Goal: Task Accomplishment & Management: Manage account settings

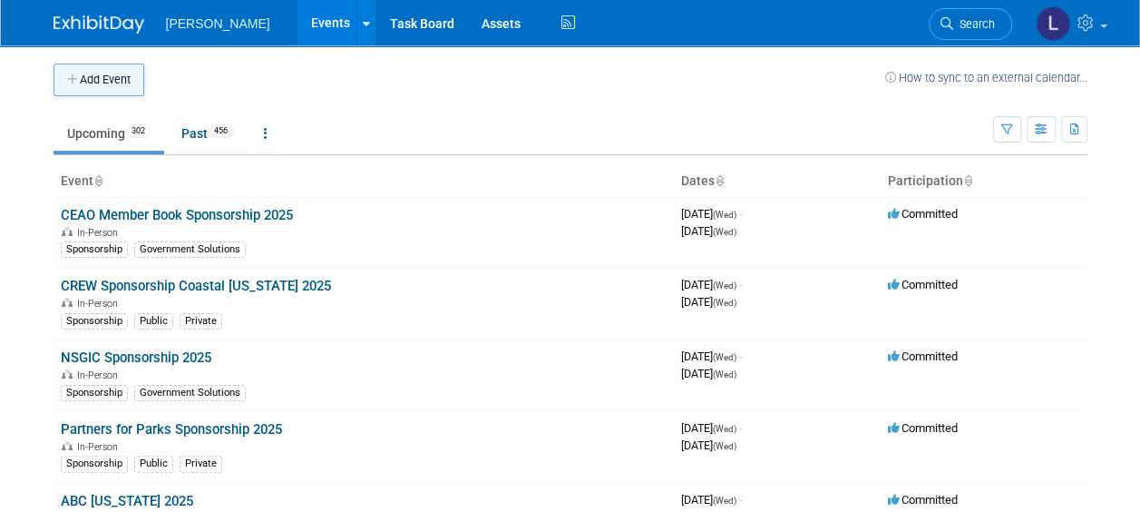
click at [122, 89] on button "Add Event" at bounding box center [99, 80] width 91 height 33
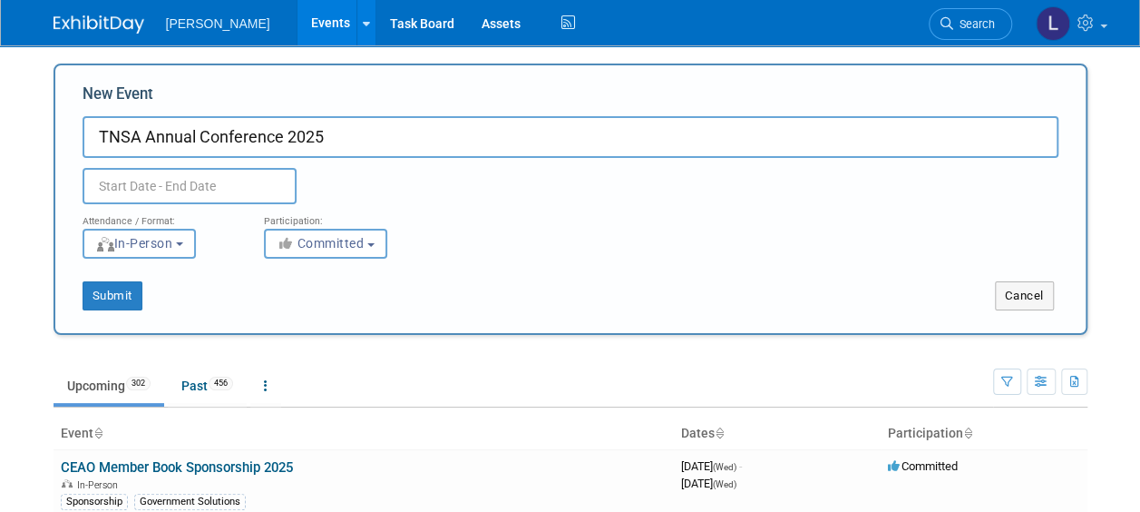
type input "TNSA Annual Conference 2025"
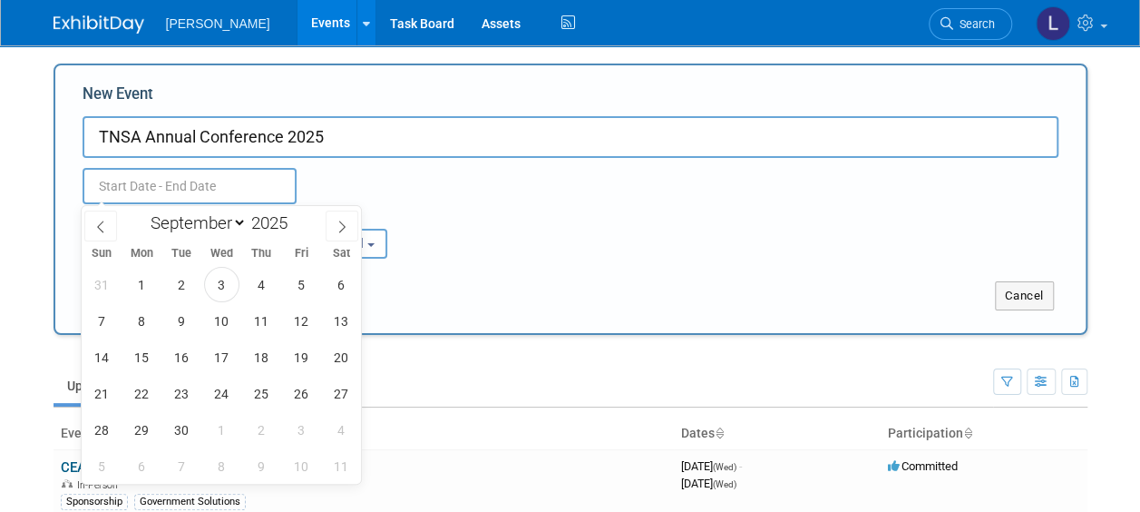
click at [218, 191] on input "text" at bounding box center [190, 186] width 214 height 36
click at [336, 229] on icon at bounding box center [342, 226] width 13 height 13
select select "9"
click at [184, 389] on span "21" at bounding box center [181, 393] width 35 height 35
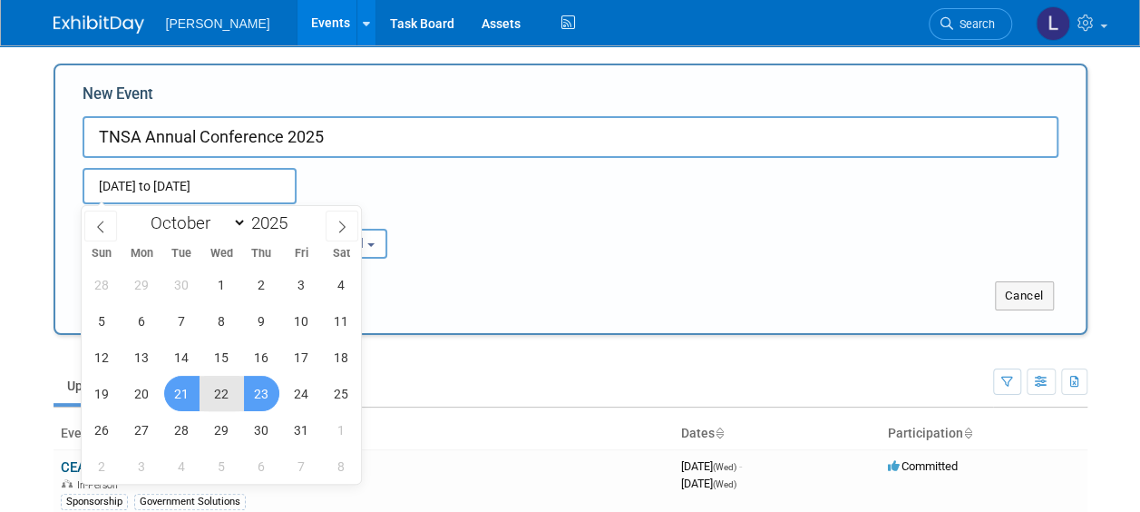
click at [269, 383] on span "23" at bounding box center [261, 393] width 35 height 35
type input "Oct 21, 2025 to Oct 23, 2025"
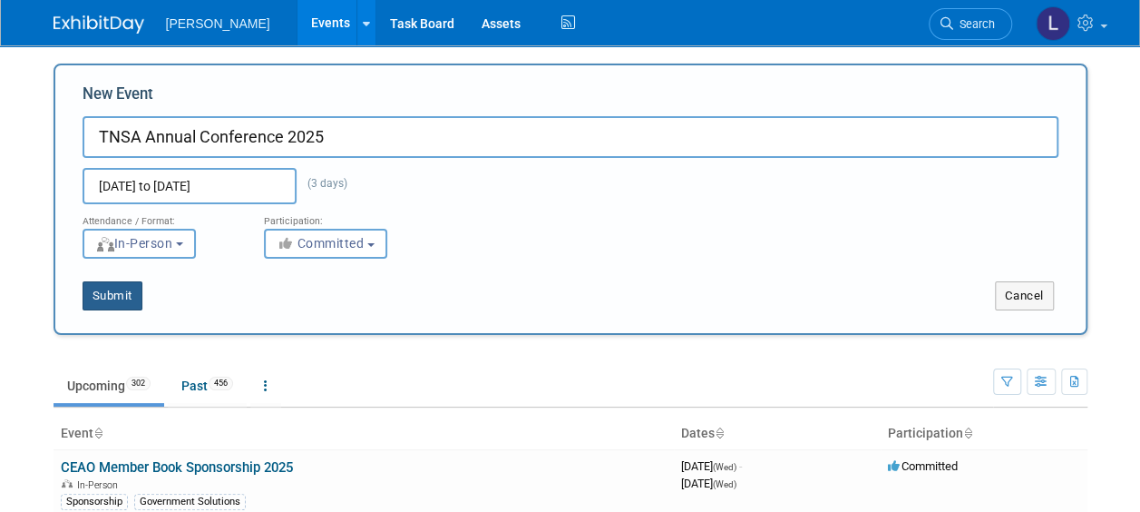
click at [140, 305] on button "Submit" at bounding box center [113, 295] width 60 height 29
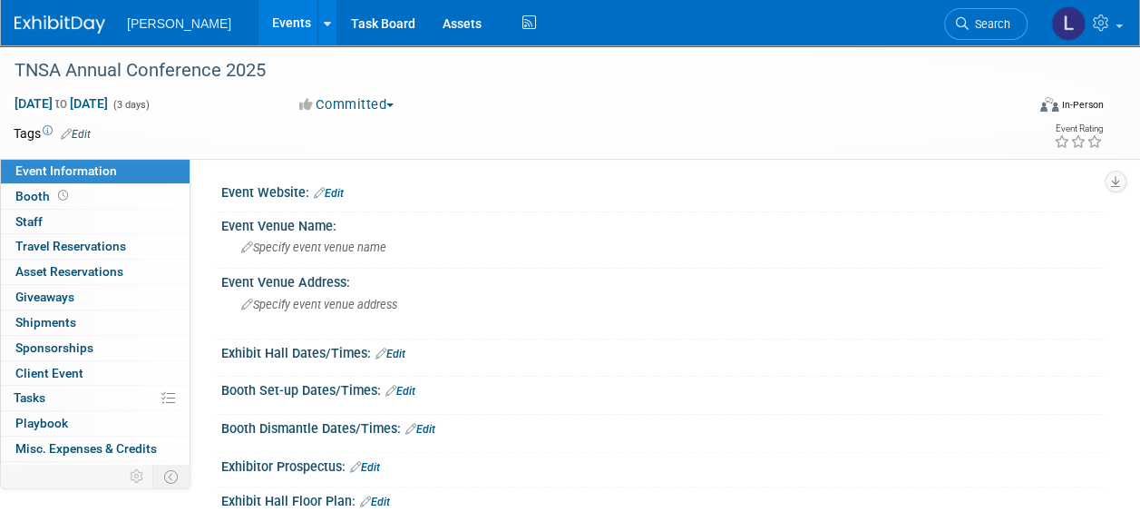
click at [331, 196] on link "Edit" at bounding box center [329, 193] width 30 height 13
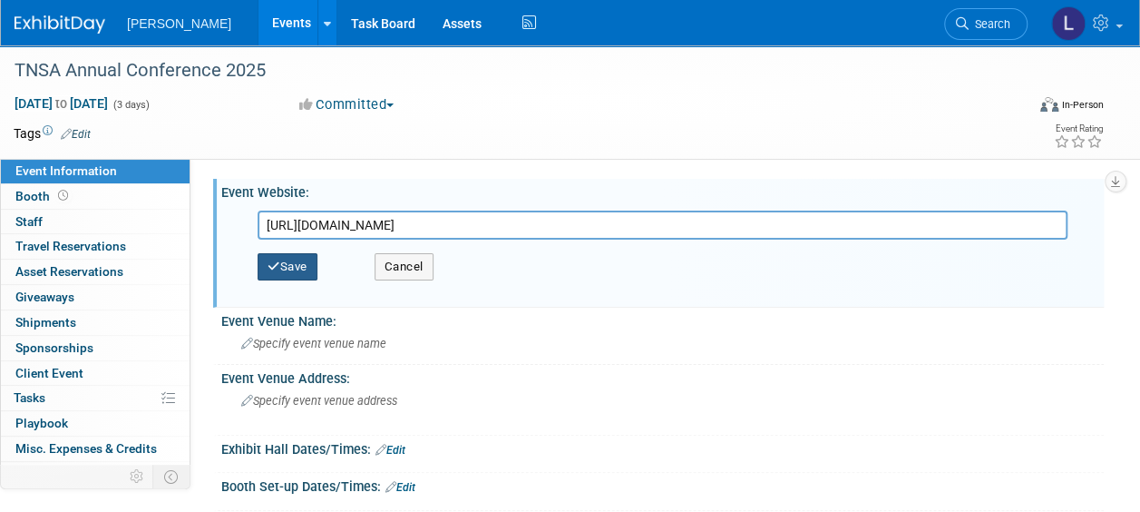
type input "[URL][DOMAIN_NAME]"
click at [305, 271] on button "Save" at bounding box center [288, 266] width 60 height 27
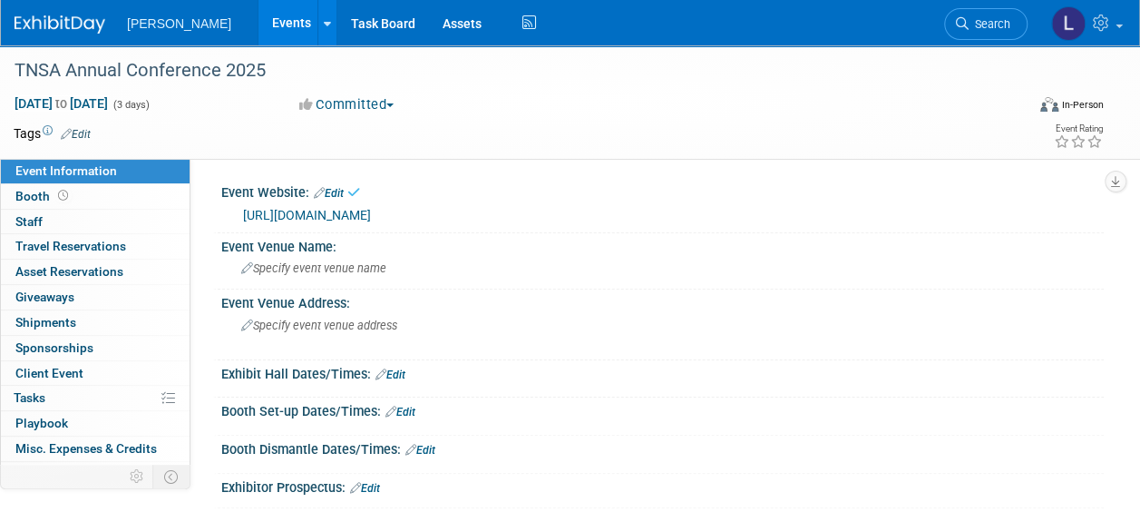
click at [93, 127] on td at bounding box center [504, 133] width 827 height 18
click at [88, 131] on link "Edit" at bounding box center [76, 134] width 30 height 13
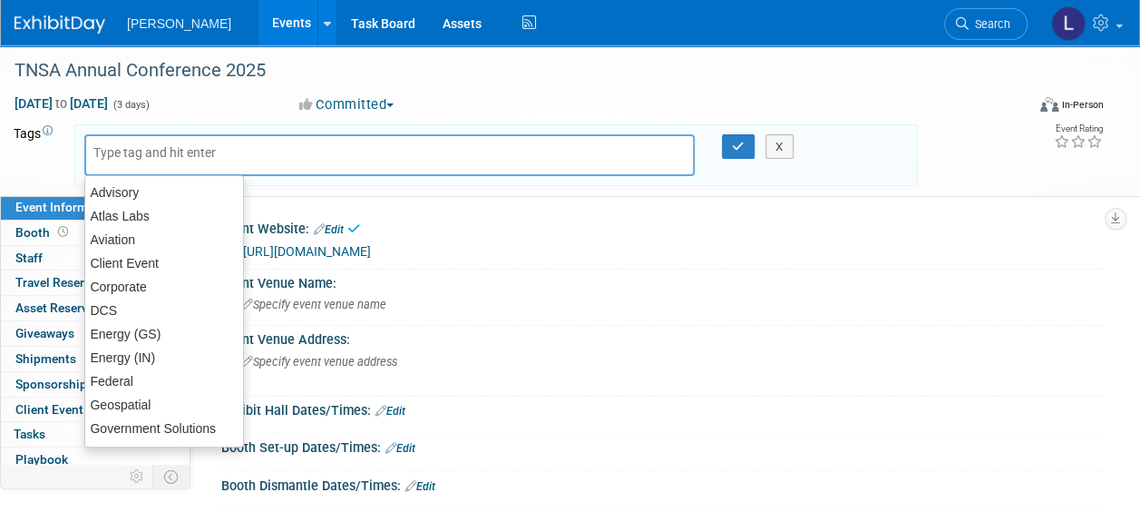
click at [159, 157] on input "text" at bounding box center [165, 152] width 145 height 18
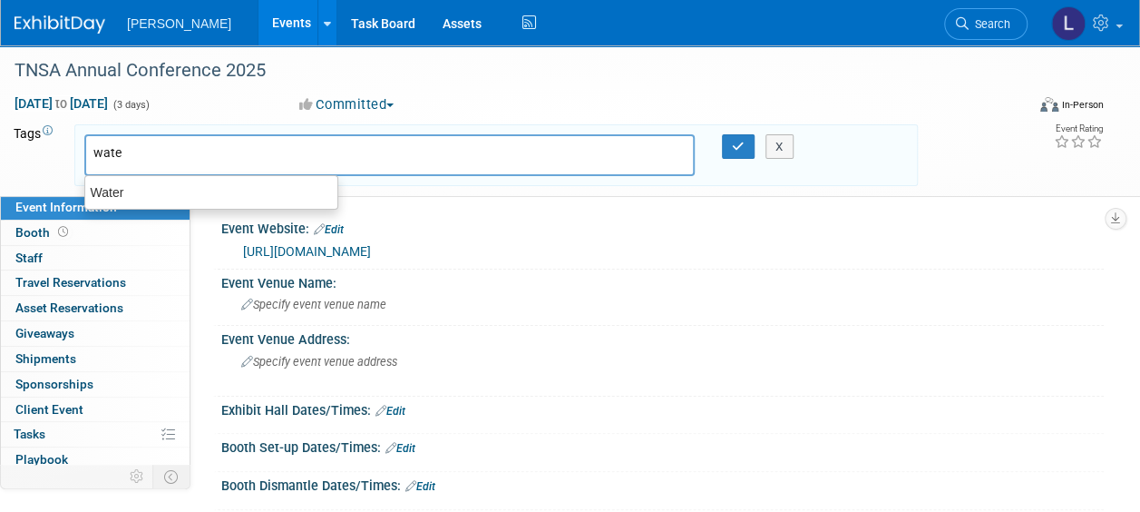
type input "water"
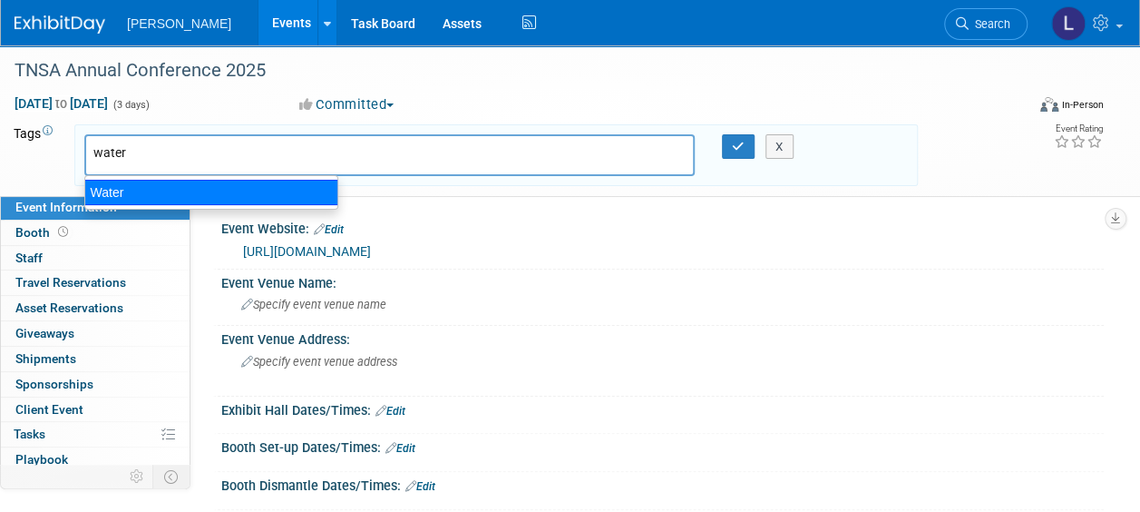
click at [170, 191] on div "Water" at bounding box center [211, 192] width 254 height 25
type input "Water"
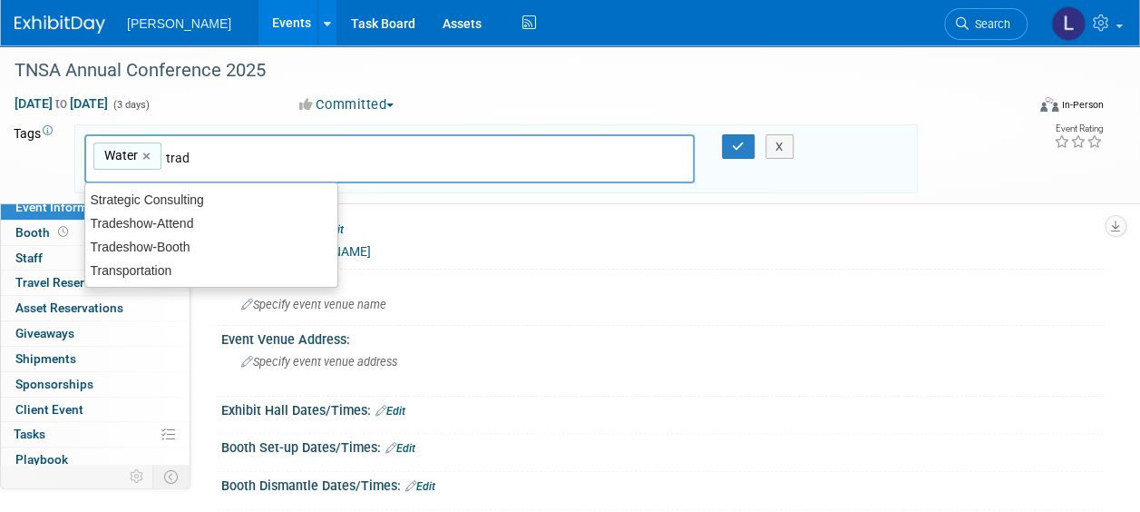
type input "trade"
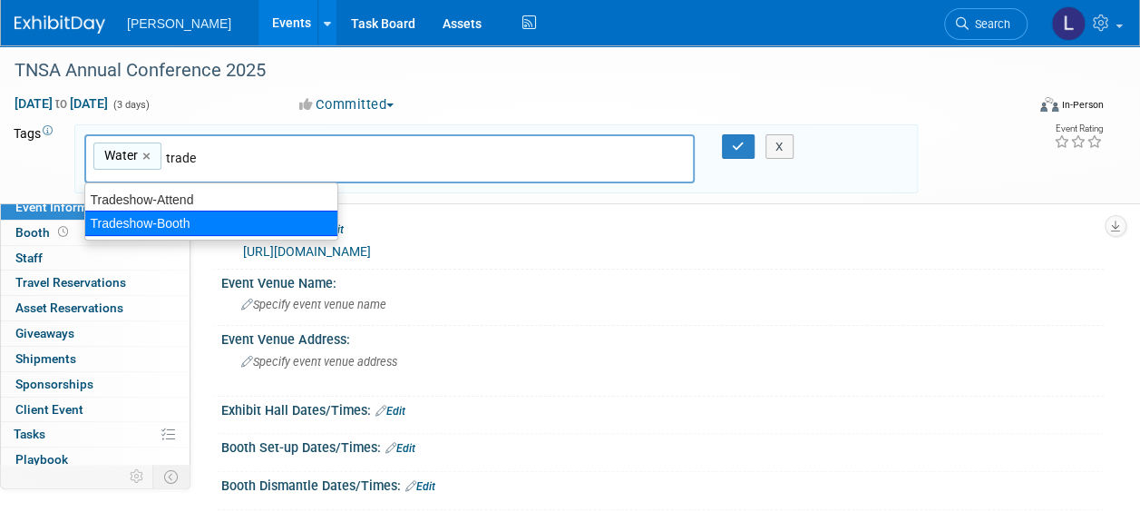
click at [202, 219] on div "Tradeshow-Booth" at bounding box center [211, 222] width 254 height 25
type input "Water, Tradeshow-Booth"
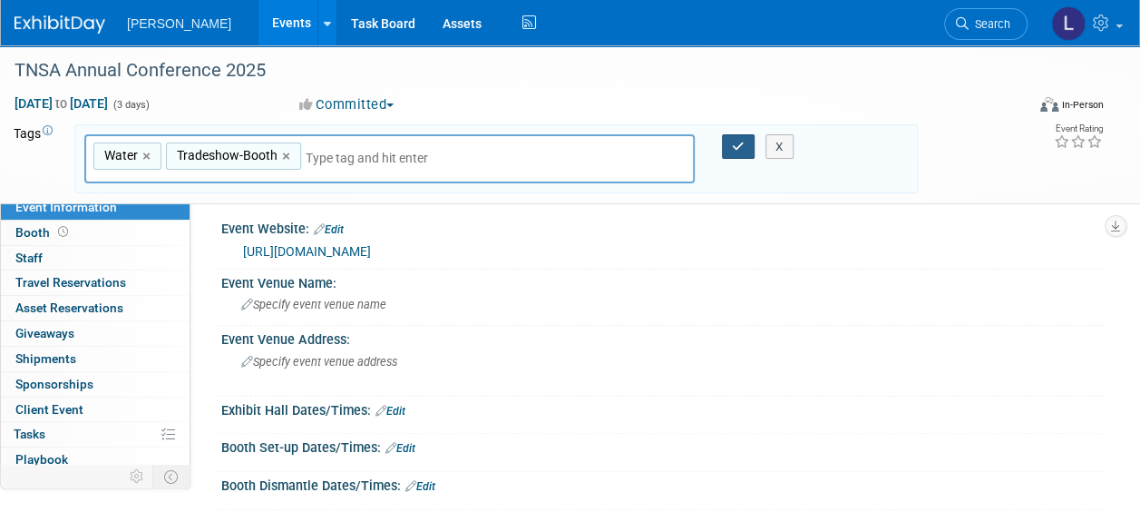
click at [737, 145] on icon "button" at bounding box center [738, 147] width 13 height 12
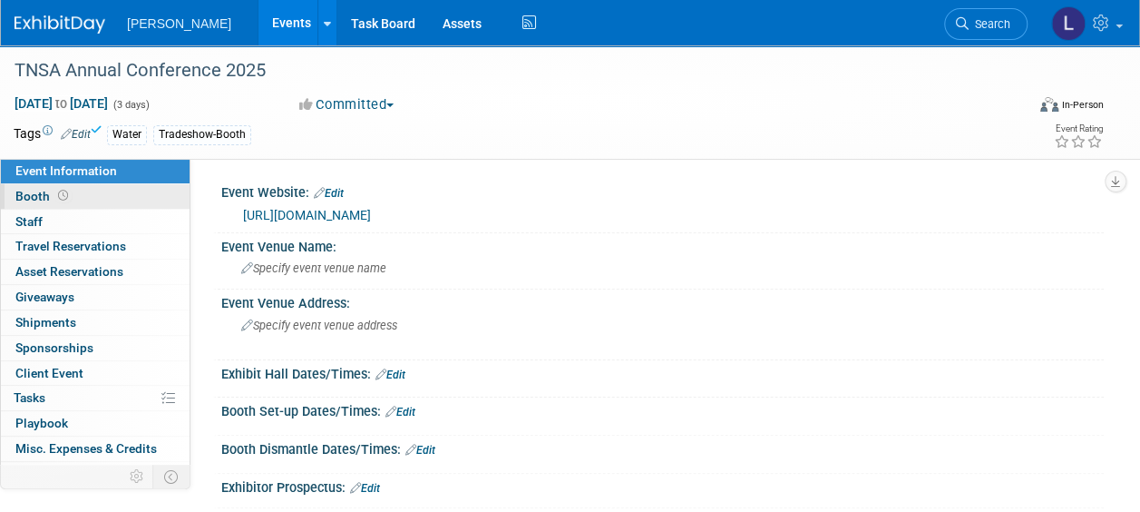
click at [103, 203] on link "Booth" at bounding box center [95, 196] width 189 height 24
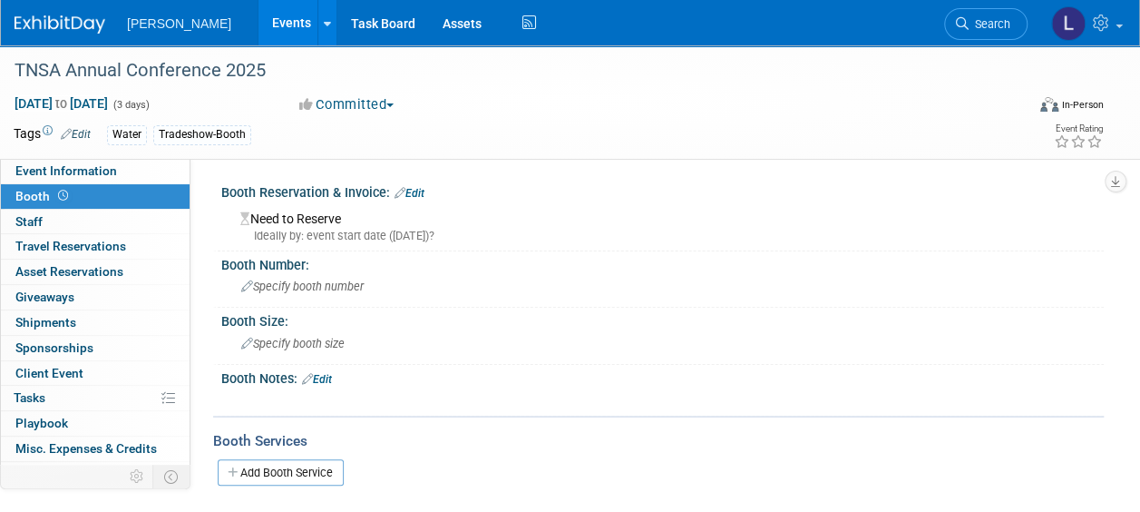
click at [417, 191] on link "Edit" at bounding box center [410, 193] width 30 height 13
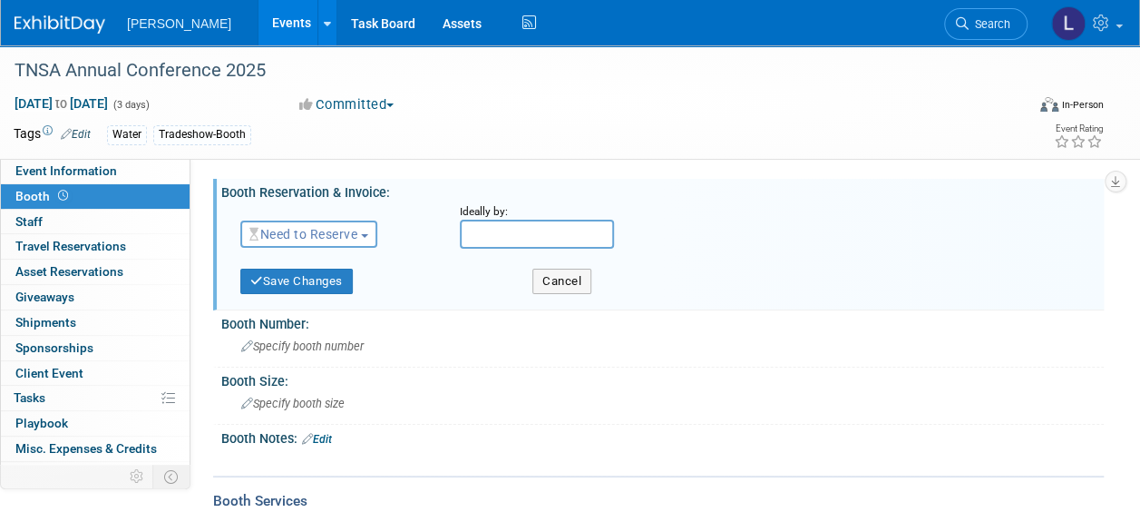
click at [350, 229] on span "Need to Reserve" at bounding box center [304, 234] width 108 height 15
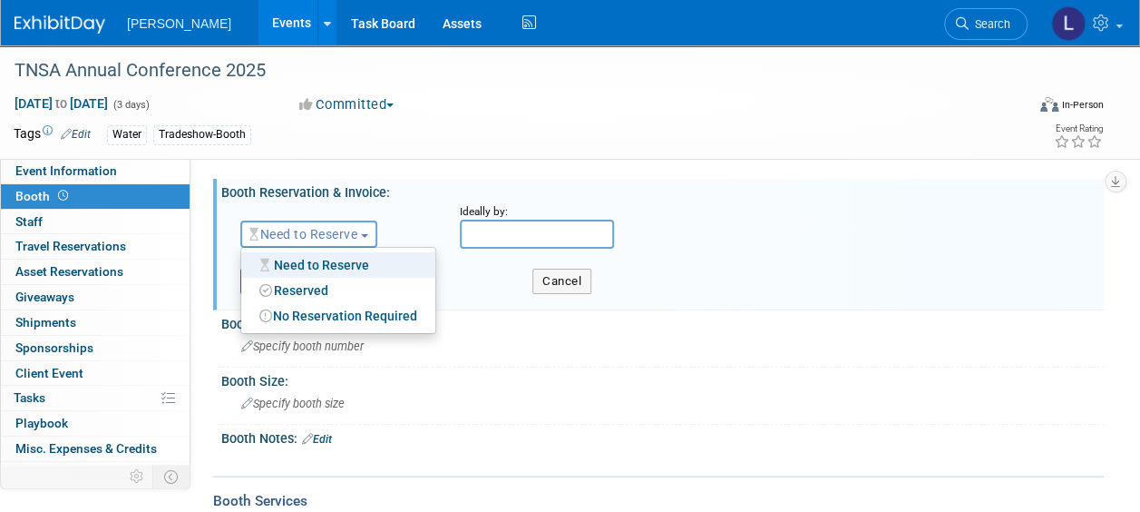
click at [350, 229] on span "Need to Reserve" at bounding box center [304, 234] width 108 height 15
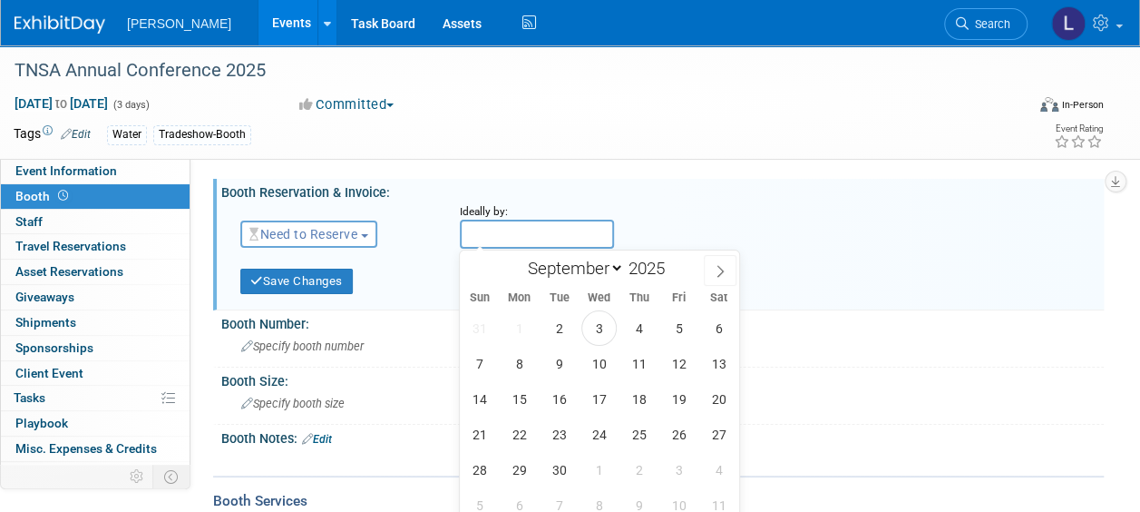
click at [511, 227] on input "text" at bounding box center [537, 234] width 154 height 29
click at [656, 311] on div "31 1 2 3 4 5 6 7 8 9 10 11 12 13 14 15 16 17 18 19 20 21 22 23 24 25 26 27 28 2…" at bounding box center [599, 416] width 279 height 212
click at [675, 327] on span "5" at bounding box center [678, 327] width 35 height 35
type input "Sep 5, 2025"
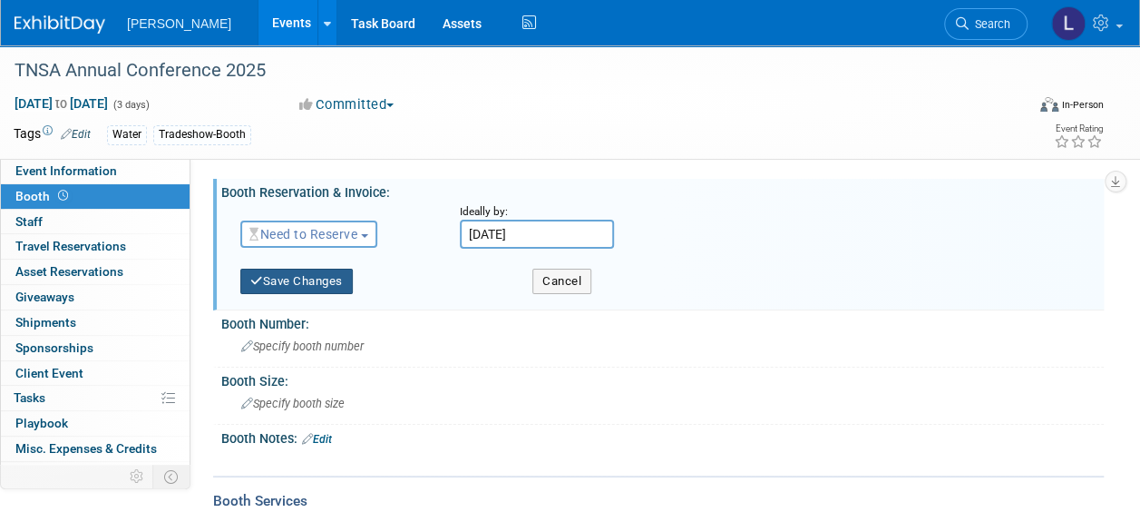
click at [348, 290] on button "Save Changes" at bounding box center [296, 281] width 113 height 25
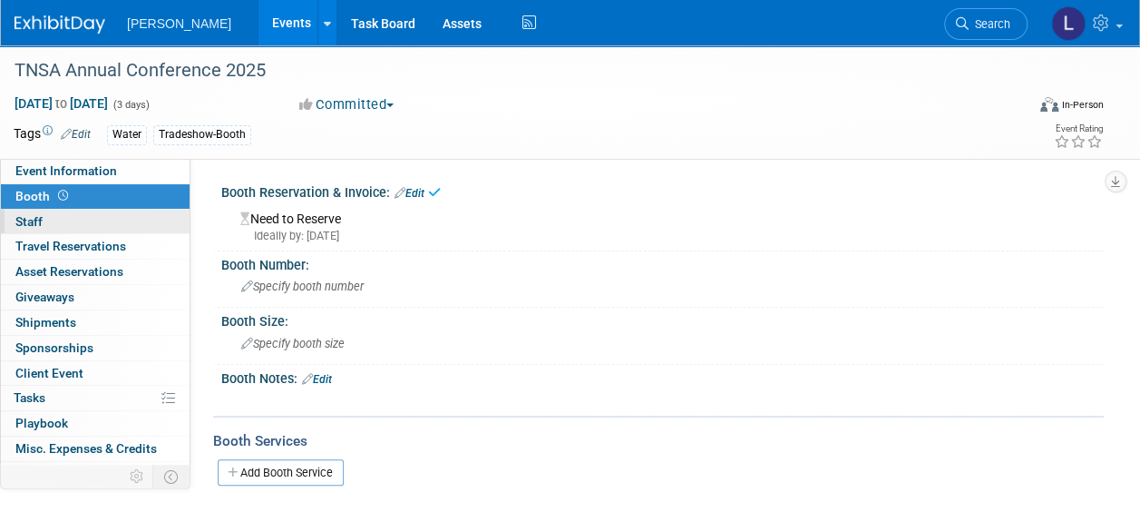
click at [98, 216] on link "0 Staff 0" at bounding box center [95, 222] width 189 height 24
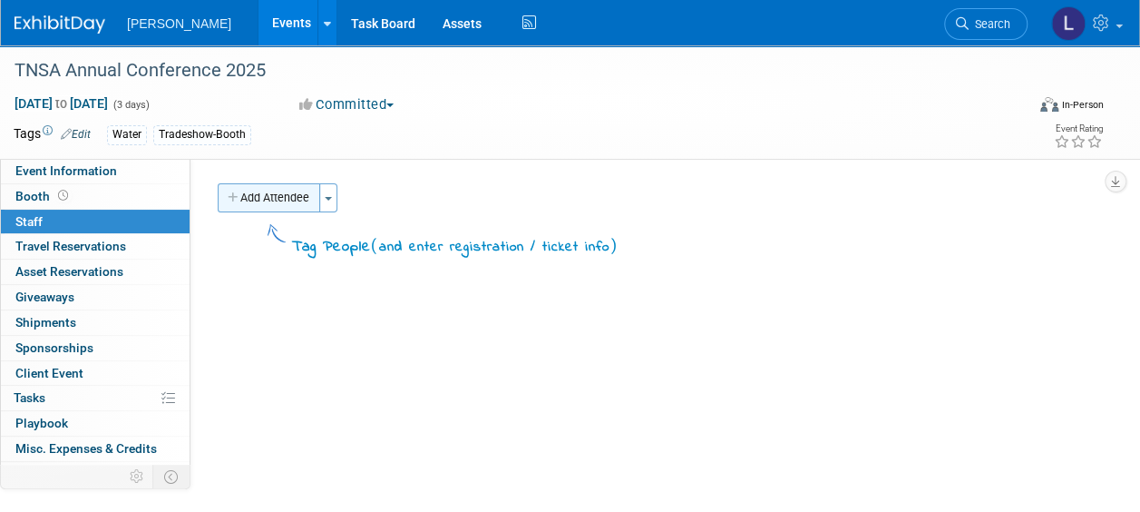
click at [299, 192] on button "Add Attendee" at bounding box center [269, 197] width 103 height 29
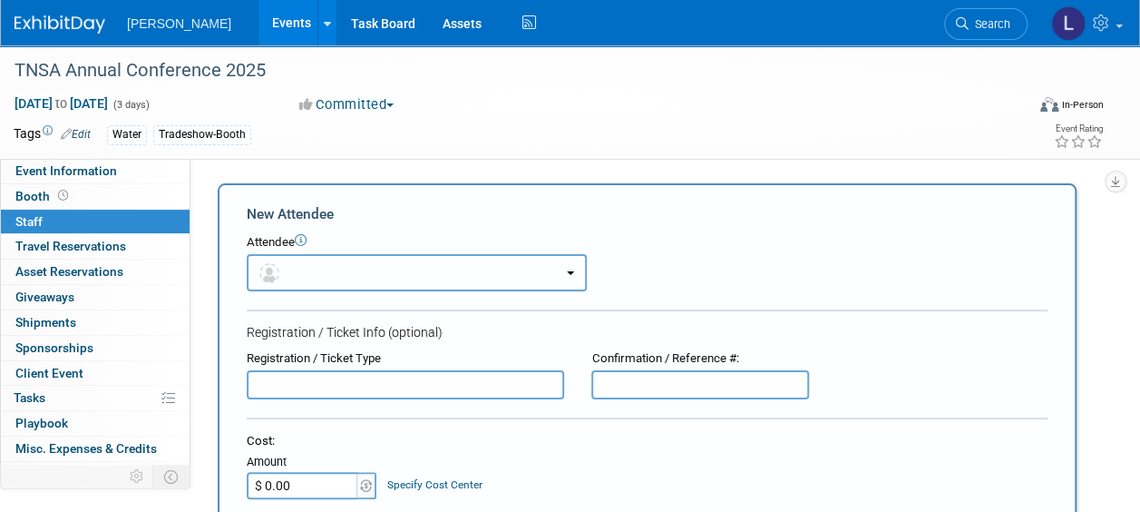
click at [345, 265] on button "button" at bounding box center [417, 272] width 340 height 37
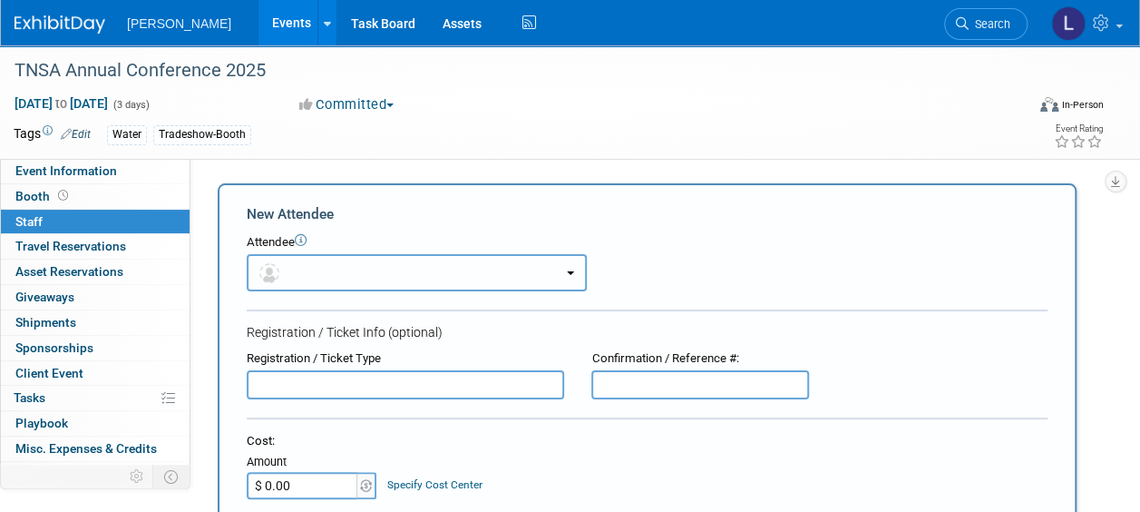
click at [334, 272] on button "button" at bounding box center [417, 272] width 340 height 37
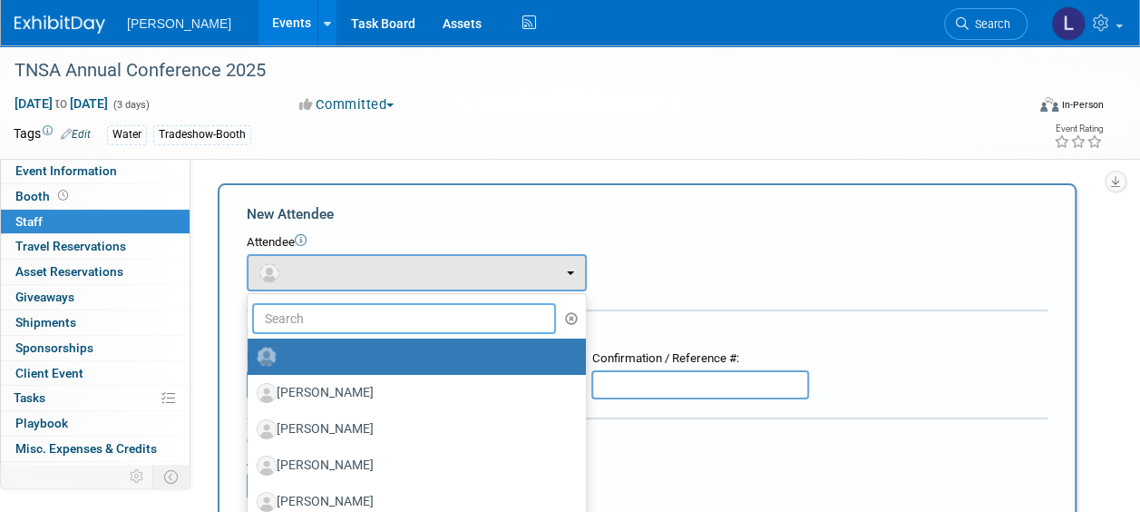
click at [339, 318] on input "text" at bounding box center [404, 318] width 304 height 31
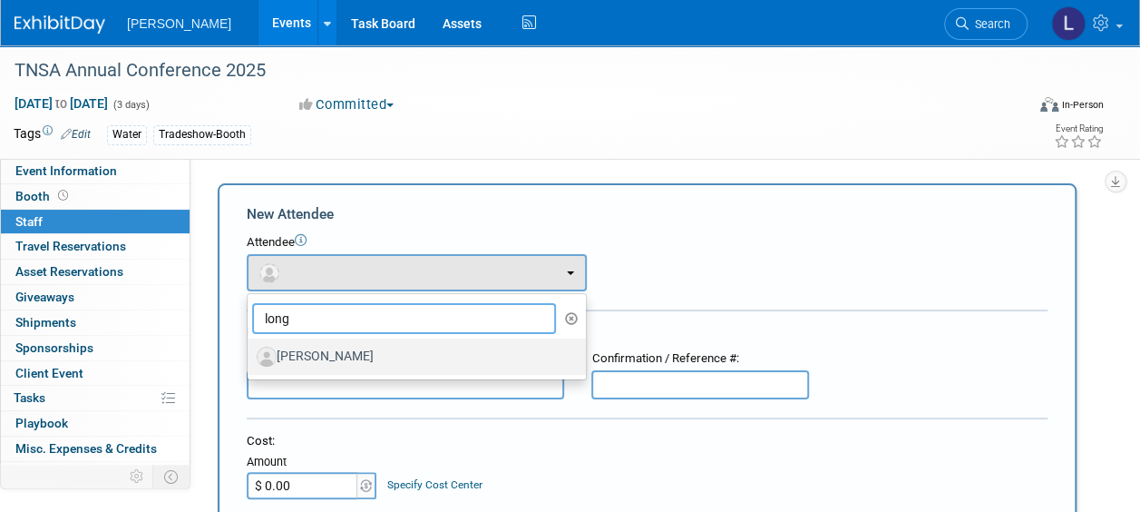
type input "long"
click at [367, 340] on link "[PERSON_NAME]" at bounding box center [417, 356] width 338 height 36
click at [459, 359] on label "[PERSON_NAME]" at bounding box center [412, 356] width 311 height 29
click at [250, 359] on input "[PERSON_NAME]" at bounding box center [245, 354] width 12 height 12
select select "c803dc91-d9fa-4f13-9d70-f5fe623d3f35"
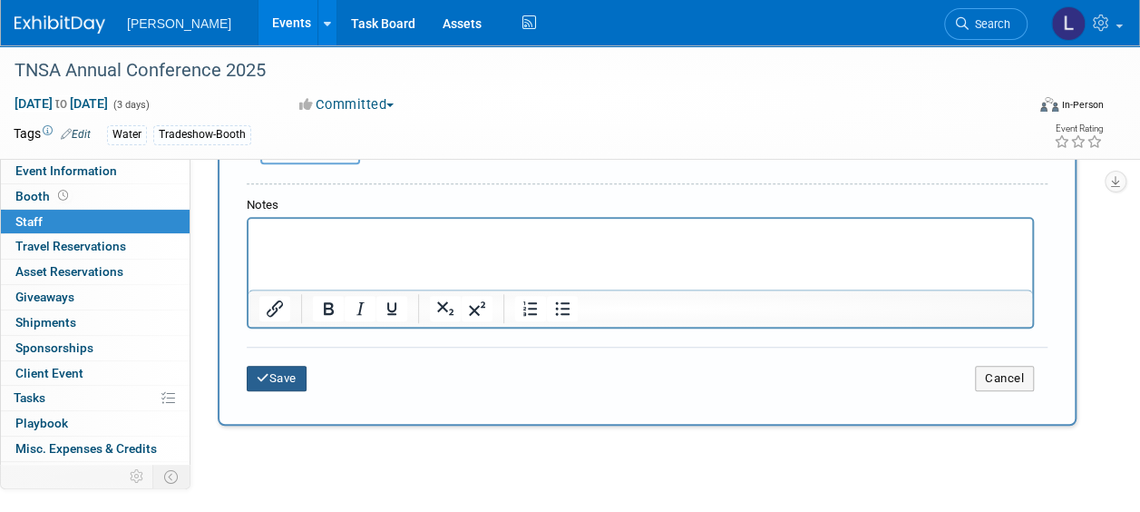
click at [273, 377] on button "Save" at bounding box center [277, 378] width 60 height 25
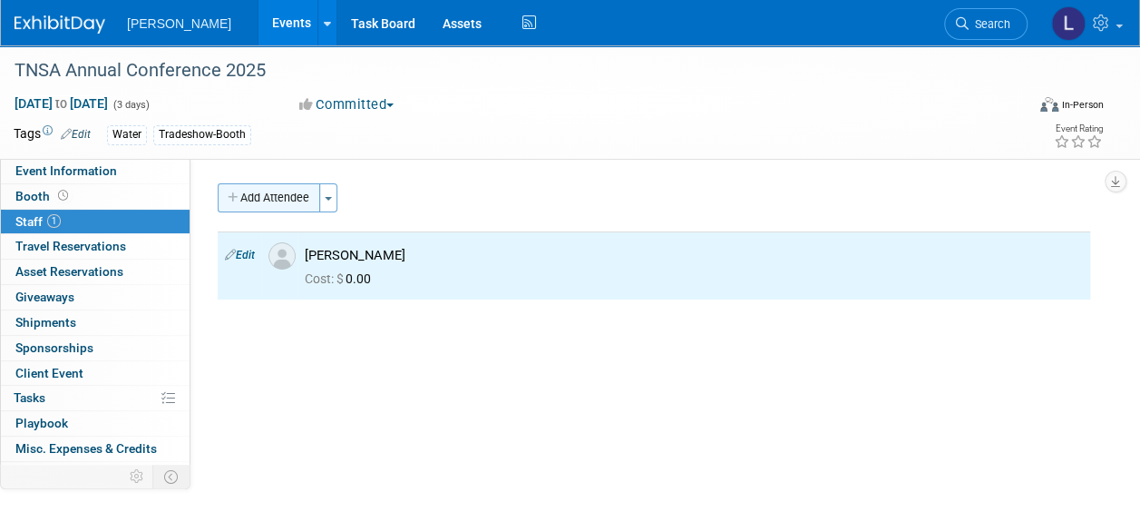
click at [256, 191] on button "Add Attendee" at bounding box center [269, 197] width 103 height 29
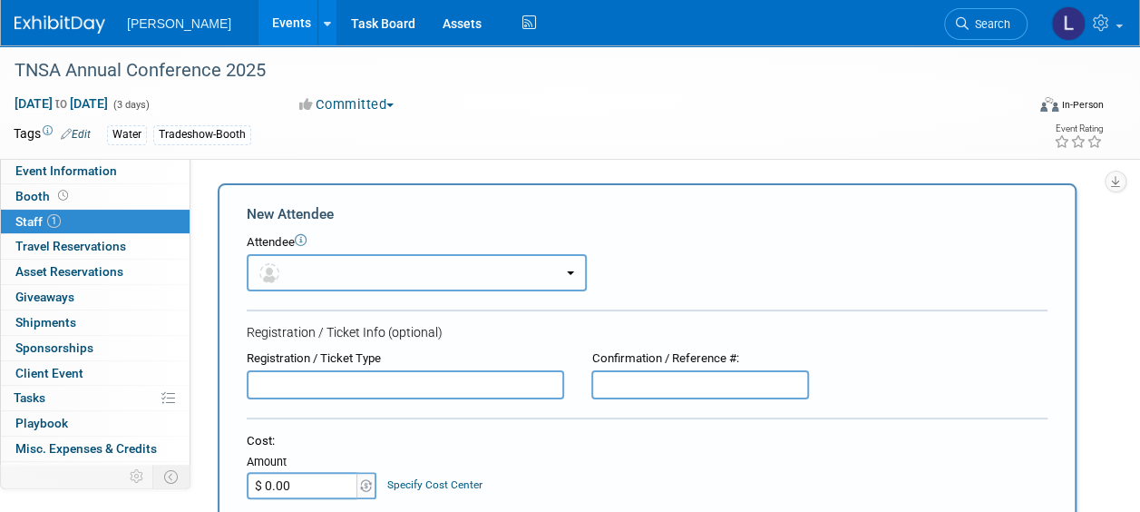
click at [356, 274] on button "button" at bounding box center [417, 272] width 340 height 37
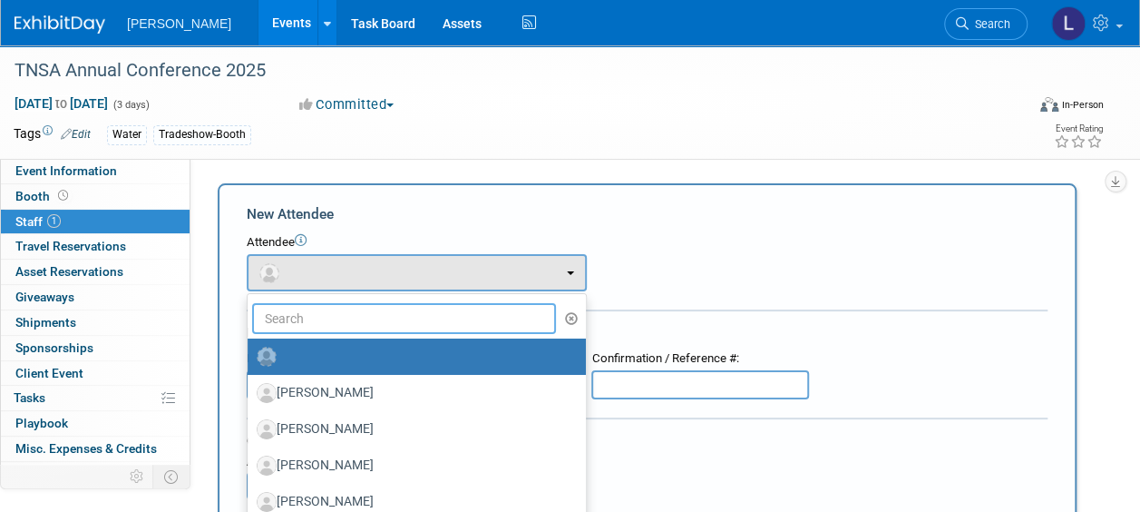
click at [344, 311] on input "text" at bounding box center [404, 318] width 304 height 31
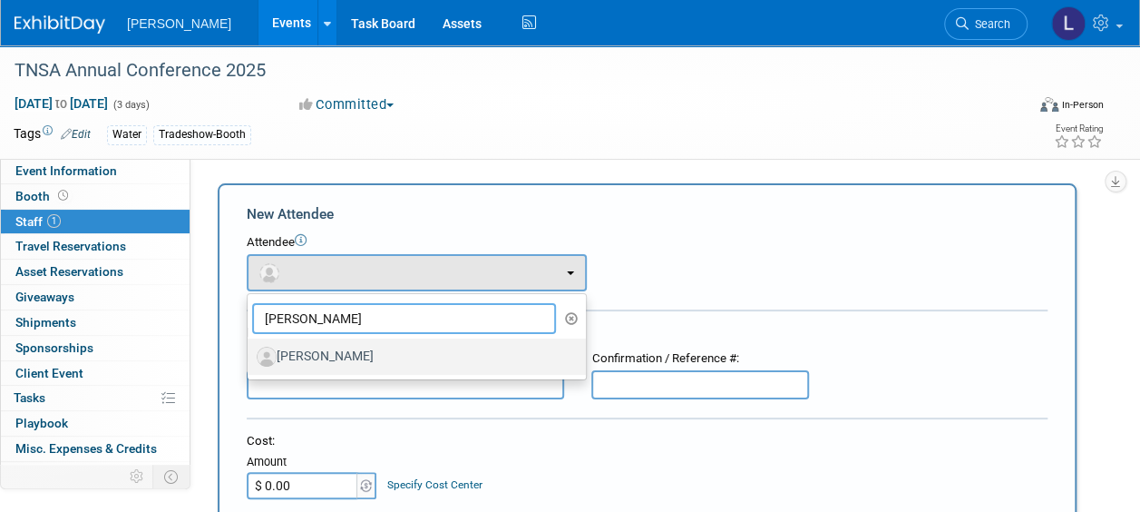
type input "riddle"
click at [363, 360] on label "[PERSON_NAME]" at bounding box center [412, 356] width 311 height 29
click at [250, 360] on input "[PERSON_NAME]" at bounding box center [245, 354] width 12 height 12
select select "29b81c3b-69fc-4b4c-8c2b-e670a4360330"
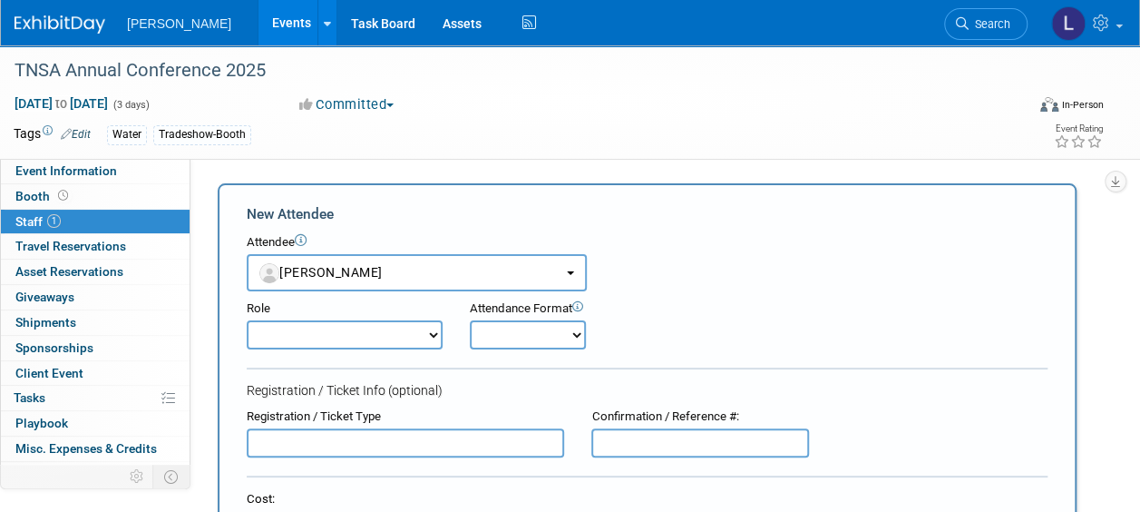
scroll to position [738, 0]
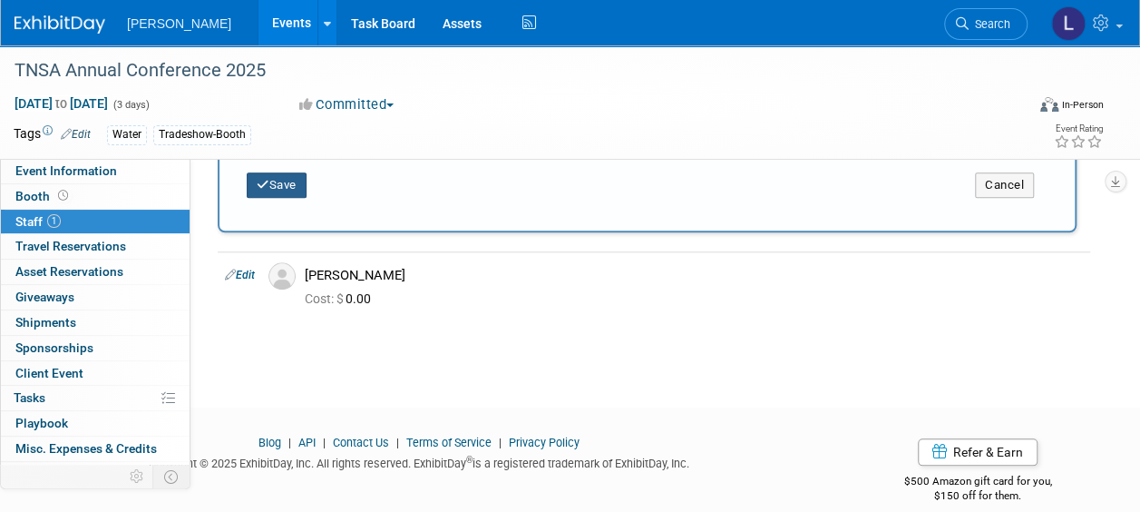
click at [286, 194] on button "Save" at bounding box center [277, 184] width 60 height 25
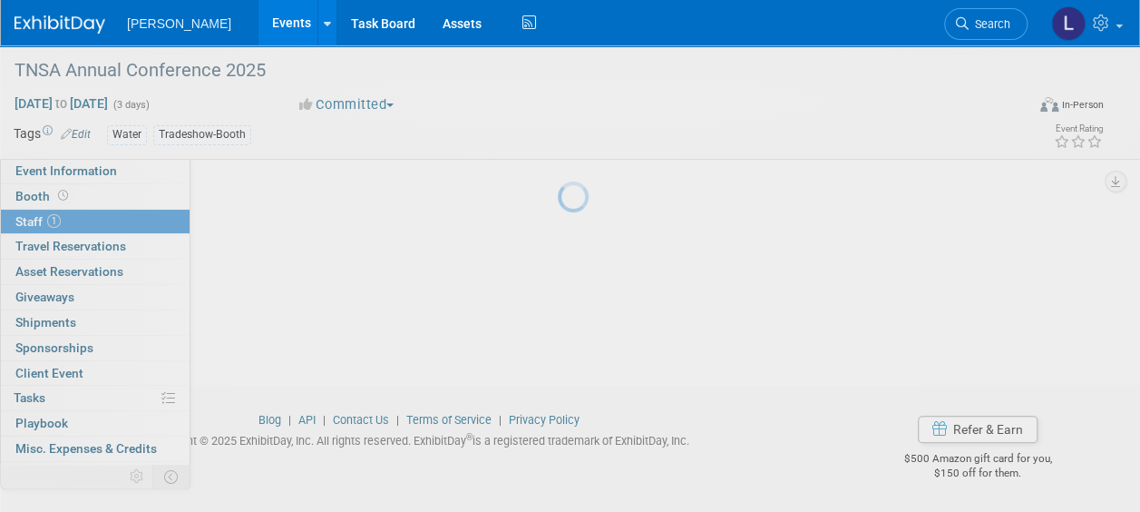
scroll to position [242, 0]
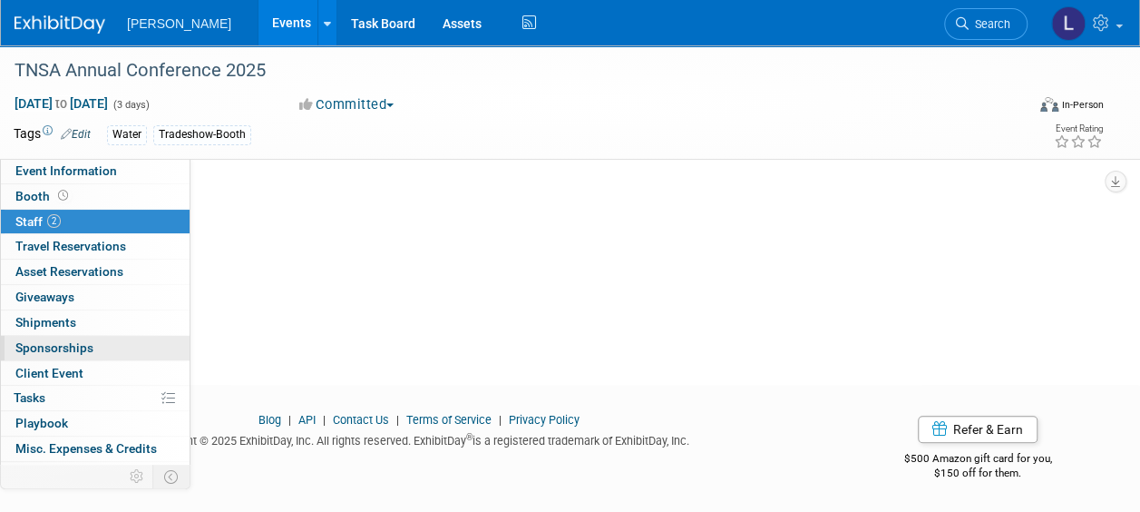
click at [98, 338] on link "0 Sponsorships 0" at bounding box center [95, 348] width 189 height 24
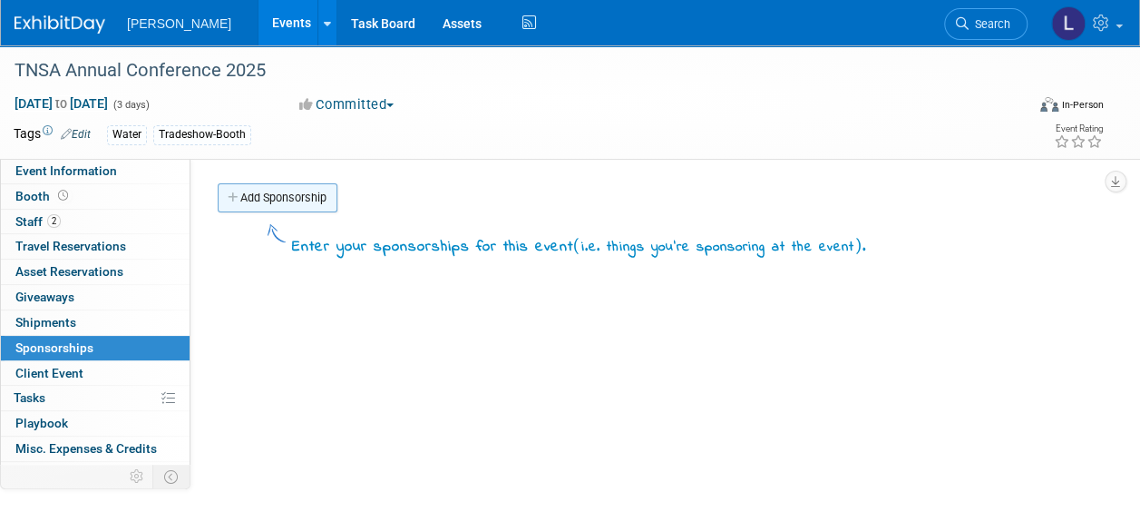
click at [298, 210] on link "Add Sponsorship" at bounding box center [278, 197] width 120 height 29
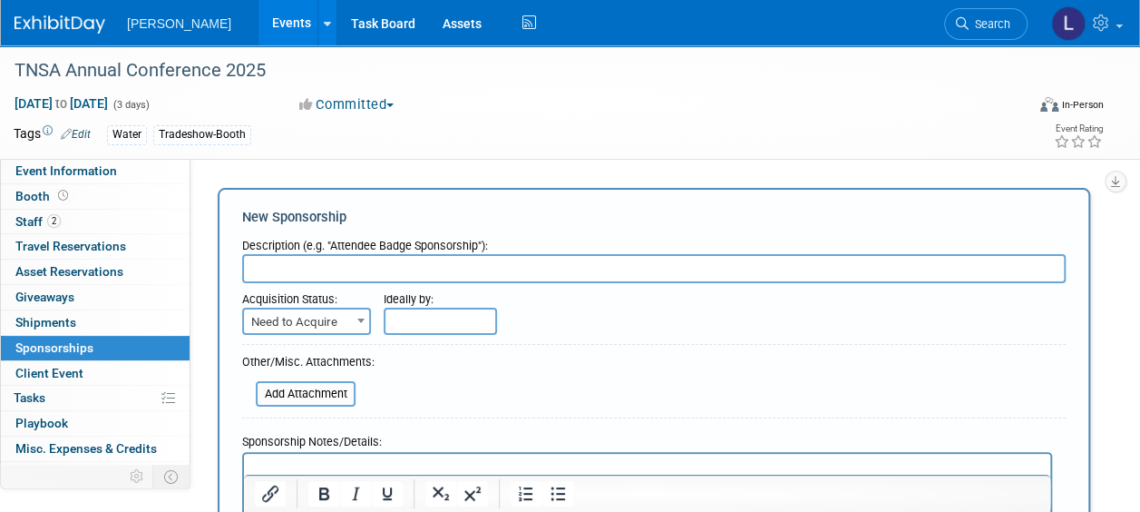
click at [308, 261] on input "text" at bounding box center [654, 268] width 824 height 29
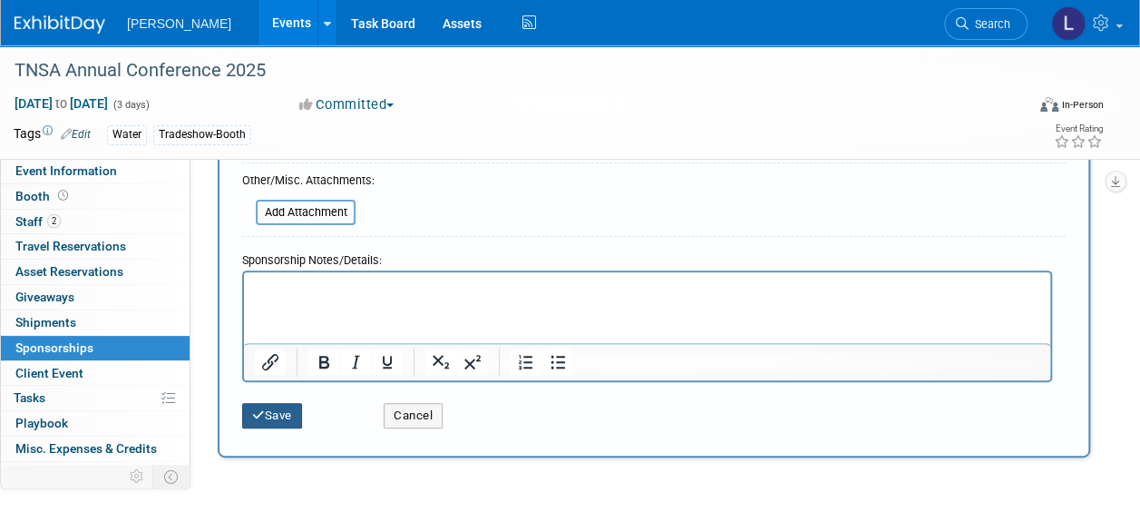
type input "Secure General sponsorship - comes with booth and 1 free registration"
click at [277, 424] on button "Save" at bounding box center [272, 415] width 60 height 25
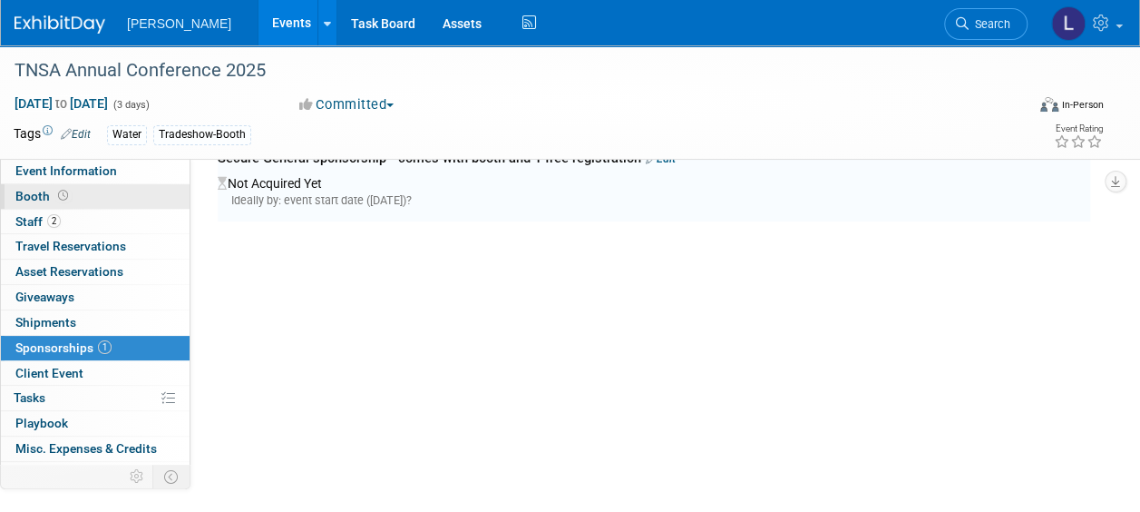
scroll to position [38, 0]
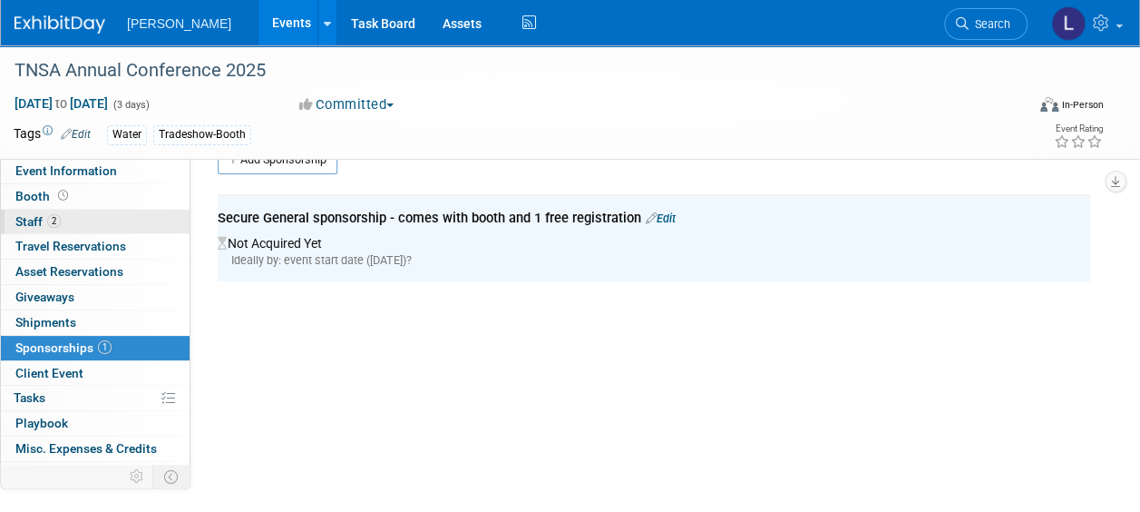
click at [63, 218] on link "2 Staff 2" at bounding box center [95, 222] width 189 height 24
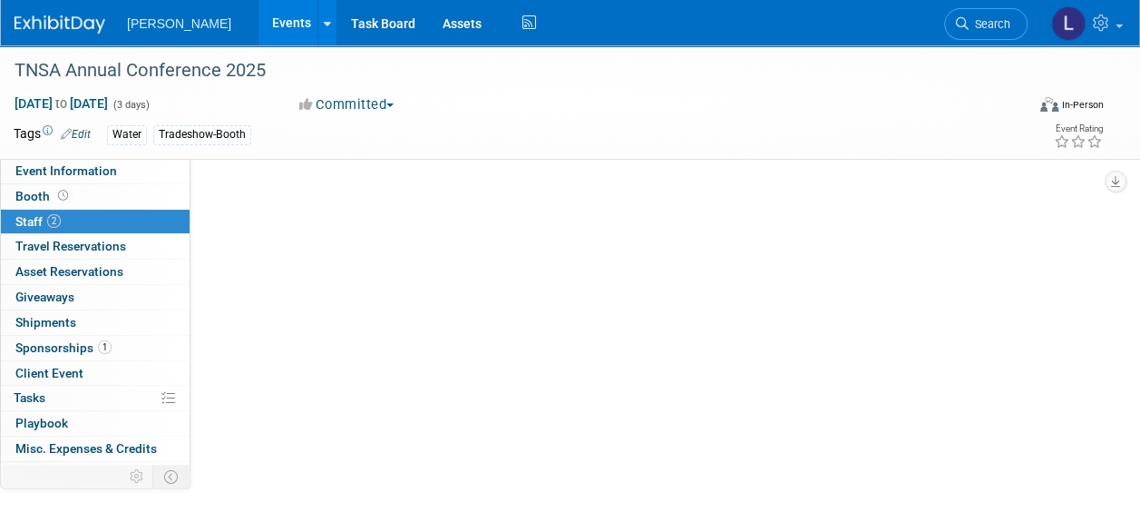
scroll to position [0, 0]
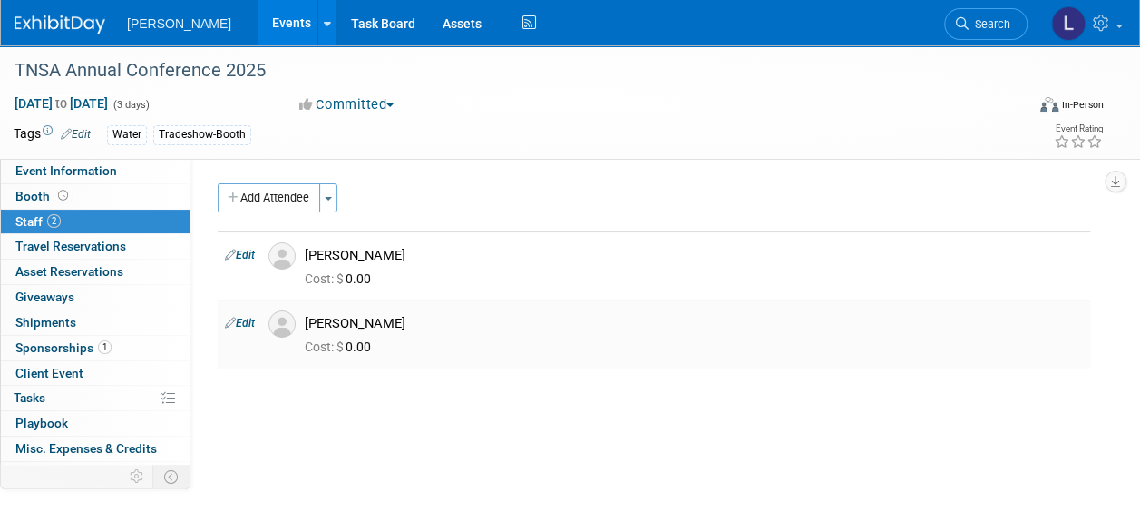
click at [250, 330] on td "Edit" at bounding box center [240, 333] width 44 height 68
click at [249, 323] on link "Edit" at bounding box center [240, 323] width 30 height 13
select select "c803dc91-d9fa-4f13-9d70-f5fe623d3f35"
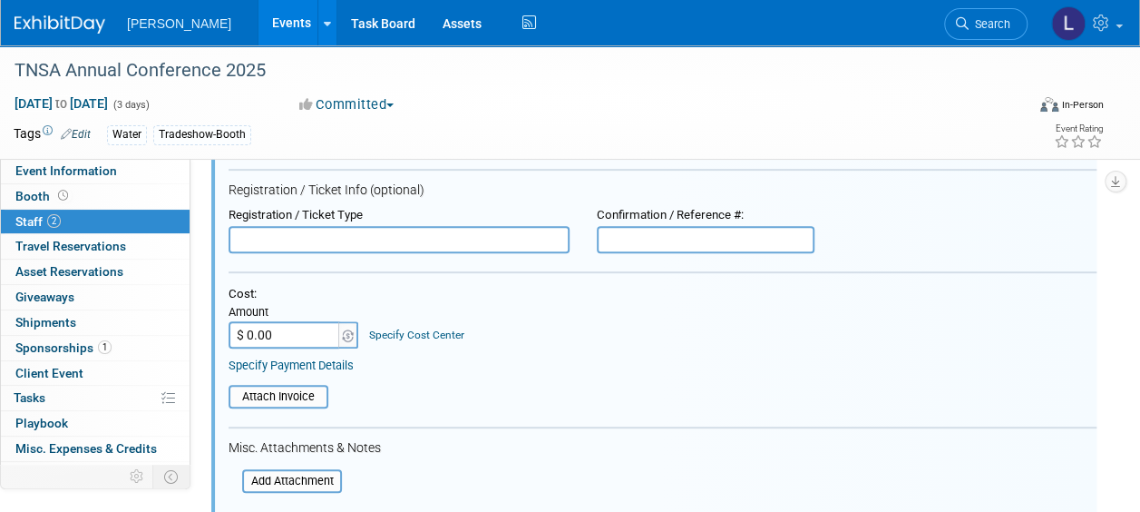
scroll to position [637, 0]
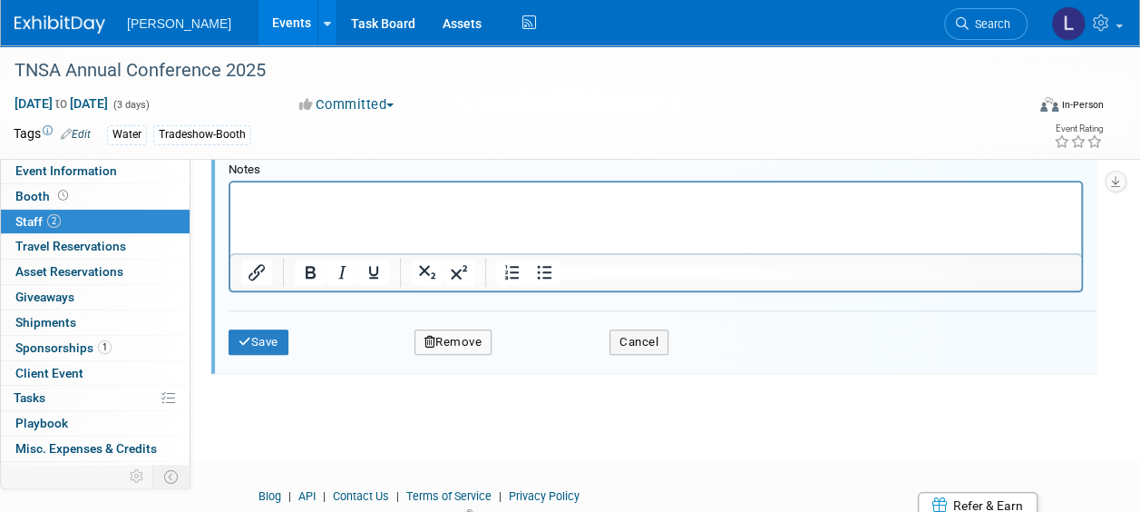
click at [403, 207] on html at bounding box center [655, 193] width 851 height 25
click at [256, 333] on button "Save" at bounding box center [259, 341] width 60 height 25
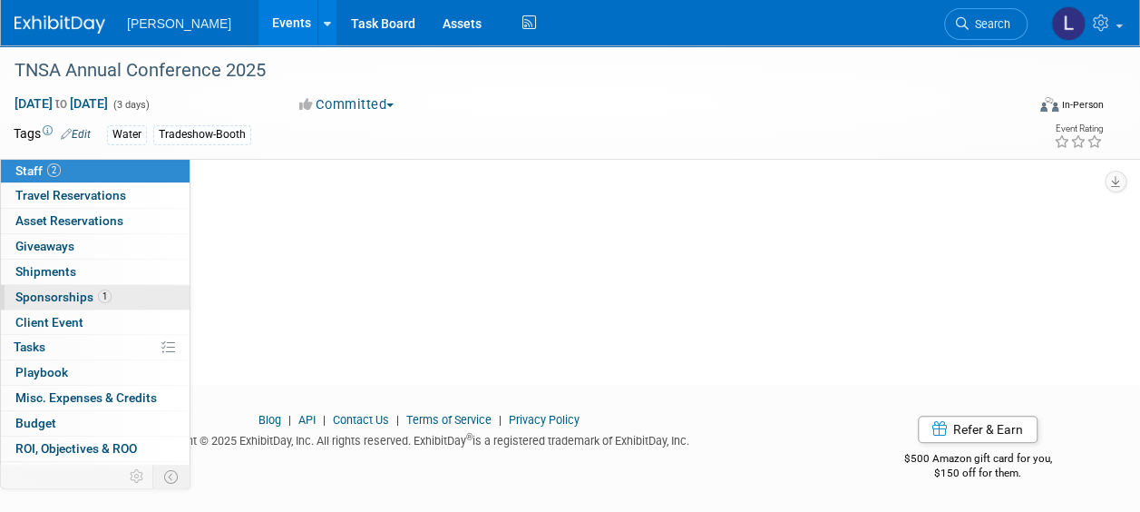
scroll to position [93, 0]
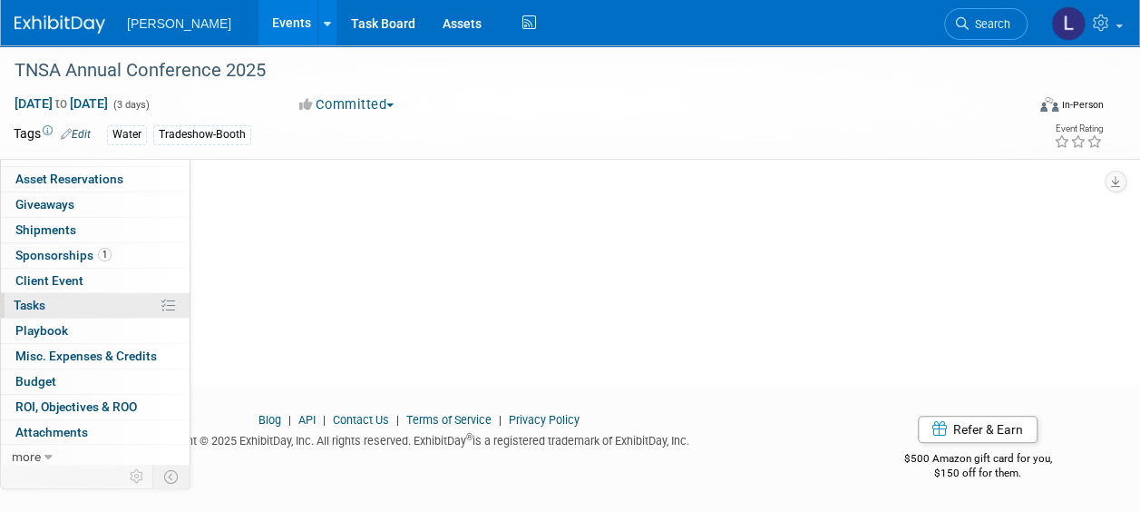
click at [82, 298] on link "0% Tasks 0%" at bounding box center [95, 305] width 189 height 24
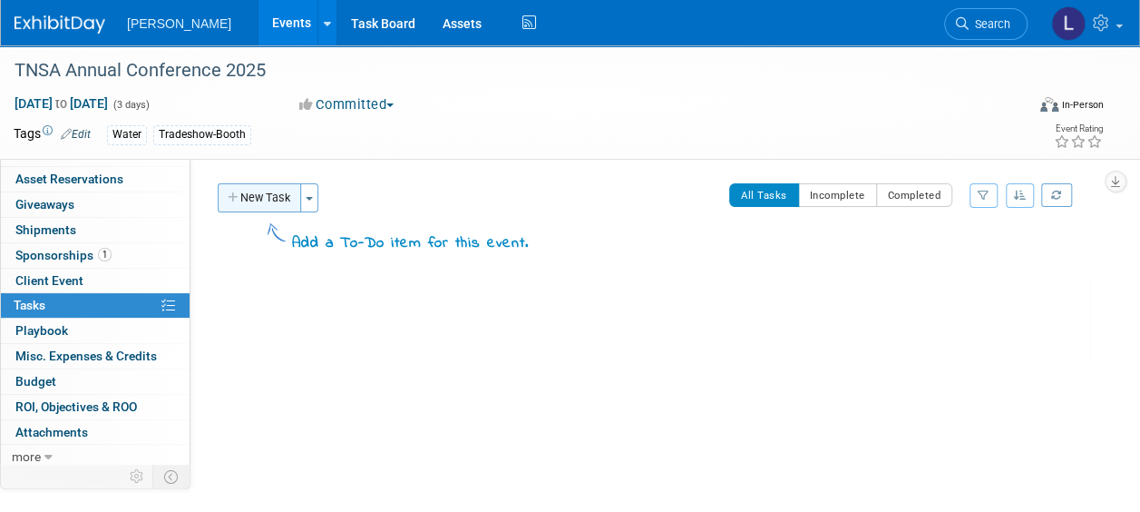
click at [244, 191] on button "New Task" at bounding box center [259, 197] width 83 height 29
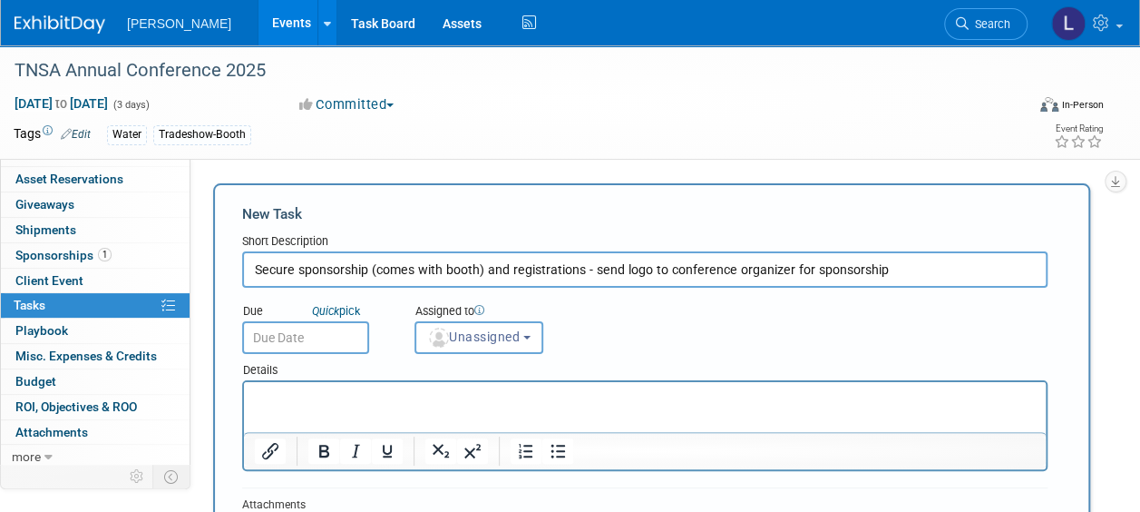
type input "Secure sponsorship (comes with booth) and registrations - send logo to conferen…"
click at [275, 353] on input "text" at bounding box center [305, 337] width 127 height 33
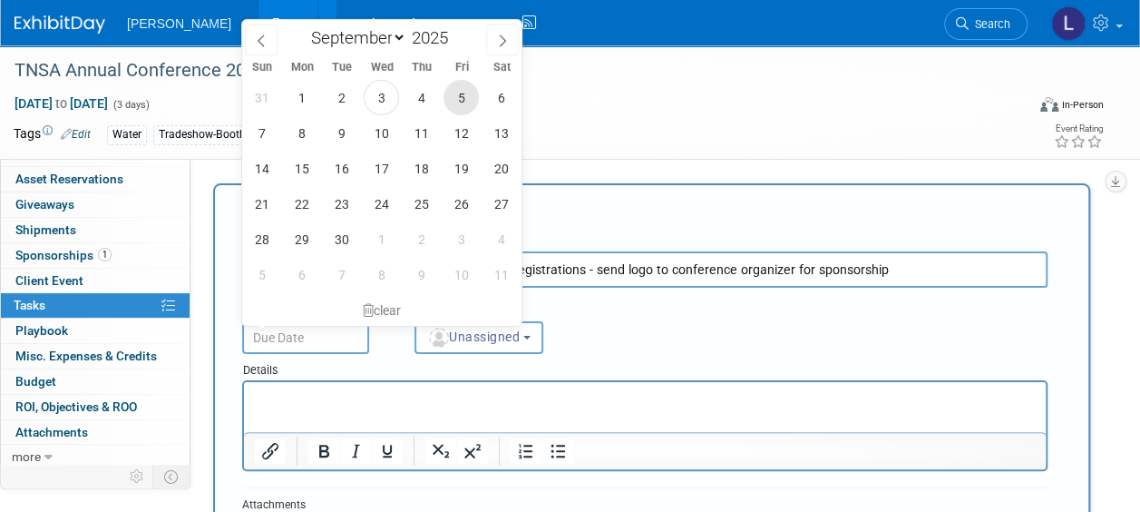
click at [460, 96] on span "5" at bounding box center [461, 97] width 35 height 35
type input "Sep 5, 2025"
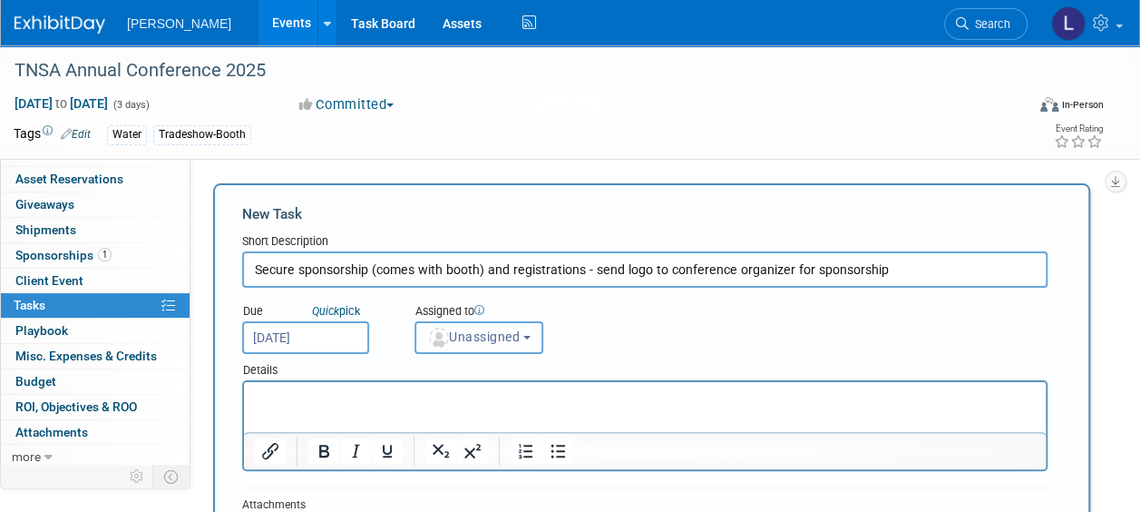
click at [504, 347] on button "Unassigned" at bounding box center [479, 337] width 129 height 33
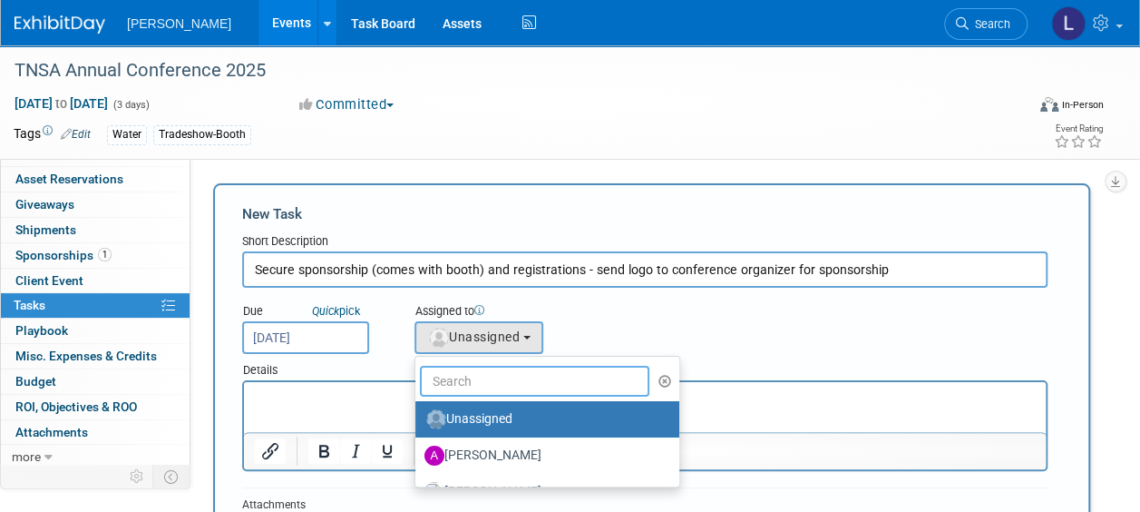
click at [502, 377] on input "text" at bounding box center [535, 381] width 230 height 31
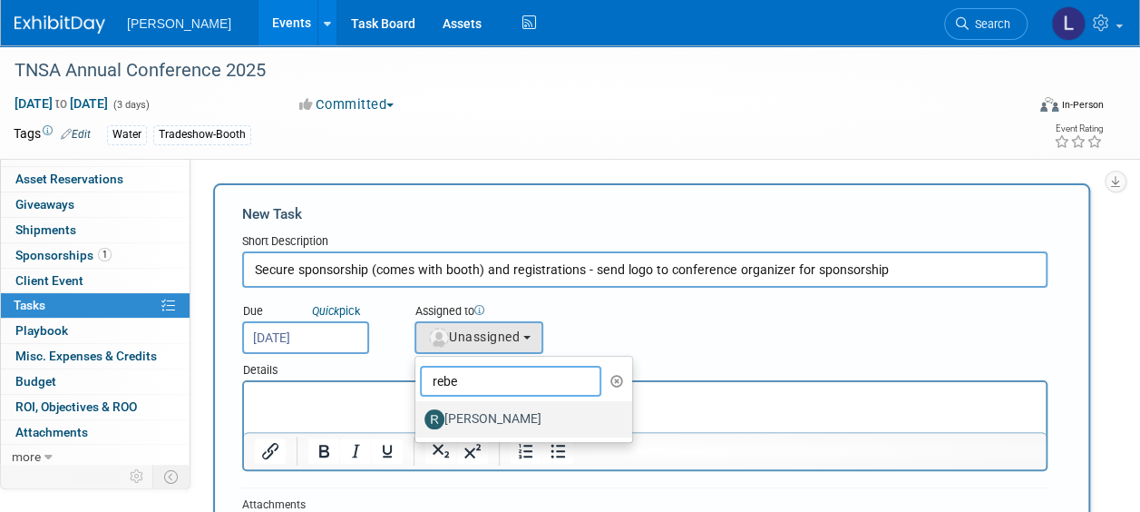
type input "rebe"
click at [510, 428] on label "[PERSON_NAME]" at bounding box center [520, 419] width 190 height 29
click at [418, 423] on input "[PERSON_NAME]" at bounding box center [412, 417] width 12 height 12
select select "844a177d-a181-44ff-a72a-5731d68e4351"
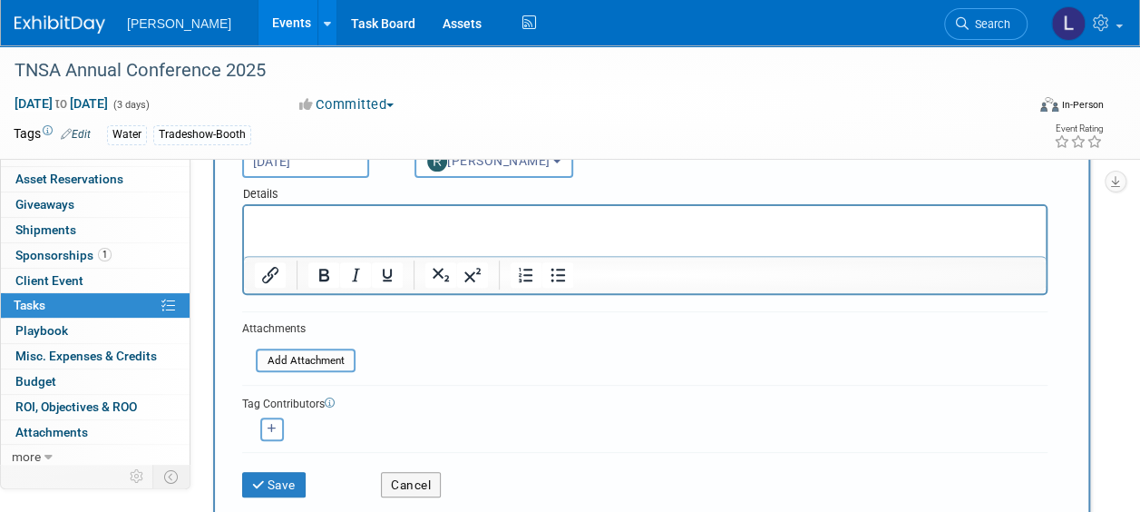
scroll to position [363, 0]
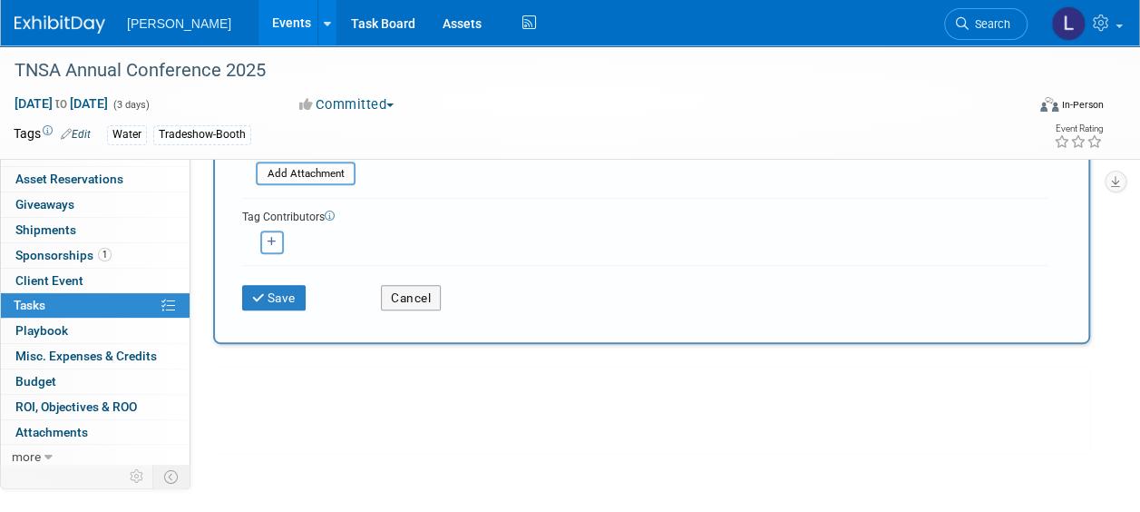
click at [270, 243] on icon "button" at bounding box center [272, 242] width 9 height 10
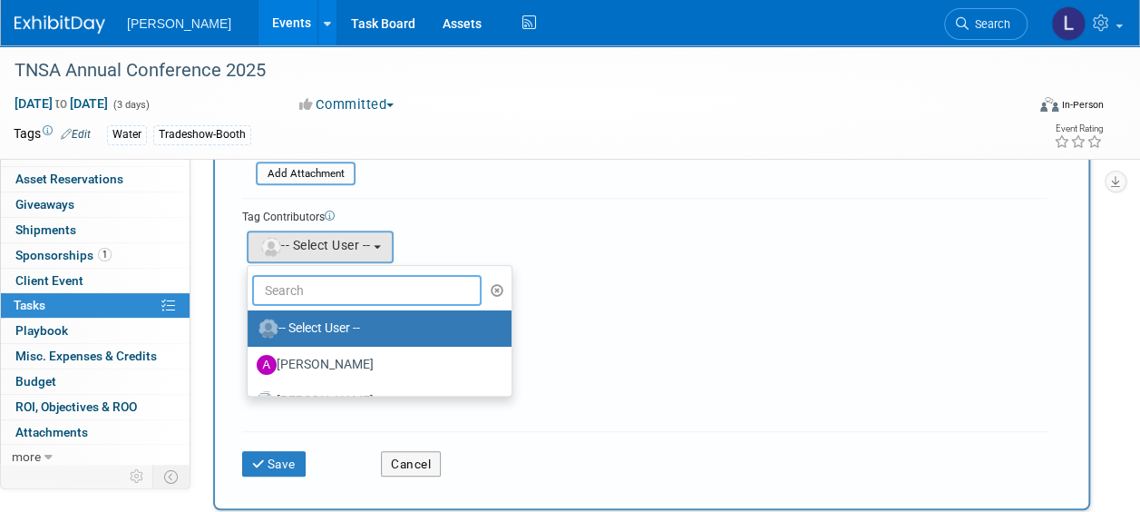
click at [289, 298] on input "text" at bounding box center [367, 290] width 230 height 31
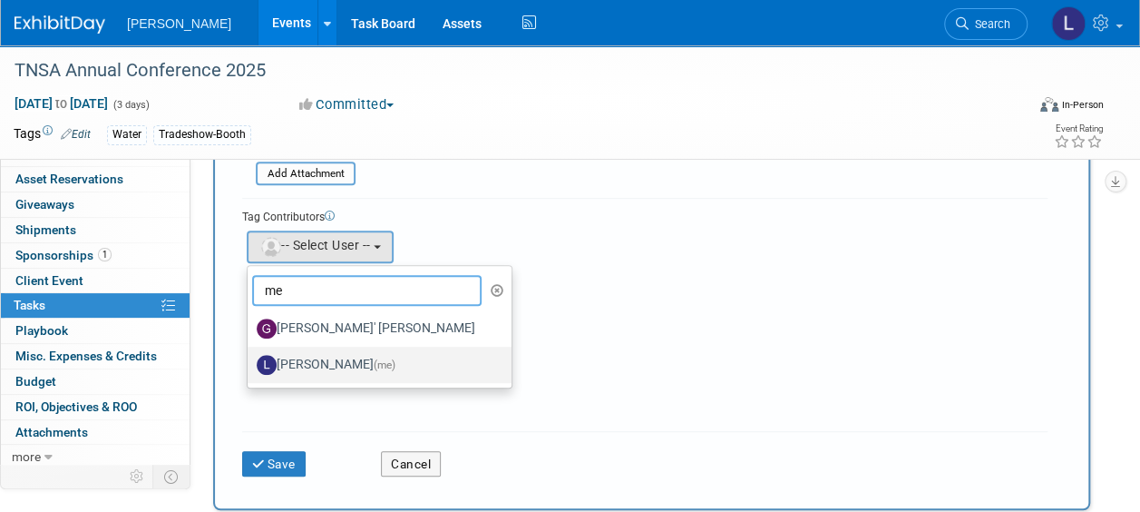
type input "me"
click at [328, 367] on label "[PERSON_NAME] (me)" at bounding box center [375, 364] width 237 height 29
click at [250, 367] on input "[PERSON_NAME] (me)" at bounding box center [245, 363] width 12 height 12
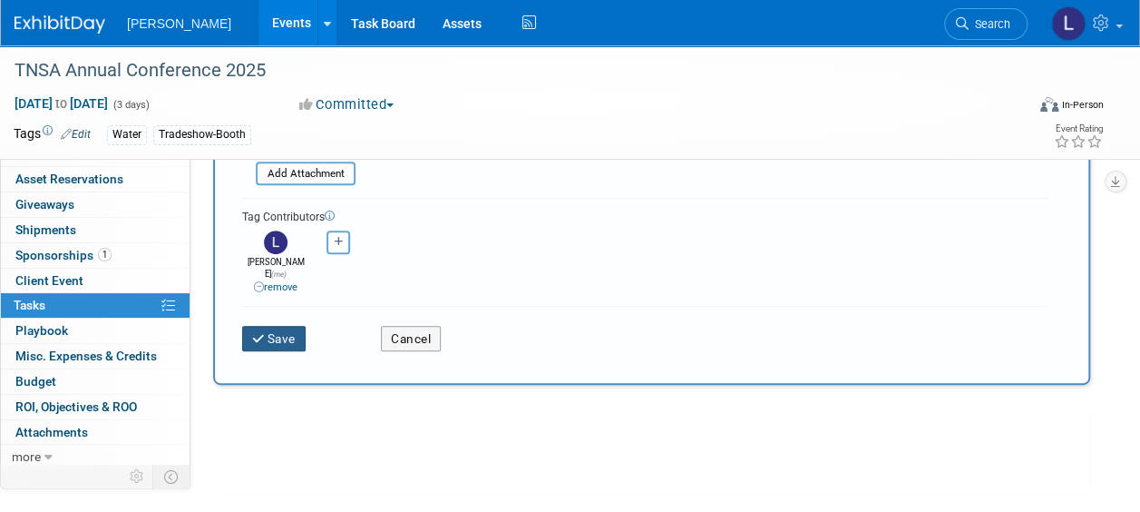
click at [281, 326] on button "Save" at bounding box center [274, 338] width 64 height 25
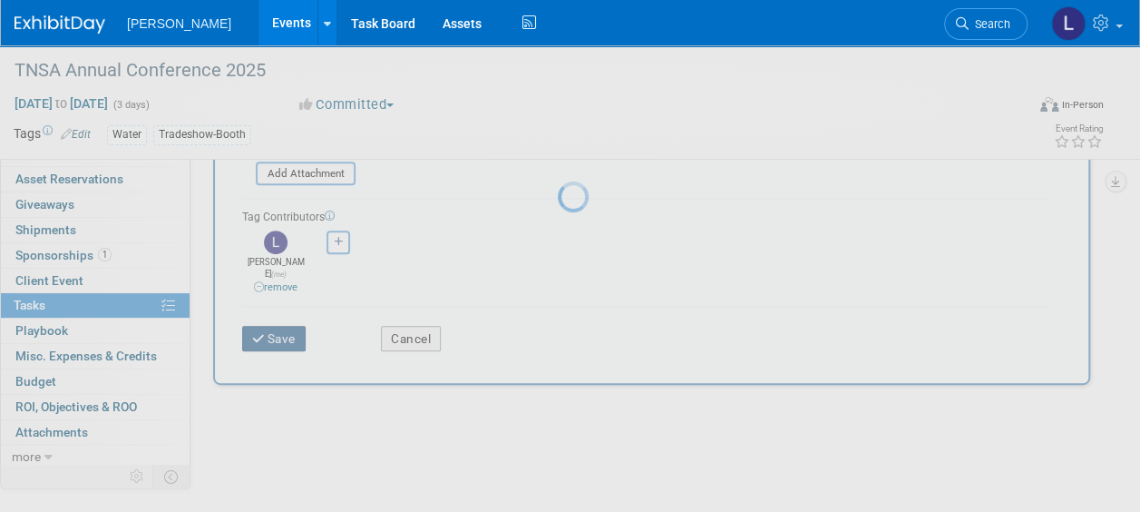
scroll to position [83, 0]
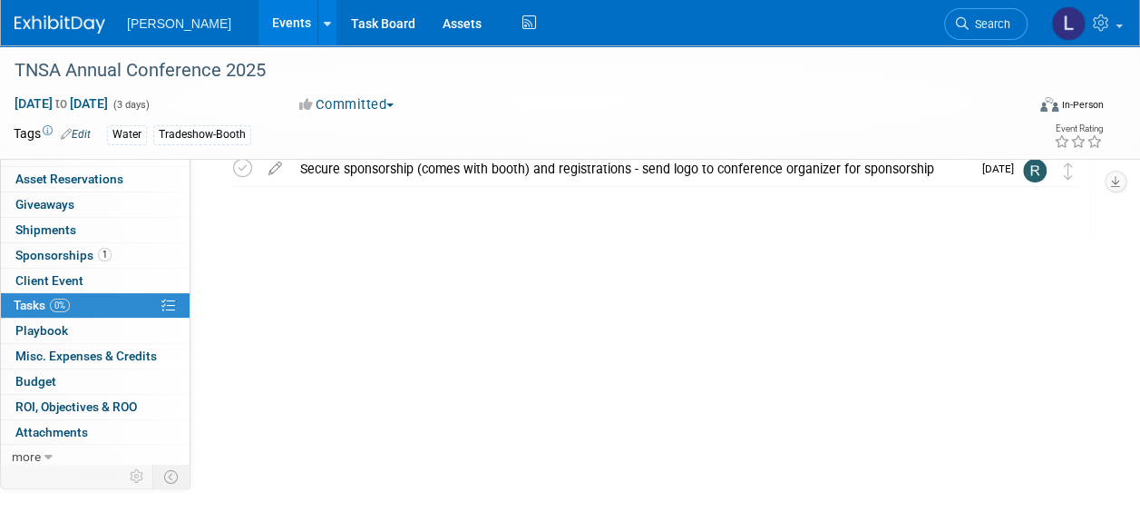
click at [559, 347] on div "Event Website: Edit https://www.tnstormwater.org/tnsa-conference https://www.tn…" at bounding box center [648, 275] width 914 height 399
click at [259, 16] on link "Events" at bounding box center [292, 22] width 66 height 45
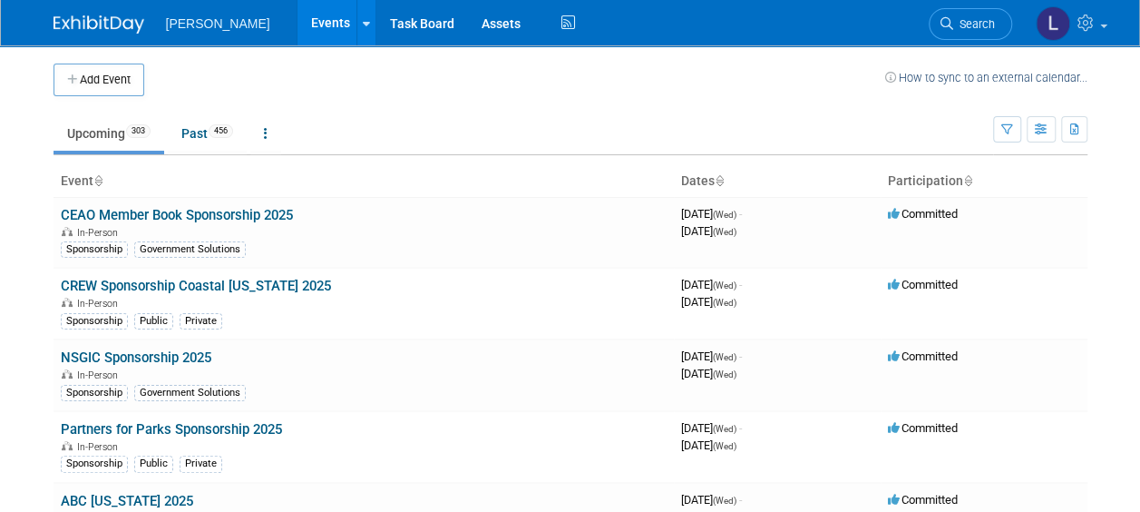
scroll to position [2928, 0]
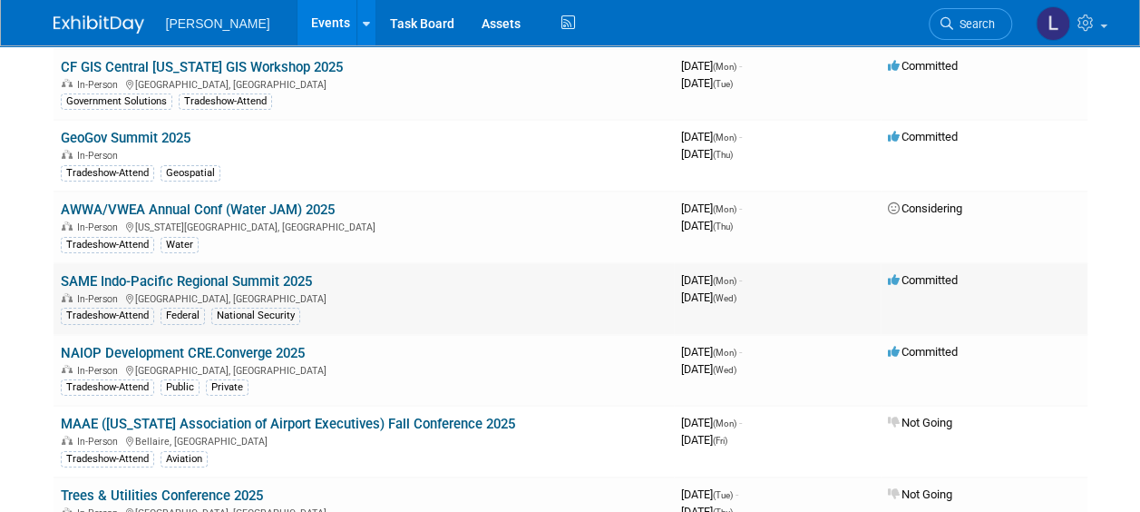
click at [207, 273] on link "SAME Indo-Pacific Regional Summit 2025" at bounding box center [186, 281] width 251 height 16
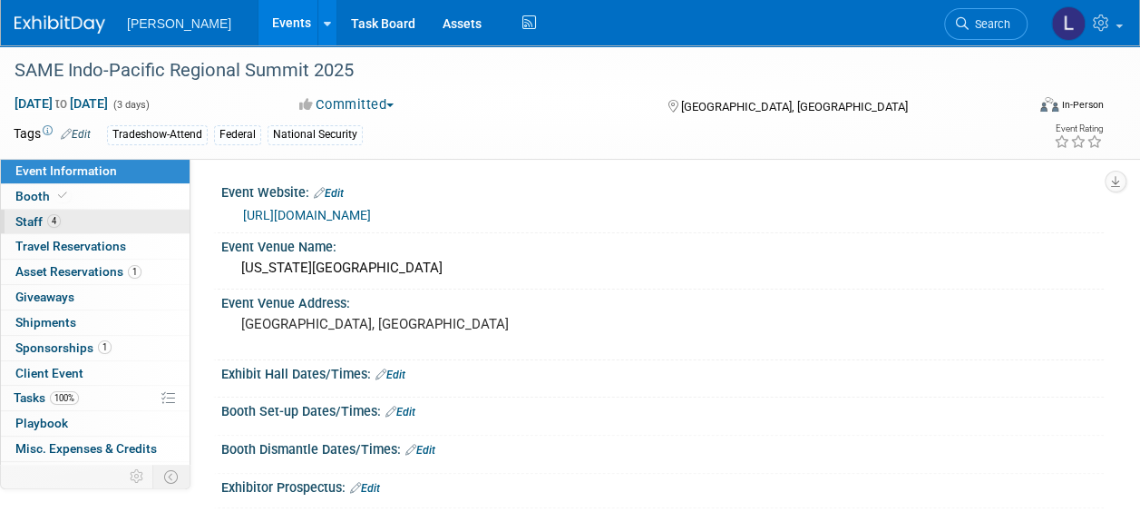
click at [122, 216] on link "4 Staff 4" at bounding box center [95, 222] width 189 height 24
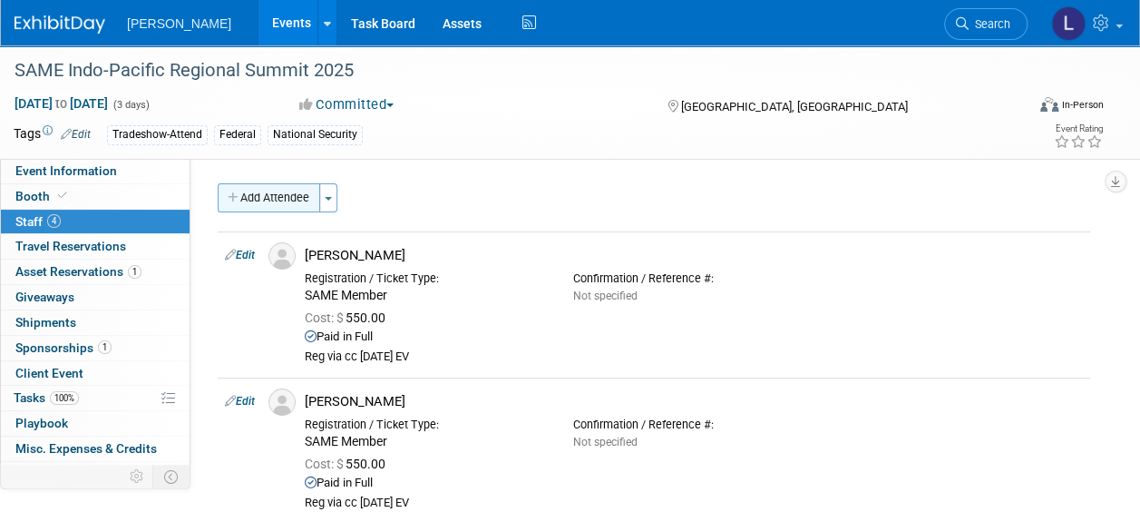
click at [250, 200] on button "Add Attendee" at bounding box center [269, 197] width 103 height 29
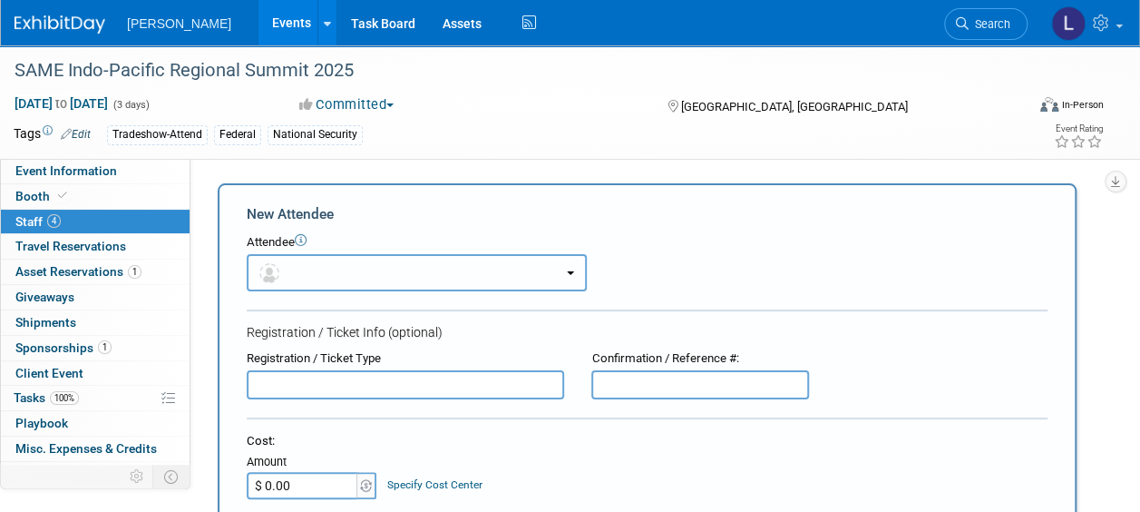
click at [303, 269] on button "button" at bounding box center [417, 272] width 340 height 37
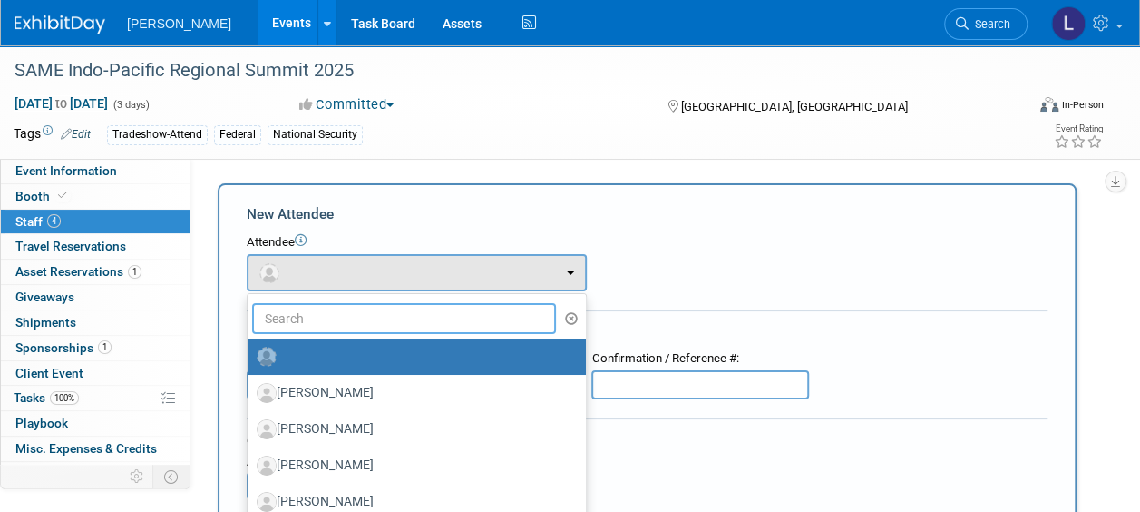
click at [310, 310] on input "text" at bounding box center [404, 318] width 304 height 31
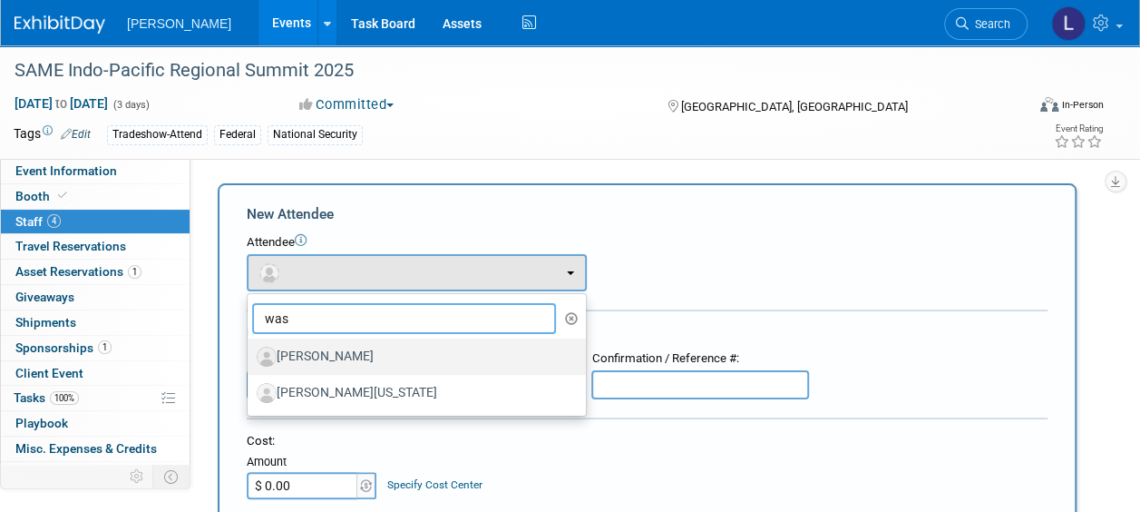
type input "was"
drag, startPoint x: 313, startPoint y: 349, endPoint x: 347, endPoint y: 341, distance: 35.4
click at [314, 349] on label "[PERSON_NAME]" at bounding box center [412, 356] width 311 height 29
click at [250, 349] on input "[PERSON_NAME]" at bounding box center [245, 354] width 12 height 12
select select "55f19789-56ee-48be-9f1f-419bb4bcf063"
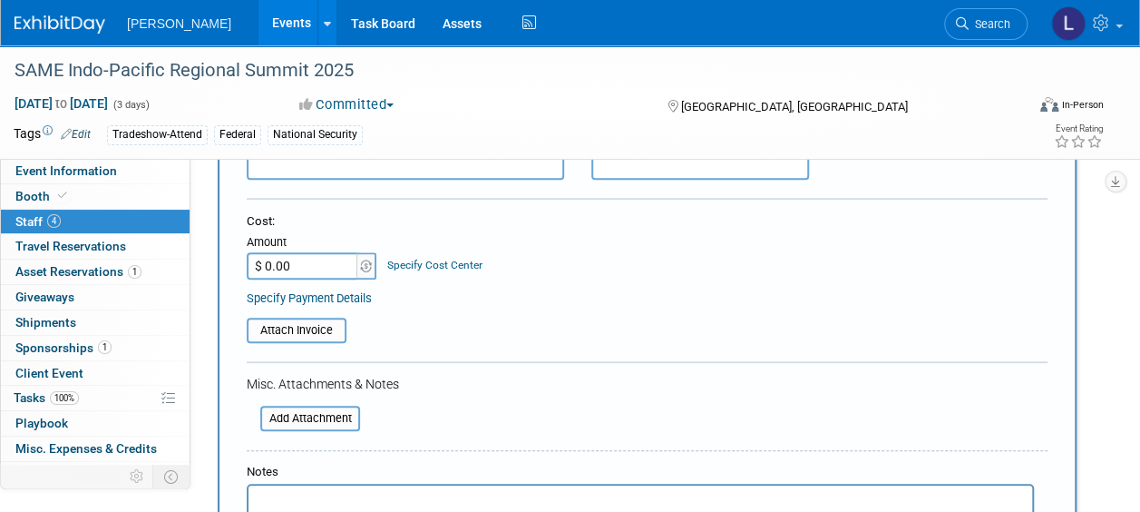
scroll to position [454, 0]
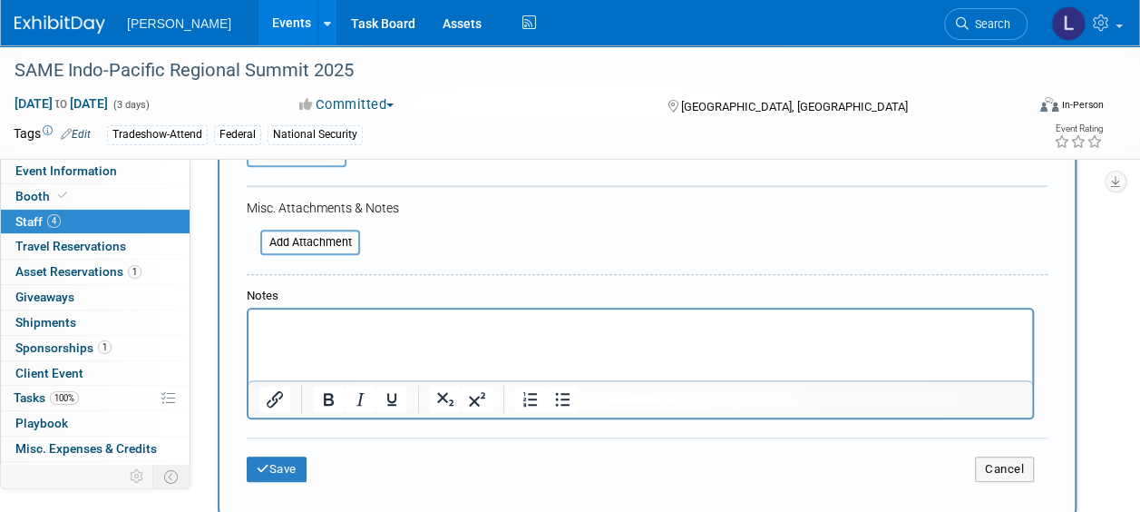
click at [417, 325] on p "Rich Text Area. Press ALT-0 for help." at bounding box center [640, 326] width 763 height 18
click at [303, 475] on button "Save" at bounding box center [277, 468] width 60 height 25
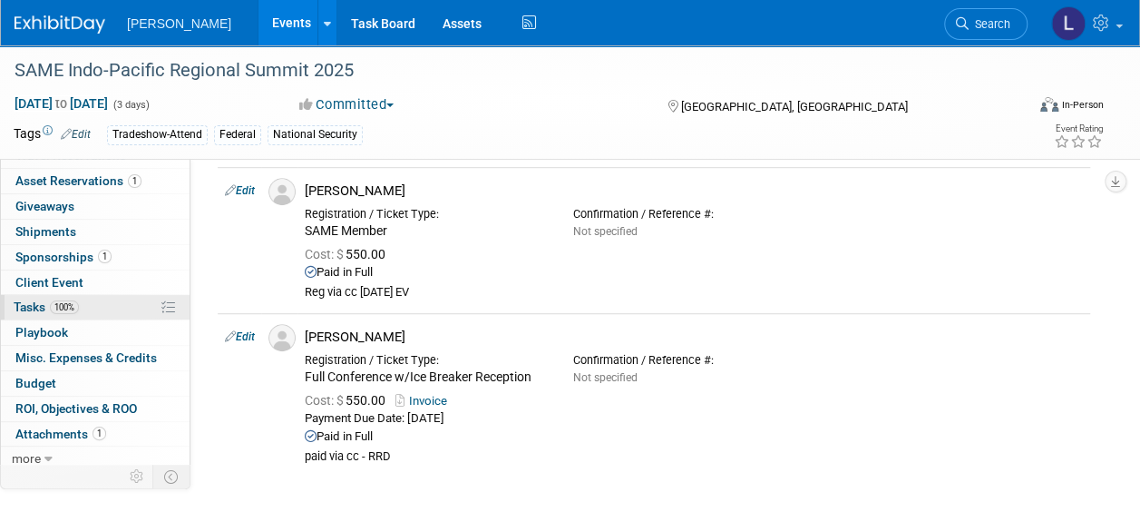
scroll to position [93, 0]
click at [71, 303] on span "100%" at bounding box center [64, 305] width 29 height 14
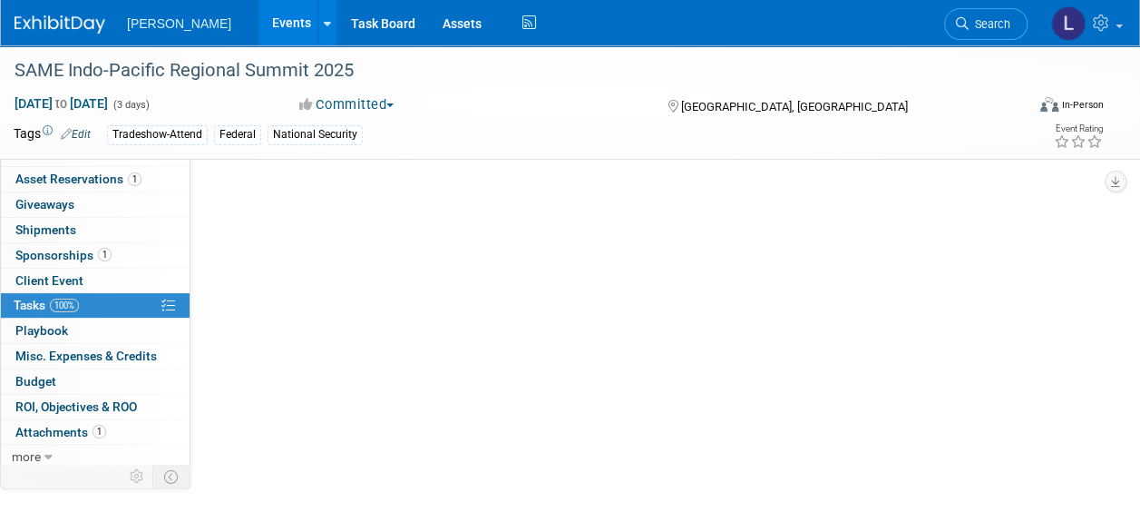
scroll to position [0, 0]
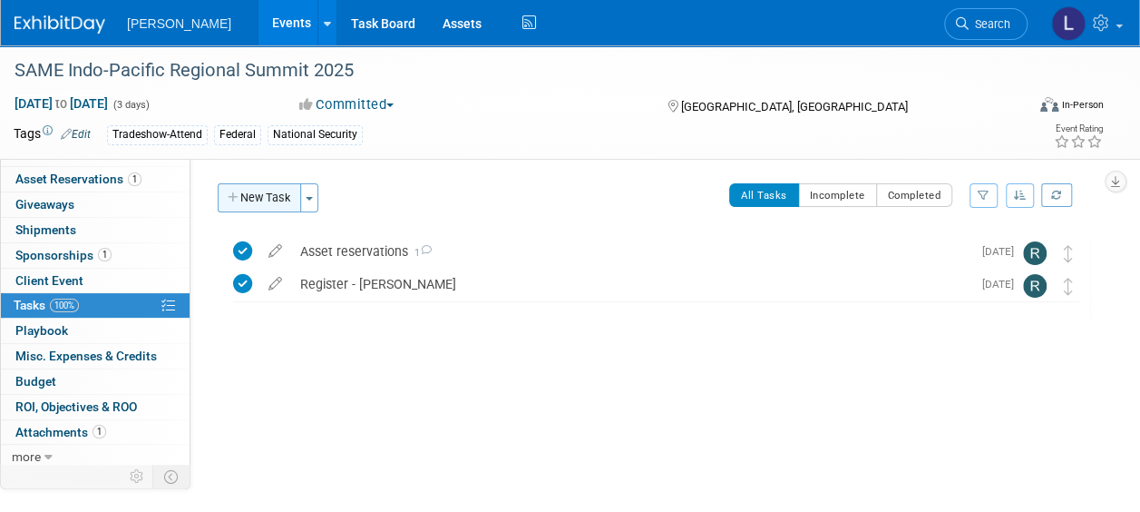
click at [250, 192] on button "New Task" at bounding box center [259, 197] width 83 height 29
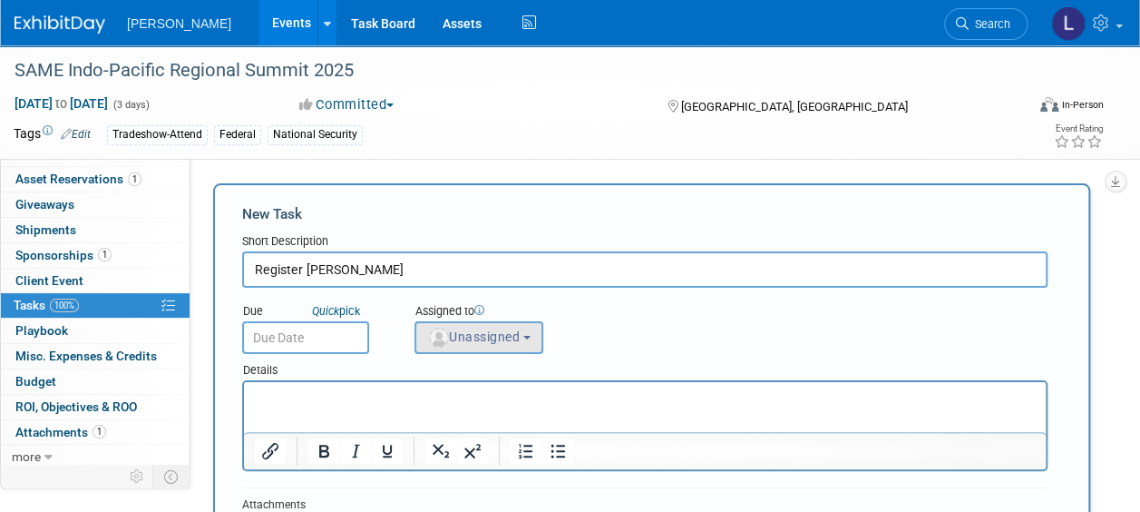
type input "Register Dave Washino"
click at [524, 348] on button "Unassigned" at bounding box center [479, 337] width 129 height 33
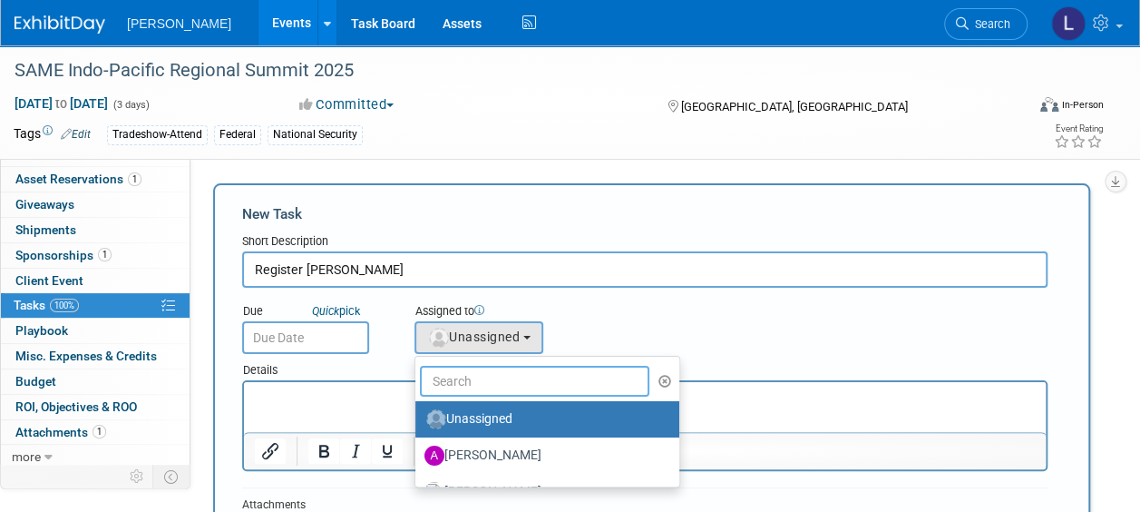
click at [516, 382] on input "text" at bounding box center [535, 381] width 230 height 31
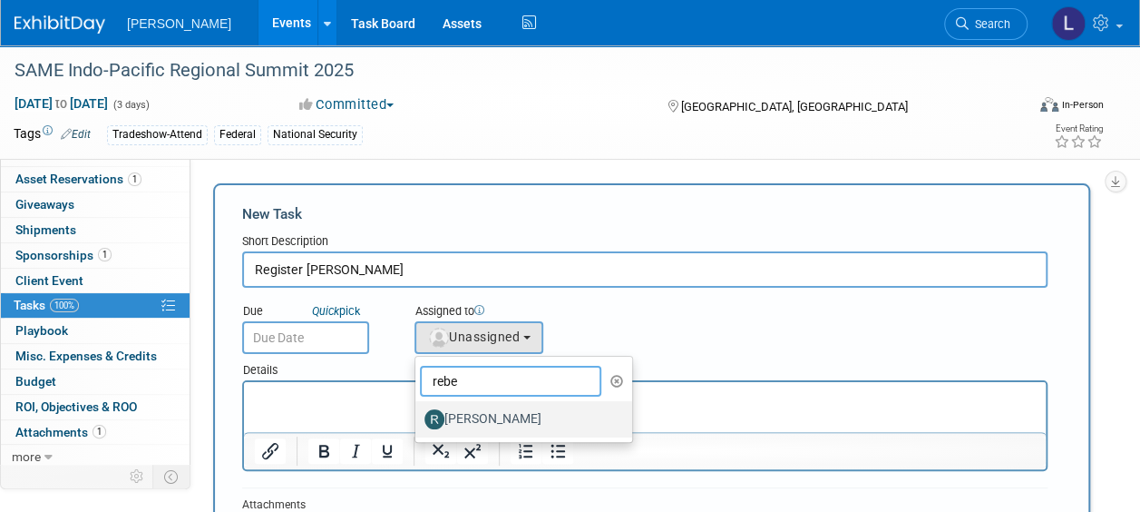
type input "rebe"
click at [531, 417] on label "[PERSON_NAME]" at bounding box center [520, 419] width 190 height 29
click at [418, 417] on input "[PERSON_NAME]" at bounding box center [412, 417] width 12 height 12
select select "844a177d-a181-44ff-a72a-5731d68e4351"
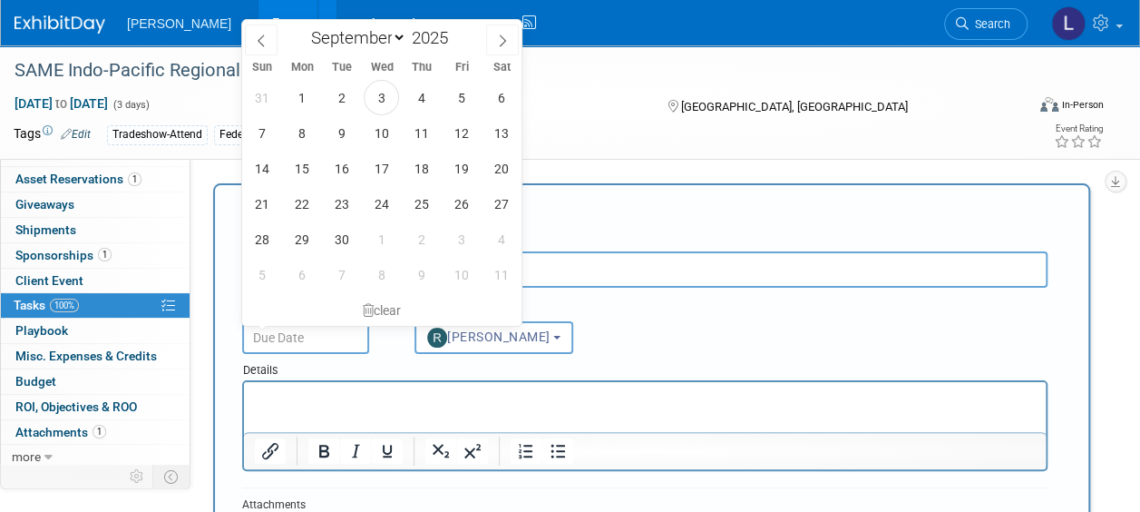
click at [338, 338] on input "text" at bounding box center [305, 337] width 127 height 33
click at [377, 86] on span "3" at bounding box center [381, 97] width 35 height 35
type input "Sep 3, 2025"
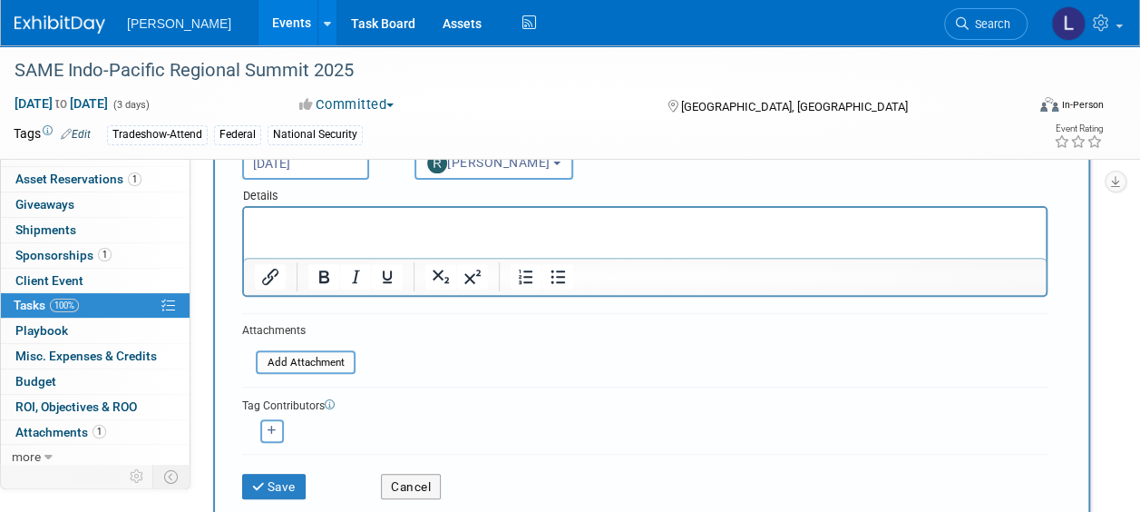
scroll to position [181, 0]
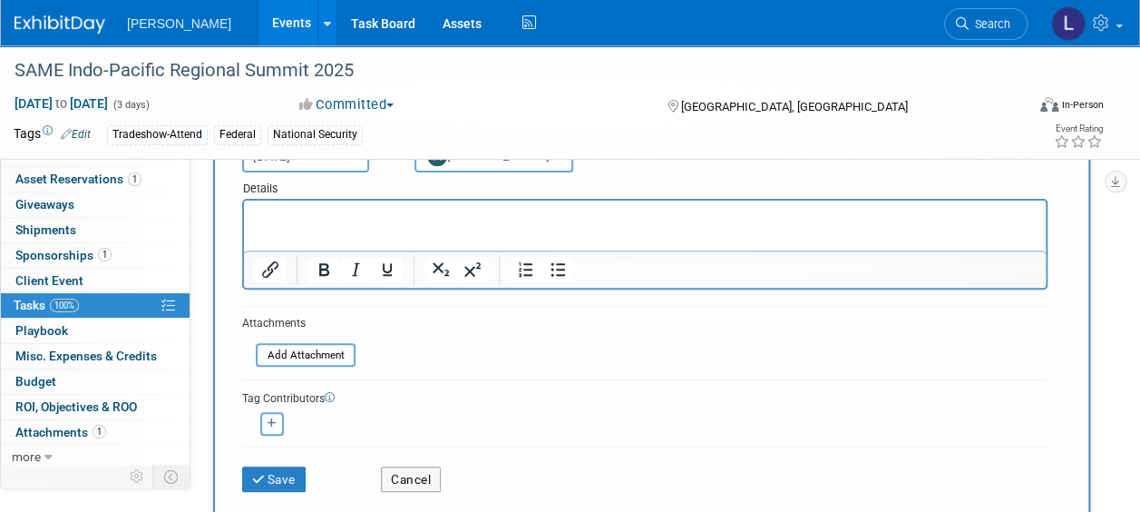
click at [274, 426] on icon "button" at bounding box center [272, 423] width 9 height 10
select select
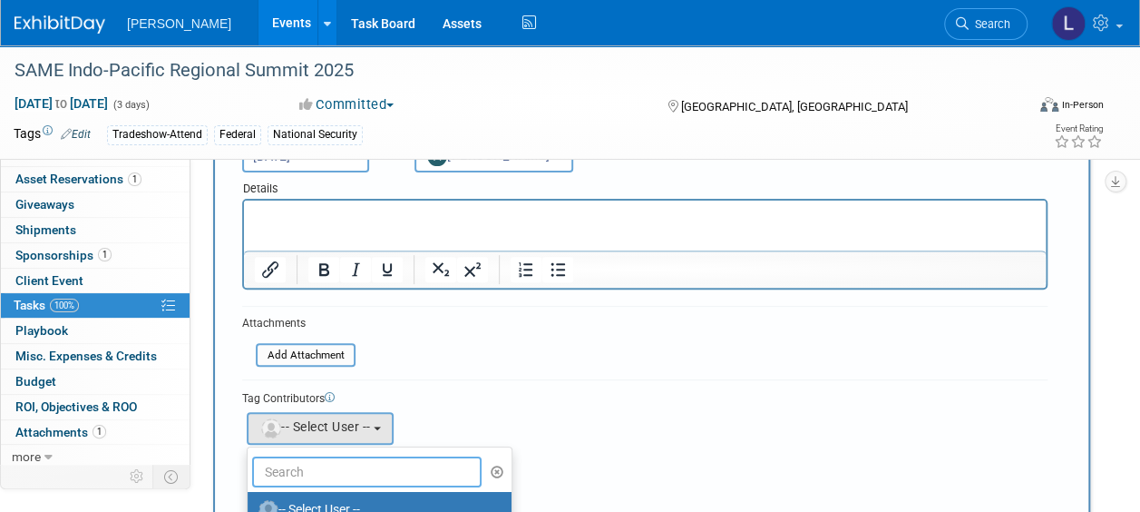
click at [296, 463] on input "text" at bounding box center [367, 471] width 230 height 31
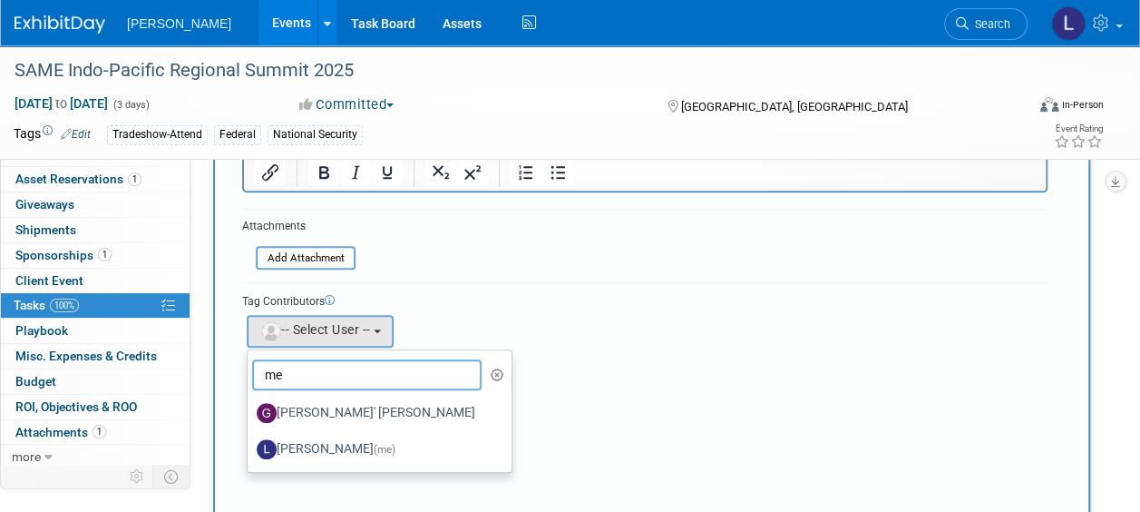
scroll to position [363, 0]
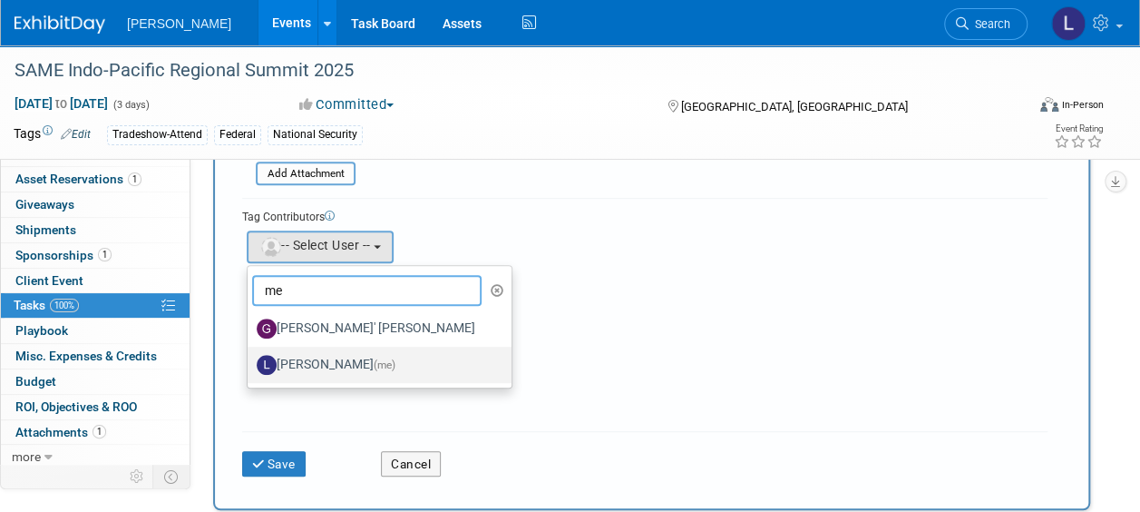
type input "me"
drag, startPoint x: 338, startPoint y: 357, endPoint x: 323, endPoint y: 385, distance: 31.3
click at [338, 357] on label "Lindsey Wolanczyk (me)" at bounding box center [375, 364] width 237 height 29
click at [250, 357] on input "Lindsey Wolanczyk (me)" at bounding box center [245, 363] width 12 height 12
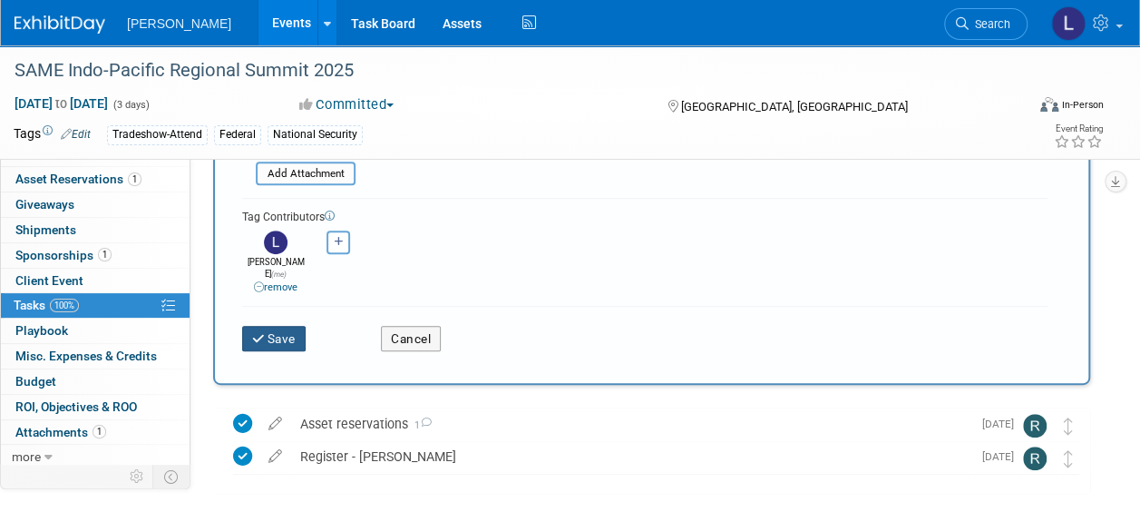
click at [273, 326] on button "Save" at bounding box center [274, 338] width 64 height 25
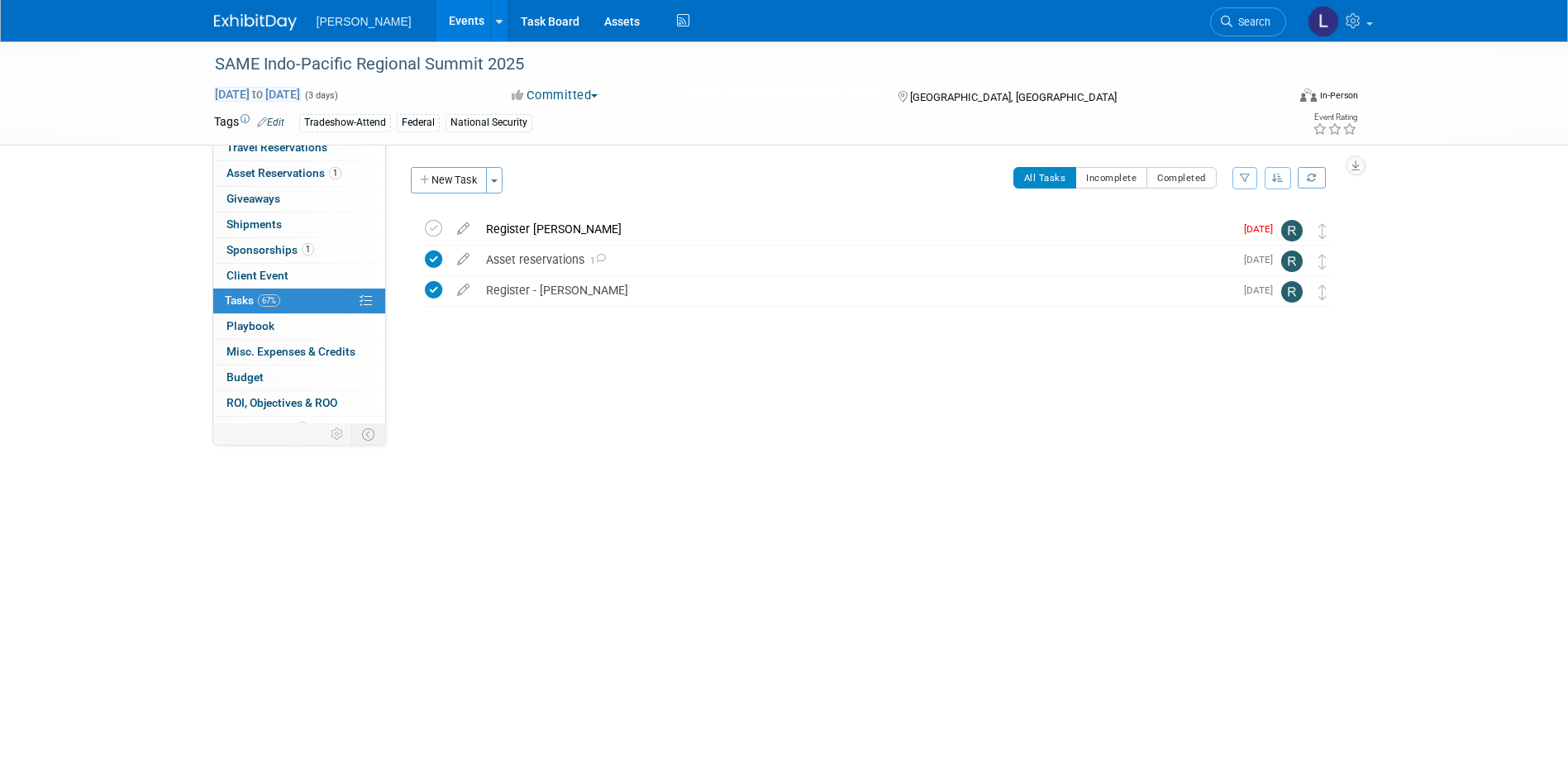
scroll to position [0, 0]
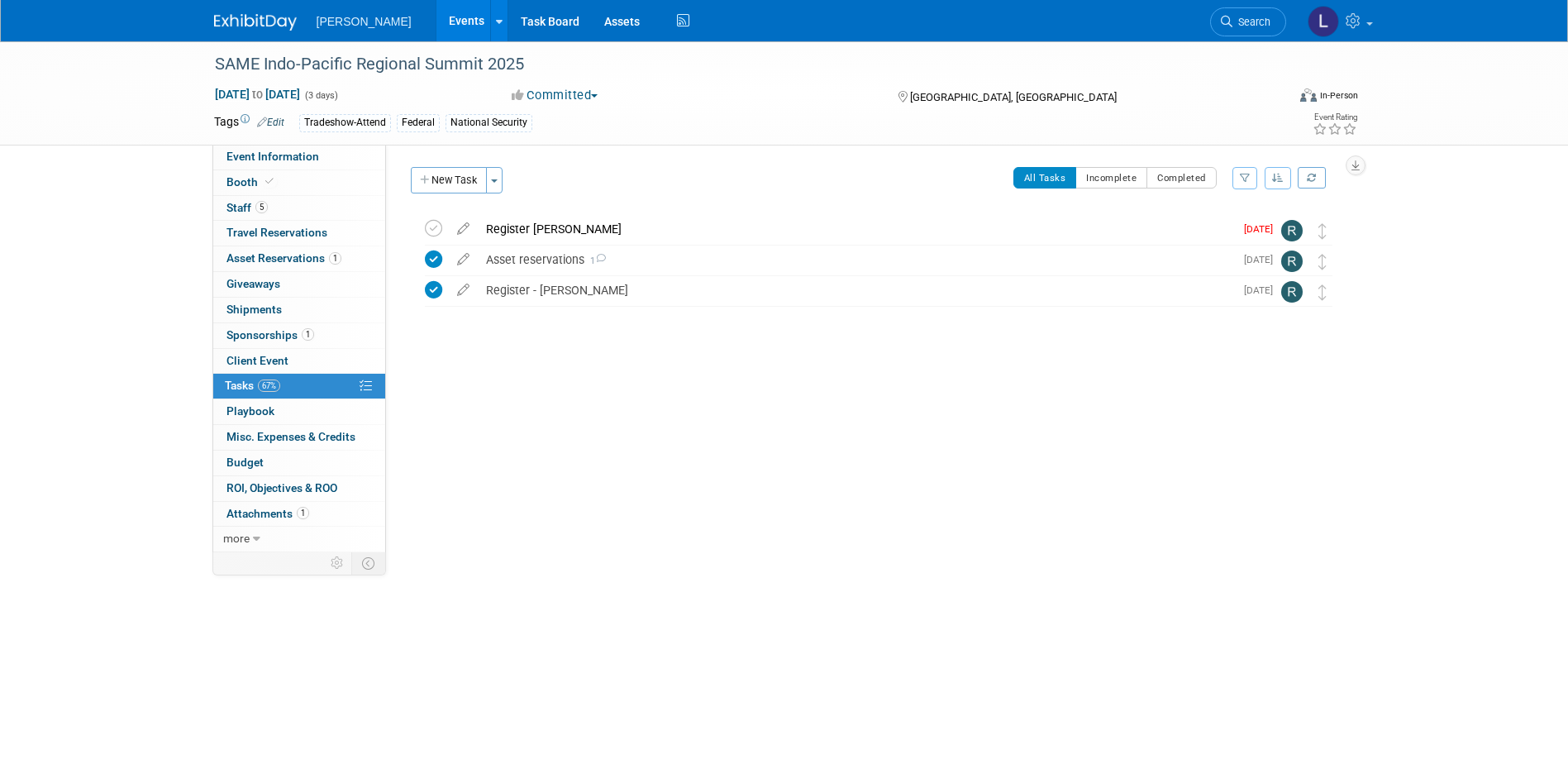
click at [436, 21] on link "Events" at bounding box center [466, 20] width 60 height 41
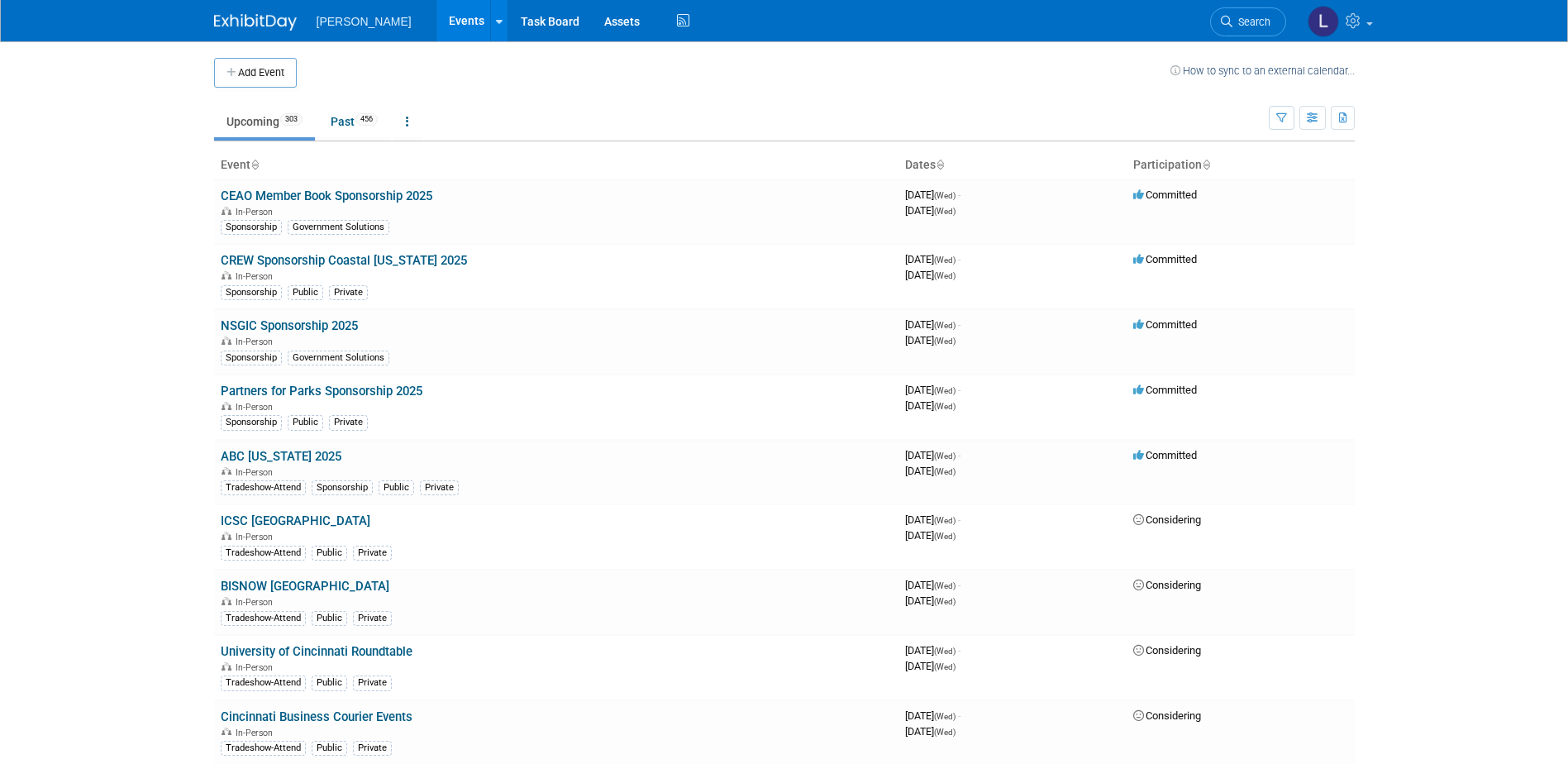
scroll to position [7624, 0]
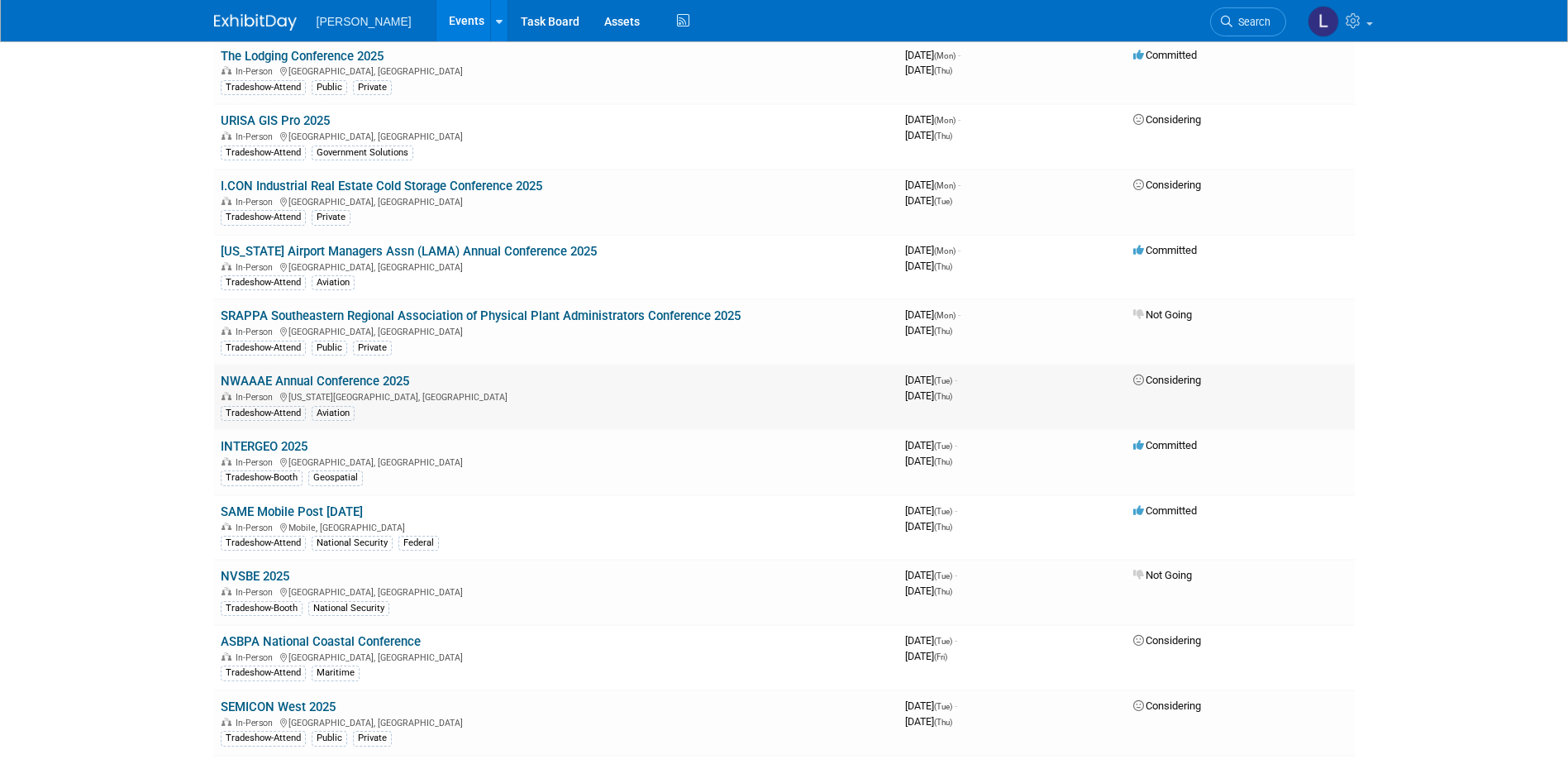
click at [388, 377] on link "NWAAAE Annual Conference 2025" at bounding box center [314, 381] width 189 height 15
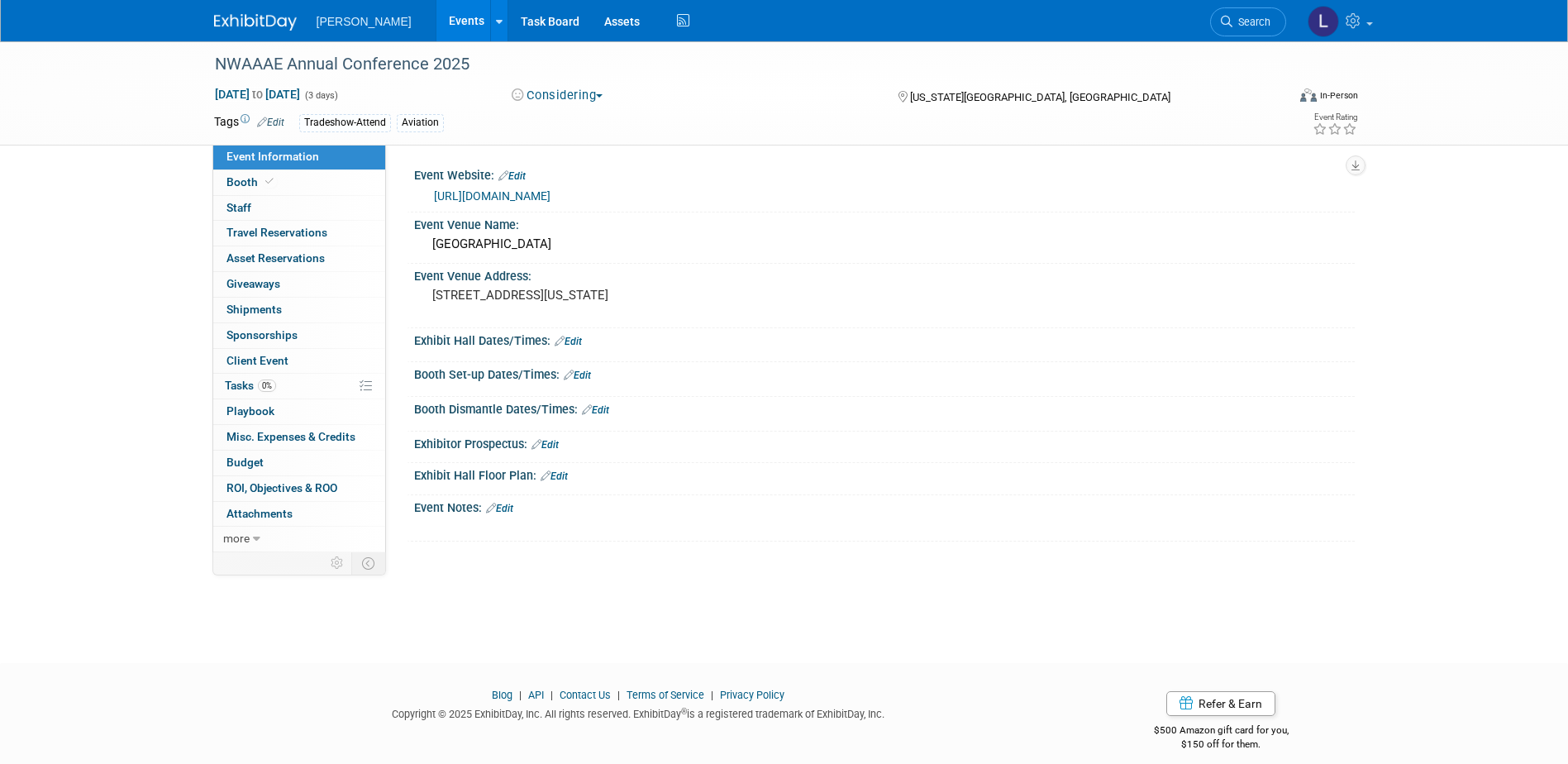
click at [436, 22] on link "Events" at bounding box center [466, 20] width 60 height 41
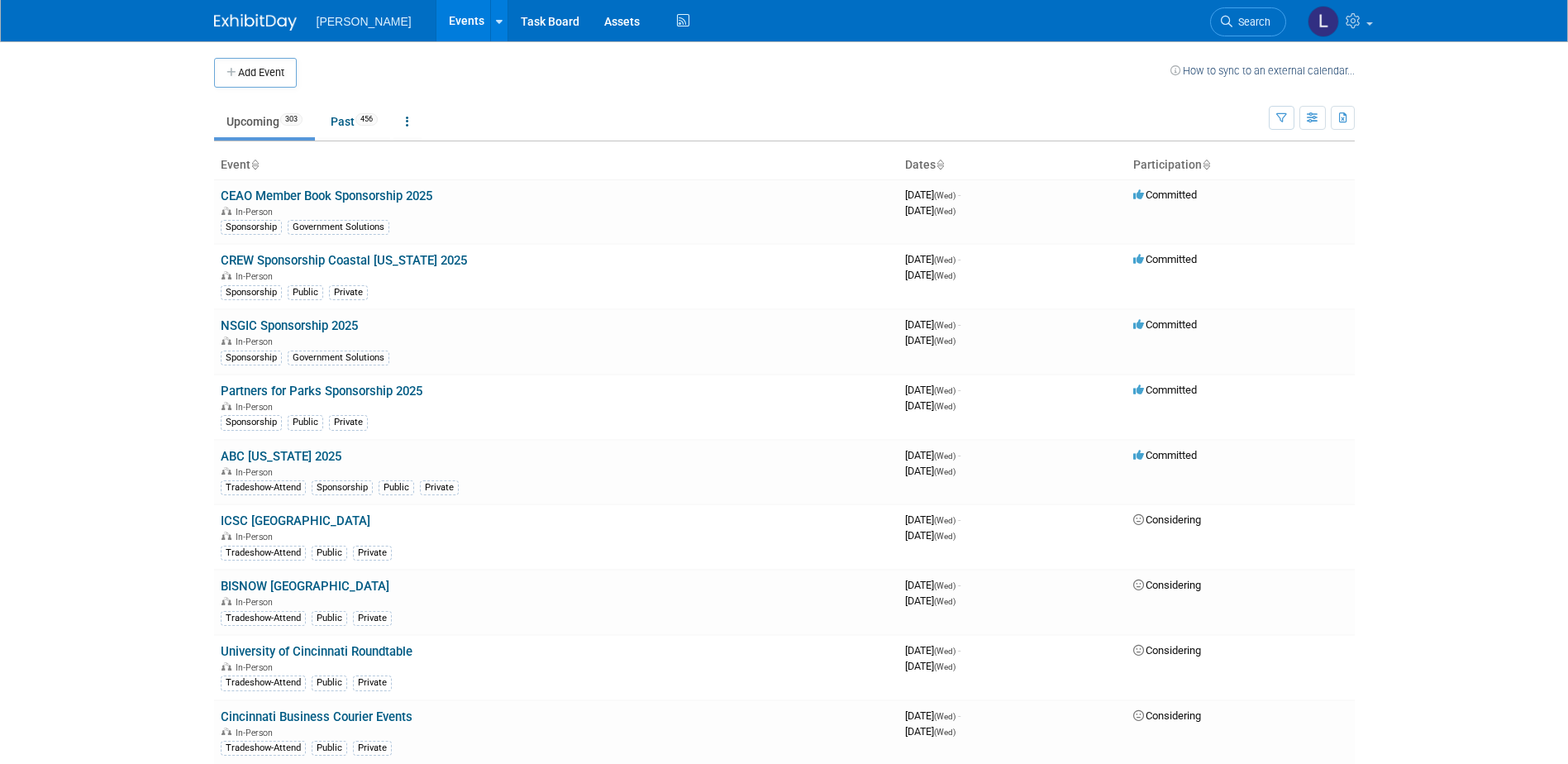
scroll to position [5866, 0]
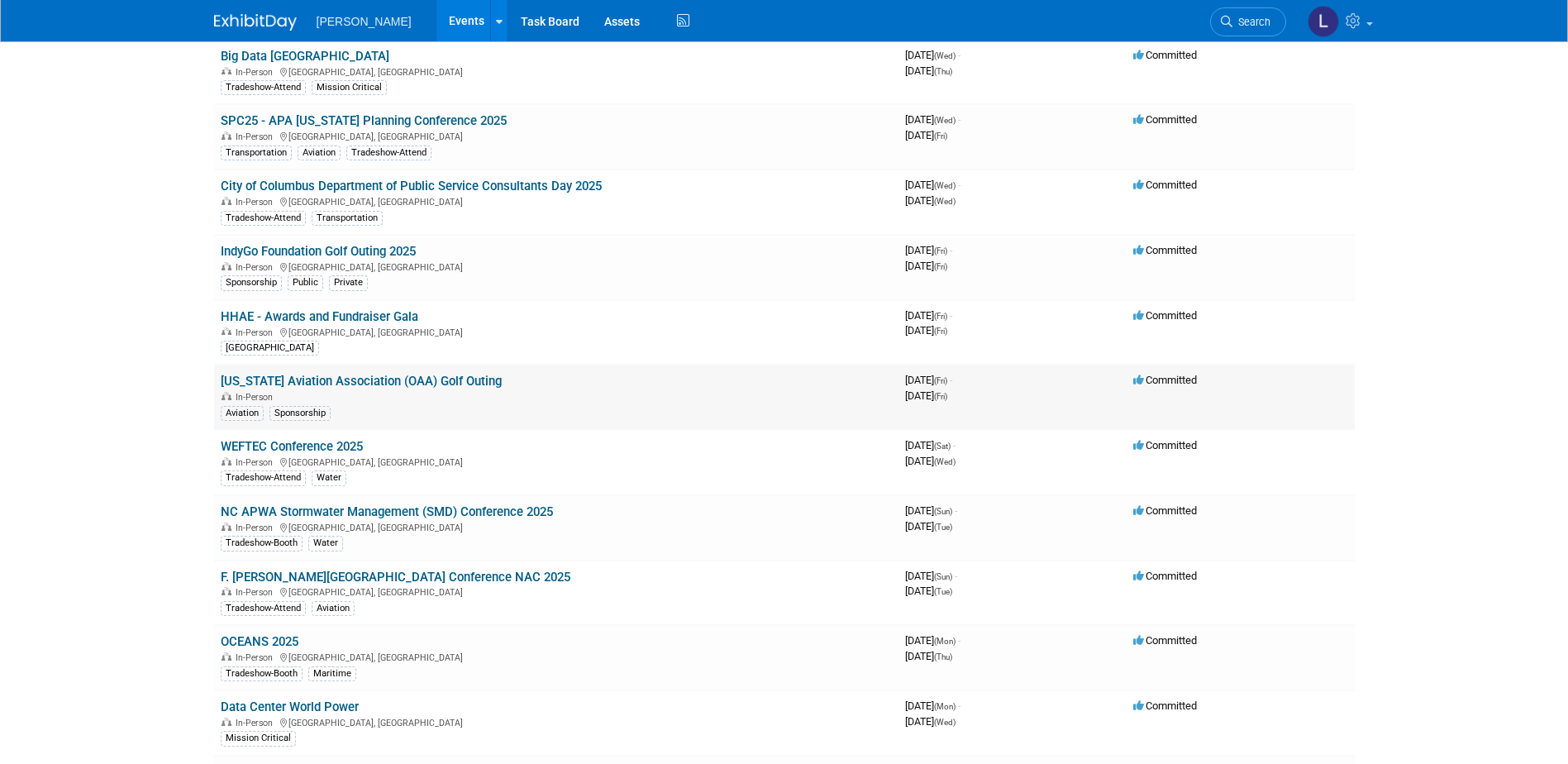
click at [356, 378] on link "[US_STATE] Aviation Association (OAA) Golf Outing" at bounding box center [361, 381] width 281 height 15
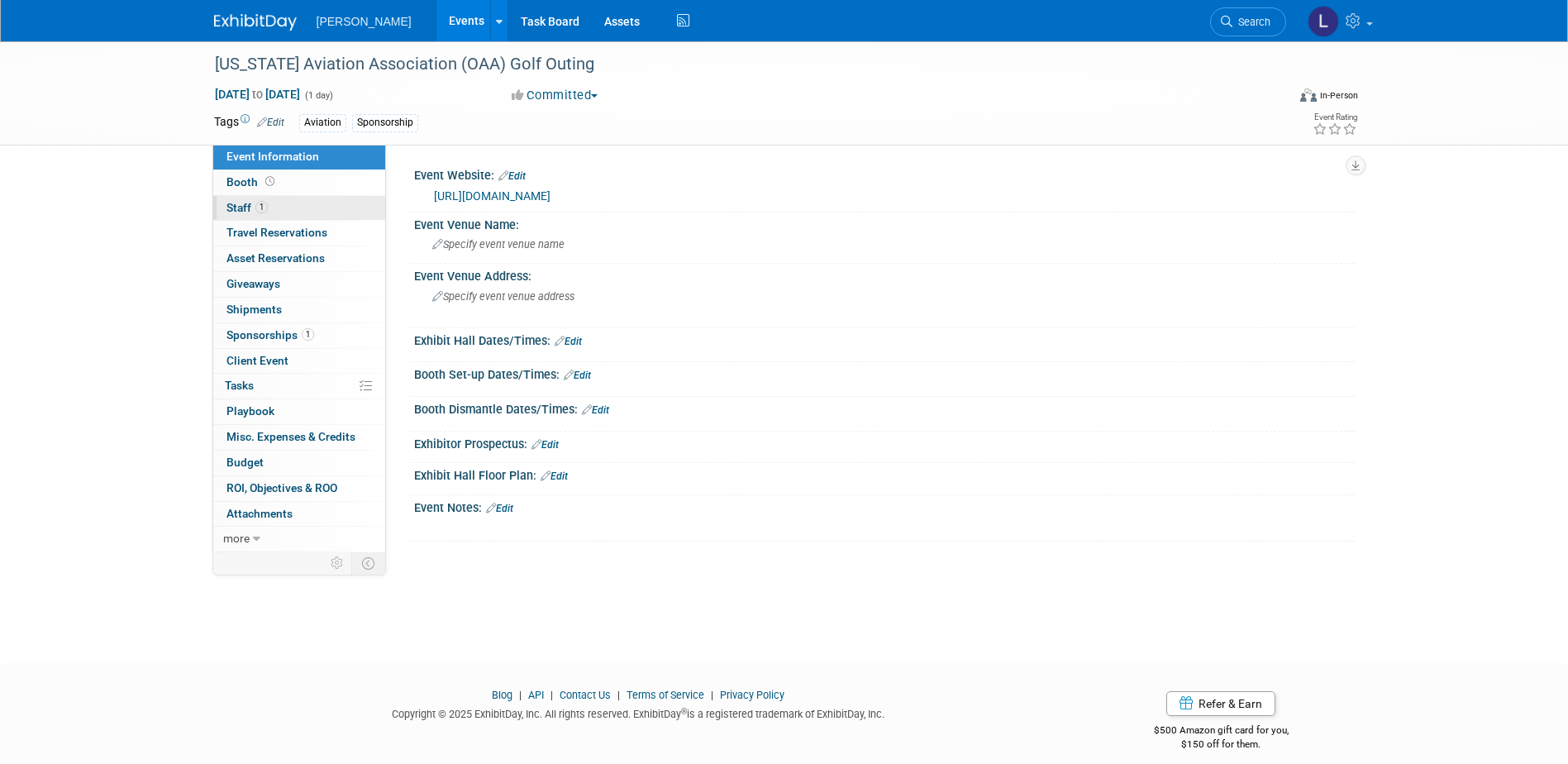
click at [290, 210] on link "1 Staff 1" at bounding box center [299, 208] width 172 height 25
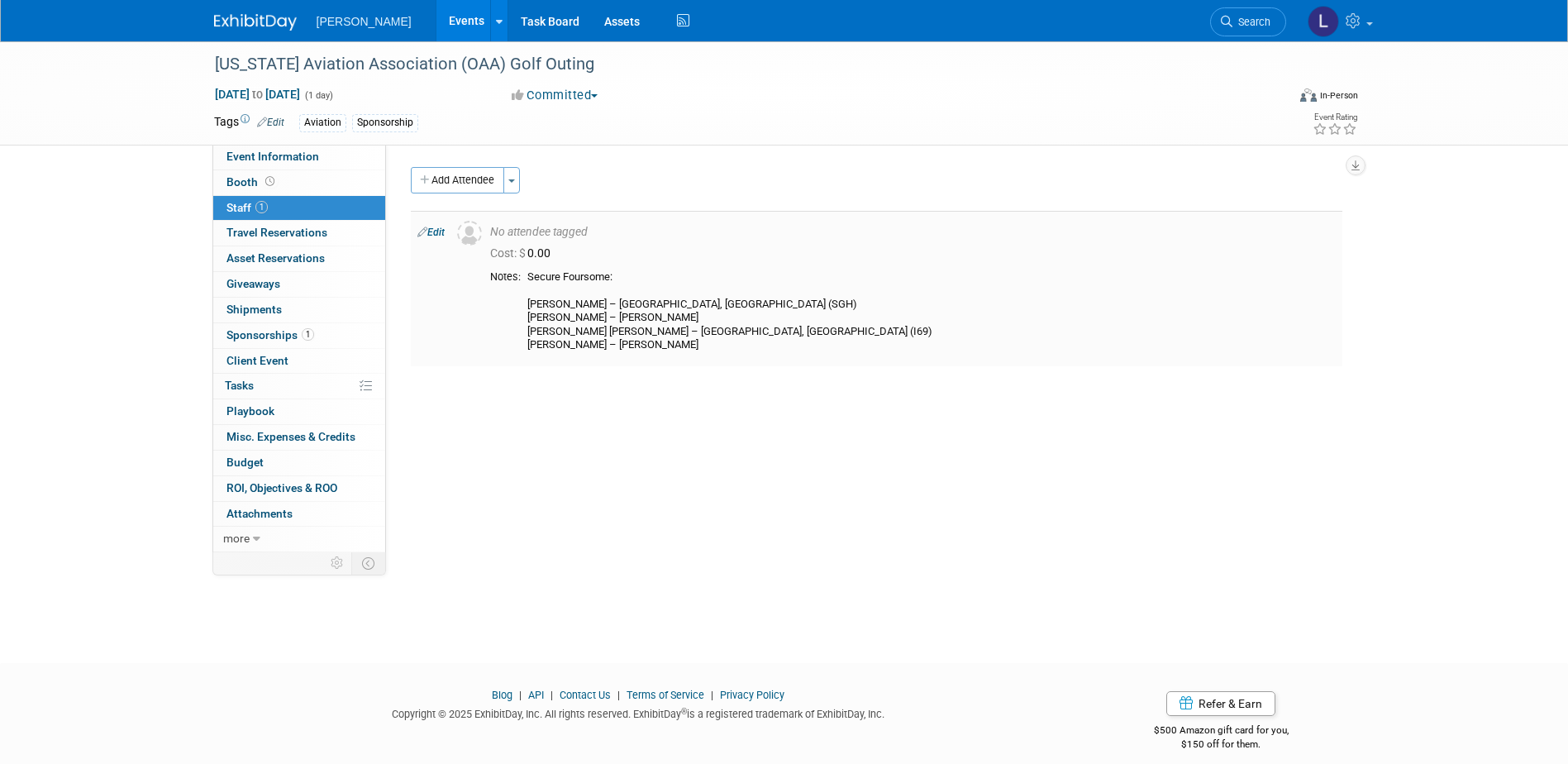
click at [441, 229] on link "Edit" at bounding box center [431, 232] width 27 height 12
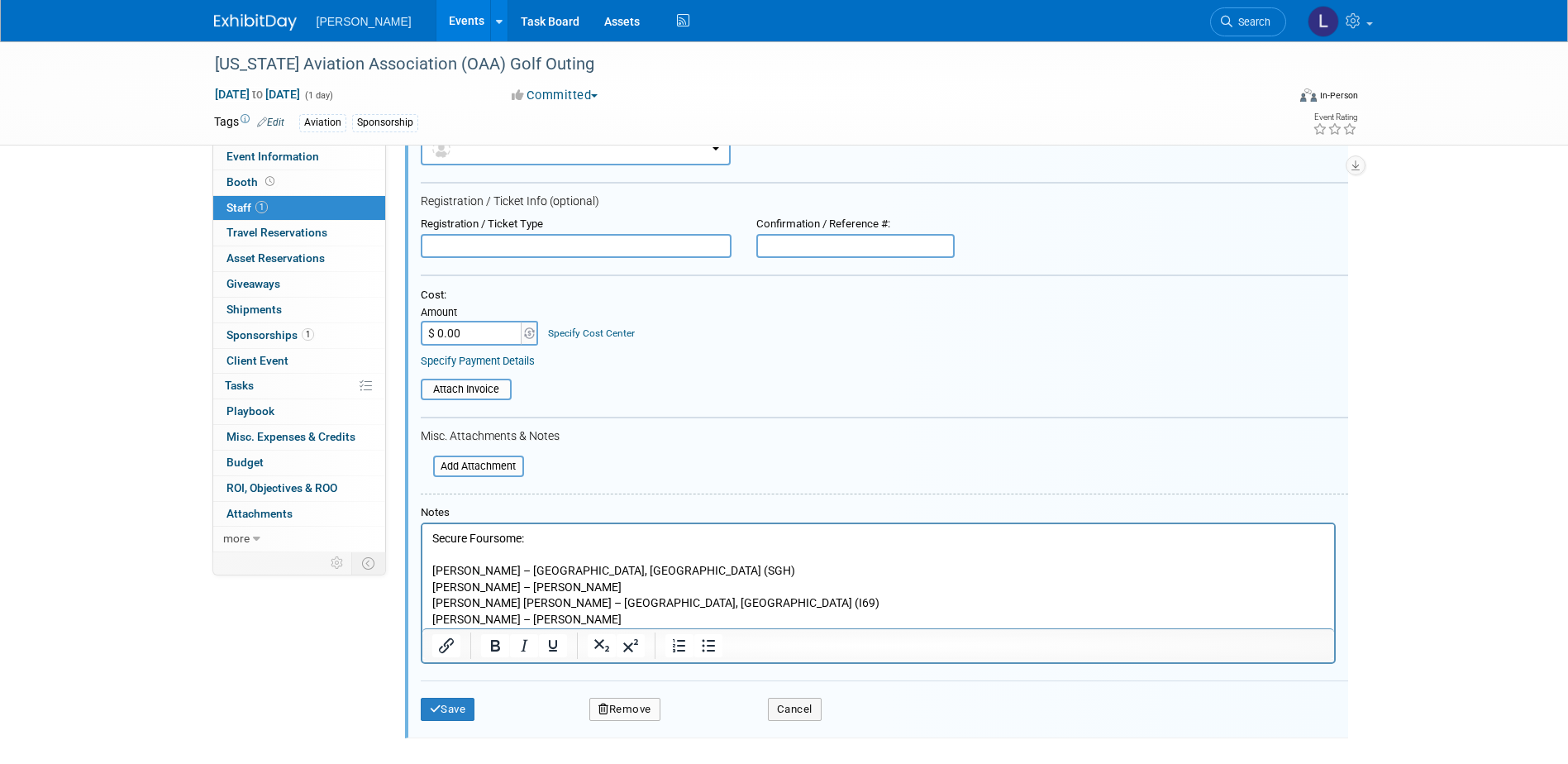
scroll to position [189, 0]
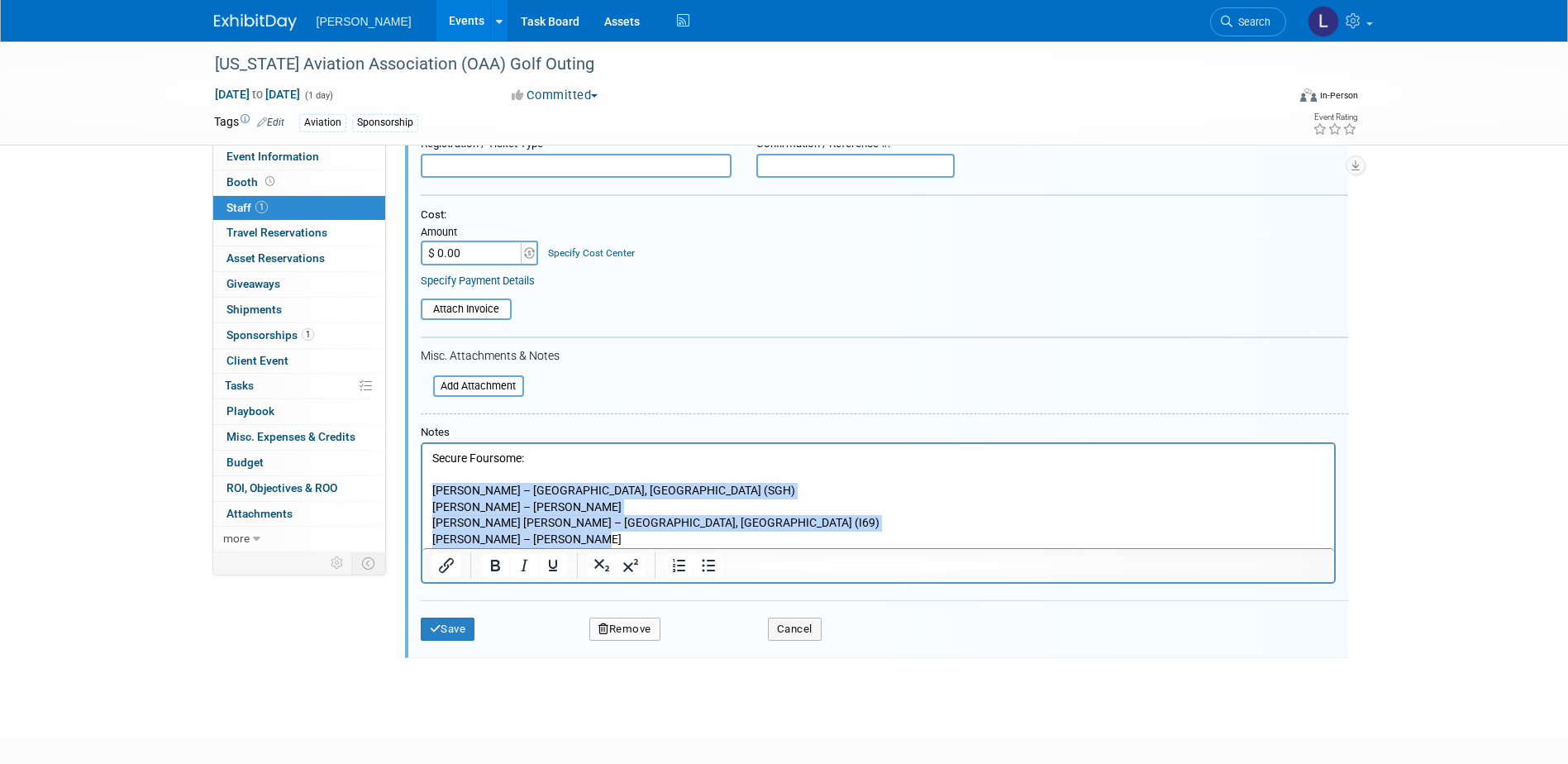
drag, startPoint x: 660, startPoint y: 532, endPoint x: 843, endPoint y: 932, distance: 439.9
click at [422, 486] on html "Secure Foursome: Tom Franzen – City of Springfield, OH (SGH) Chris Snyder – Woo…" at bounding box center [877, 496] width 912 height 104
paste body "Rich Text Area. Press ALT-0 for help."
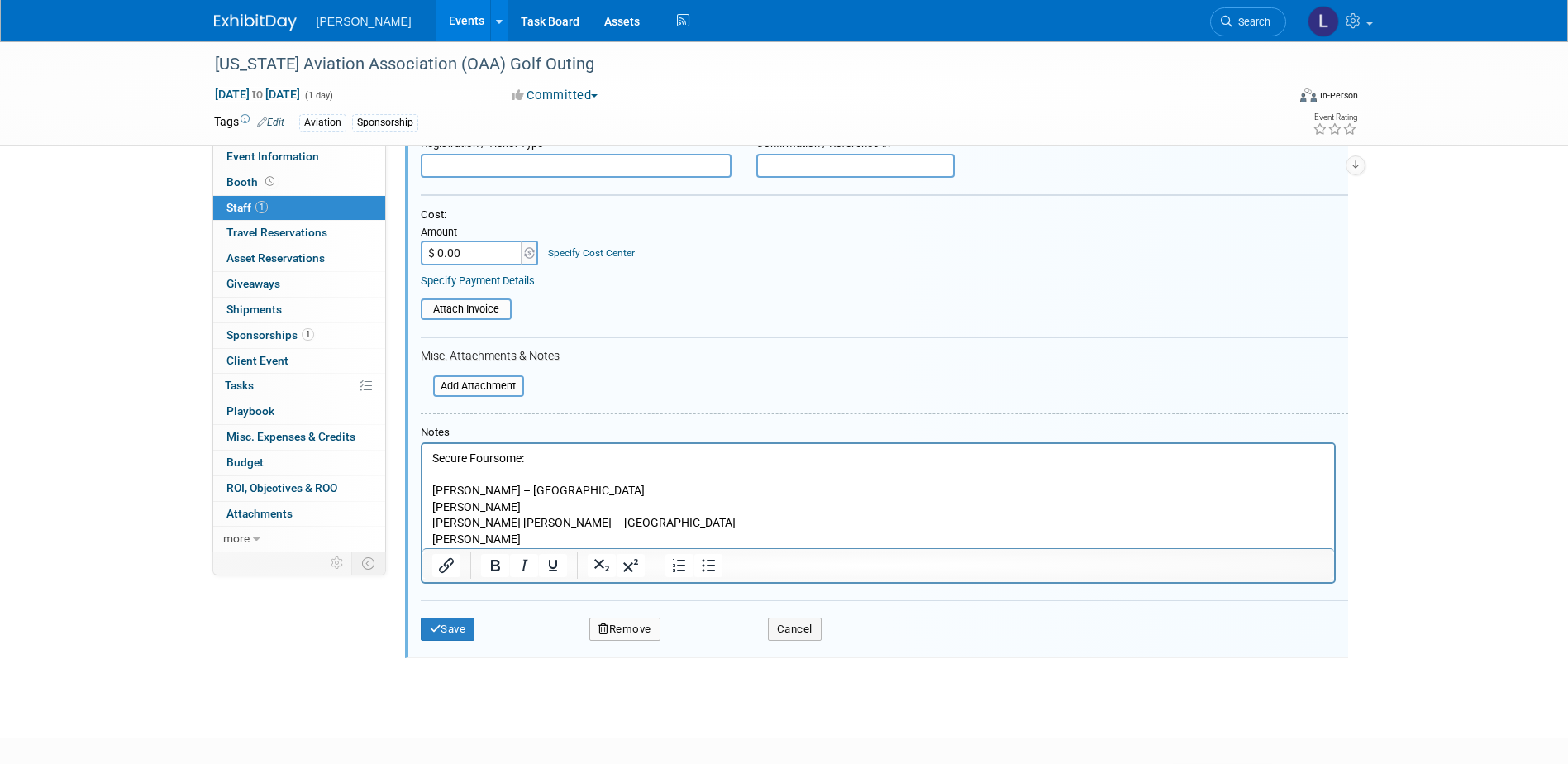
click at [569, 511] on p "[PERSON_NAME]" at bounding box center [878, 508] width 893 height 16
click at [553, 538] on p "Tom Mackie" at bounding box center [878, 540] width 893 height 16
drag, startPoint x: 456, startPoint y: 625, endPoint x: 444, endPoint y: 599, distance: 28.6
click at [456, 625] on button "Save" at bounding box center [448, 629] width 55 height 23
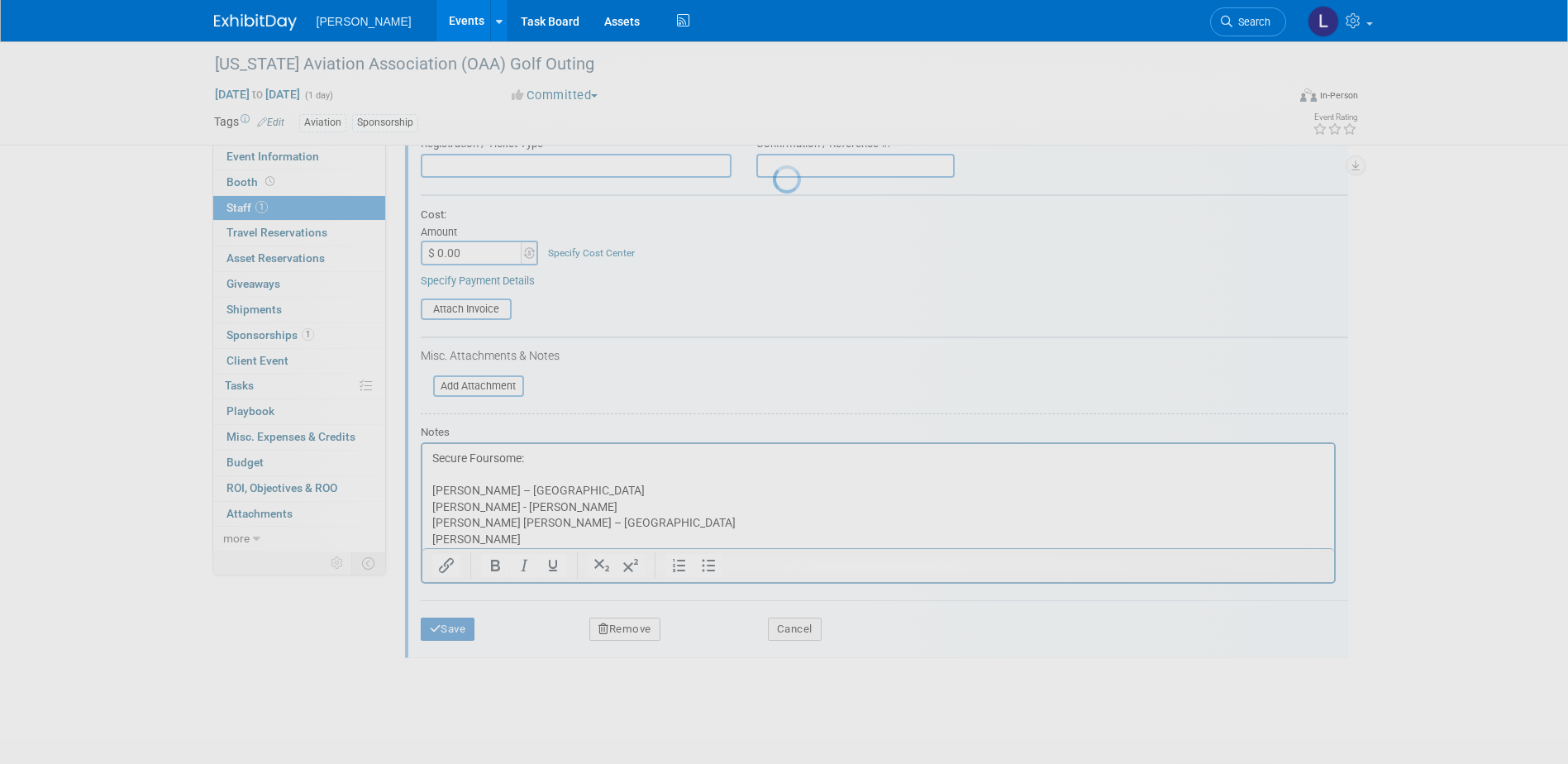
scroll to position [15, 0]
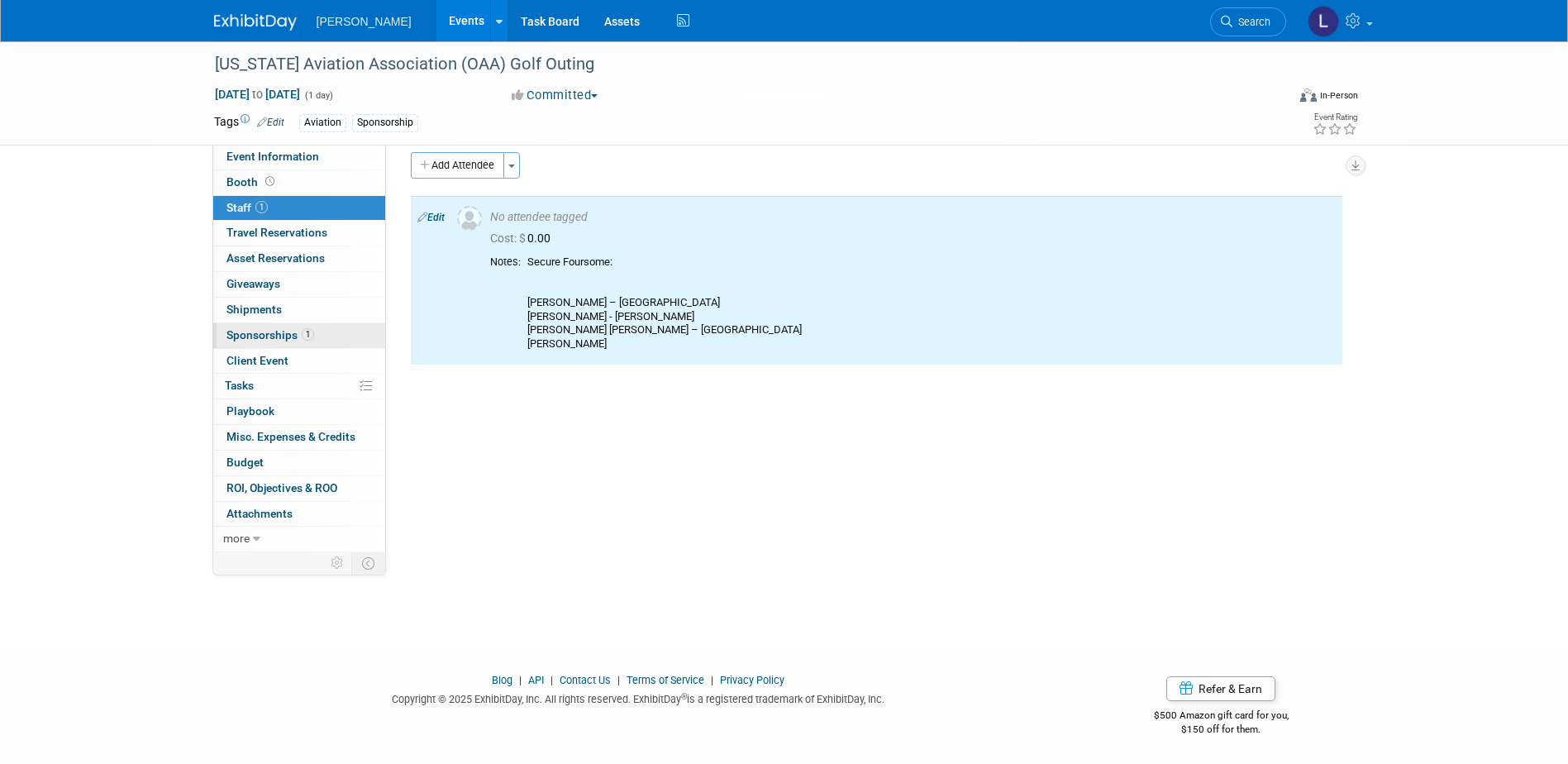
click at [308, 338] on span "1" at bounding box center [308, 335] width 13 height 13
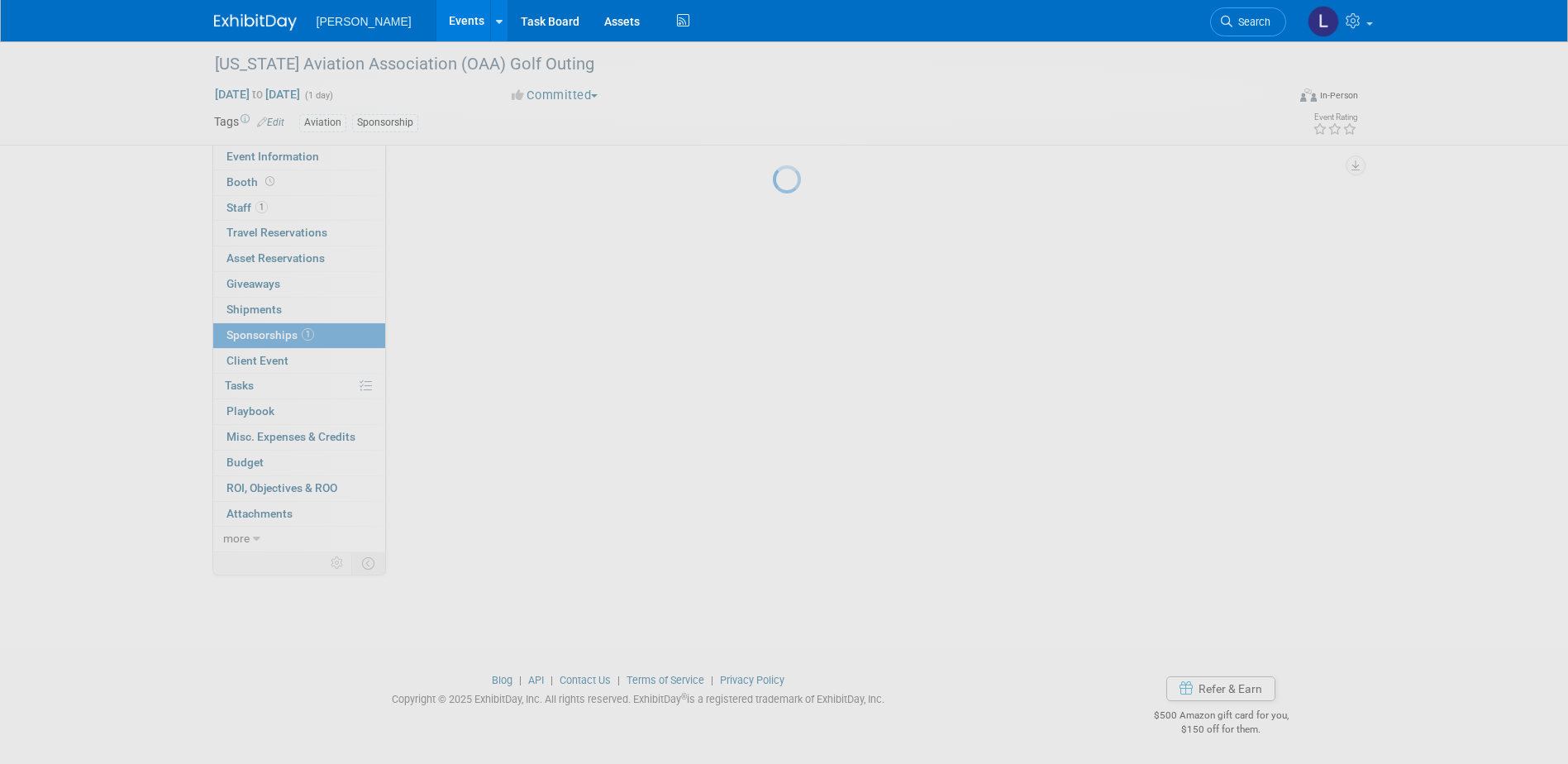
scroll to position [0, 0]
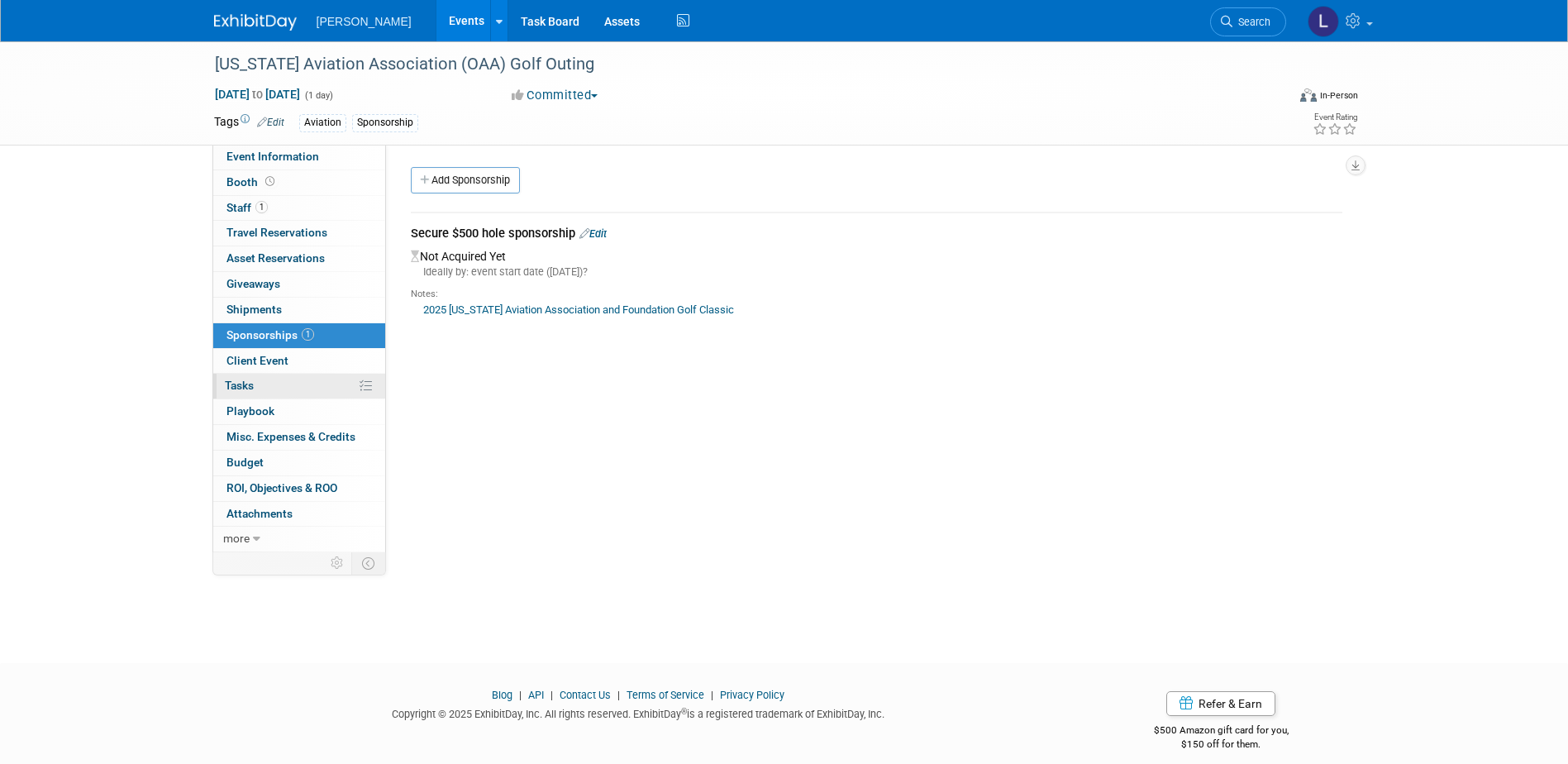
click at [288, 390] on link "0% Tasks 0%" at bounding box center [299, 386] width 172 height 25
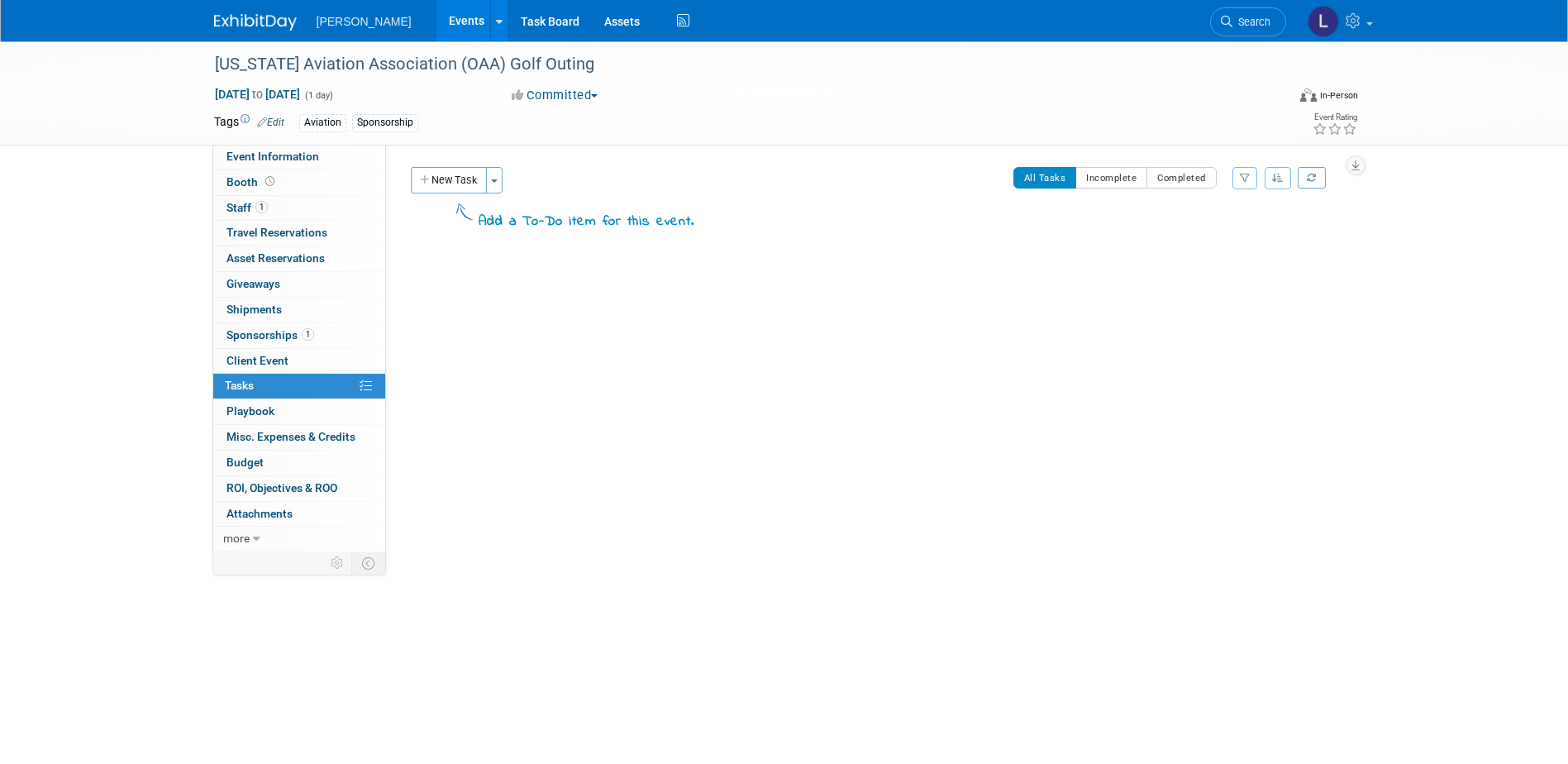
click at [450, 183] on button "New Task" at bounding box center [448, 180] width 76 height 26
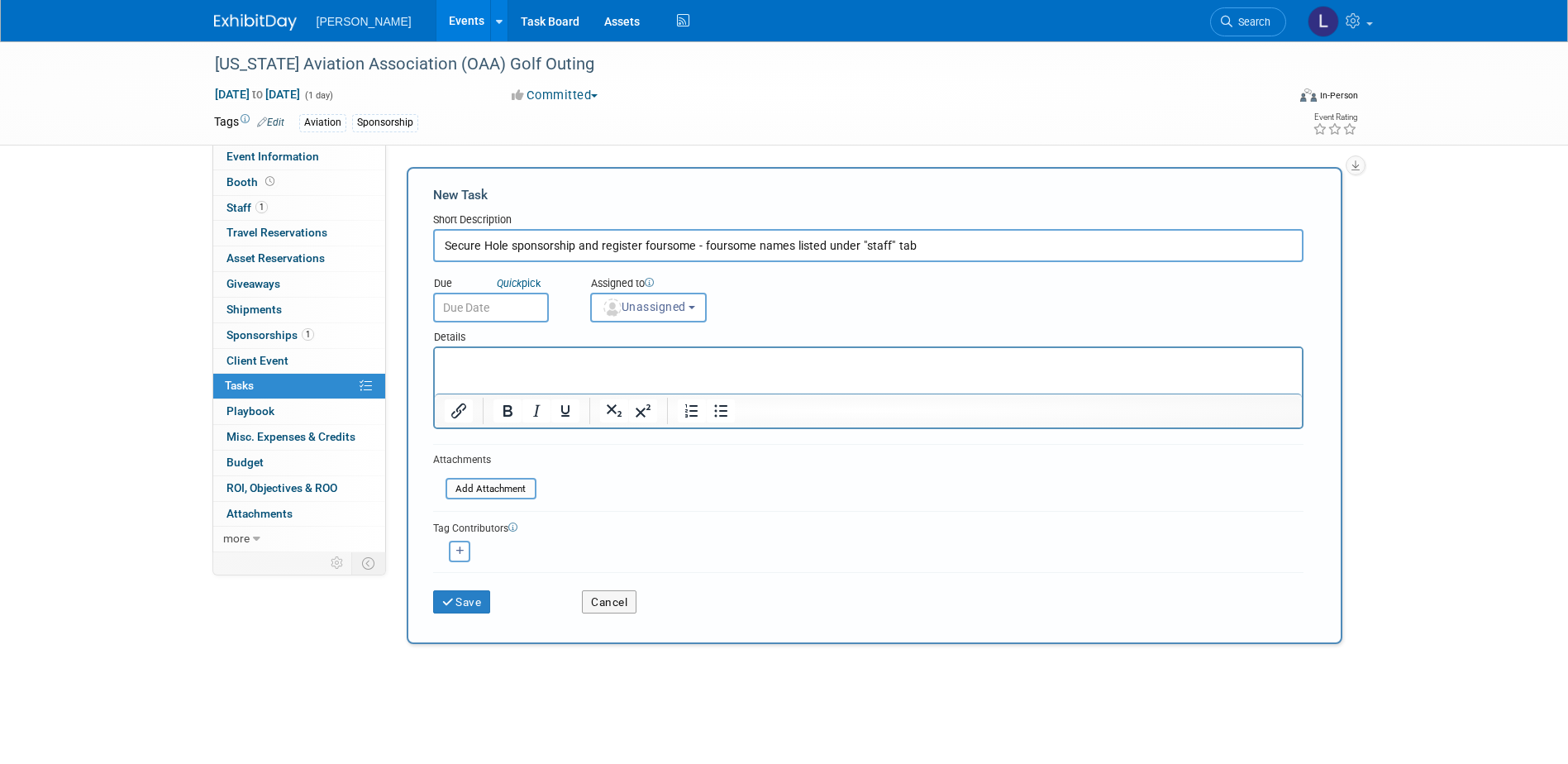
type input "Secure Hole sponsorship and register foursome - foursome names listed under "st…"
click at [525, 309] on input "text" at bounding box center [490, 307] width 116 height 30
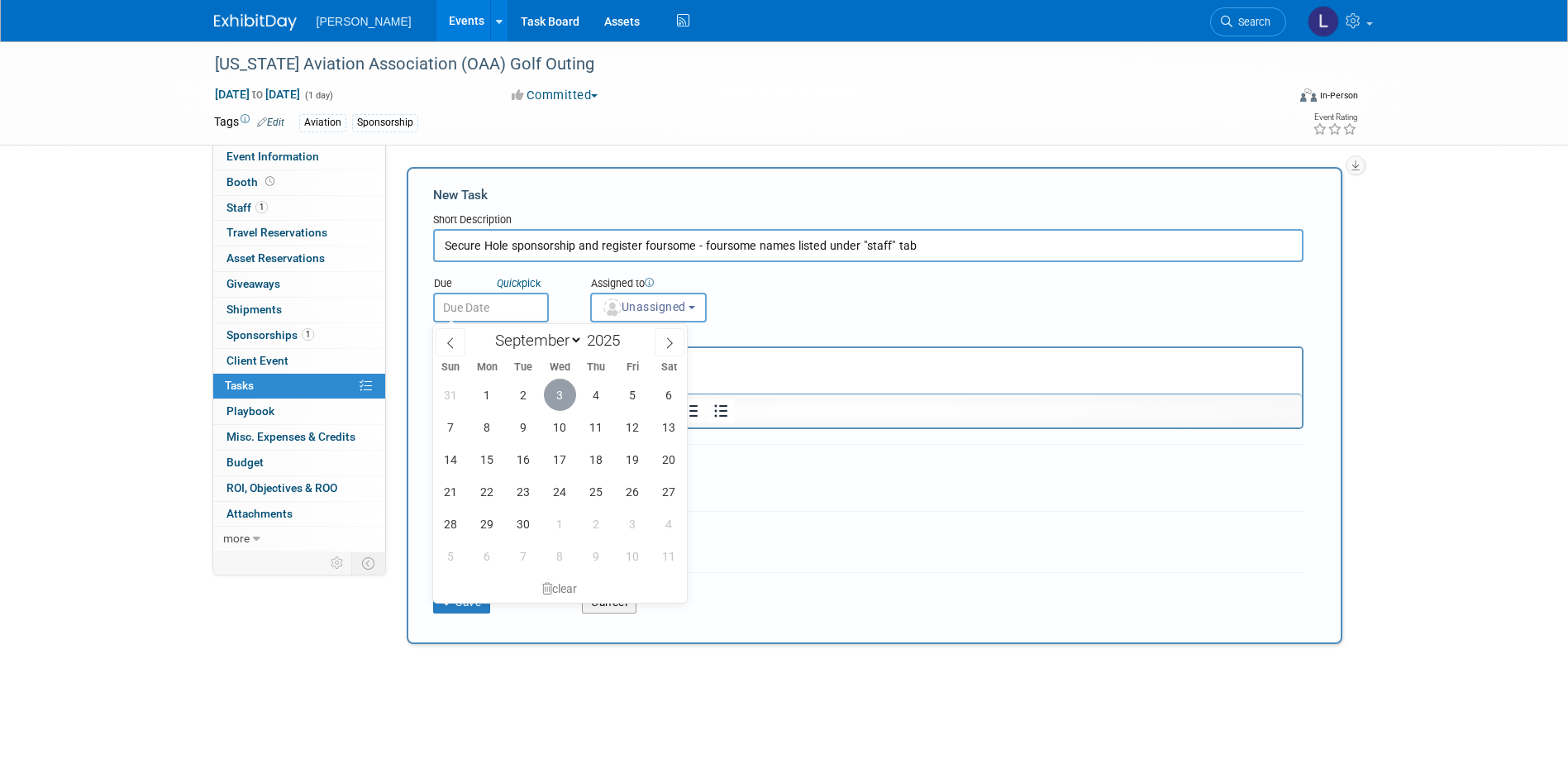
click at [572, 402] on span "3" at bounding box center [559, 395] width 32 height 32
type input "Sep 3, 2025"
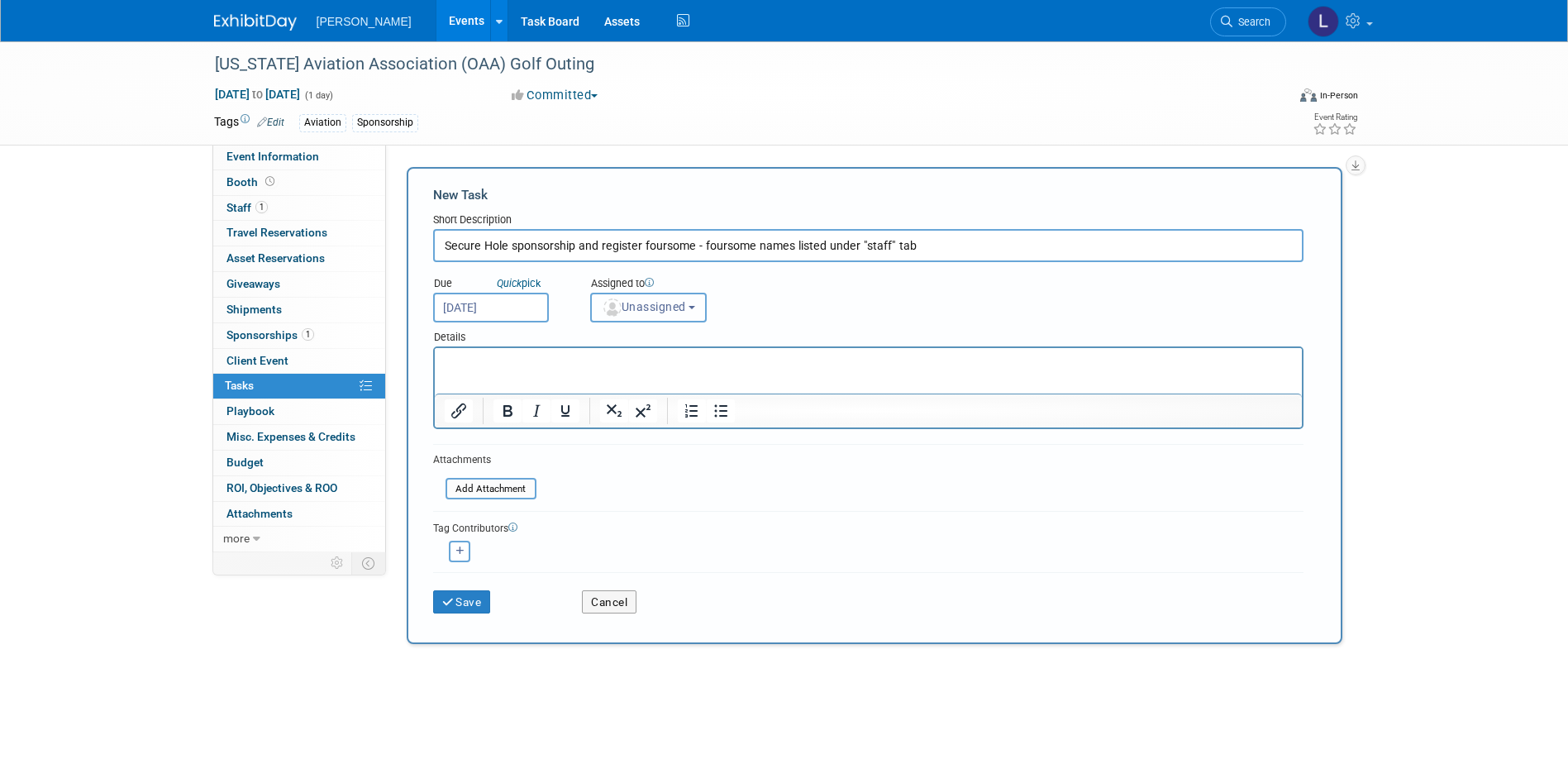
click at [637, 299] on button "Unassigned" at bounding box center [649, 307] width 118 height 30
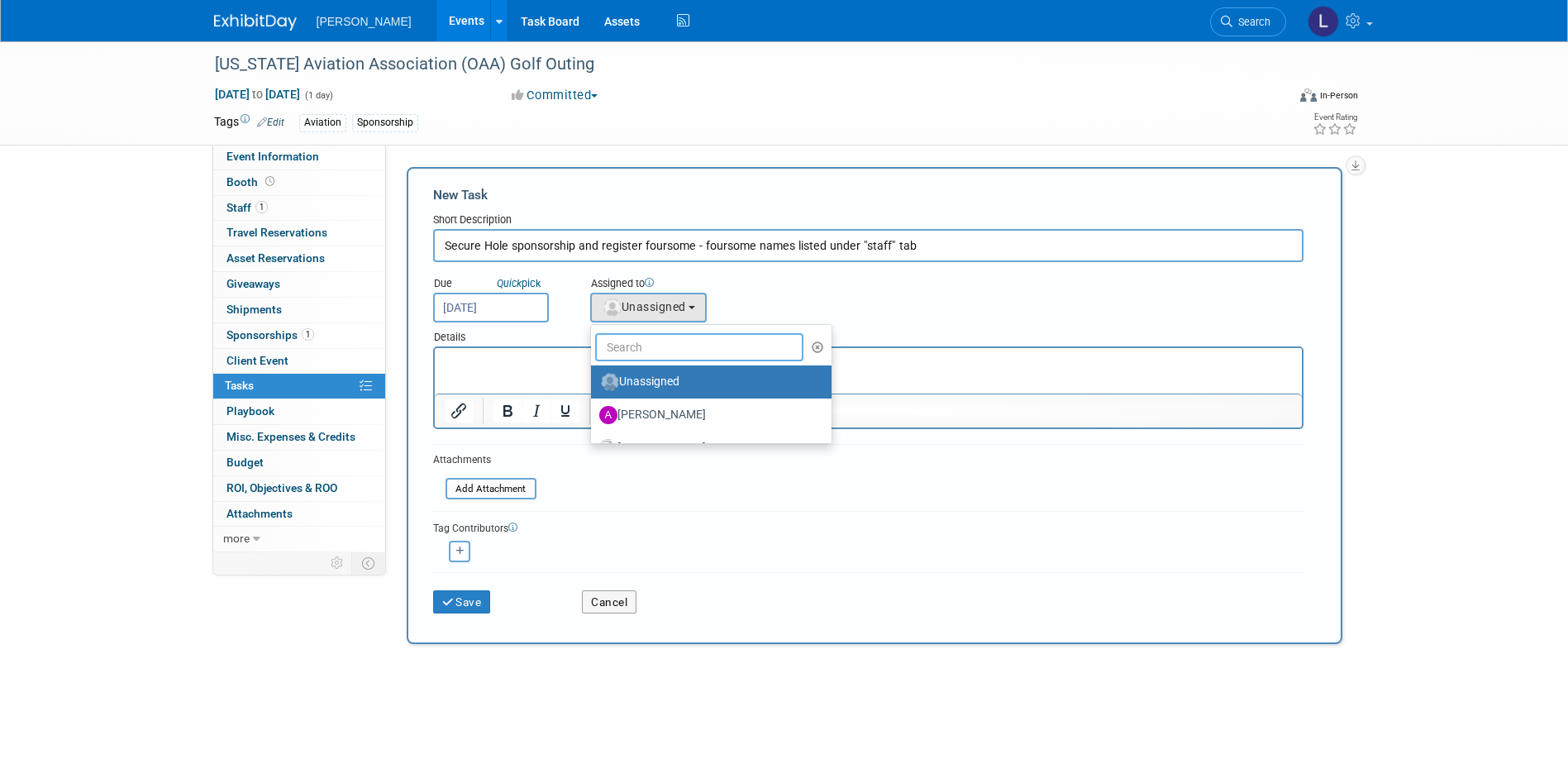
click at [649, 351] on input "text" at bounding box center [700, 347] width 210 height 28
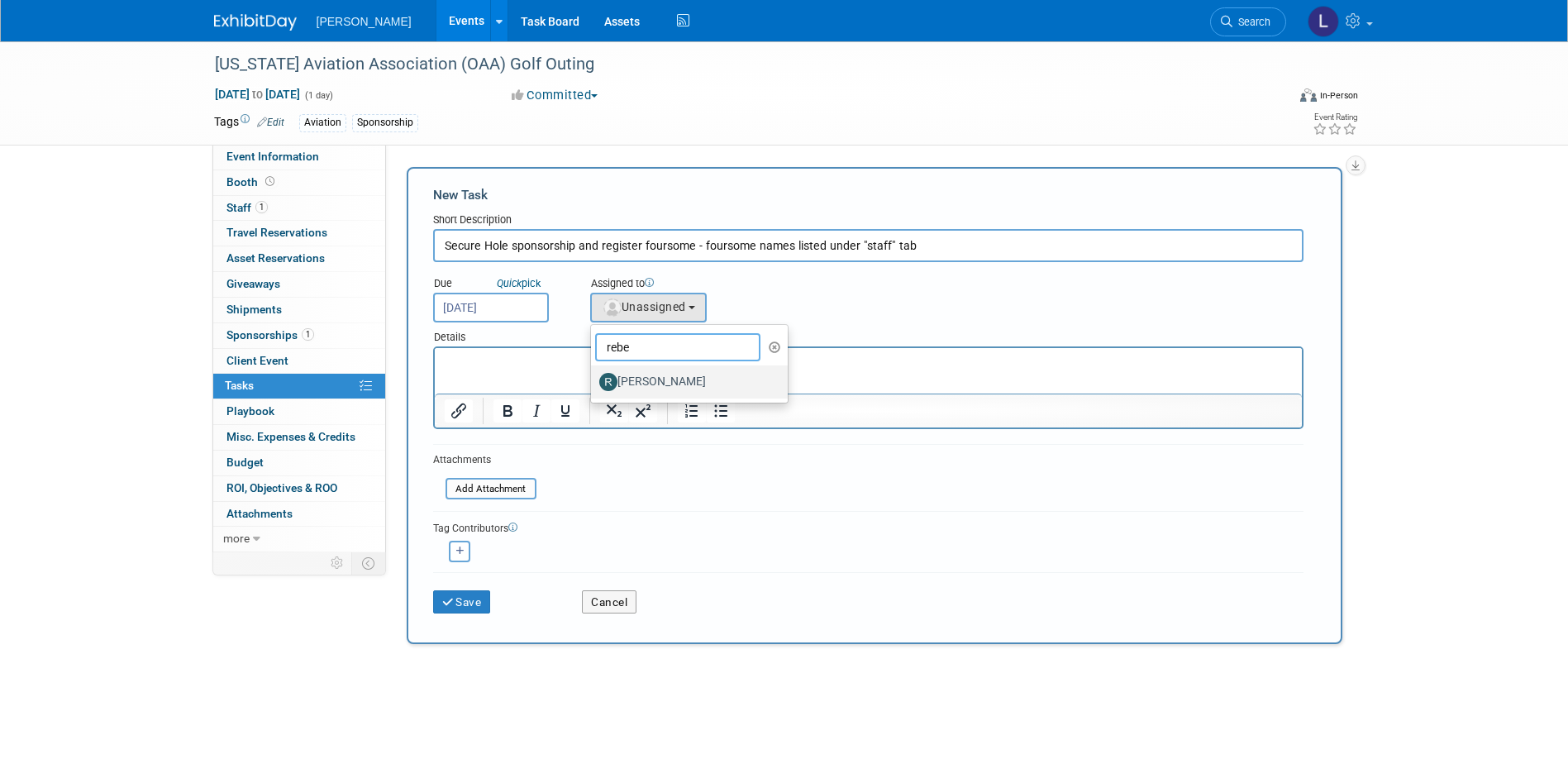
type input "rebe"
drag, startPoint x: 661, startPoint y: 381, endPoint x: 568, endPoint y: 406, distance: 96.3
click at [662, 381] on label "Rebecca Deis" at bounding box center [686, 382] width 173 height 26
click at [593, 381] on input "Rebecca Deis" at bounding box center [589, 380] width 11 height 11
select select "844a177d-a181-44ff-a72a-5731d68e4351"
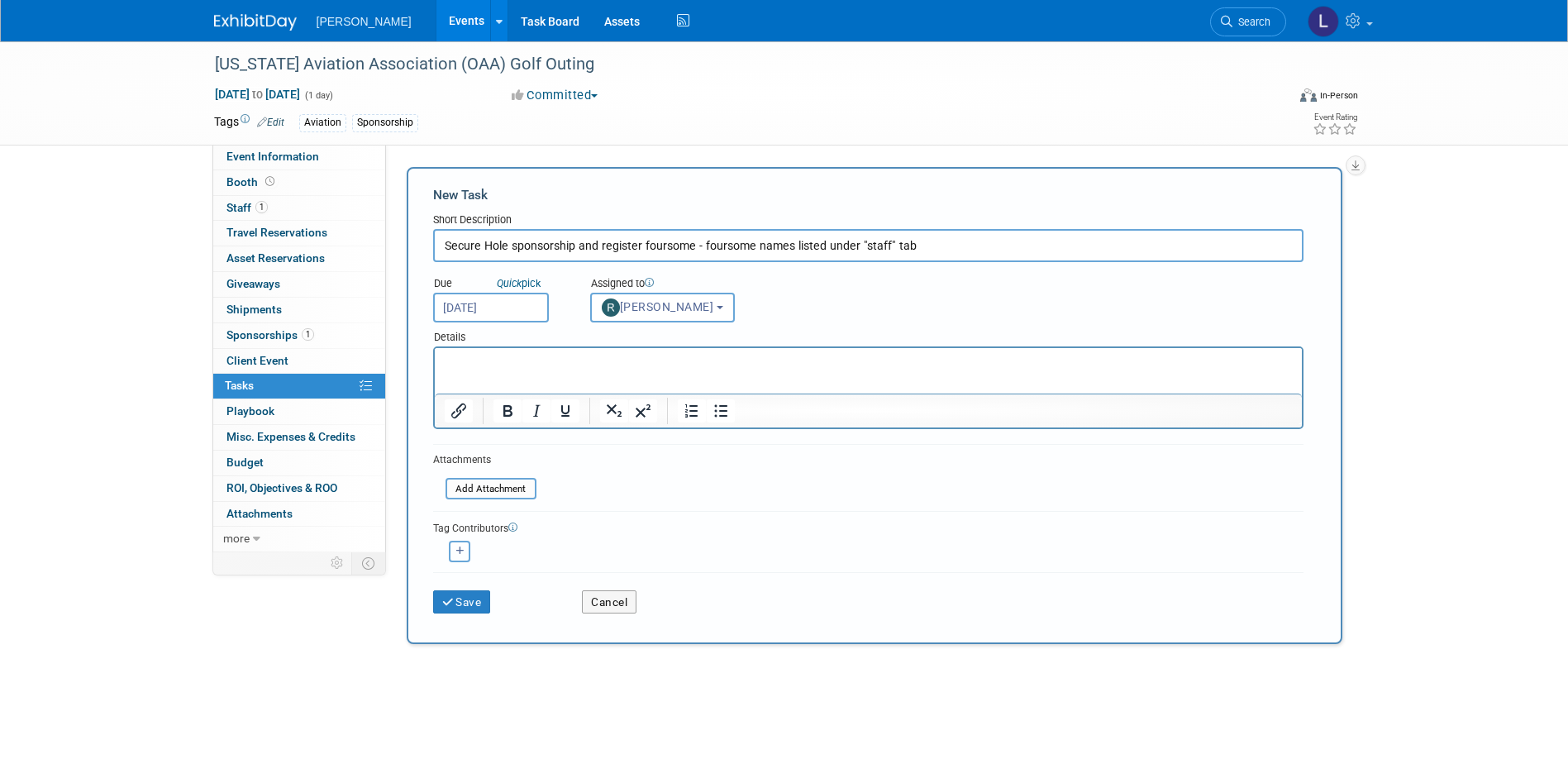
click at [459, 560] on button "button" at bounding box center [460, 552] width 22 height 22
select select
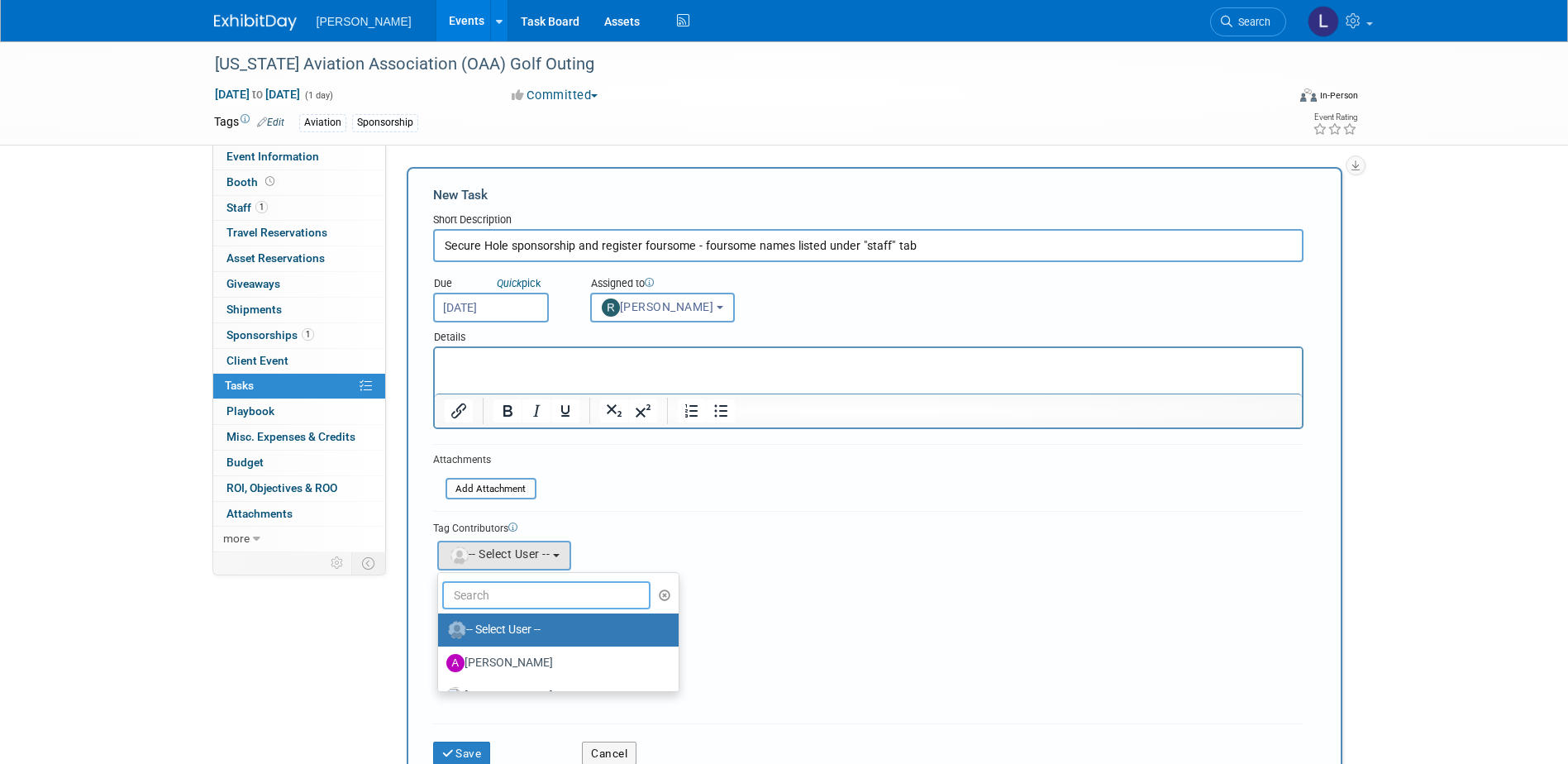
click at [487, 595] on input "text" at bounding box center [547, 595] width 210 height 28
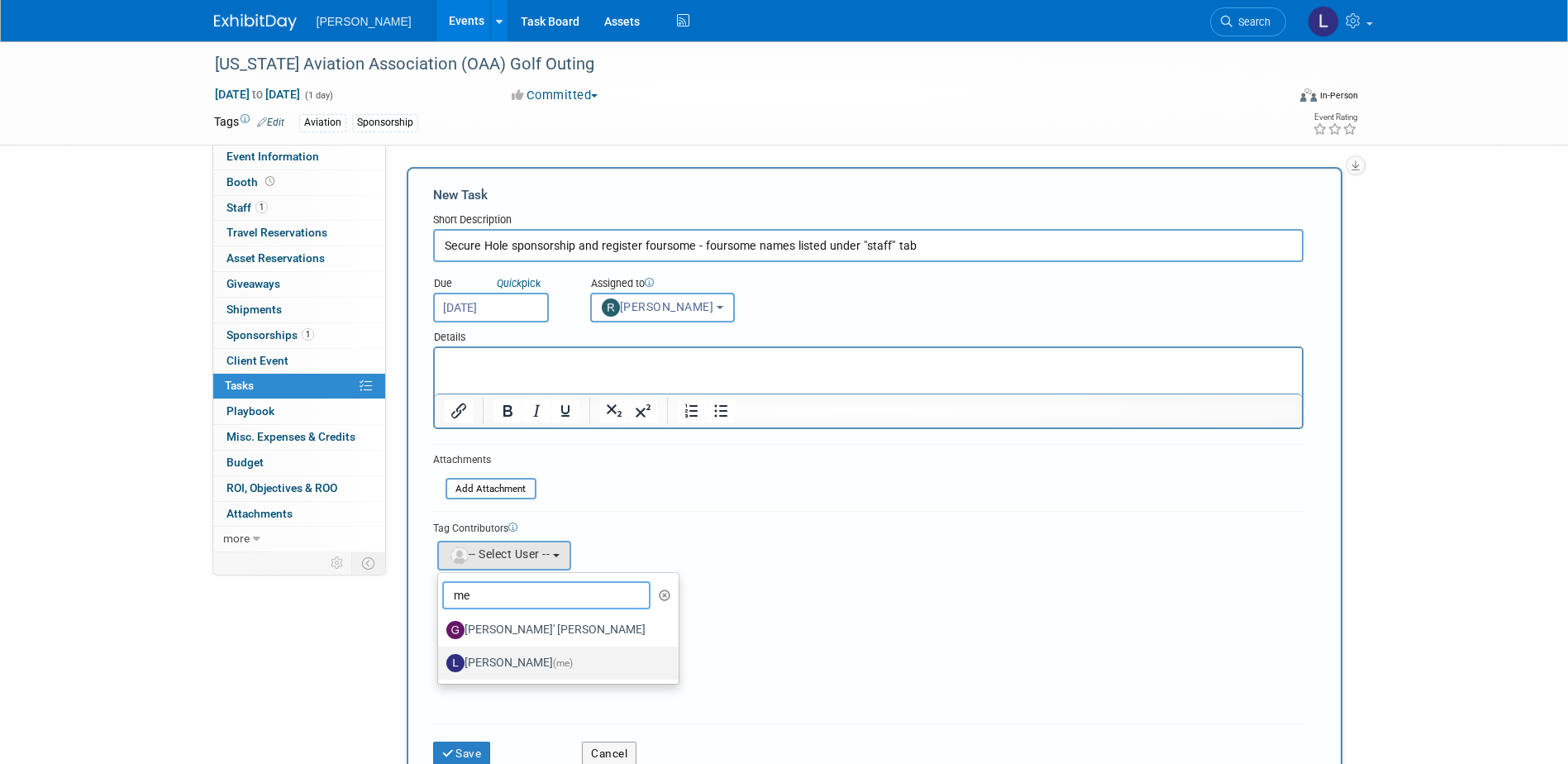
type input "me"
click at [500, 661] on label "[PERSON_NAME] (me)" at bounding box center [554, 663] width 216 height 26
click at [441, 661] on input "[PERSON_NAME] (me)" at bounding box center [436, 661] width 11 height 11
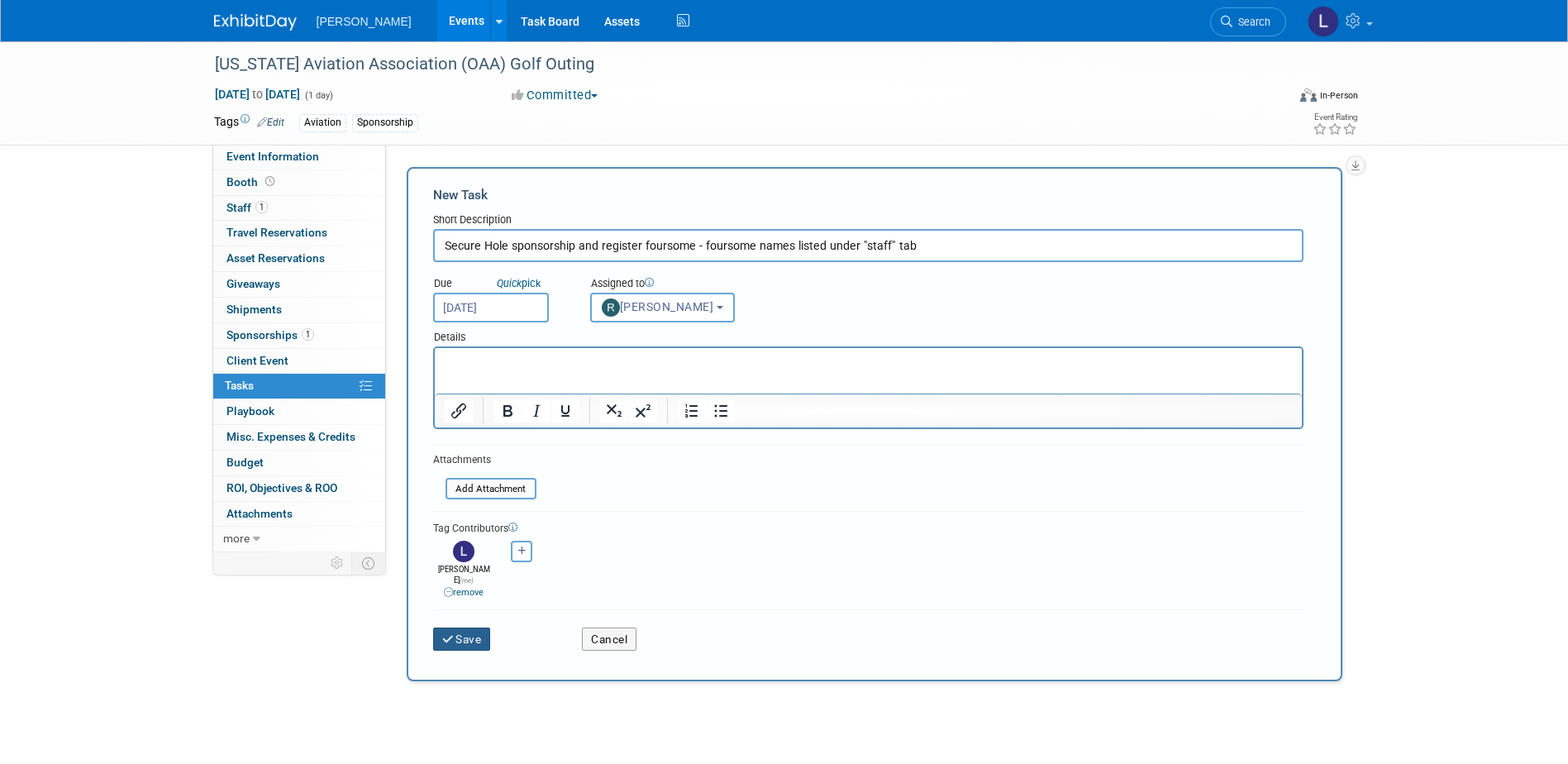
click at [475, 628] on button "Save" at bounding box center [462, 639] width 58 height 23
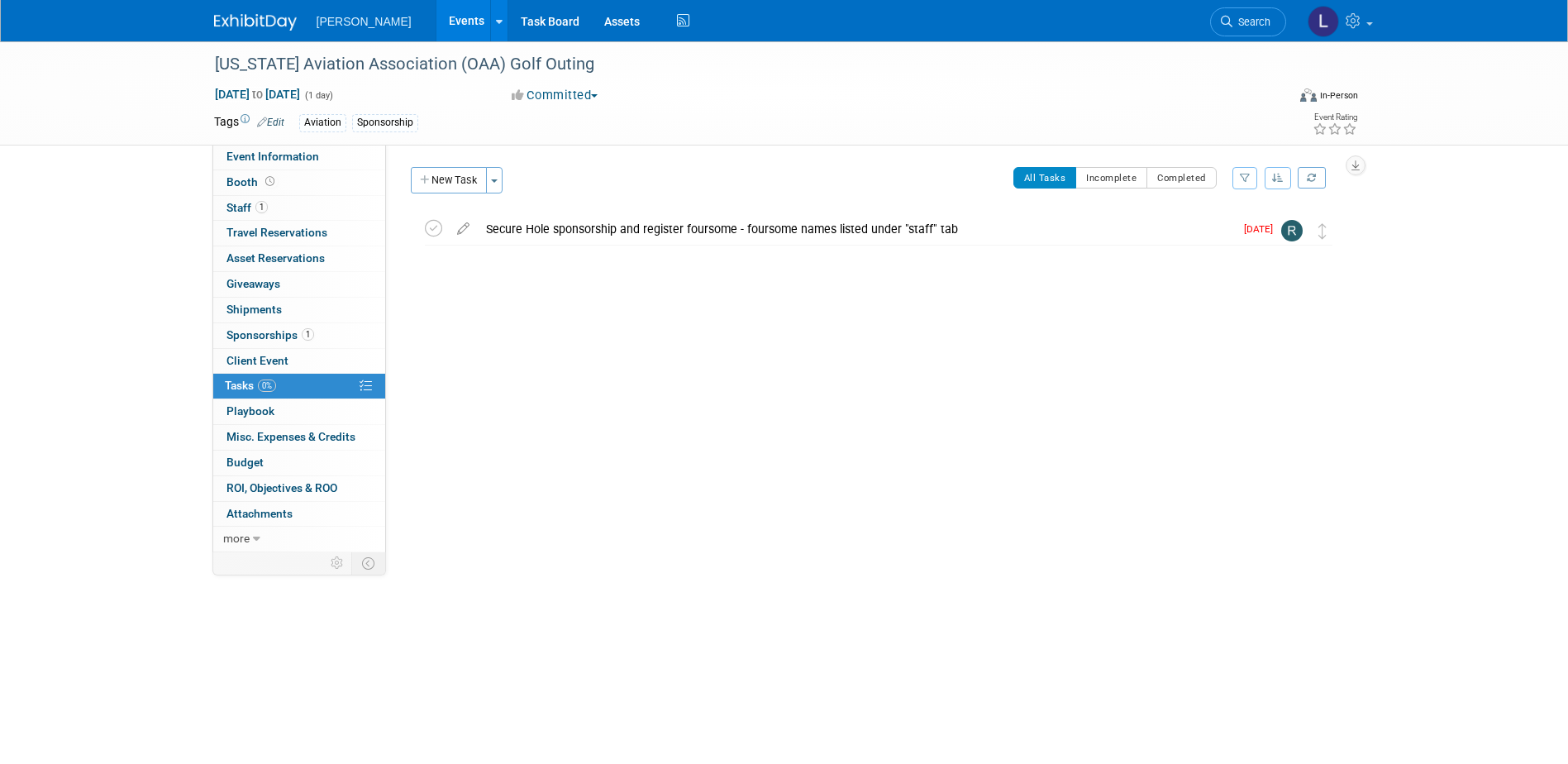
click at [436, 22] on link "Events" at bounding box center [466, 20] width 60 height 41
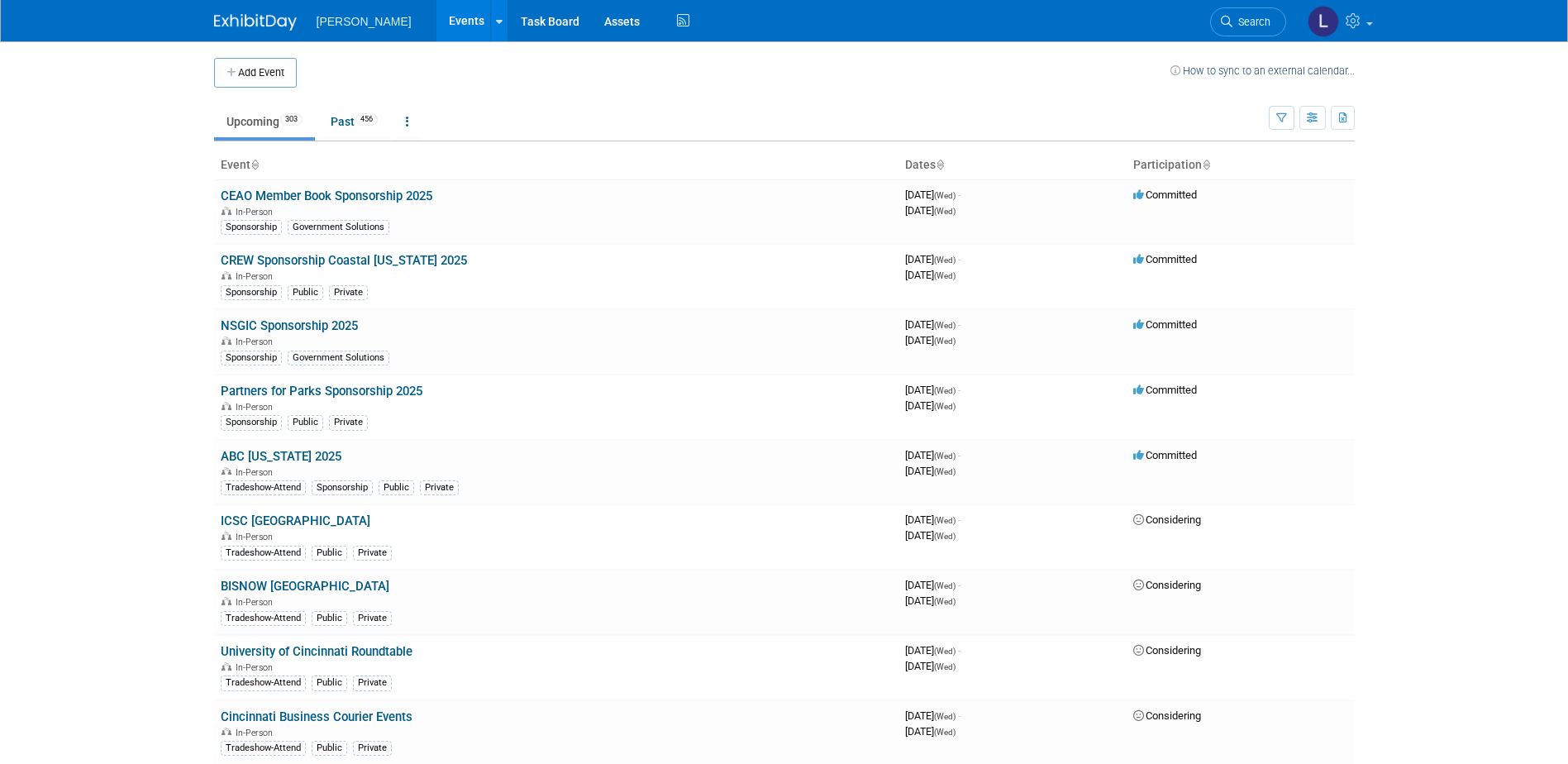
scroll to position [7624, 0]
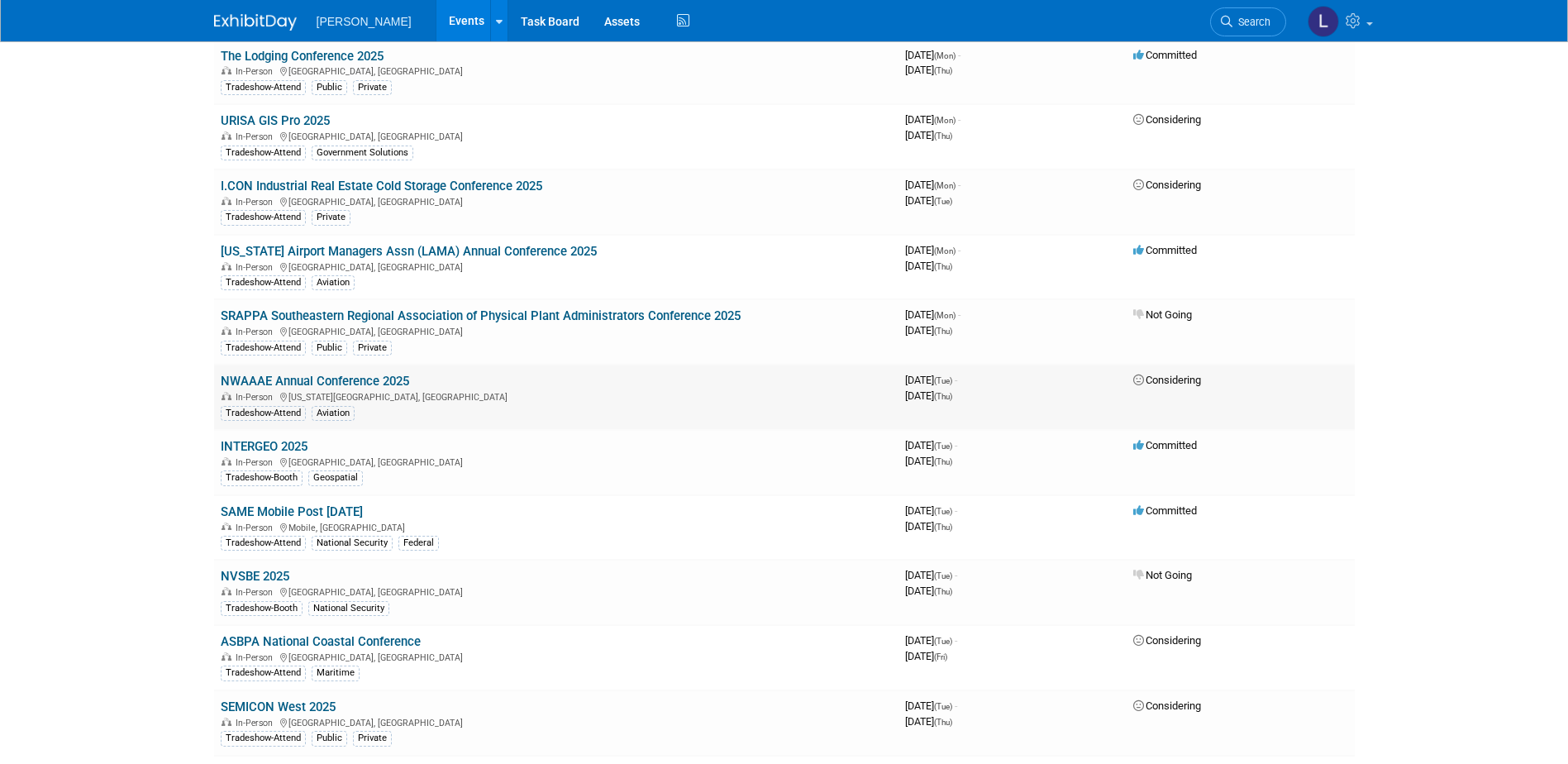
click at [382, 378] on link "NWAAAE Annual Conference 2025" at bounding box center [314, 381] width 189 height 15
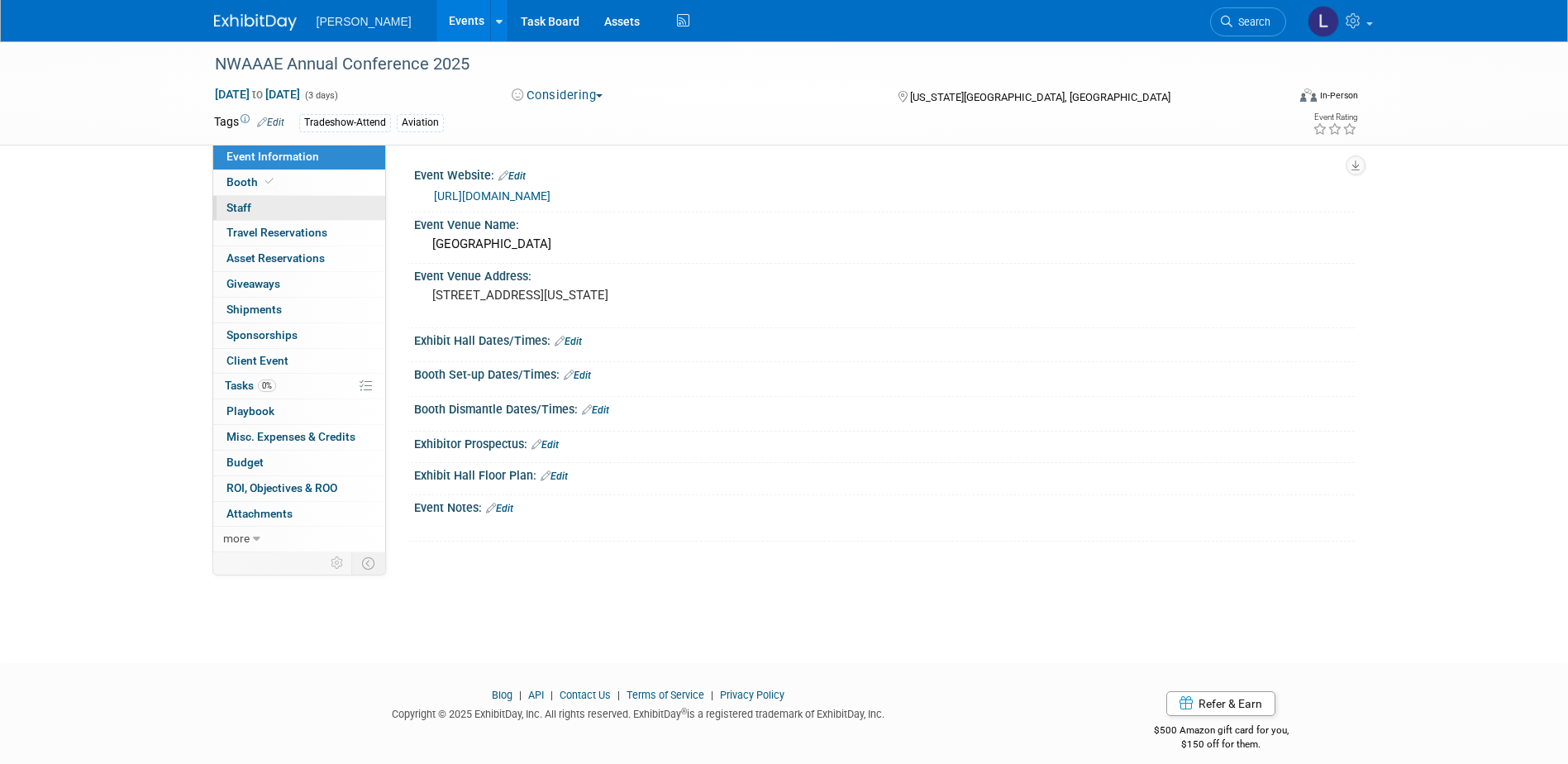
click at [308, 210] on link "0 Staff 0" at bounding box center [299, 208] width 172 height 25
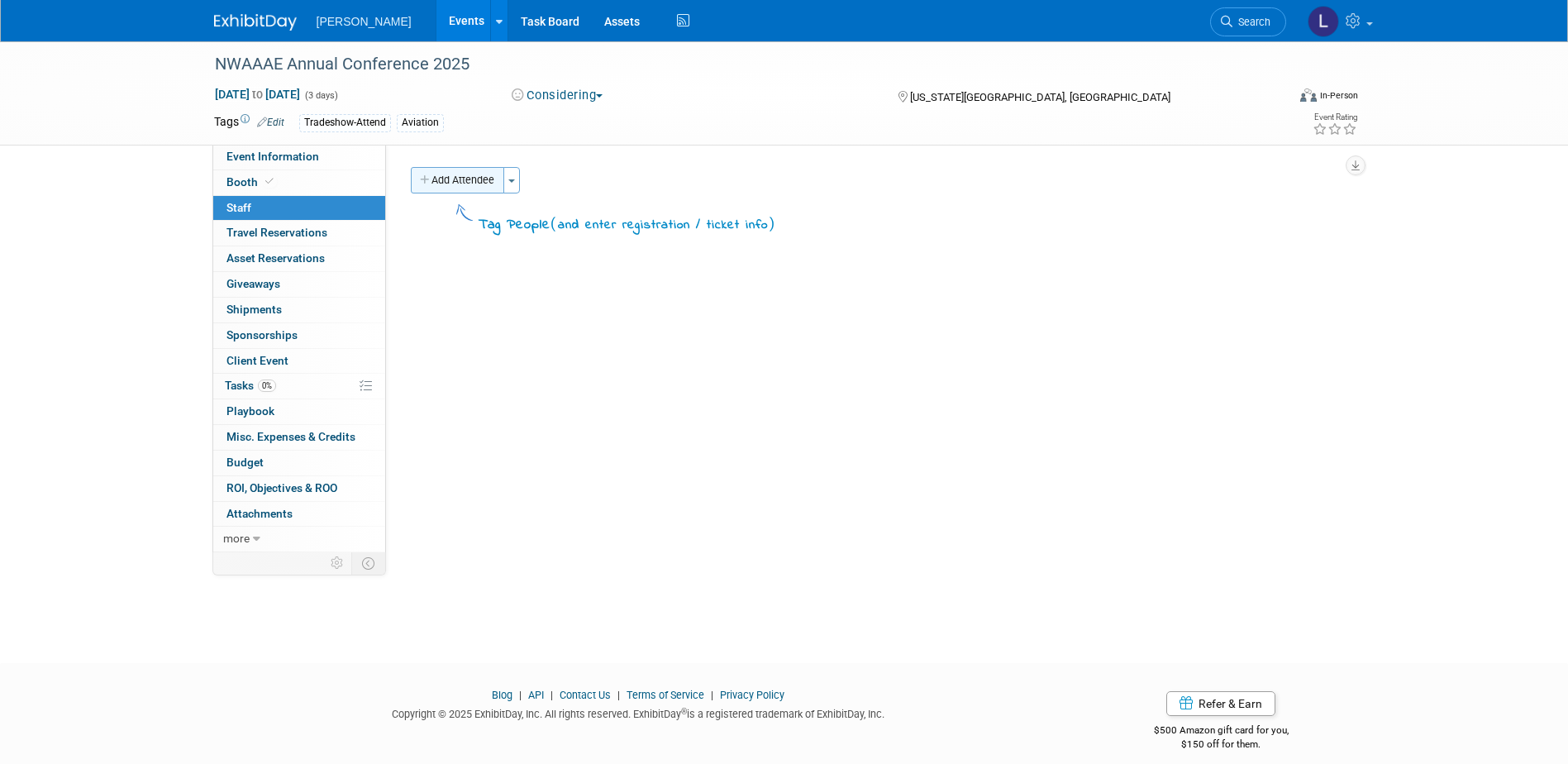
click at [459, 176] on button "Add Attendee" at bounding box center [457, 180] width 94 height 26
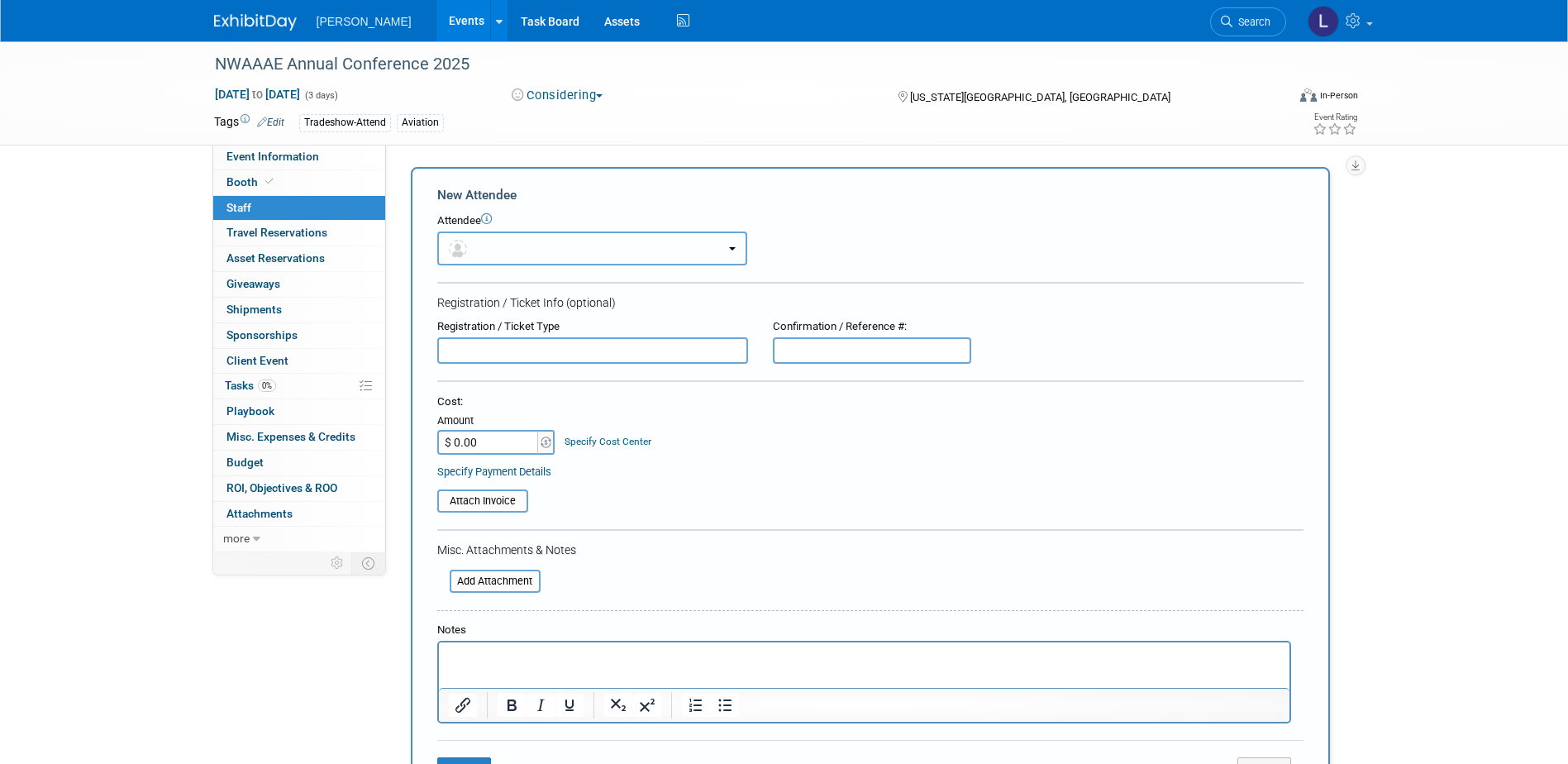
click at [501, 240] on button "button" at bounding box center [592, 248] width 310 height 34
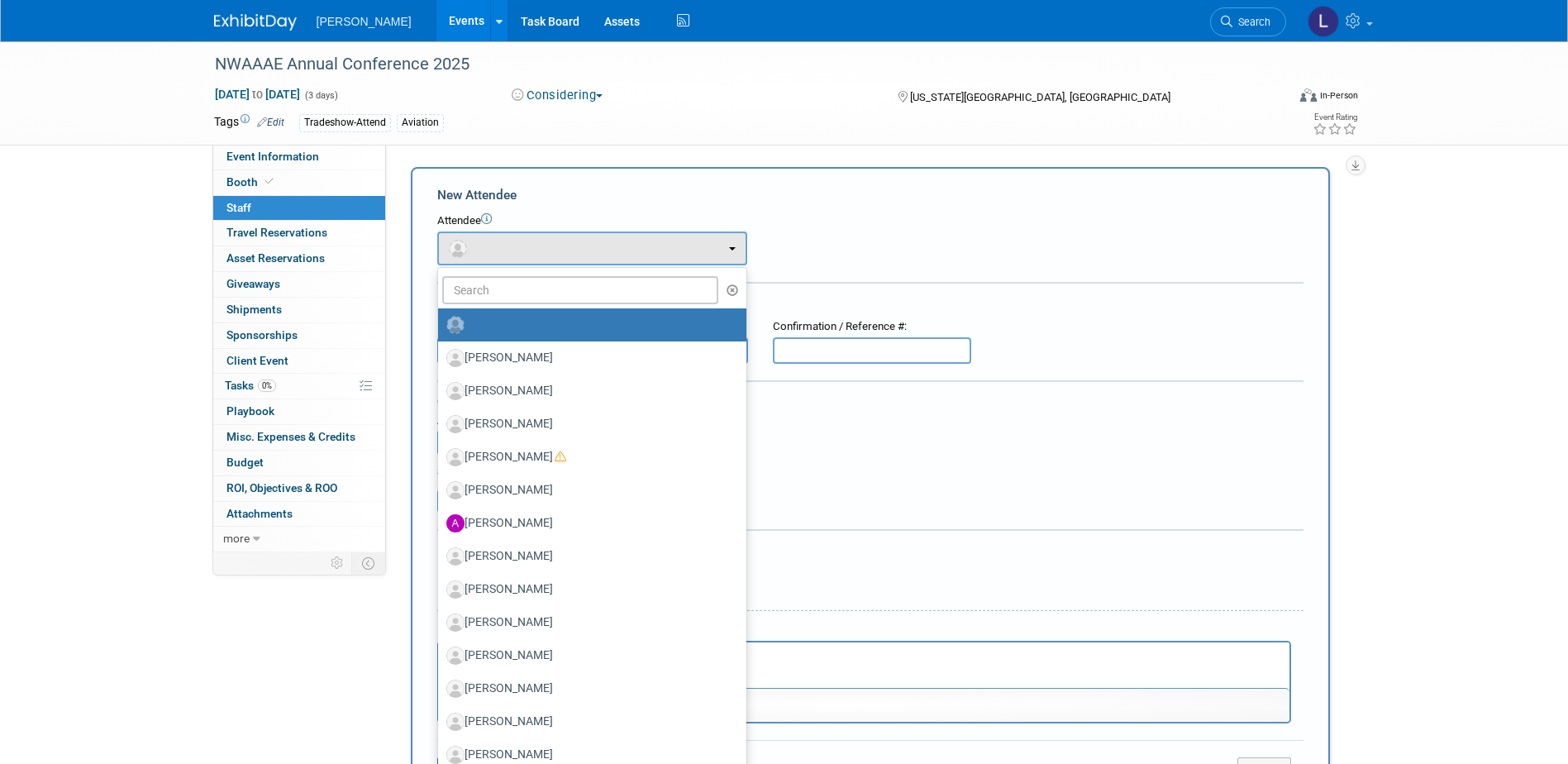
click at [502, 273] on ul "[PERSON_NAME] [PERSON_NAME] [PERSON_NAME] [PERSON_NAME] [PERSON_NAME] (me)" at bounding box center [592, 598] width 310 height 662
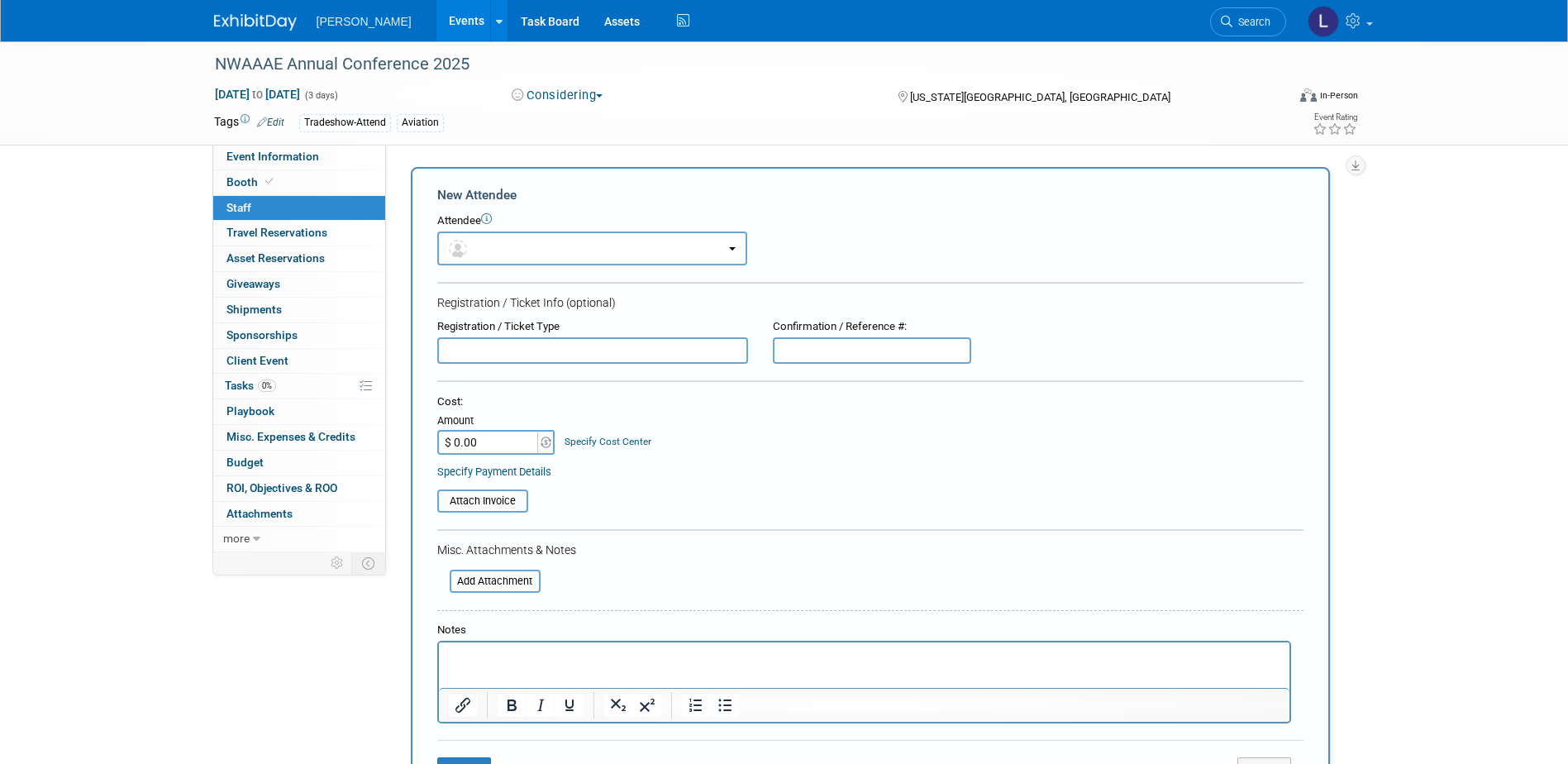
click at [502, 289] on form "New Attendee Attendee <img src="[URL][DOMAIN_NAME]" style="width: 22px; height:…" at bounding box center [870, 490] width 866 height 607
click at [483, 246] on button "button" at bounding box center [592, 248] width 310 height 34
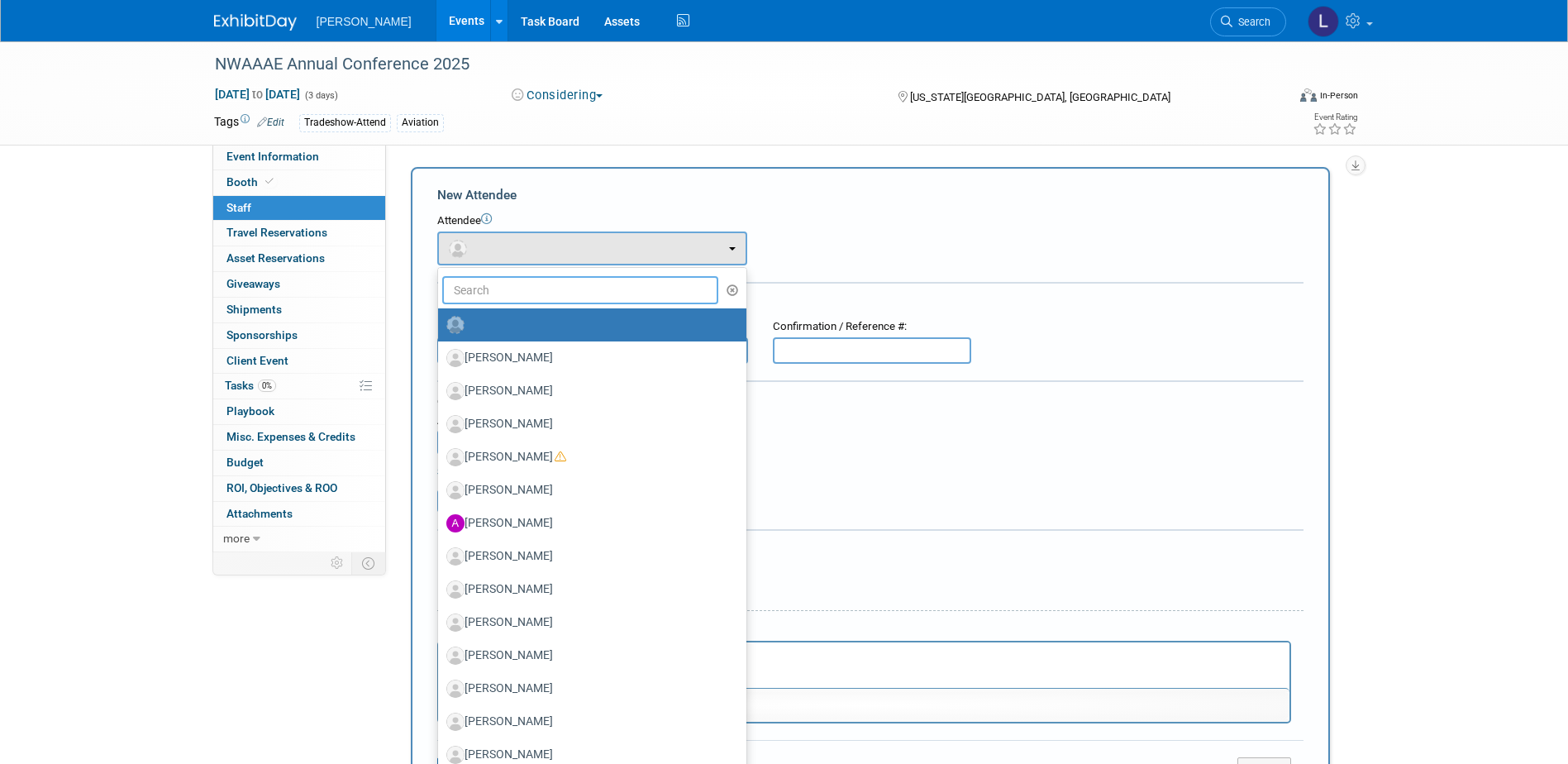
click at [493, 298] on input "text" at bounding box center [580, 290] width 277 height 28
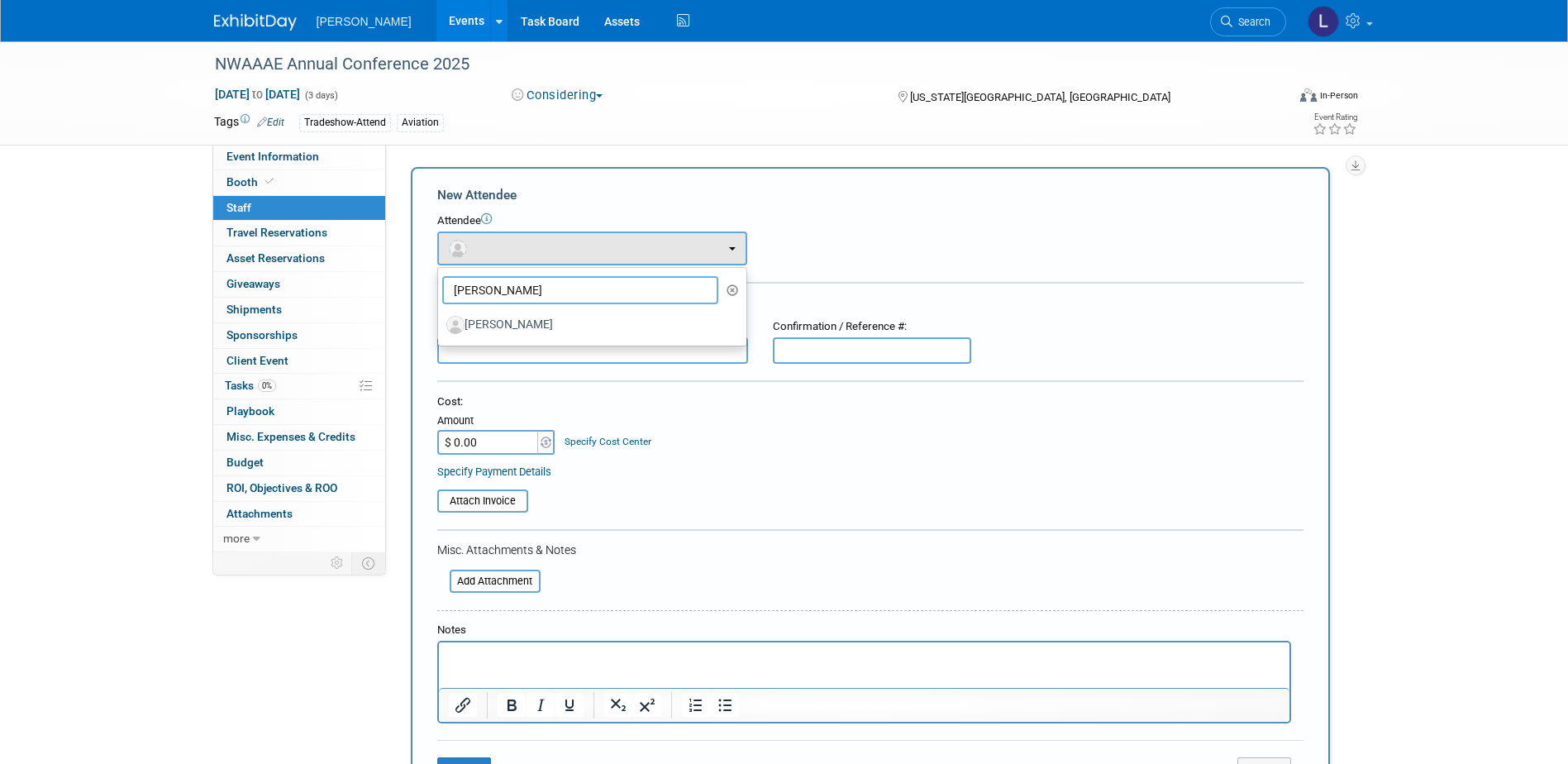
type input "[PERSON_NAME]"
click at [523, 335] on label "[PERSON_NAME]" at bounding box center [588, 325] width 283 height 26
click at [441, 328] on input "Marc Miller" at bounding box center [436, 323] width 11 height 11
select select "8e1fd08a-ae4f-4a81-addb-2c8436da65d2"
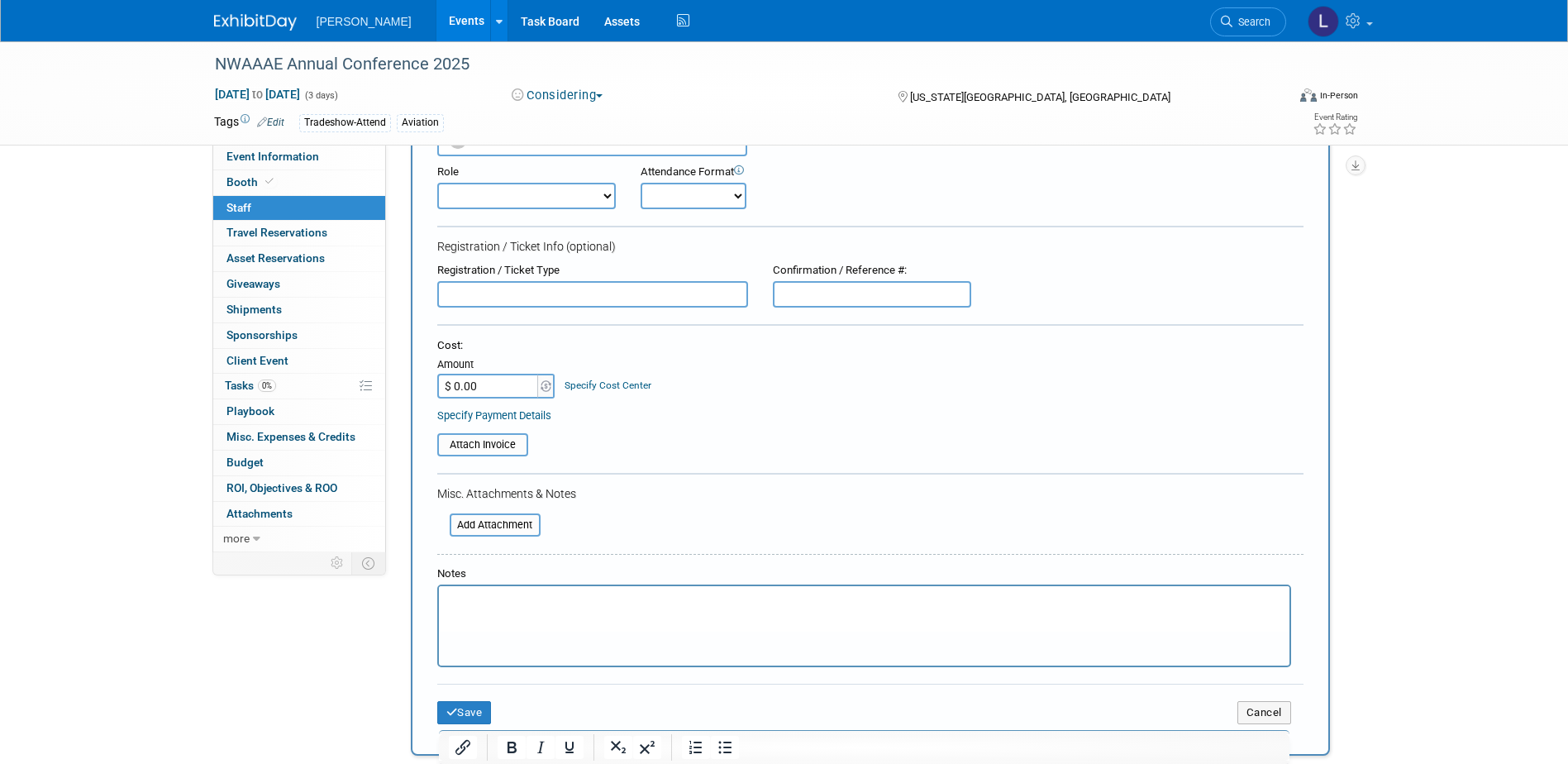
scroll to position [248, 0]
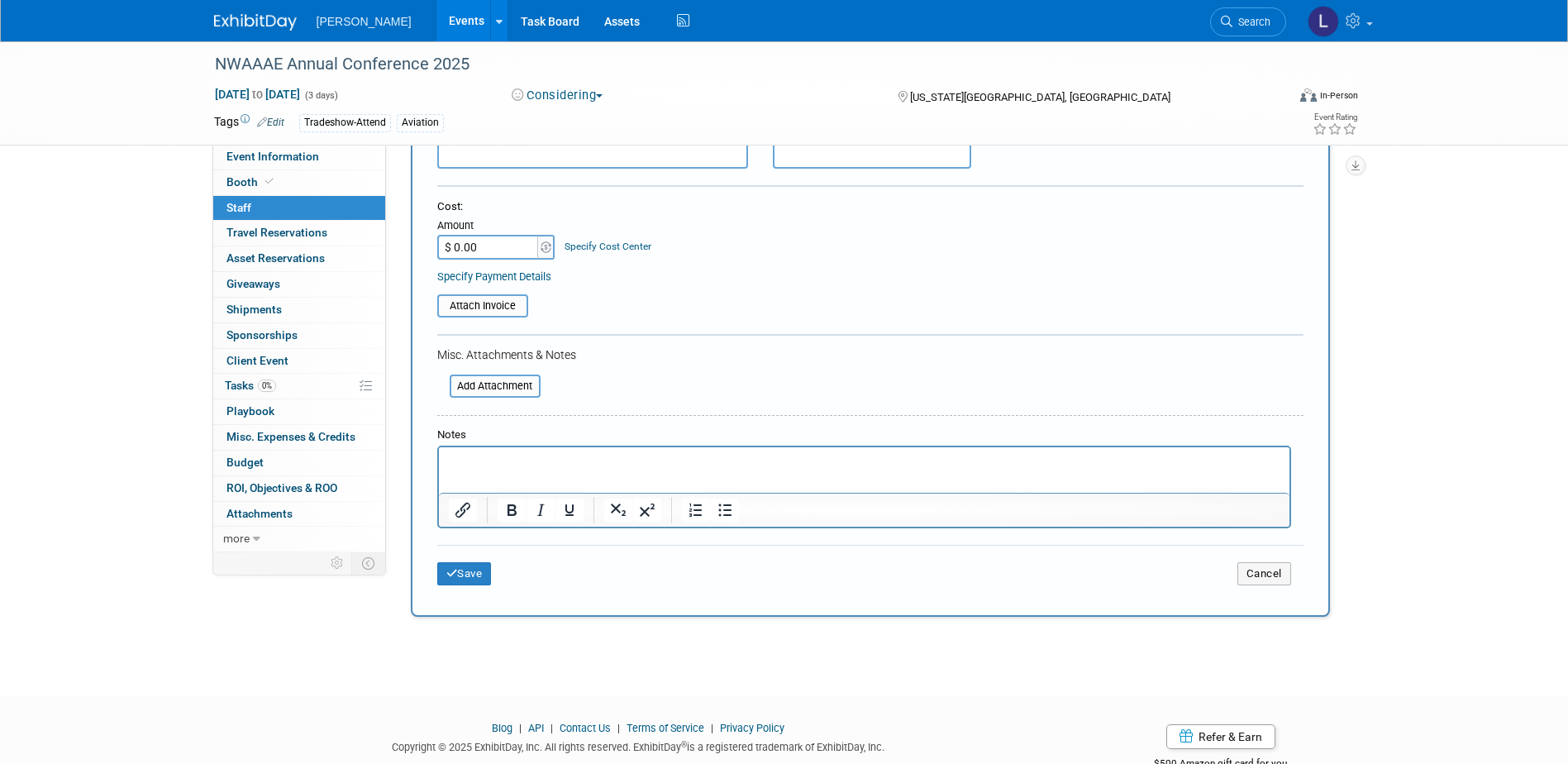
click at [570, 470] on html at bounding box center [864, 459] width 851 height 23
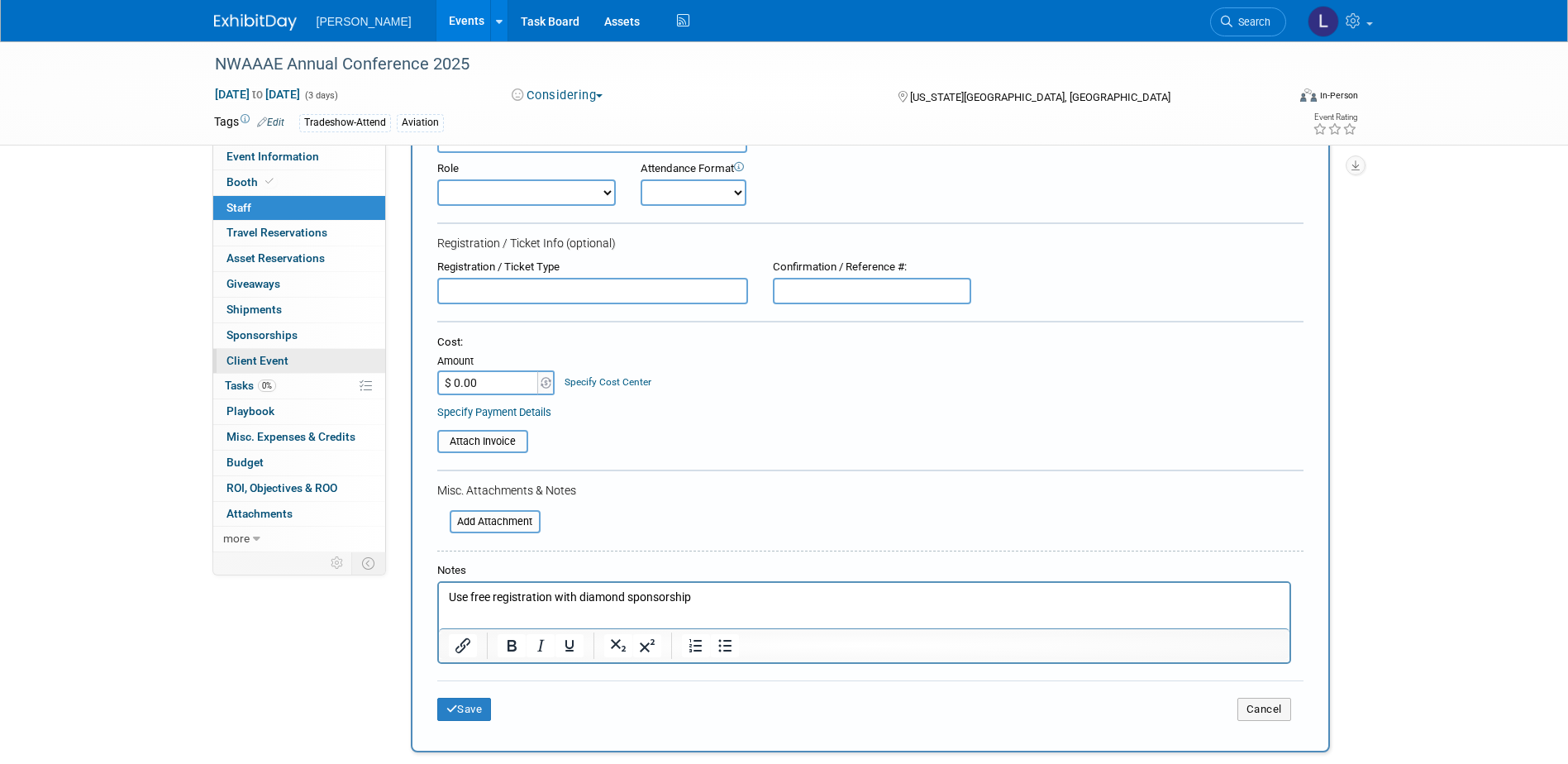
scroll to position [83, 0]
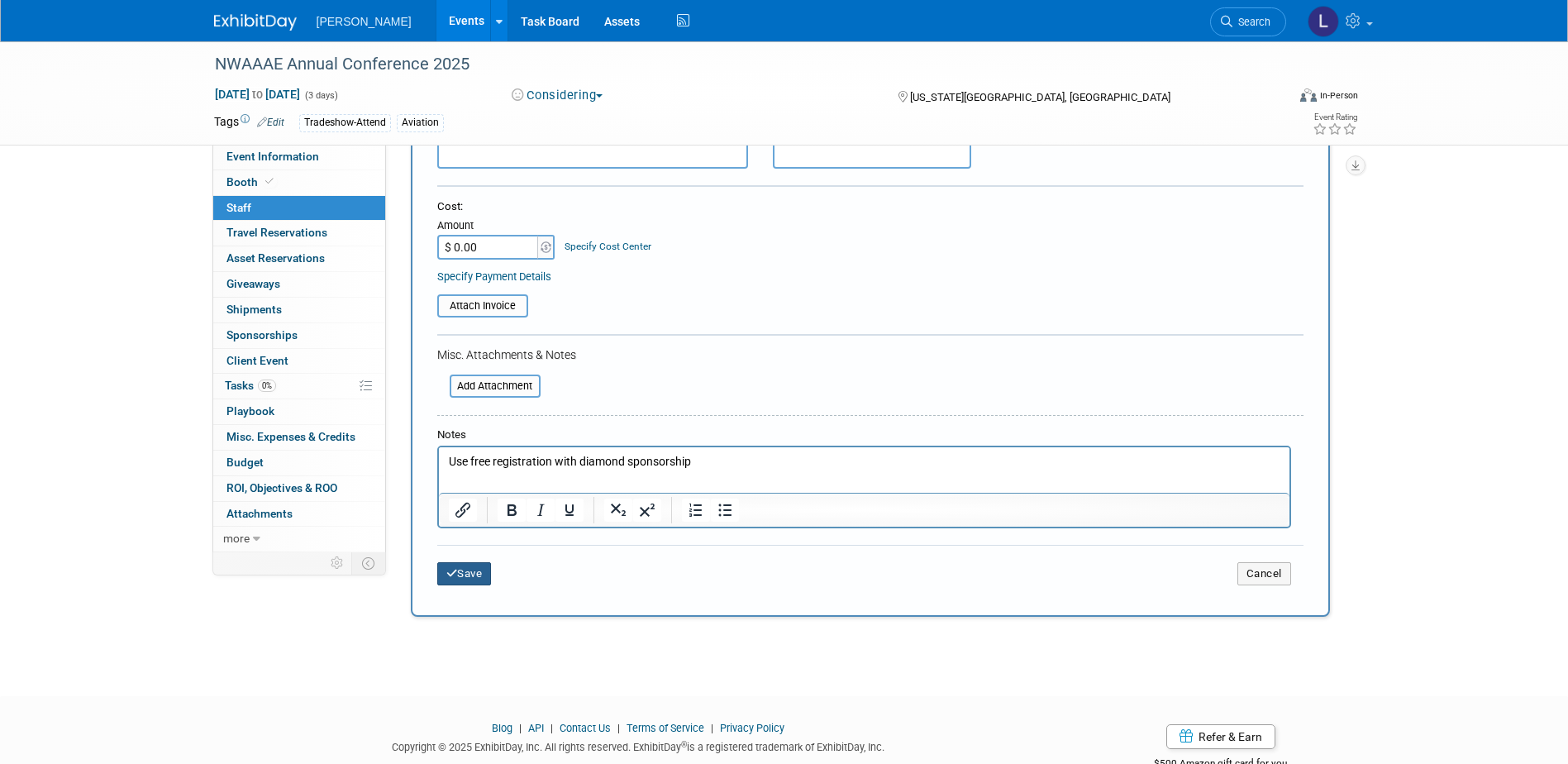
click at [472, 575] on button "Save" at bounding box center [465, 573] width 55 height 23
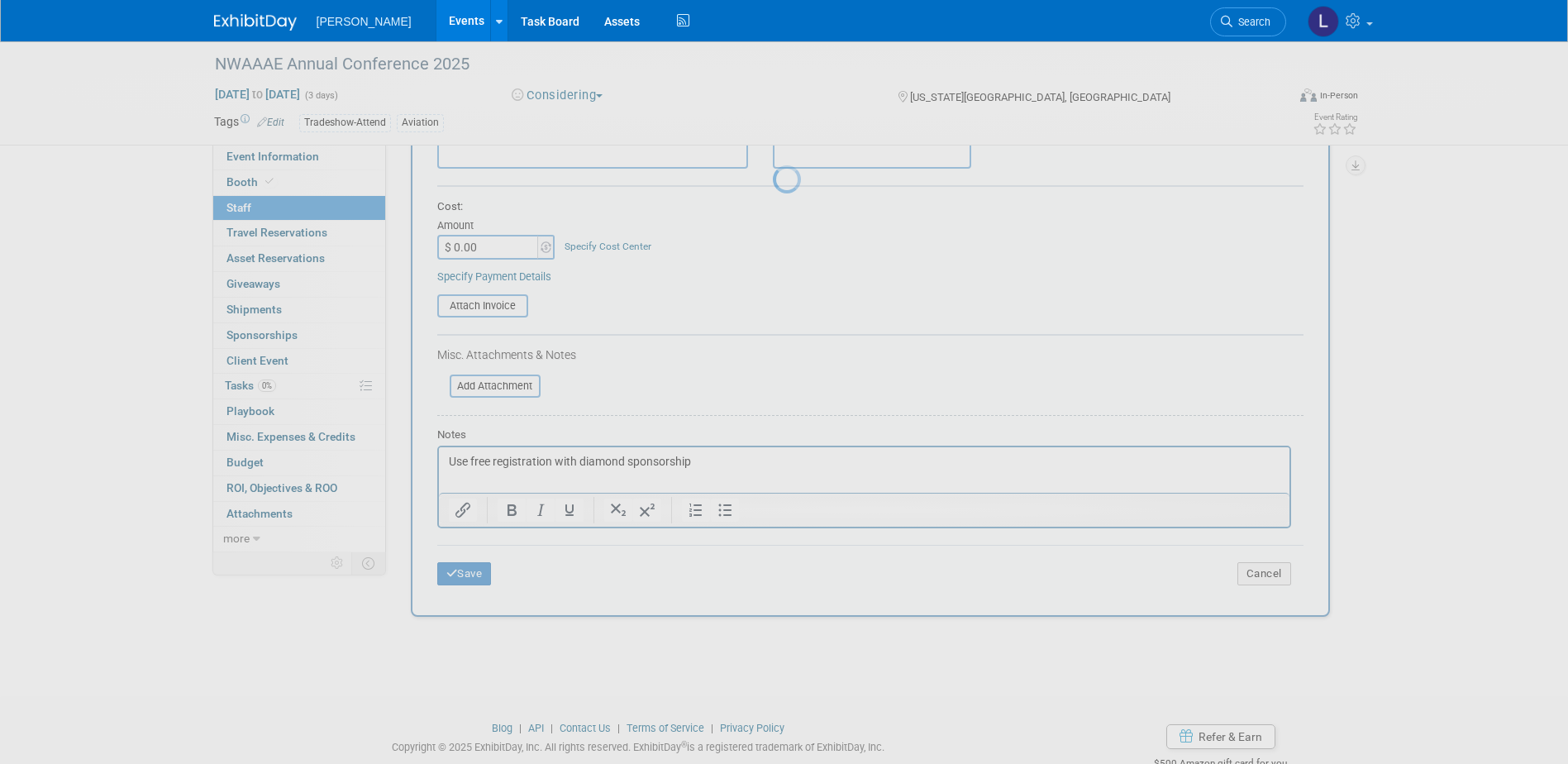
scroll to position [15, 0]
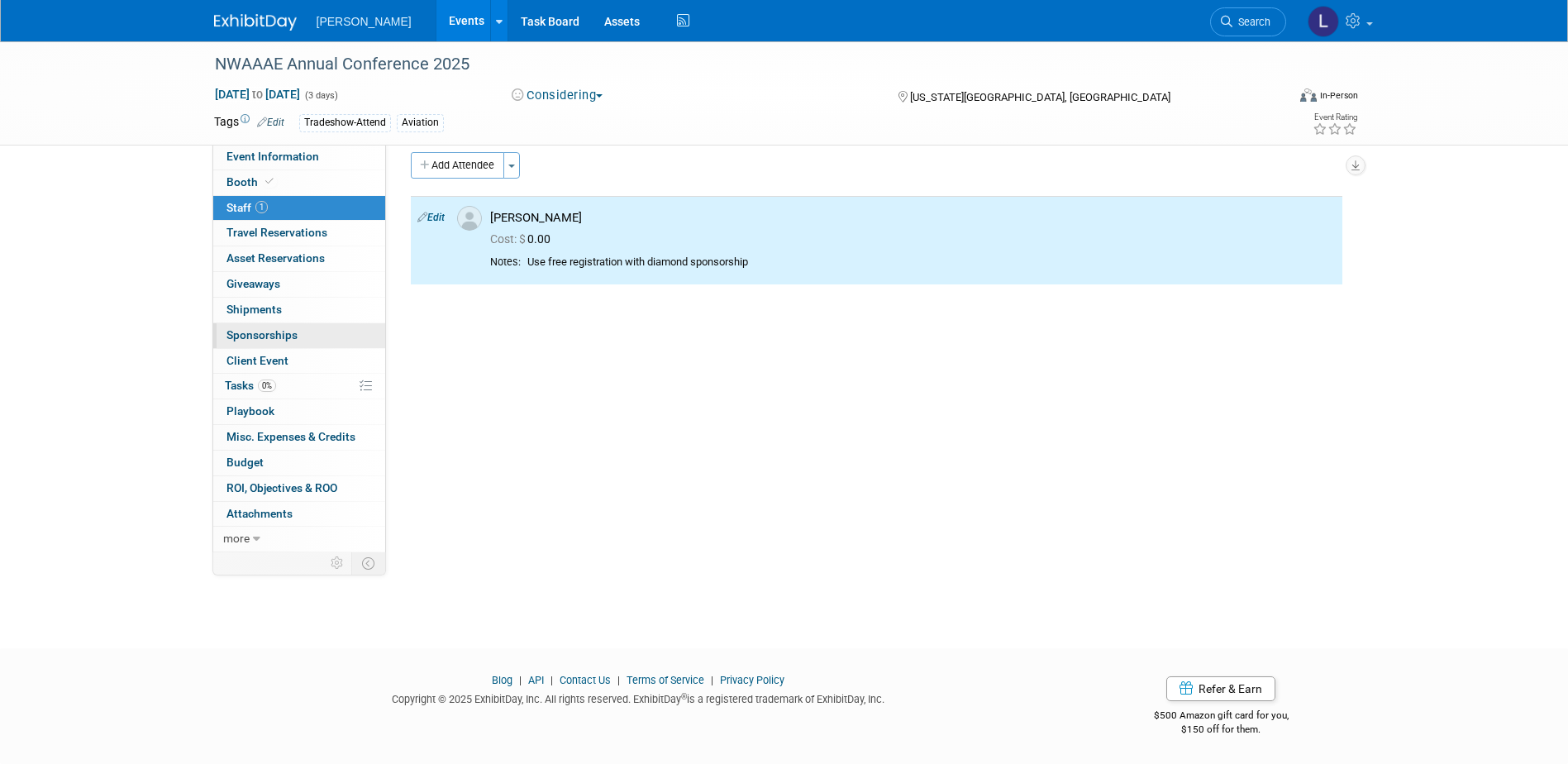
click at [288, 338] on span "Sponsorships 0" at bounding box center [262, 335] width 71 height 14
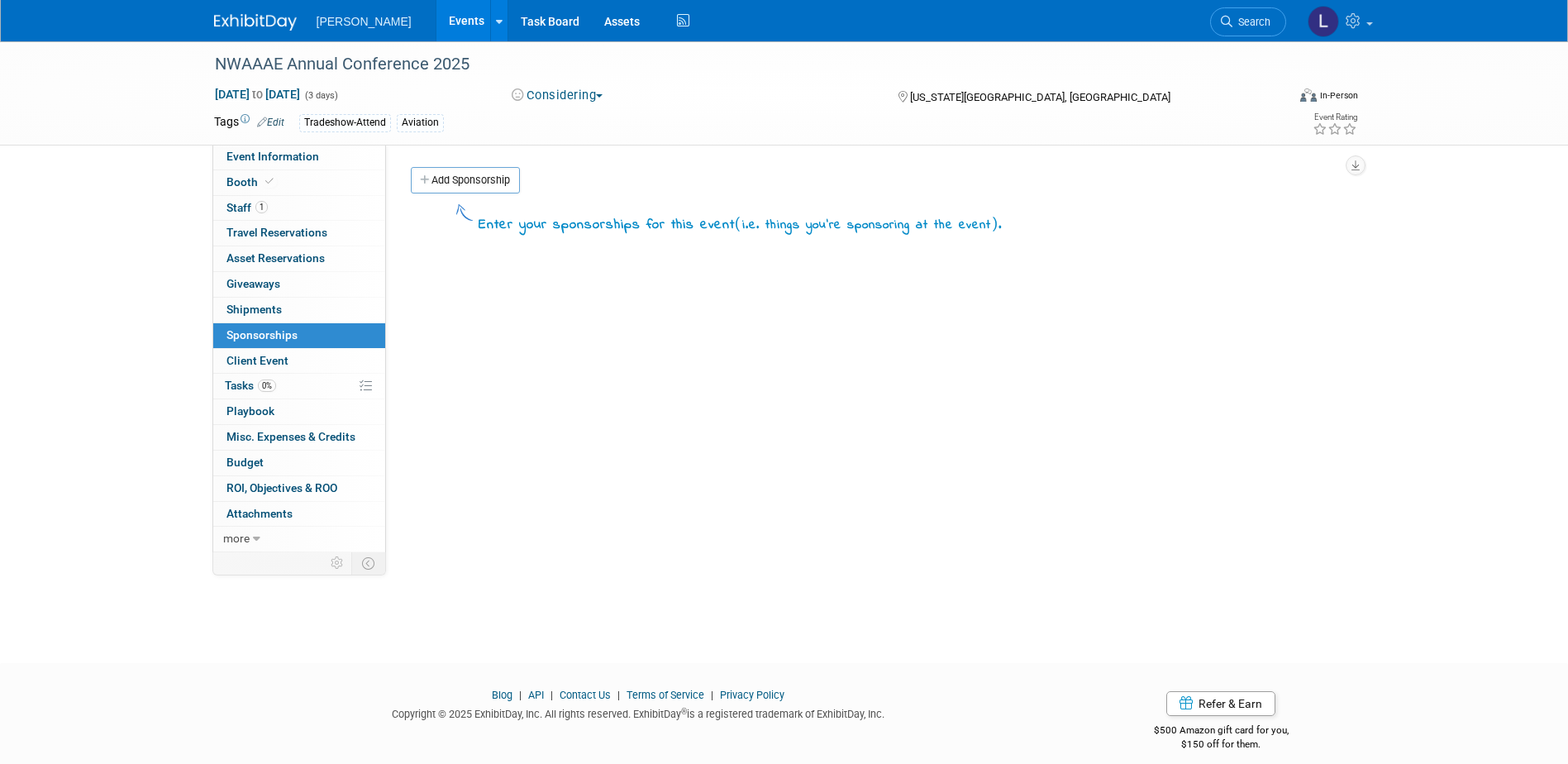
click at [484, 185] on link "Add Sponsorship" at bounding box center [466, 180] width 109 height 26
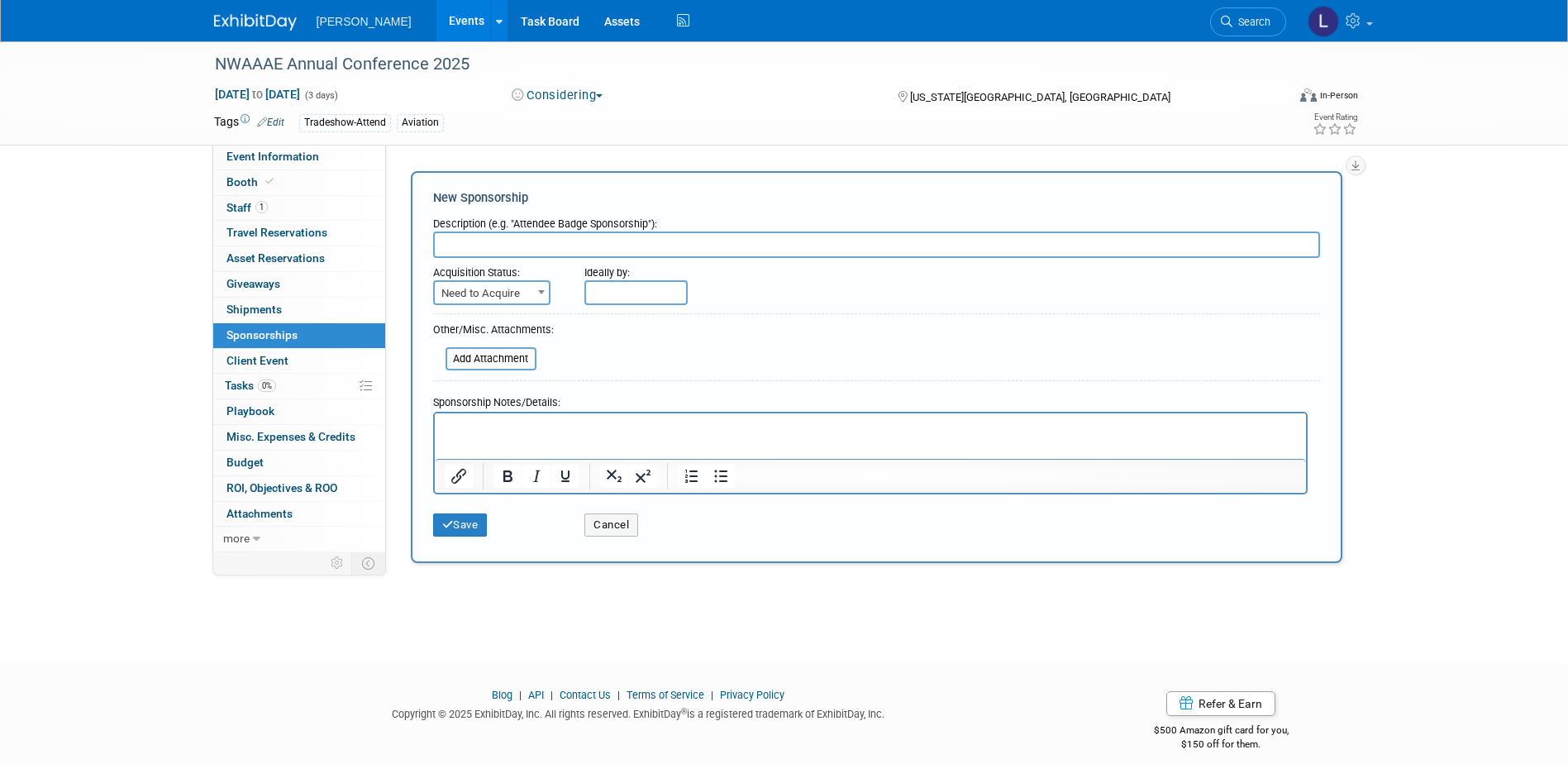
click at [528, 250] on input "text" at bounding box center [876, 244] width 887 height 26
type input "Diamond Sponsorship"
click at [512, 310] on form "Description (e.g. "Attendee Badge Sponsorship"): Diamond Sponsorship Acquisitio…" at bounding box center [876, 377] width 887 height 336
click at [508, 290] on span "Need to Acquire" at bounding box center [491, 293] width 114 height 23
select select "2"
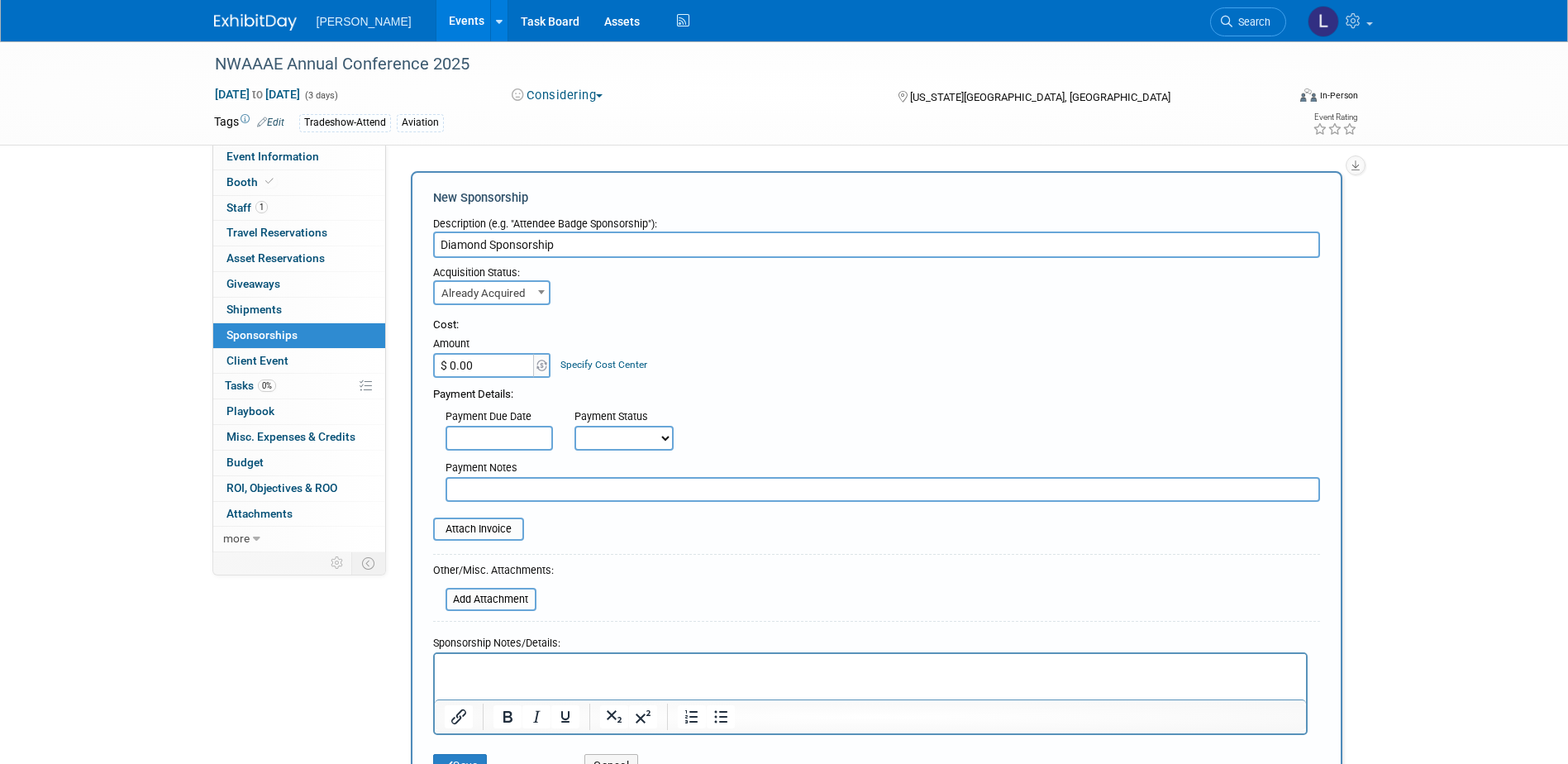
click at [509, 295] on span "Already Acquired" at bounding box center [491, 293] width 114 height 23
click at [682, 323] on div "Cost:" at bounding box center [876, 325] width 887 height 15
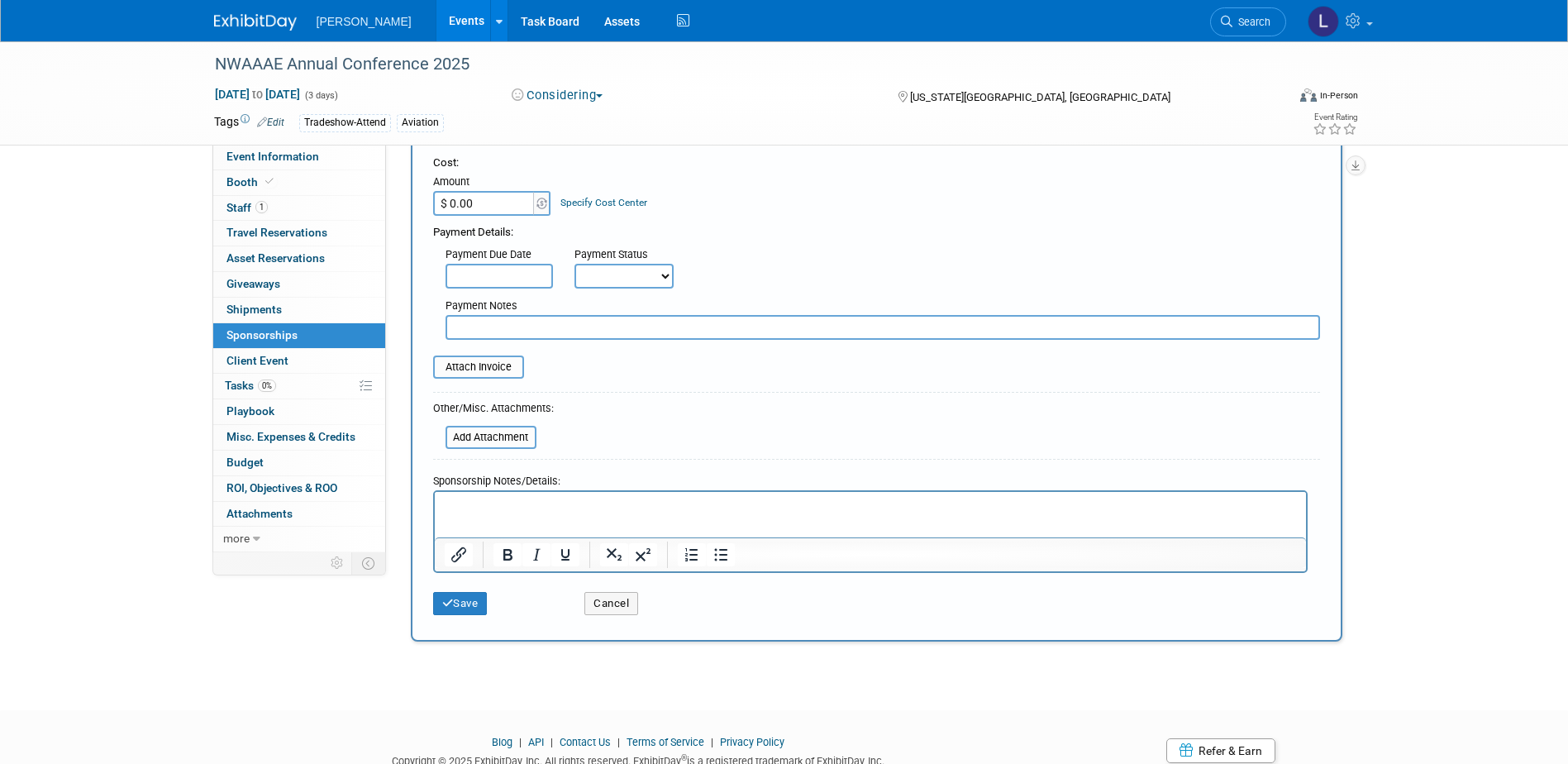
scroll to position [165, 0]
click at [453, 604] on button "Save" at bounding box center [460, 600] width 55 height 23
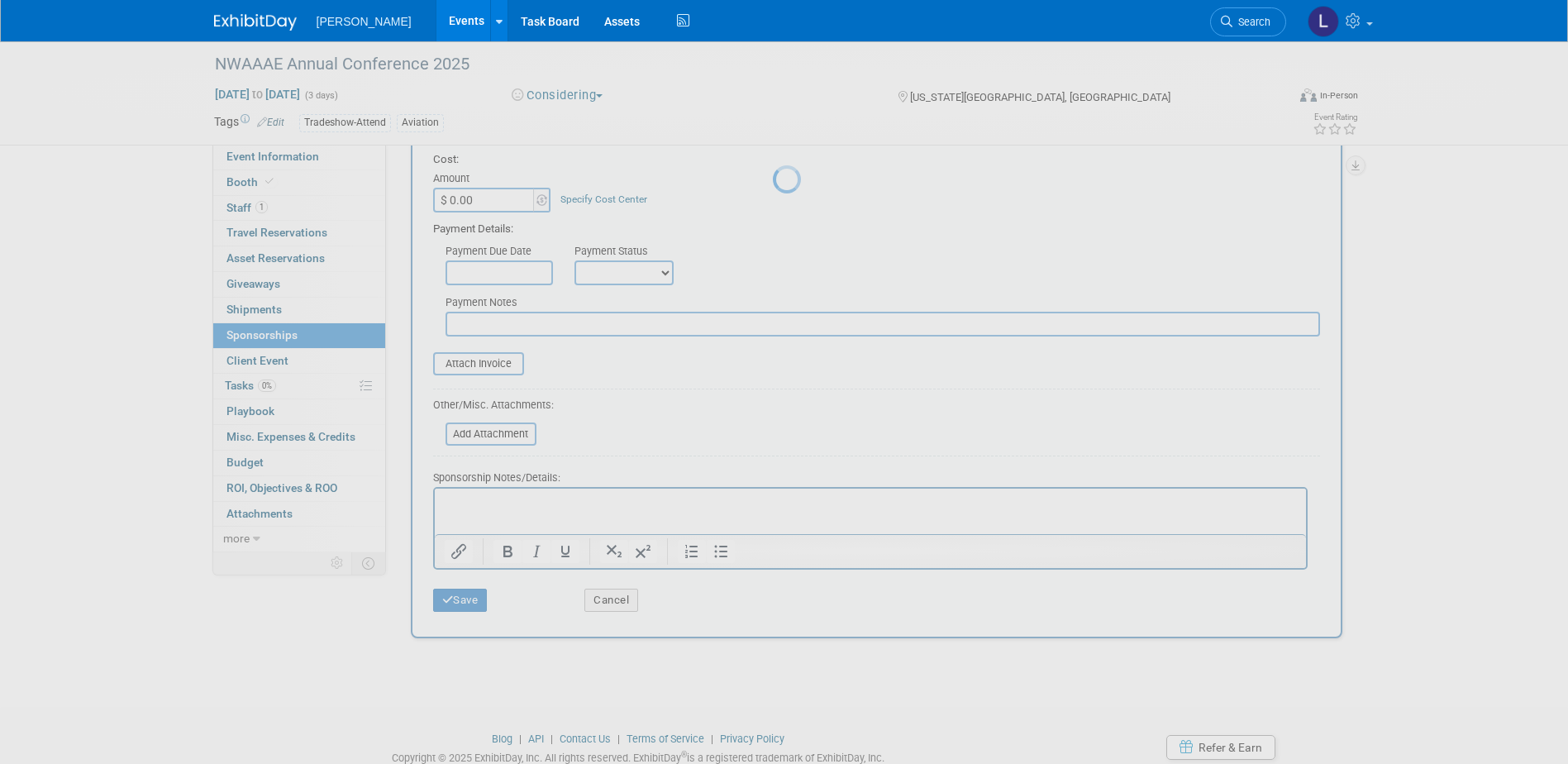
scroll to position [15, 0]
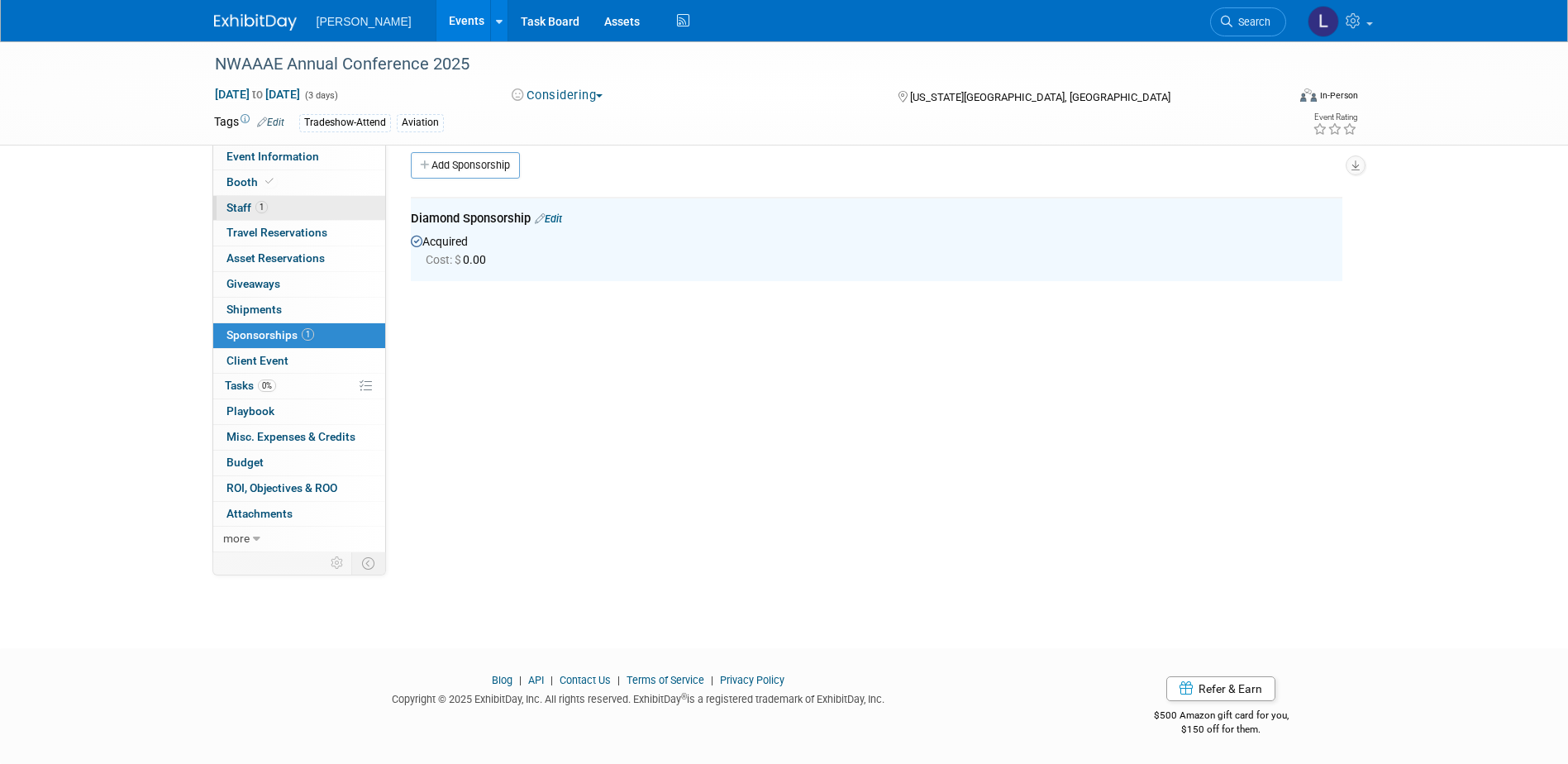
click at [290, 201] on link "1 Staff 1" at bounding box center [299, 208] width 172 height 25
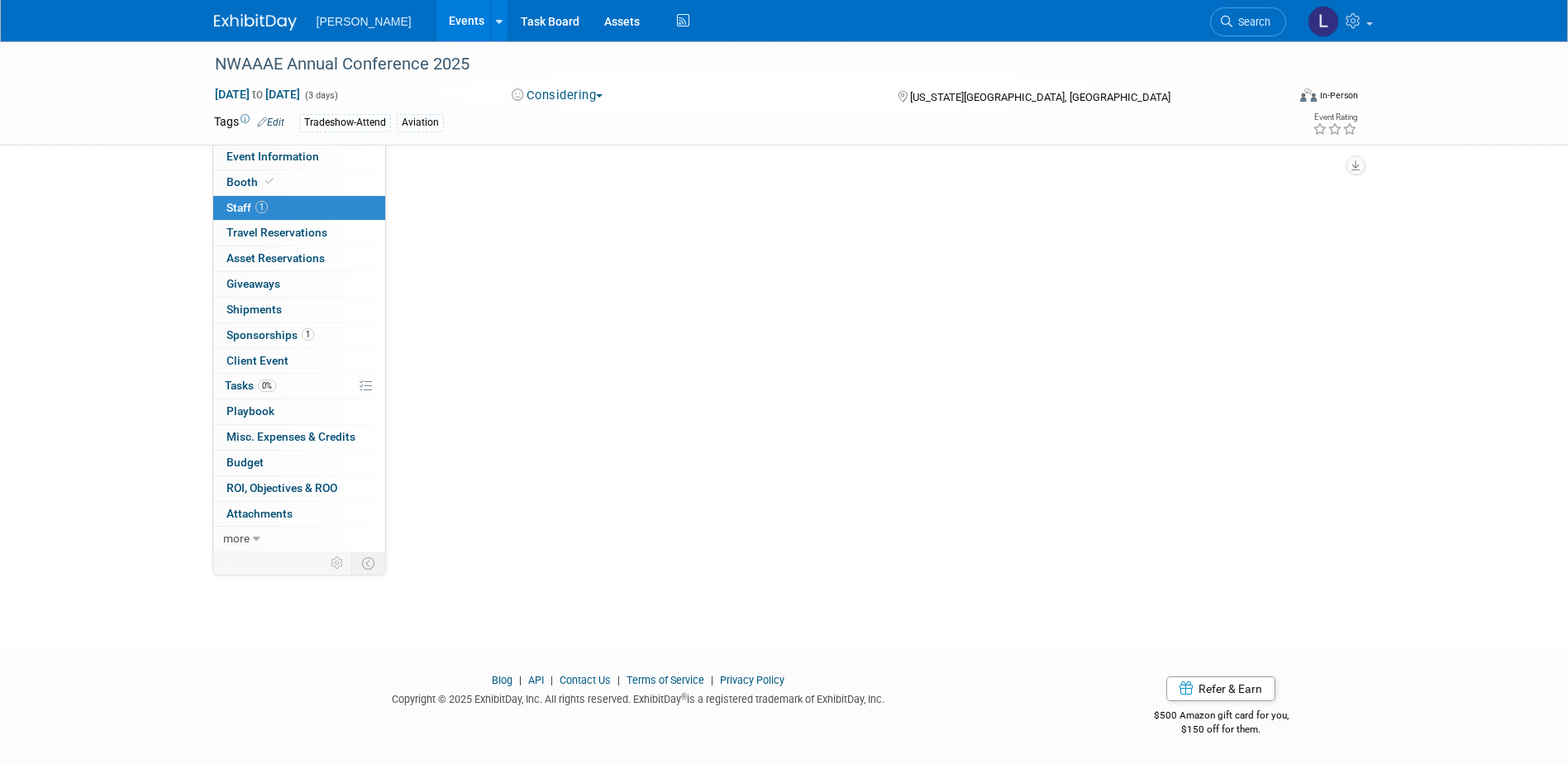
scroll to position [0, 0]
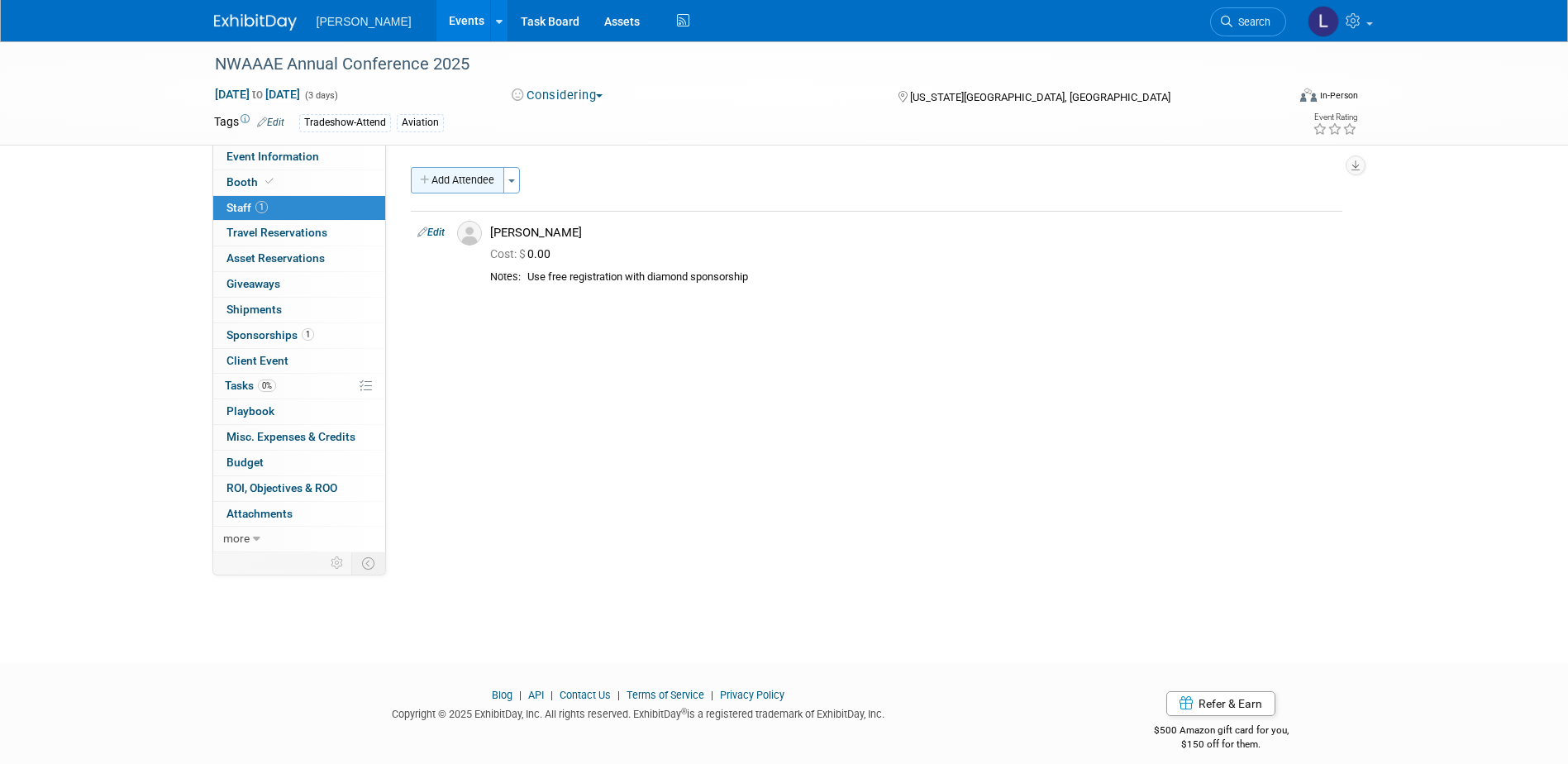
click at [466, 173] on button "Add Attendee" at bounding box center [457, 180] width 94 height 26
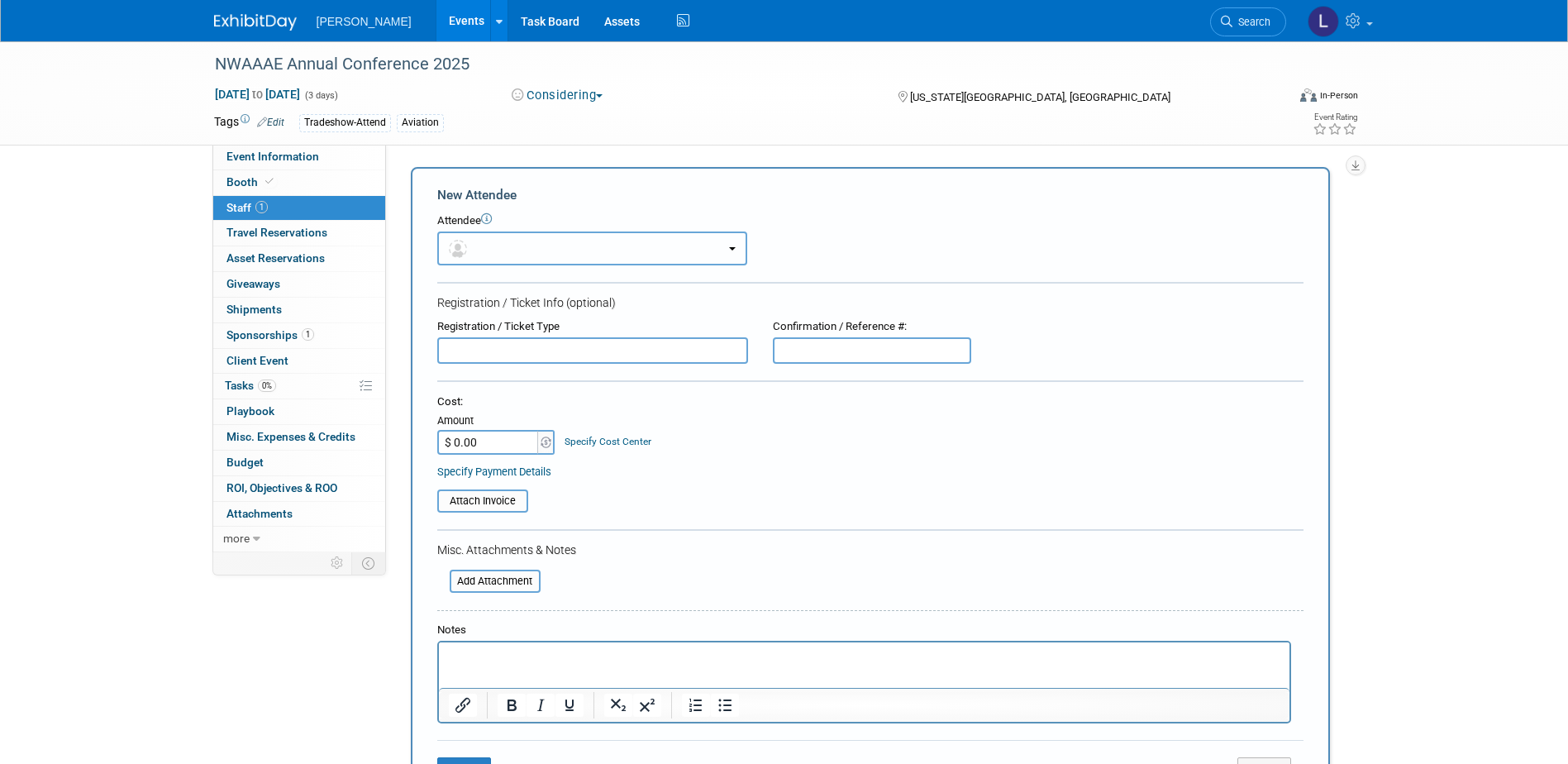
click at [515, 263] on button "button" at bounding box center [592, 248] width 310 height 34
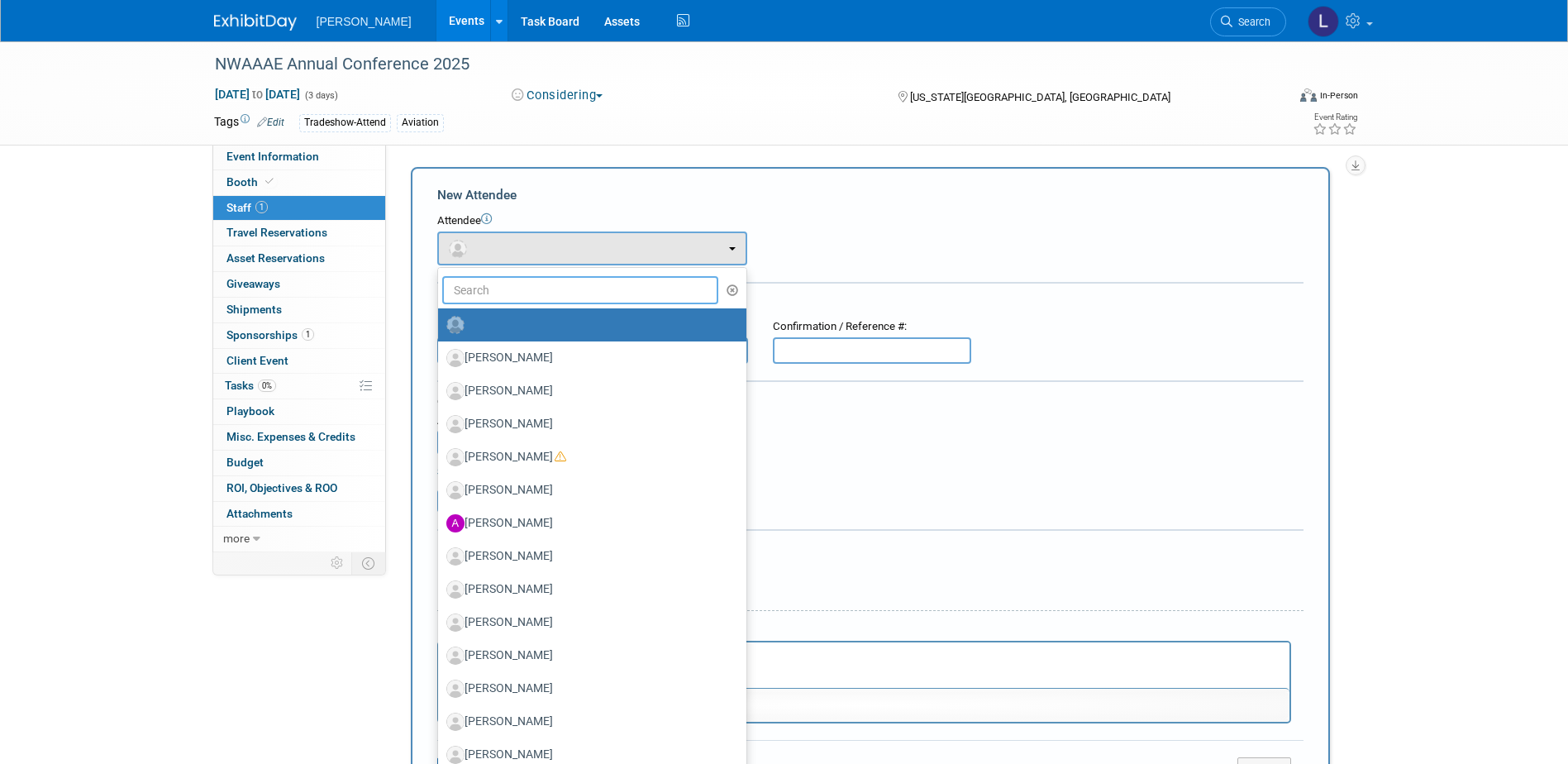
click at [513, 294] on input "text" at bounding box center [580, 290] width 277 height 28
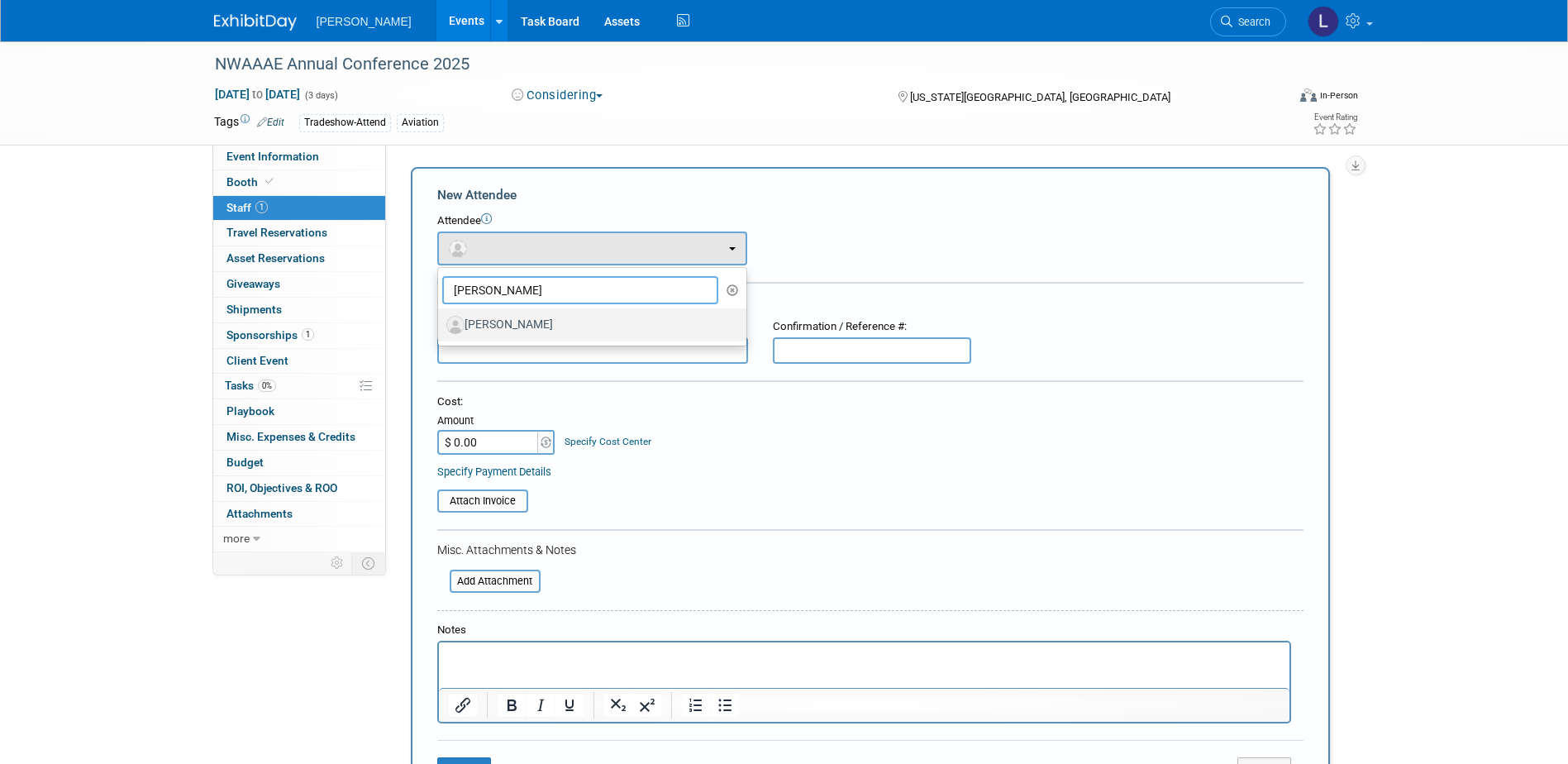
type input "niels"
click at [516, 319] on label "[PERSON_NAME]" at bounding box center [588, 325] width 283 height 26
click at [441, 319] on input "[PERSON_NAME]" at bounding box center [436, 323] width 11 height 11
select select "052f04ad-d5d5-4f6b-8b45-c7bfcc51a9d7"
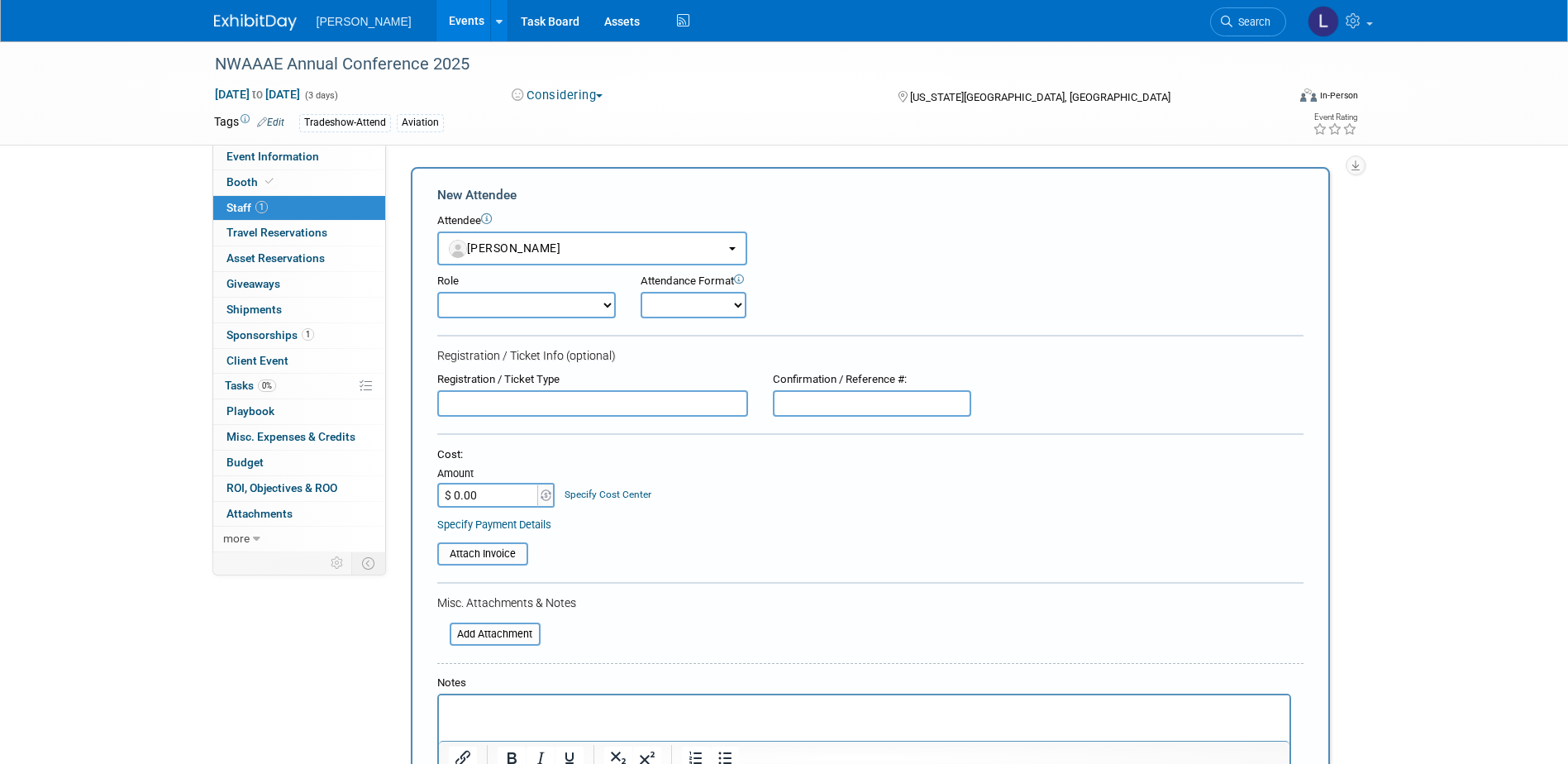
click at [517, 717] on p "Rich Text Area. Press ALT-0 for help." at bounding box center [864, 710] width 832 height 16
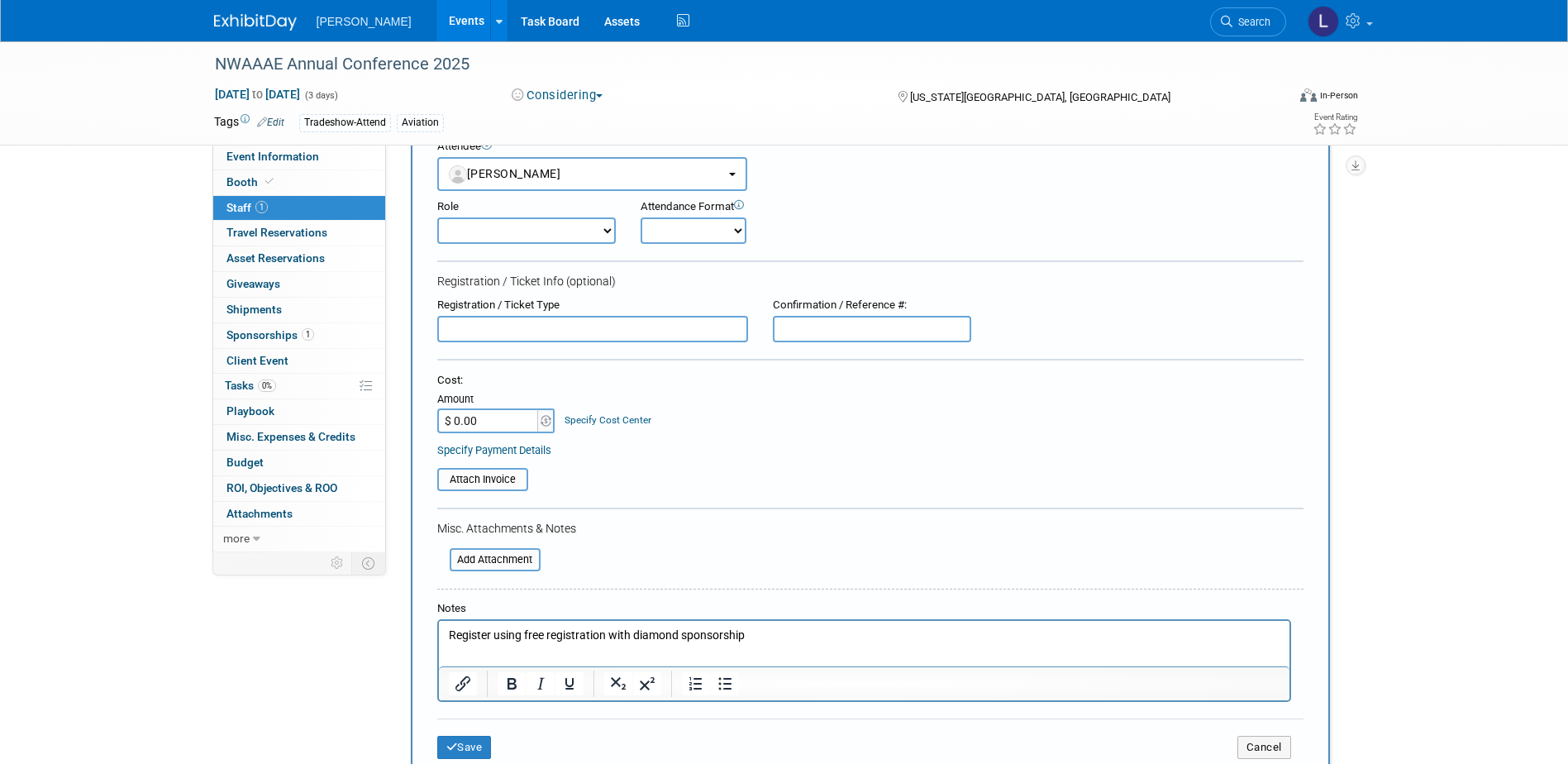
scroll to position [165, 0]
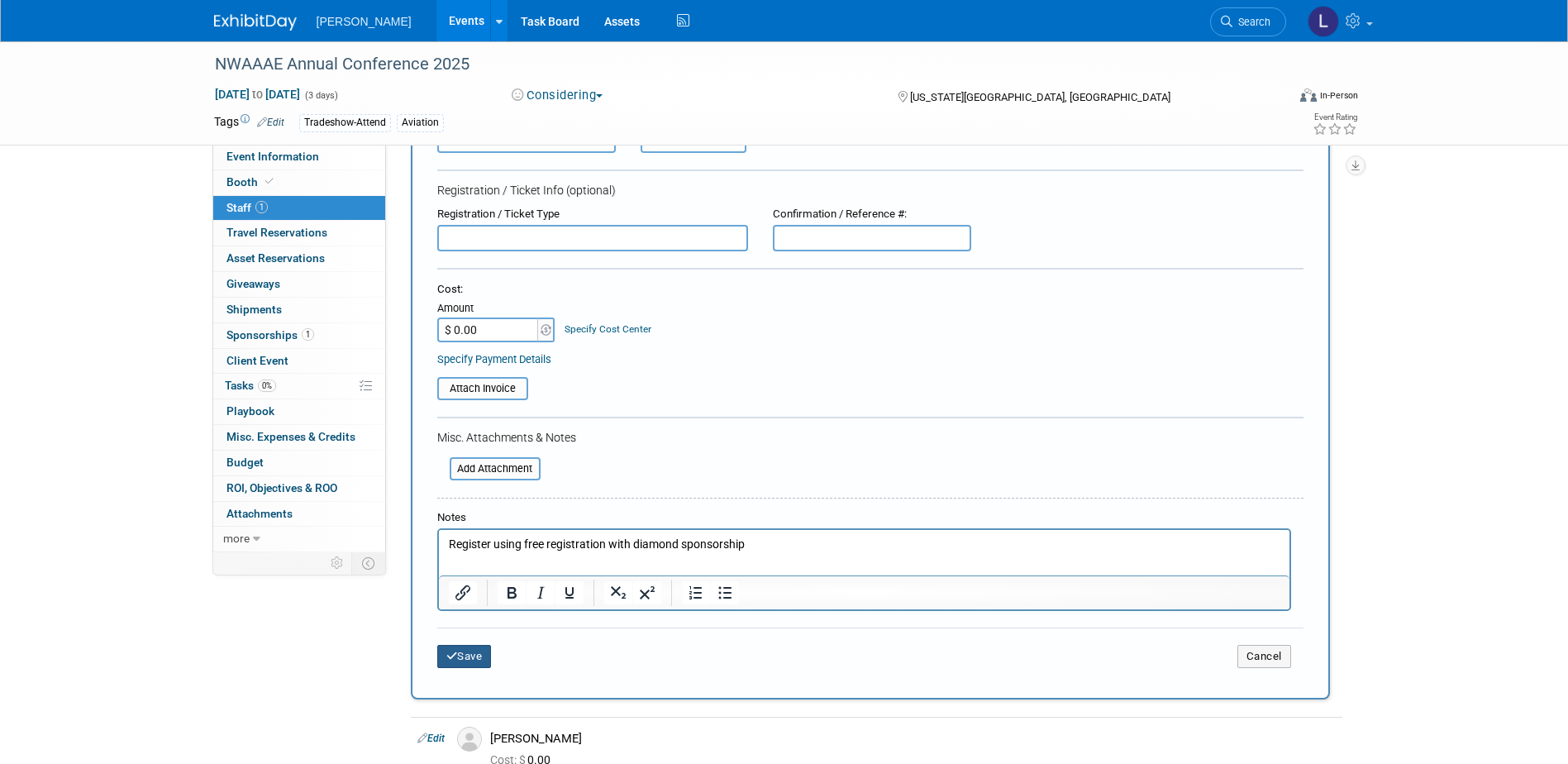
click at [466, 655] on button "Save" at bounding box center [465, 656] width 55 height 23
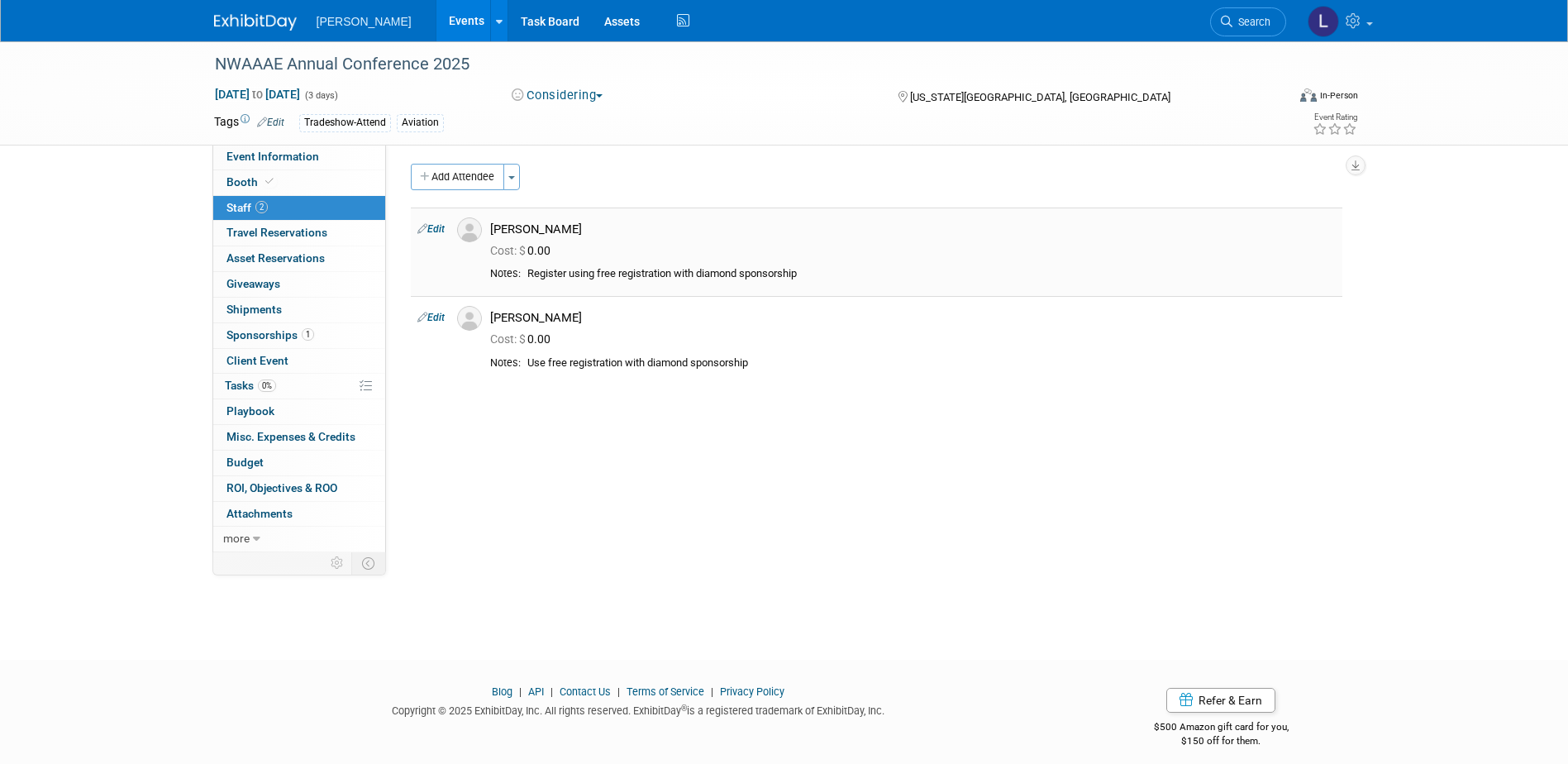
scroll to position [0, 0]
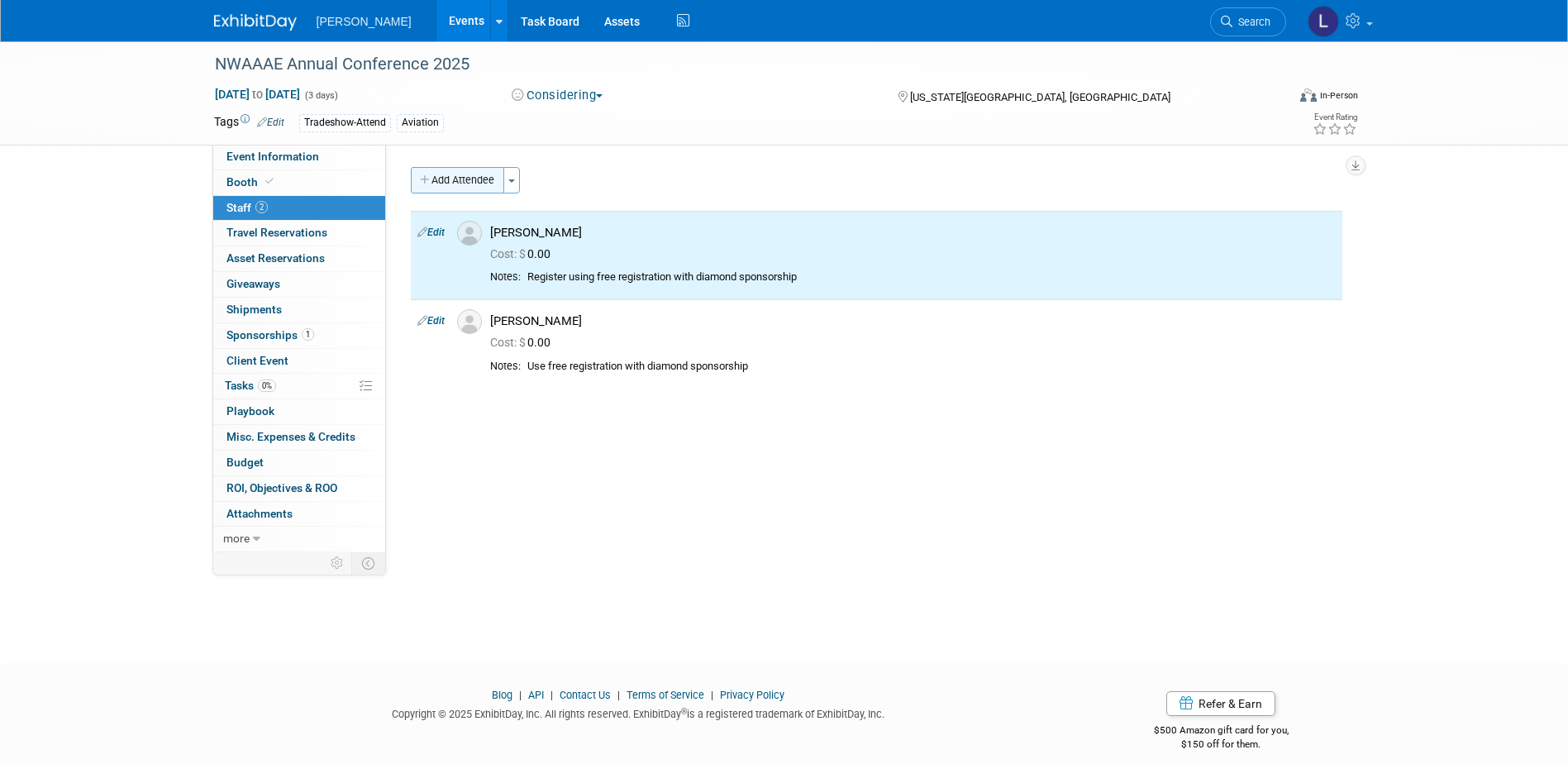
click at [450, 170] on button "Add Attendee" at bounding box center [457, 180] width 94 height 26
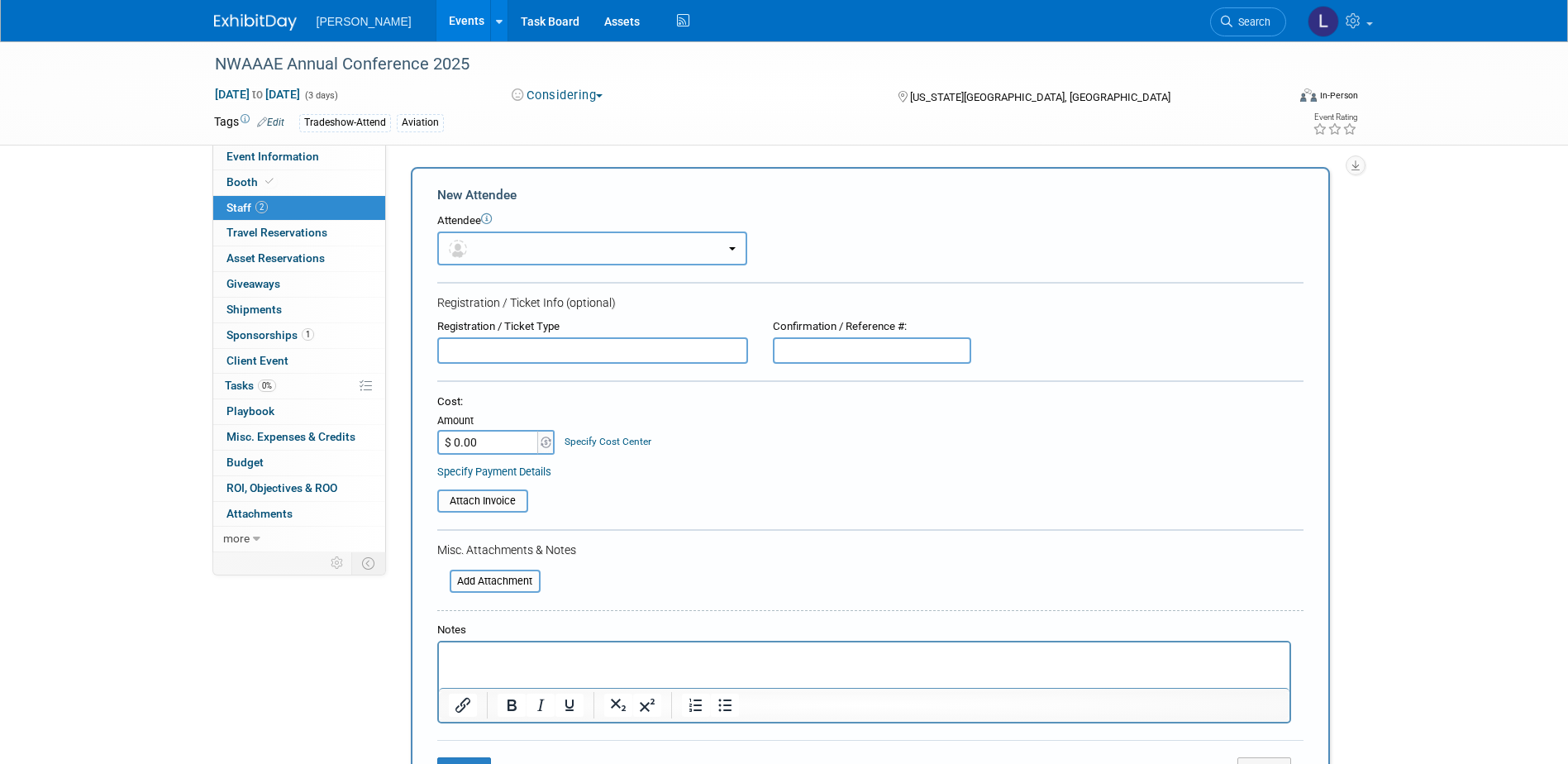
click at [472, 249] on span "button" at bounding box center [461, 248] width 24 height 14
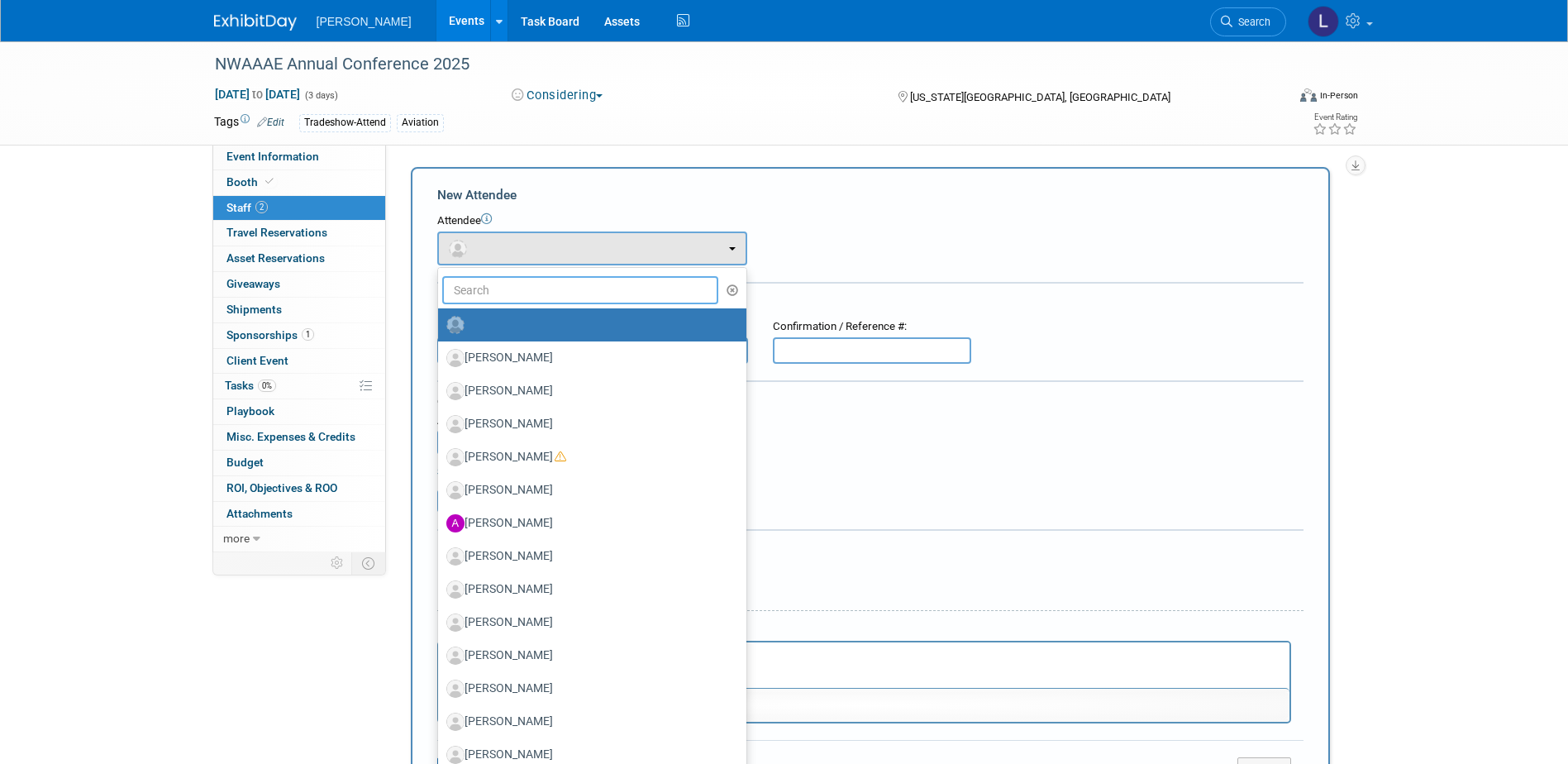
click at [480, 289] on input "text" at bounding box center [580, 290] width 277 height 28
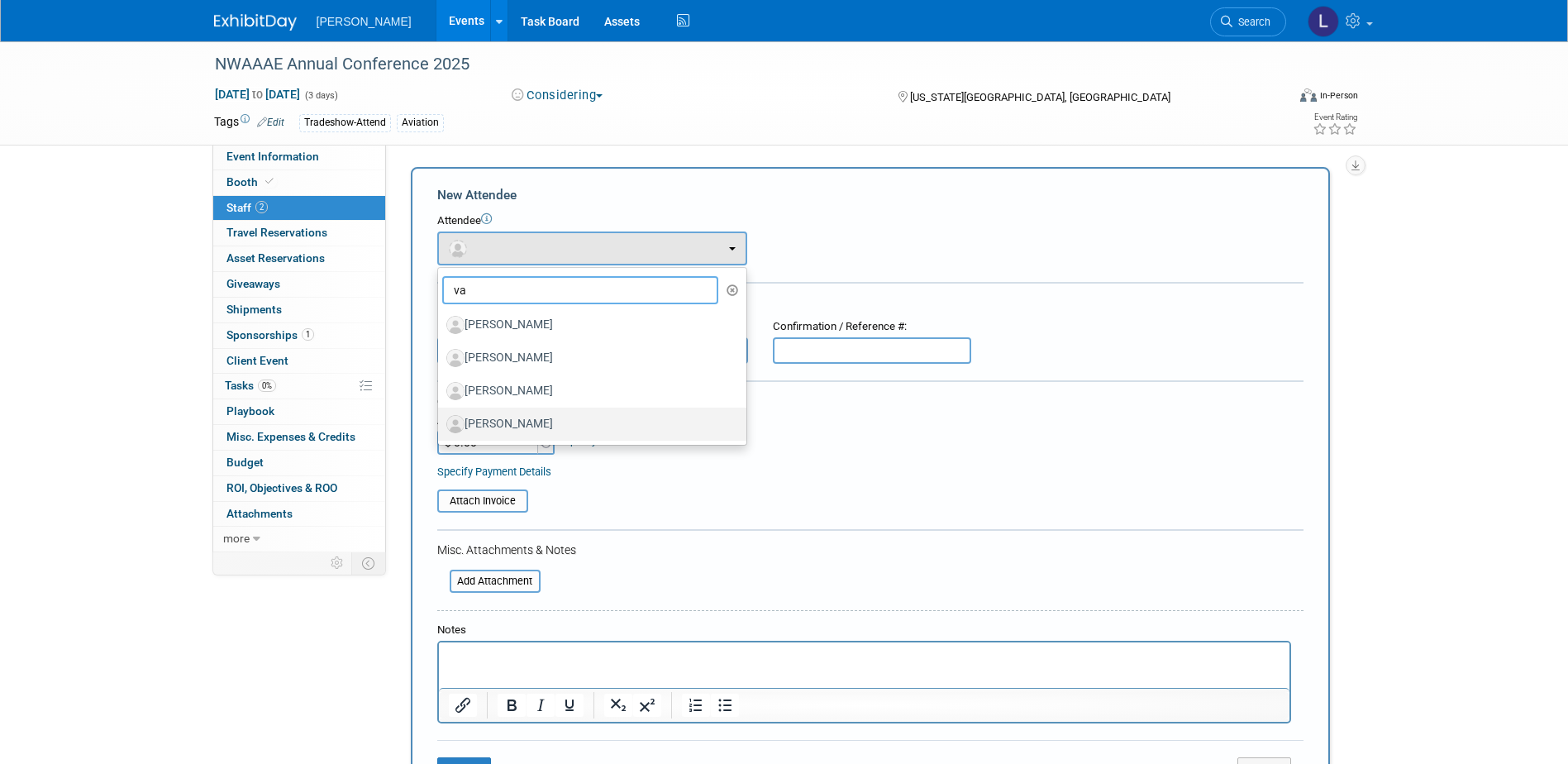
type input "va"
click at [556, 422] on label "[PERSON_NAME]" at bounding box center [588, 424] width 283 height 26
click at [441, 422] on input "[PERSON_NAME]" at bounding box center [436, 422] width 11 height 11
select select "d9bc1ece-2d2b-423f-9510-e289e3620e41"
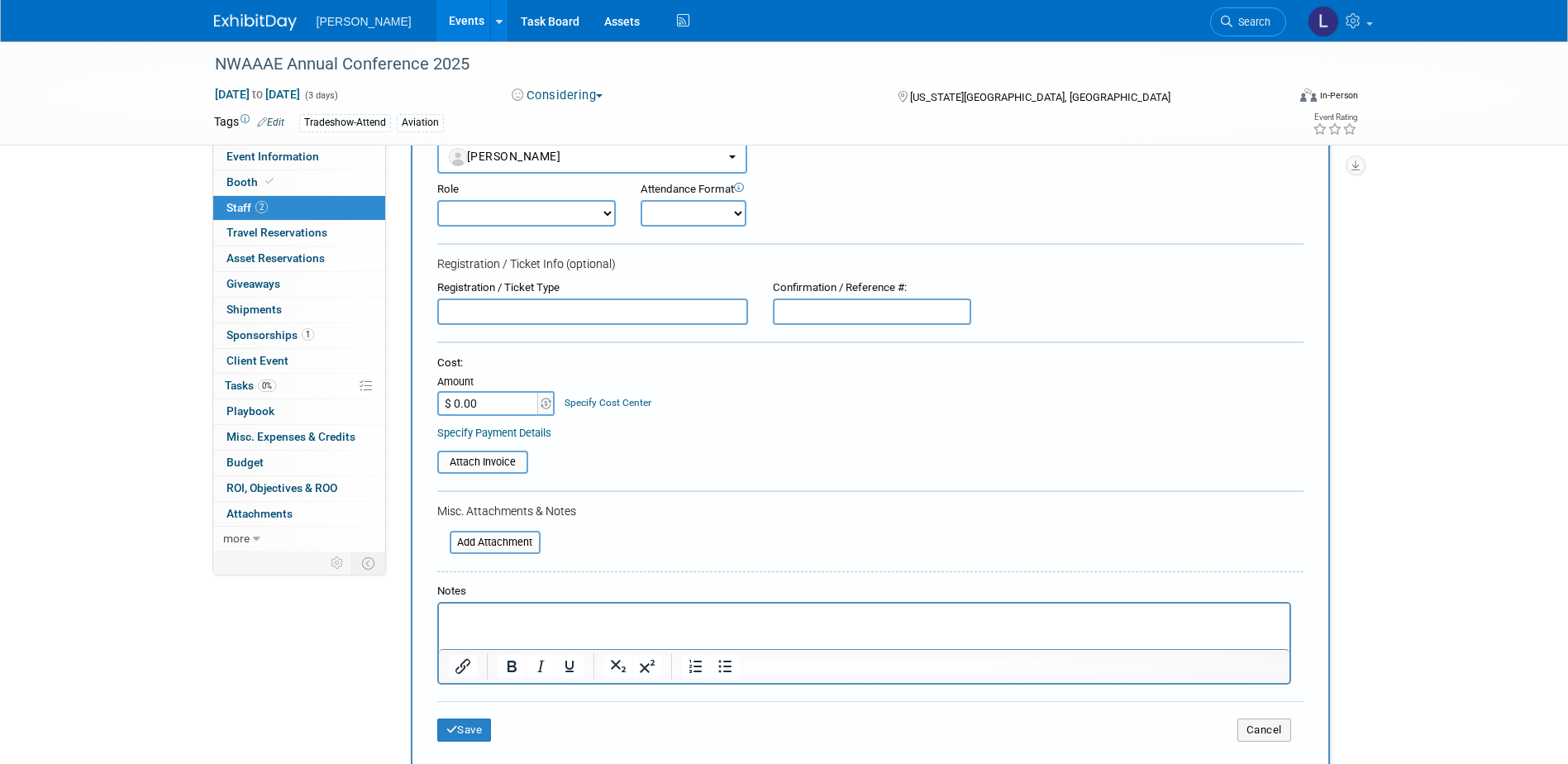
scroll to position [248, 0]
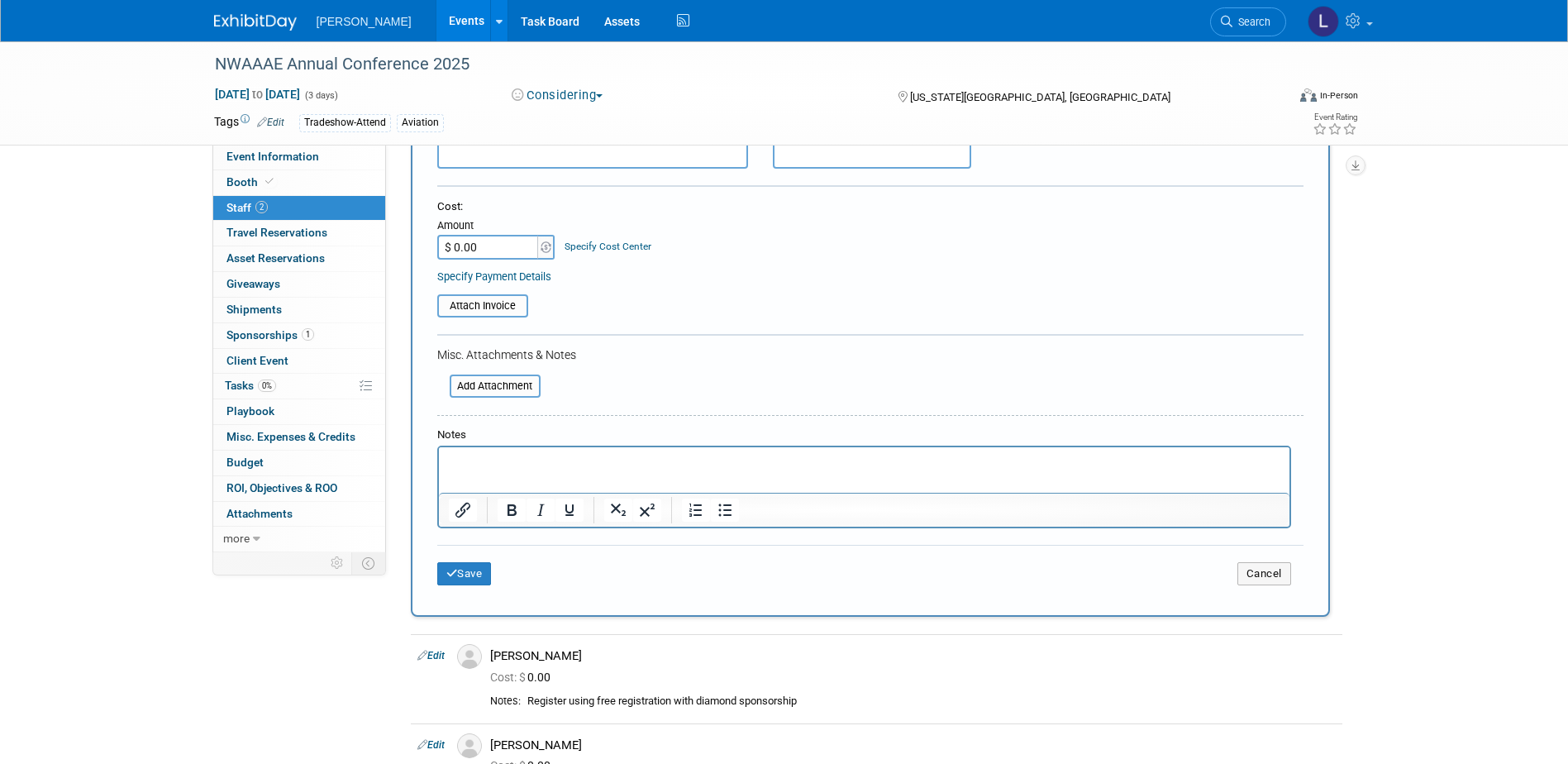
click at [560, 459] on p "Rich Text Area. Press ALT-0 for help." at bounding box center [864, 462] width 832 height 16
drag, startPoint x: 832, startPoint y: 707, endPoint x: 528, endPoint y: 697, distance: 304.2
click at [528, 697] on div "Register using free registration with diamond sponsorship" at bounding box center [931, 701] width 808 height 14
copy div "Register using free registration with diamond sponsorship"
drag, startPoint x: 518, startPoint y: 465, endPoint x: 501, endPoint y: 484, distance: 25.5
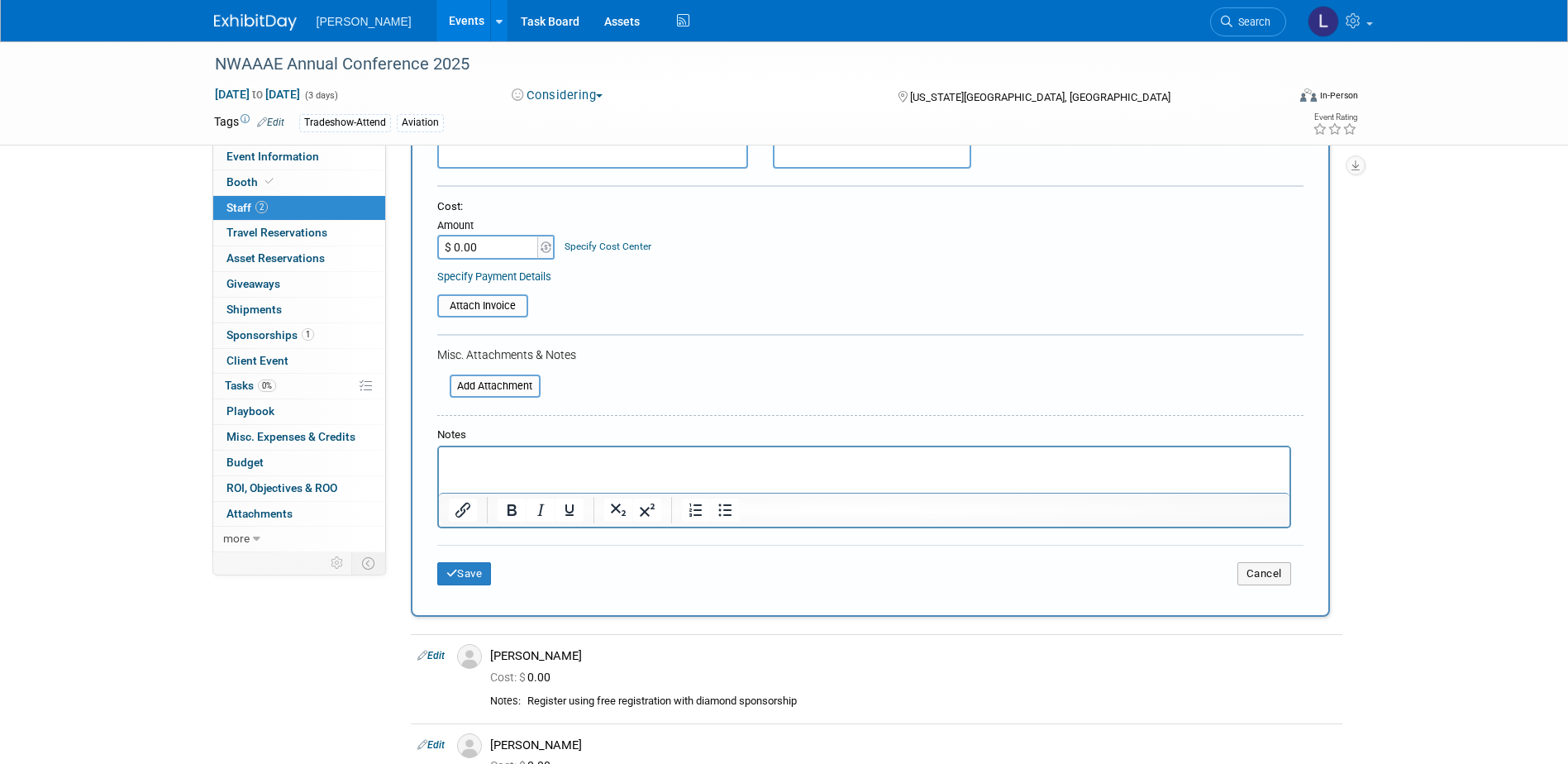
click at [518, 464] on p "Rich Text Area. Press ALT-0 for help." at bounding box center [864, 462] width 832 height 16
click at [457, 574] on button "Save" at bounding box center [465, 573] width 55 height 23
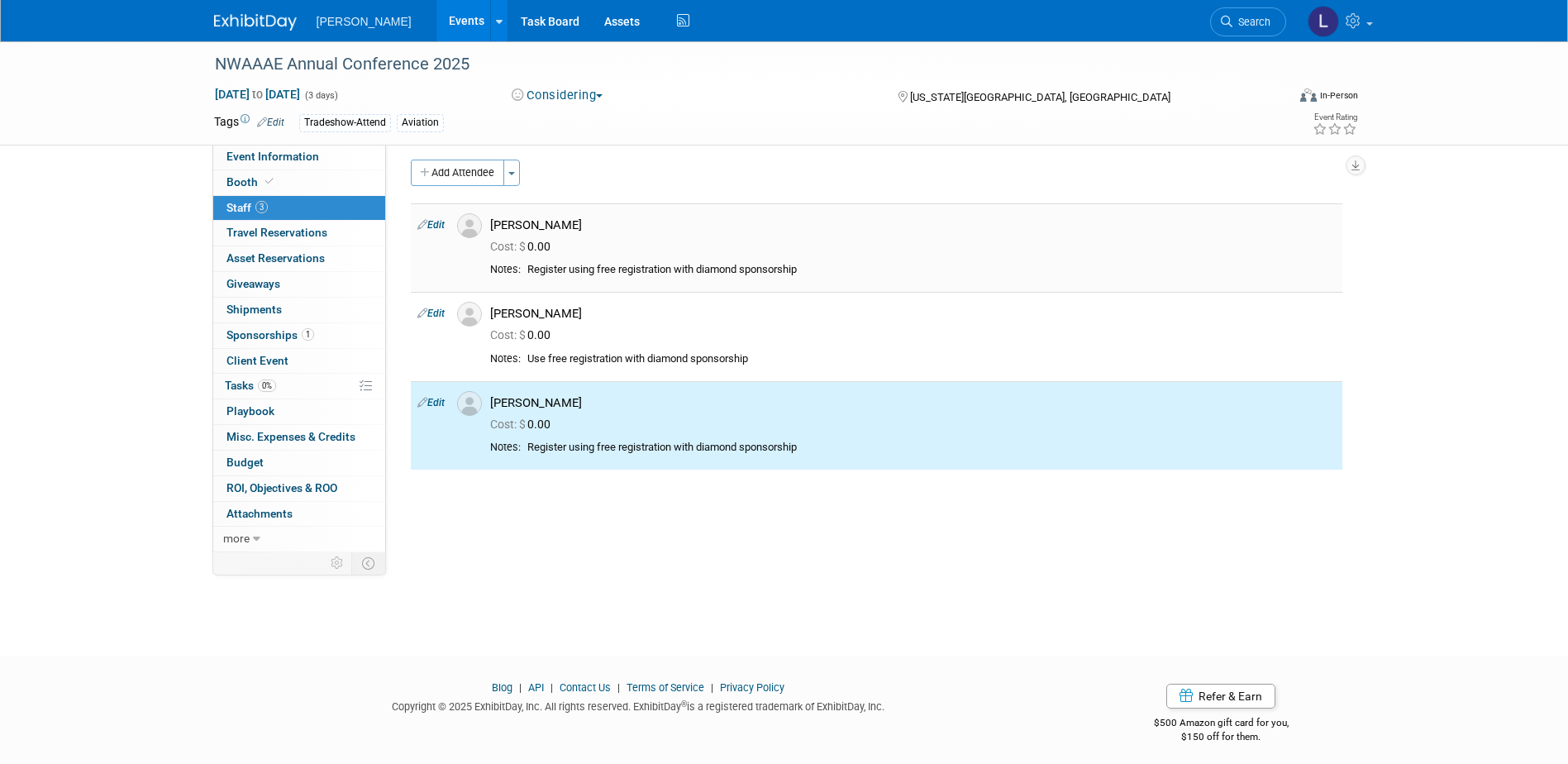
scroll to position [0, 0]
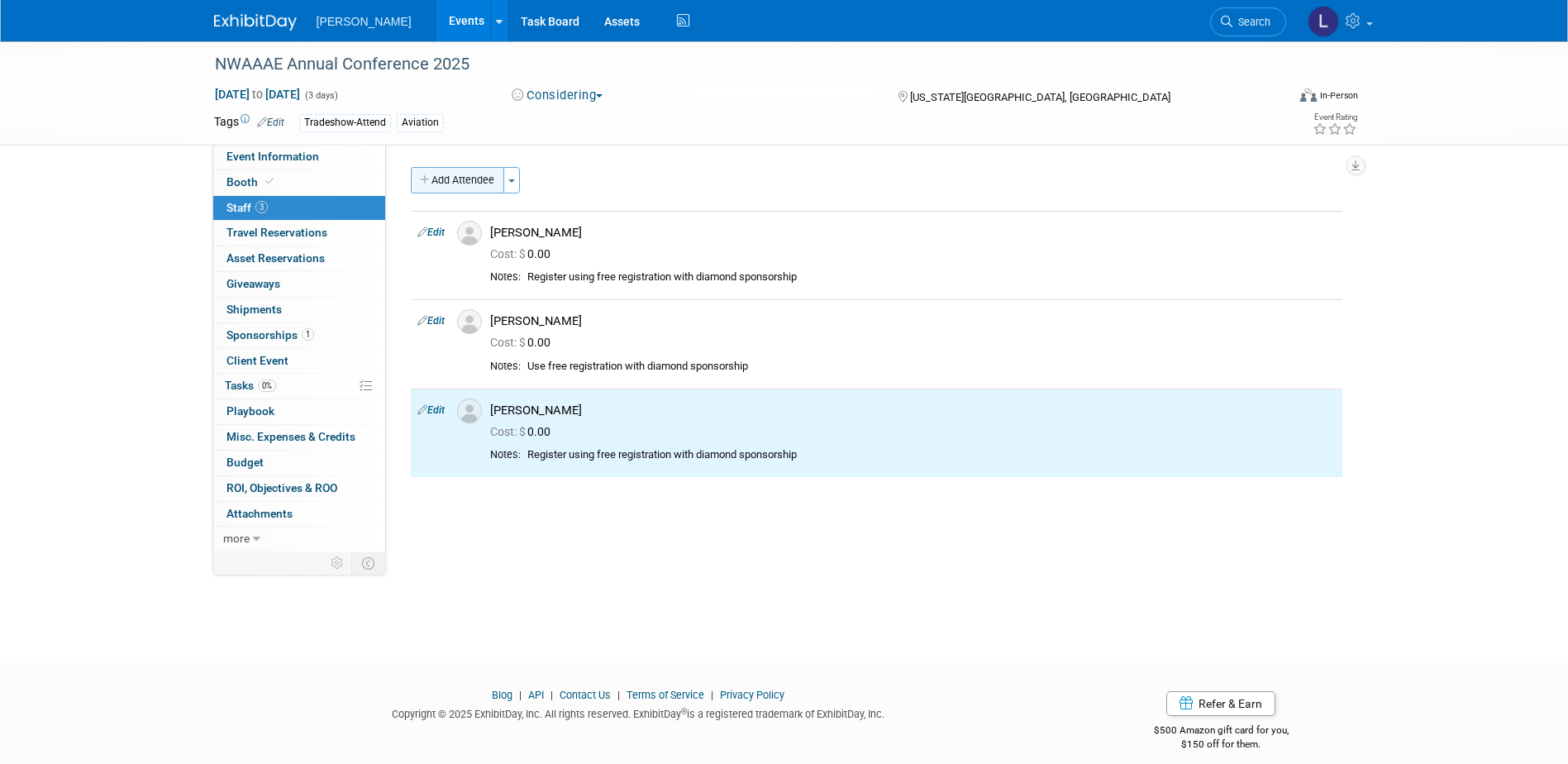
click at [449, 176] on button "Add Attendee" at bounding box center [457, 180] width 94 height 26
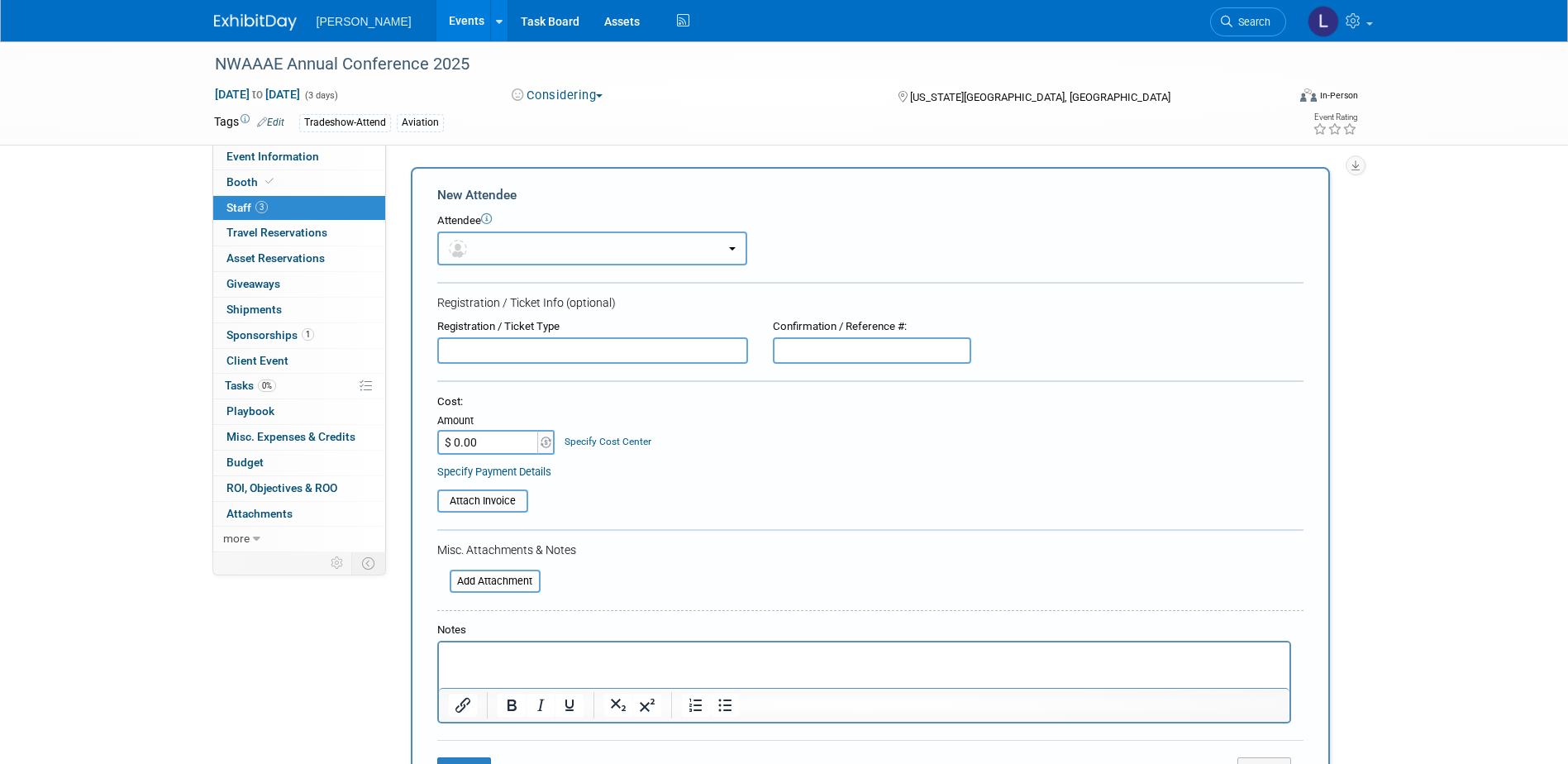
click at [483, 241] on button "button" at bounding box center [592, 248] width 310 height 34
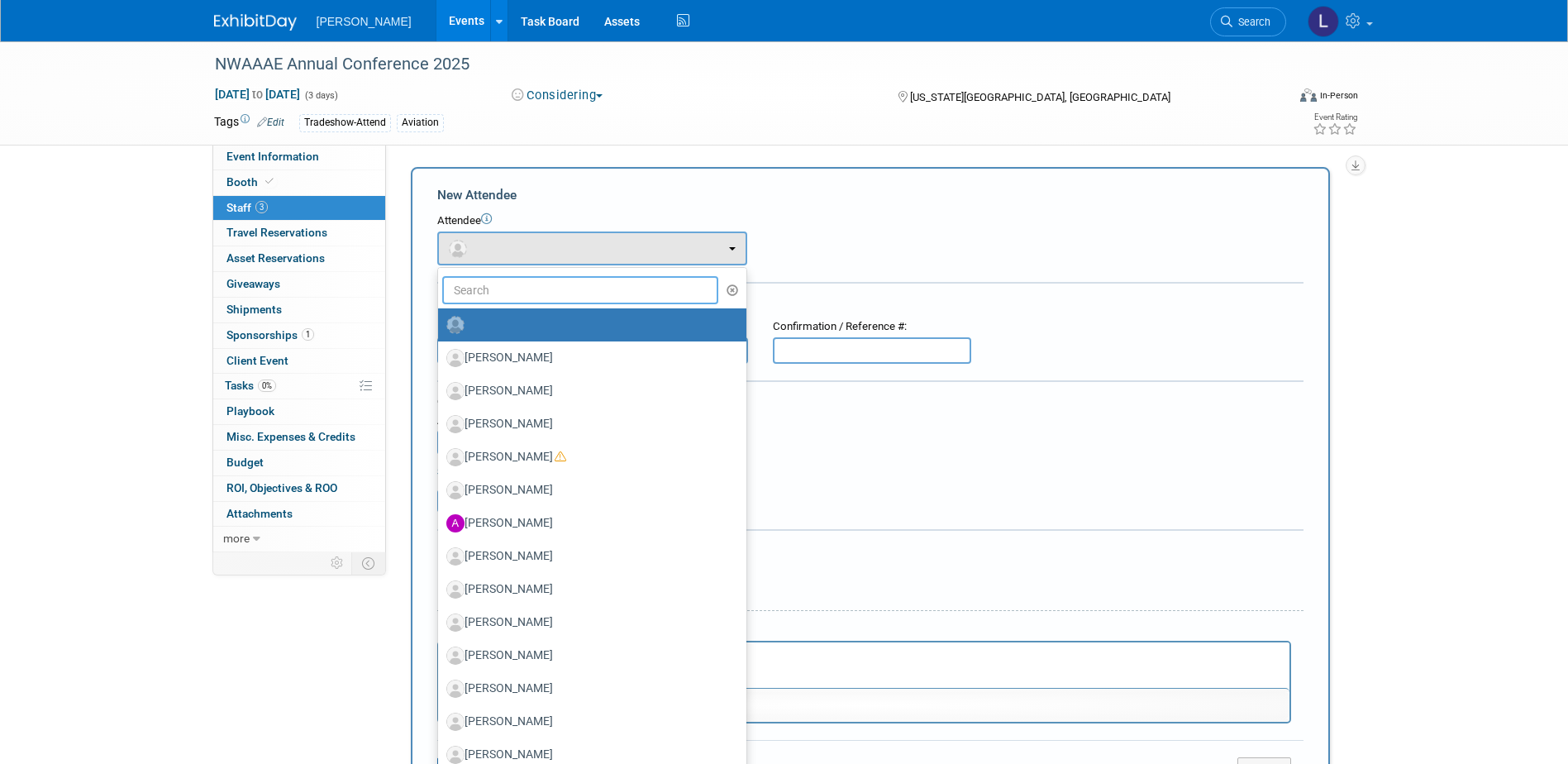
click at [517, 288] on input "text" at bounding box center [580, 290] width 277 height 28
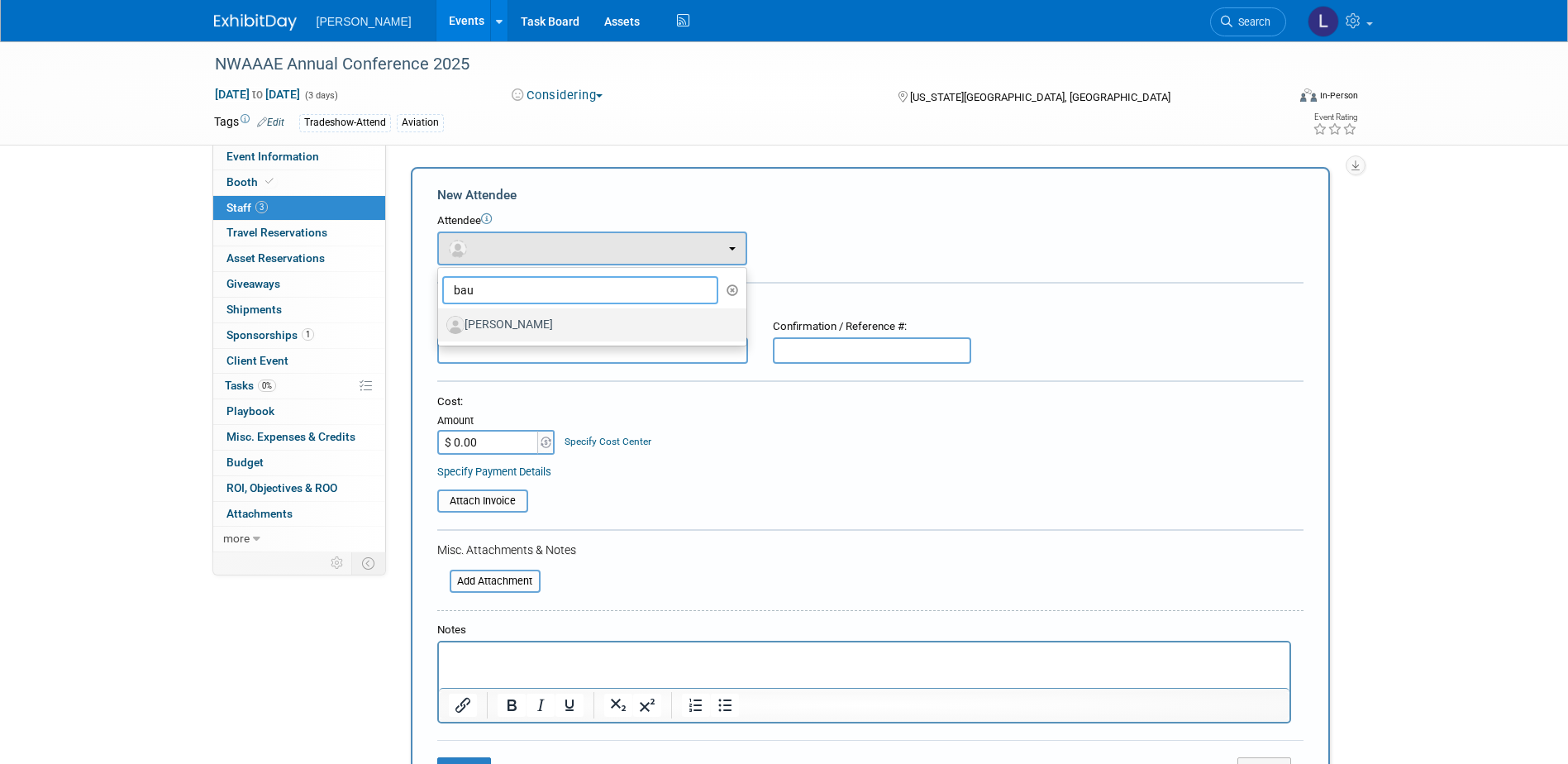
type input "bau"
click at [510, 320] on label "[PERSON_NAME]" at bounding box center [588, 325] width 283 height 26
click at [441, 320] on input "[PERSON_NAME]" at bounding box center [436, 323] width 11 height 11
select select "69e2922e-b422-4cc4-87a0-5d88de7149f8"
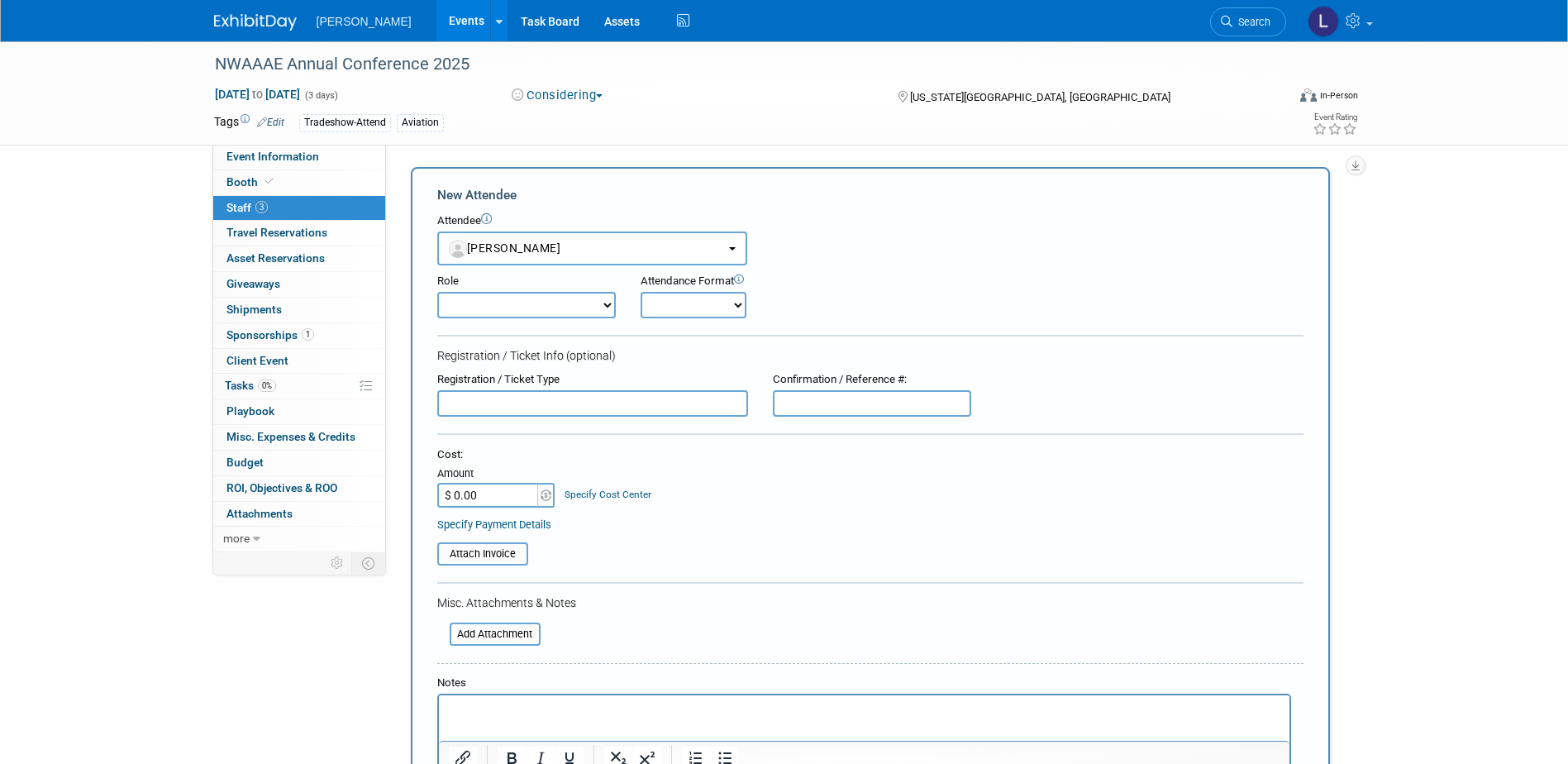
drag, startPoint x: 542, startPoint y: 699, endPoint x: 996, endPoint y: 1378, distance: 816.8
click at [542, 699] on html at bounding box center [864, 707] width 851 height 23
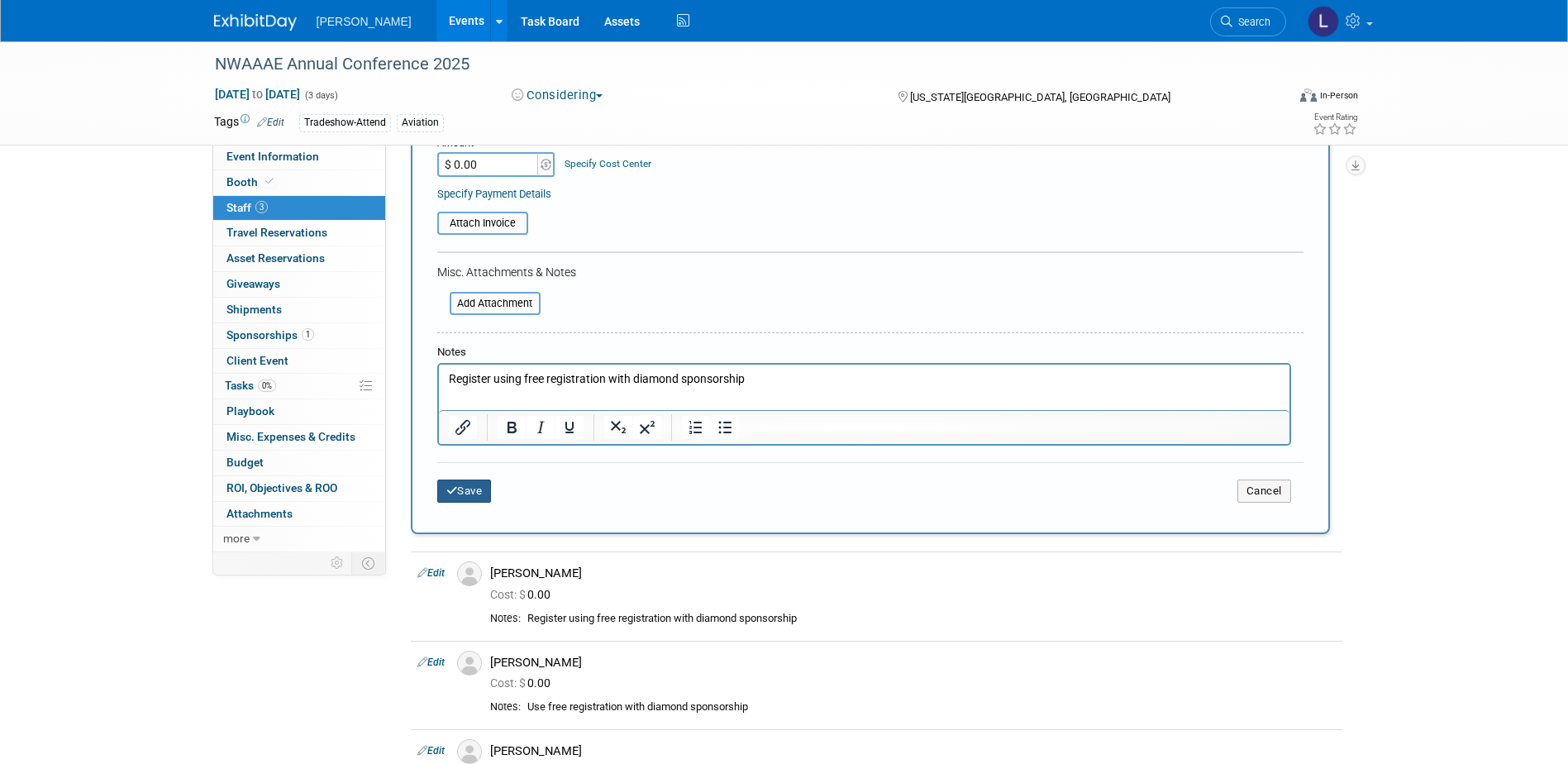
click at [482, 495] on button "Save" at bounding box center [465, 490] width 55 height 23
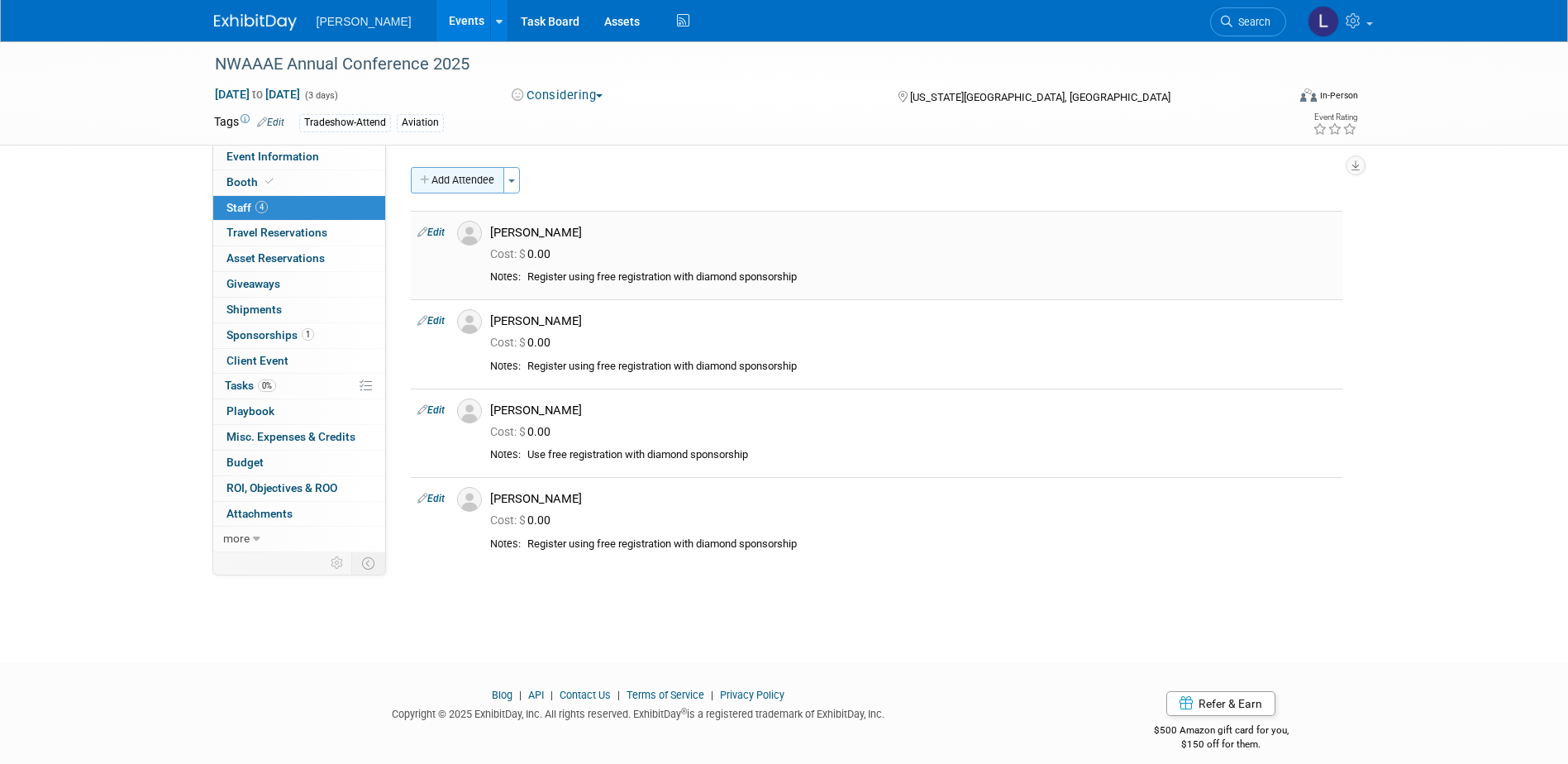
click at [455, 178] on button "Add Attendee" at bounding box center [457, 180] width 94 height 26
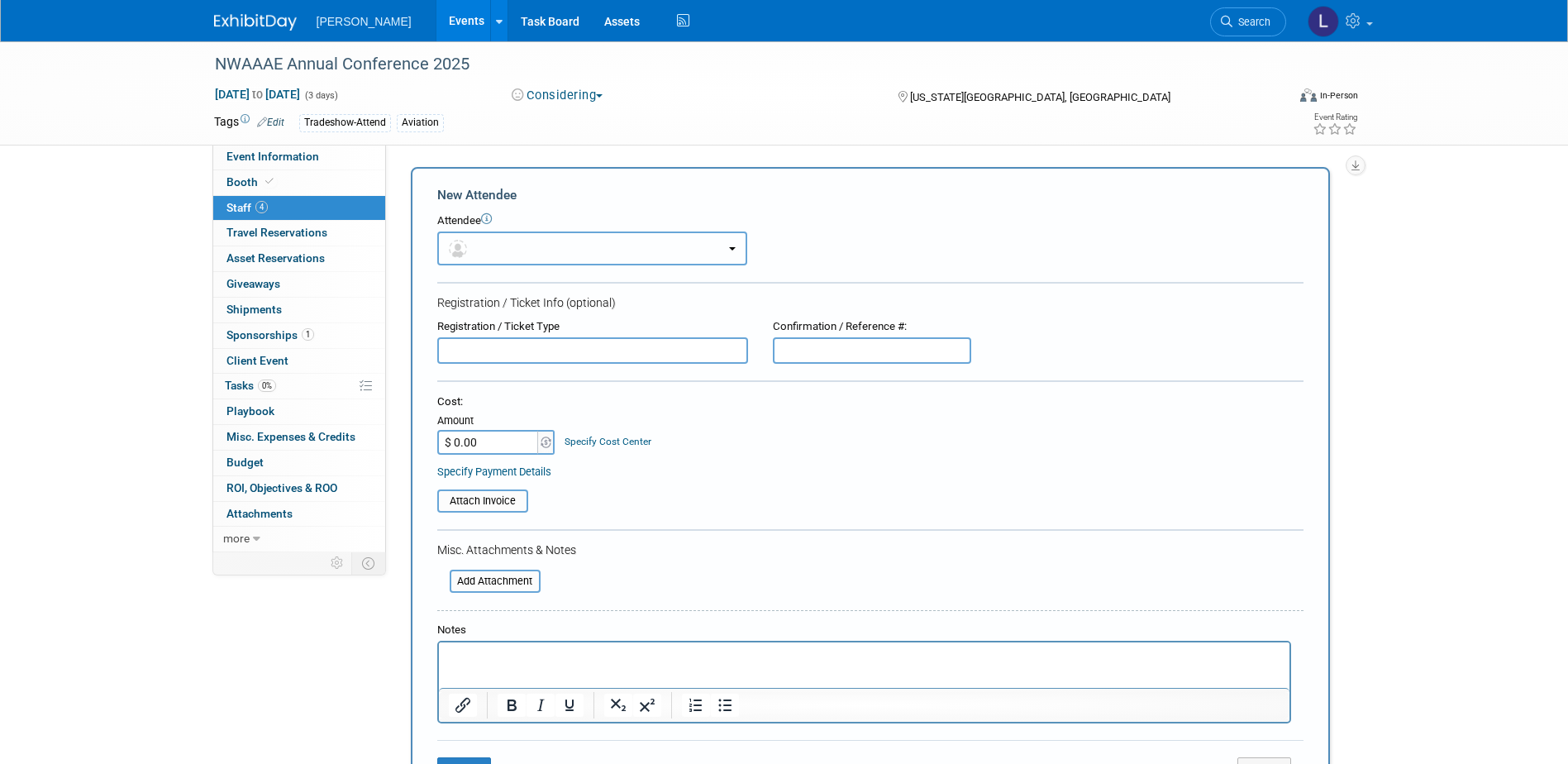
click at [508, 243] on button "button" at bounding box center [592, 248] width 310 height 34
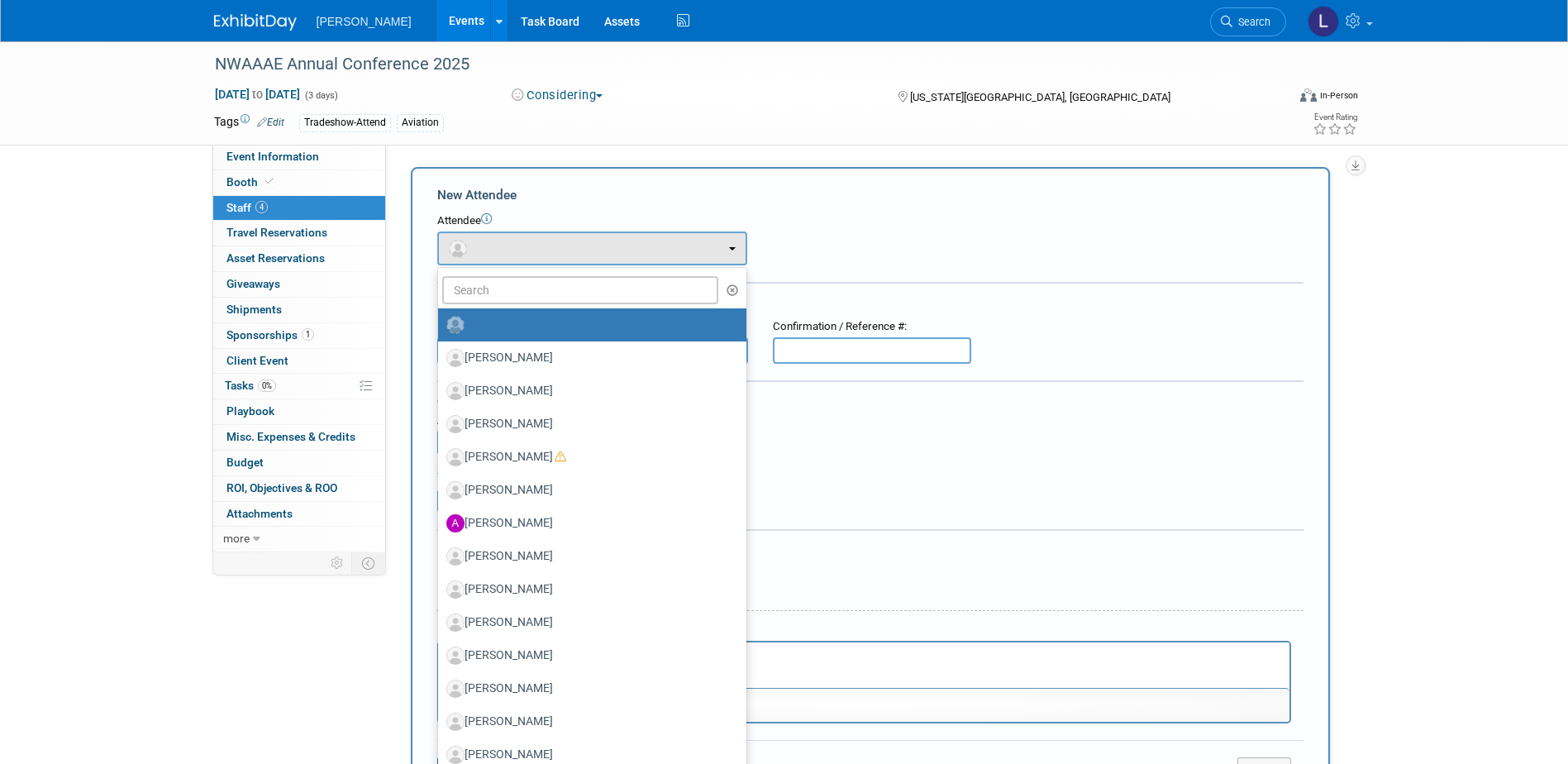
click at [528, 305] on ul "Aaron Smith Aaron Lane Aaron Morris Aaron Justice Aaron Fellhauer (me)" at bounding box center [592, 598] width 310 height 662
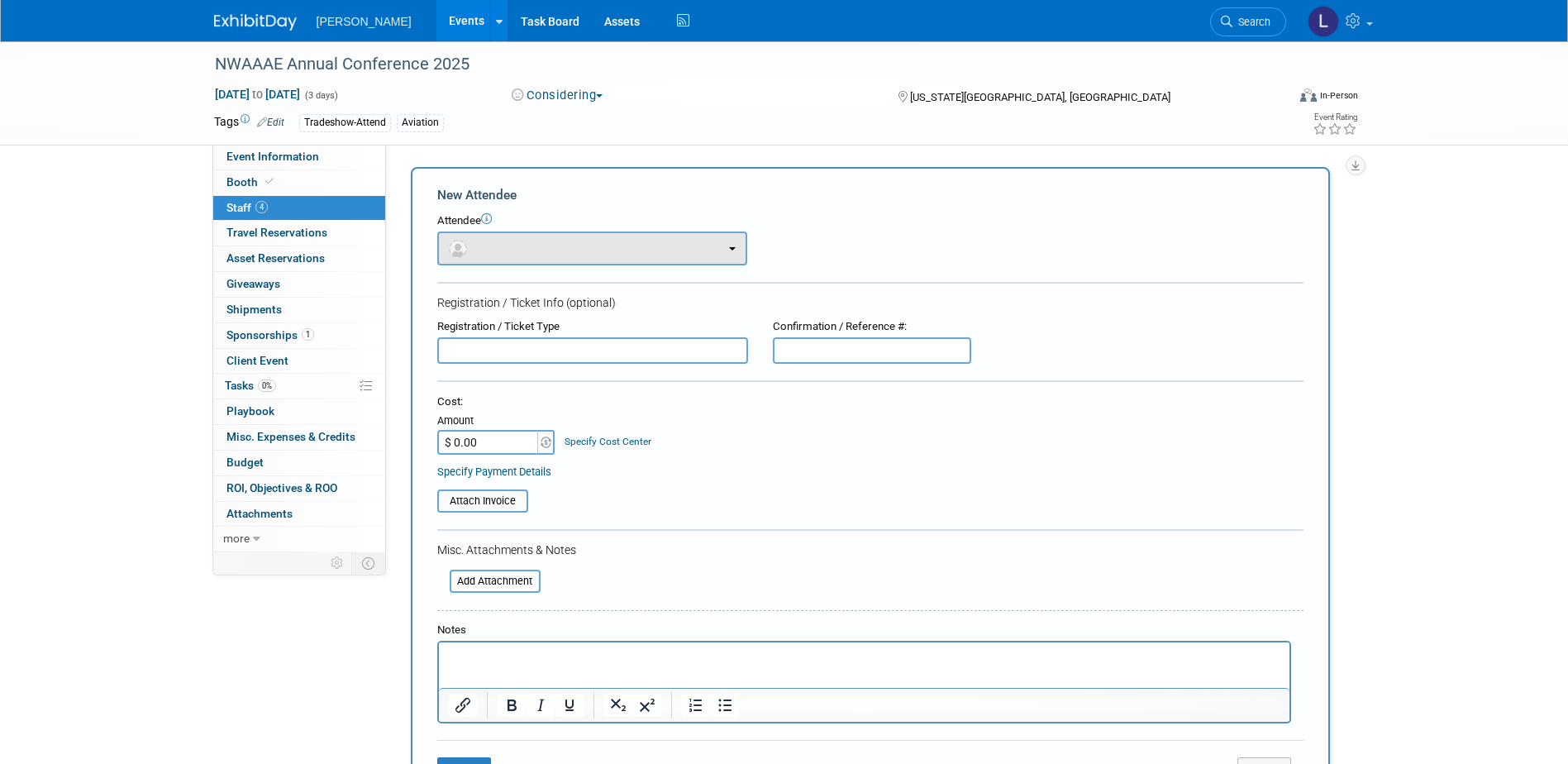
drag, startPoint x: 530, startPoint y: 295, endPoint x: 516, endPoint y: 248, distance: 49.0
click at [530, 294] on div "Registration / Ticket Info (optional)" at bounding box center [870, 303] width 866 height 16
click at [510, 222] on div "Attendee" at bounding box center [870, 221] width 866 height 15
click at [515, 250] on button "button" at bounding box center [592, 248] width 310 height 34
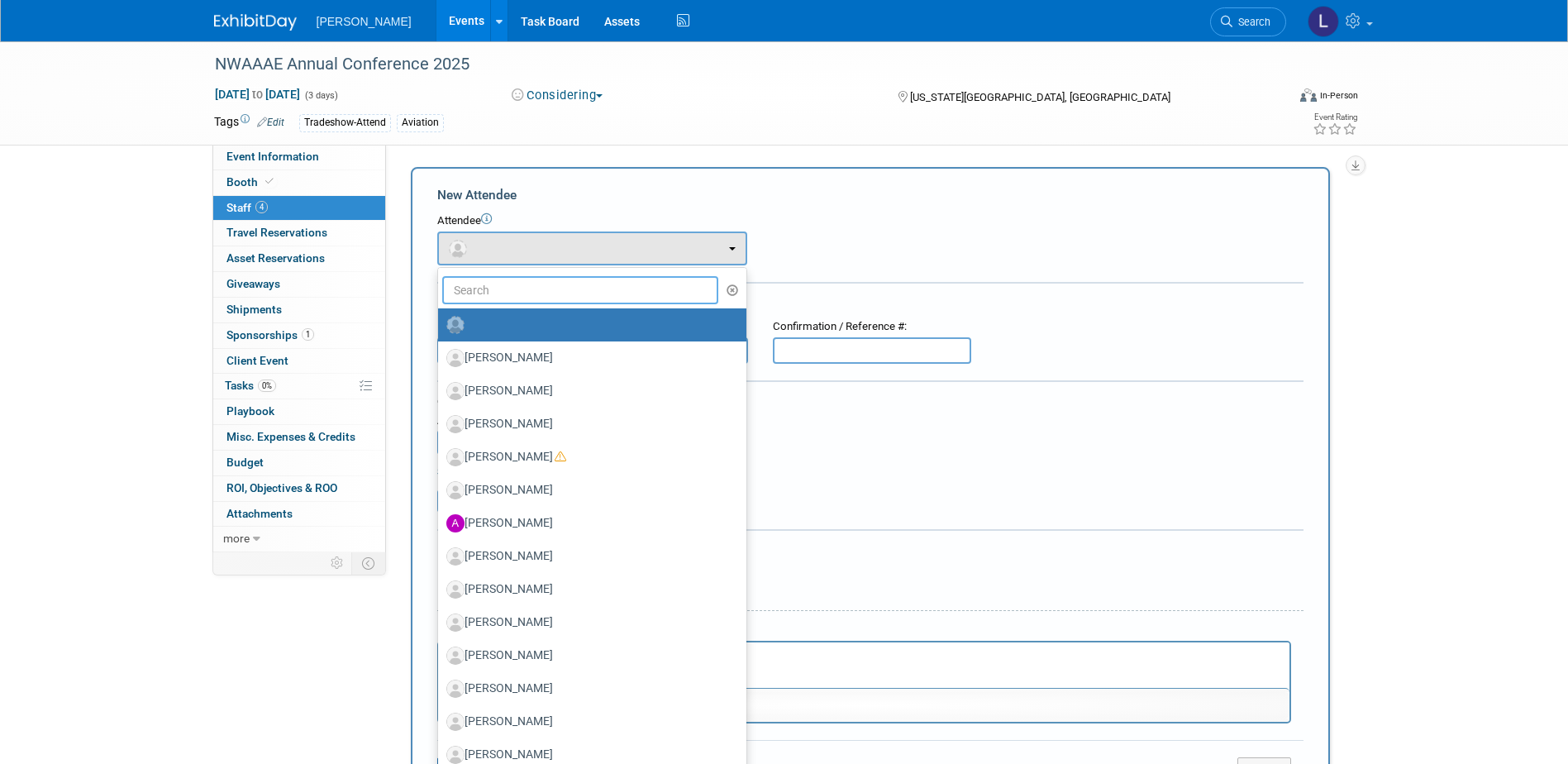
click at [522, 289] on input "text" at bounding box center [580, 290] width 277 height 28
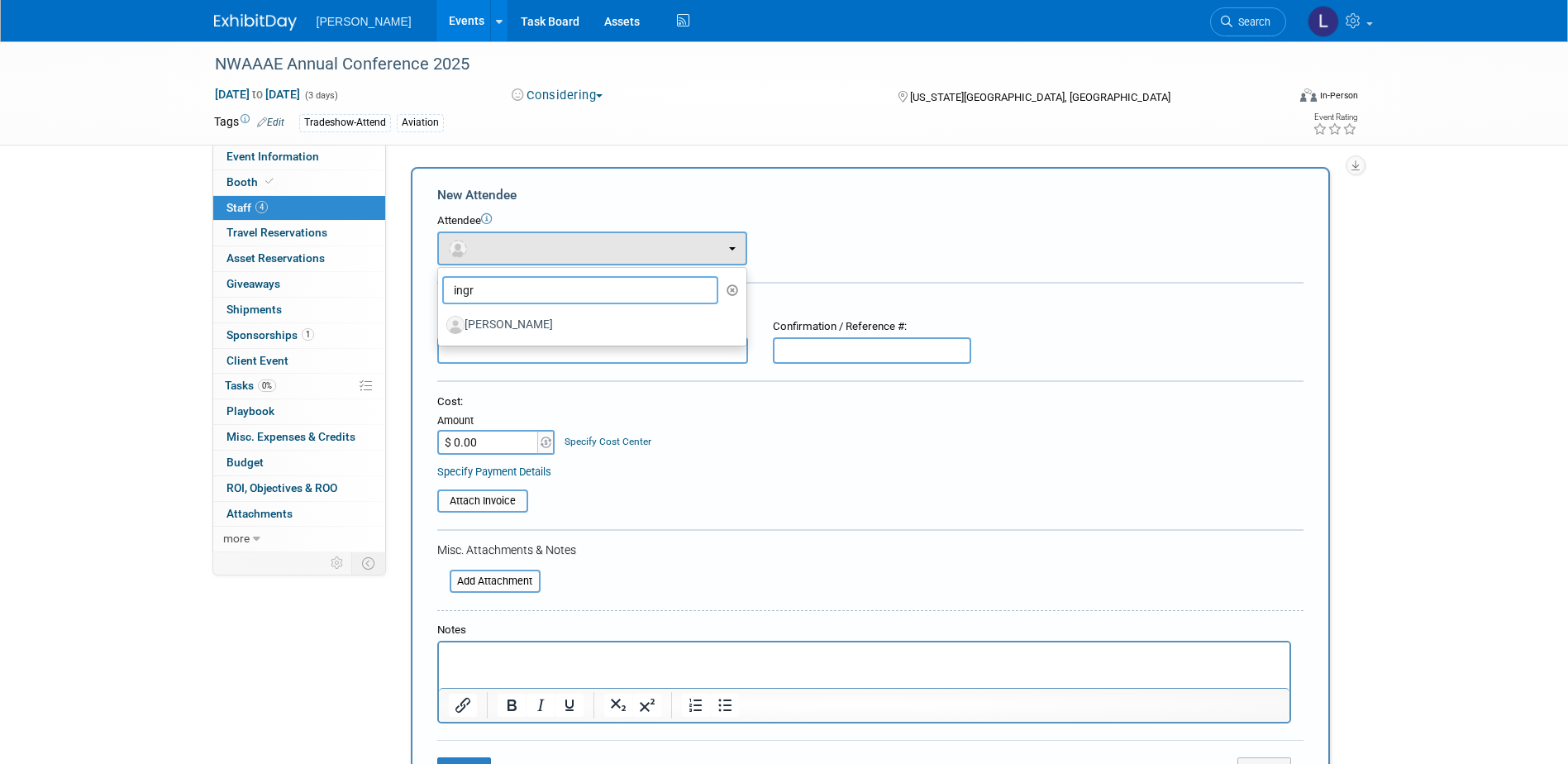
type input "ingr"
click at [547, 333] on label "[PERSON_NAME]" at bounding box center [588, 325] width 283 height 26
click at [441, 328] on input "[PERSON_NAME]" at bounding box center [436, 323] width 11 height 11
select select "6d0b8885-f49e-4363-8390-f07f1675919b"
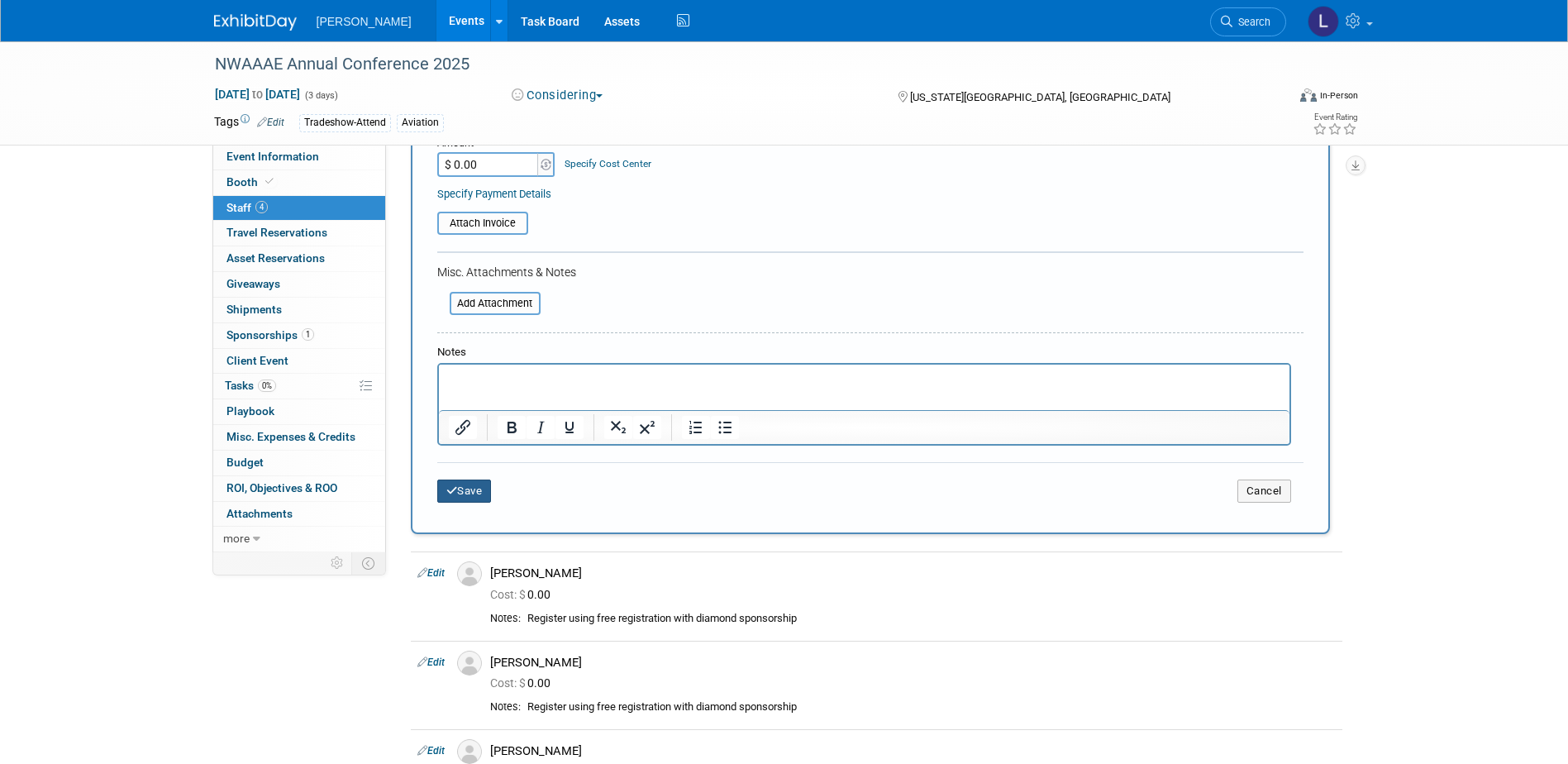
click at [473, 486] on button "Save" at bounding box center [465, 490] width 55 height 23
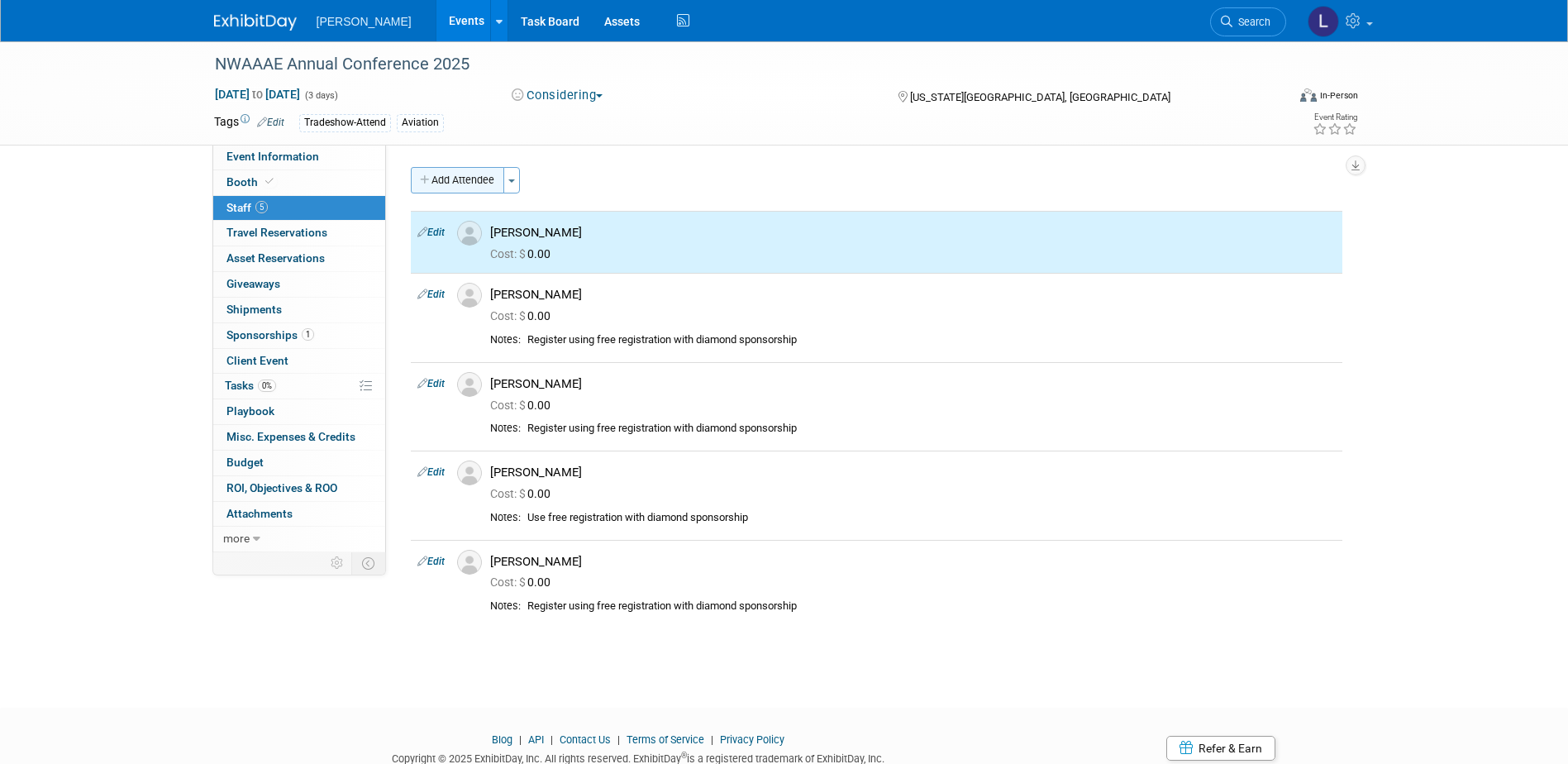
click at [475, 177] on button "Add Attendee" at bounding box center [457, 180] width 94 height 26
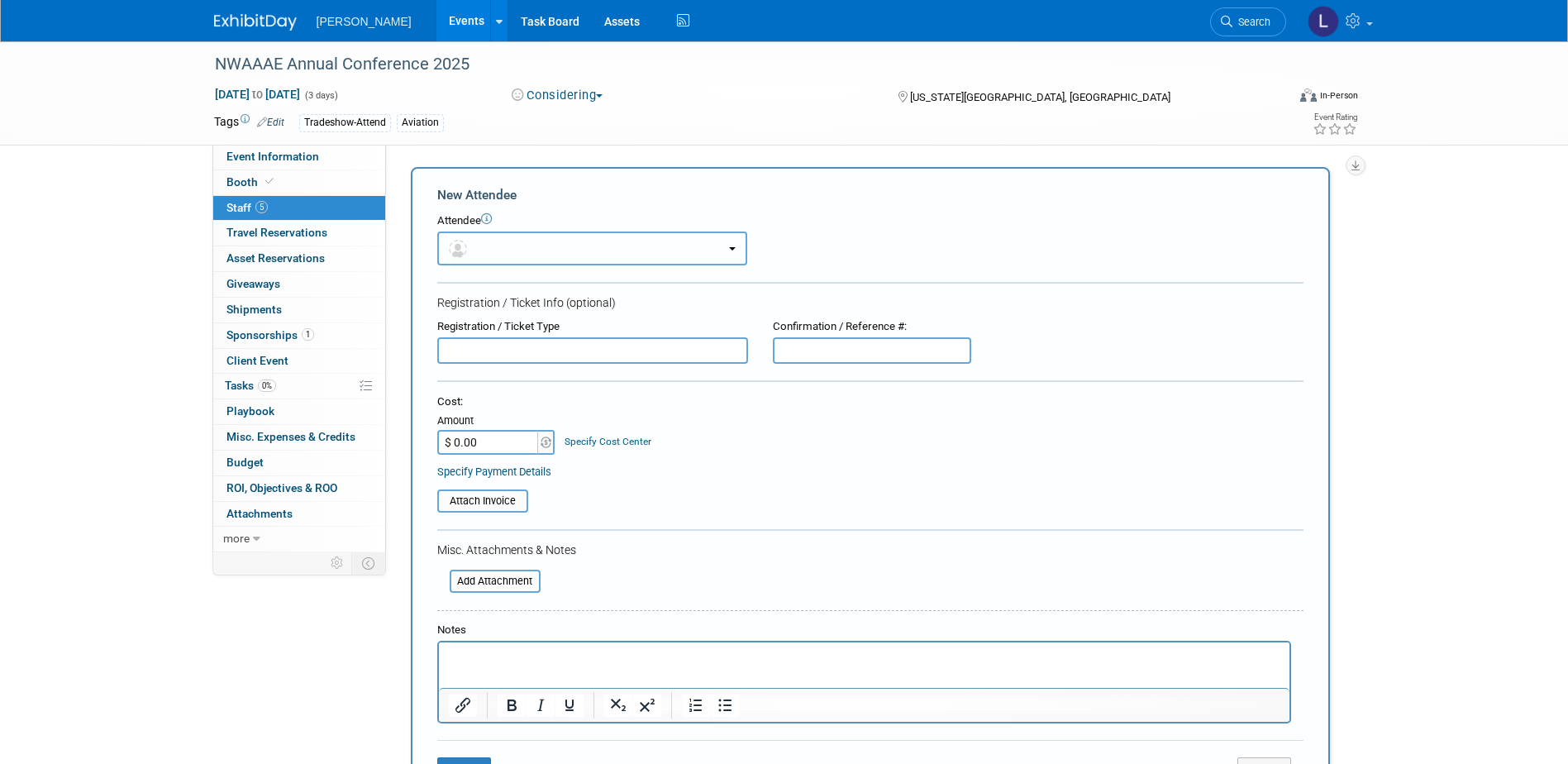
click at [503, 236] on button "button" at bounding box center [592, 248] width 310 height 34
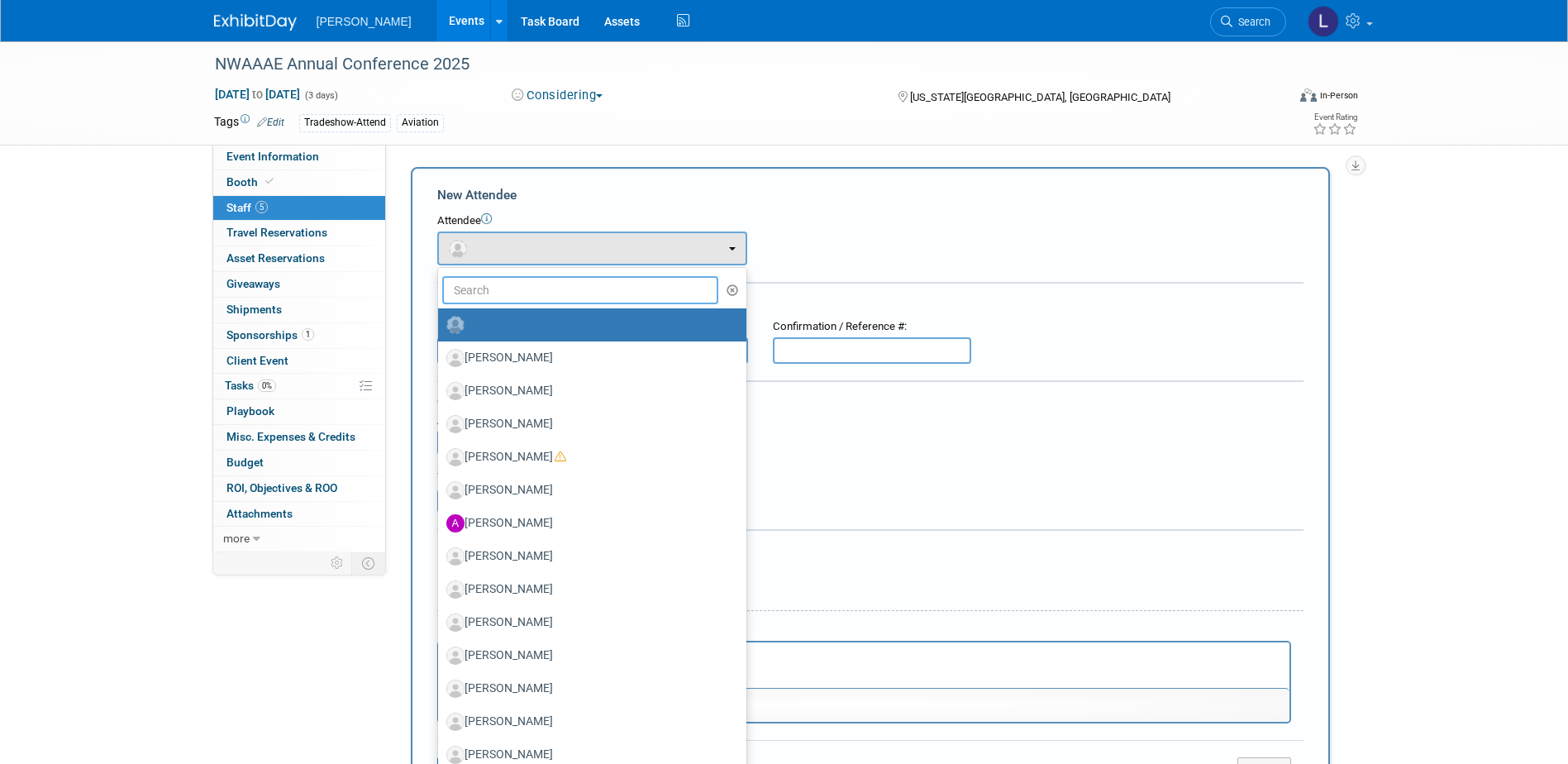
click at [521, 284] on input "text" at bounding box center [580, 290] width 277 height 28
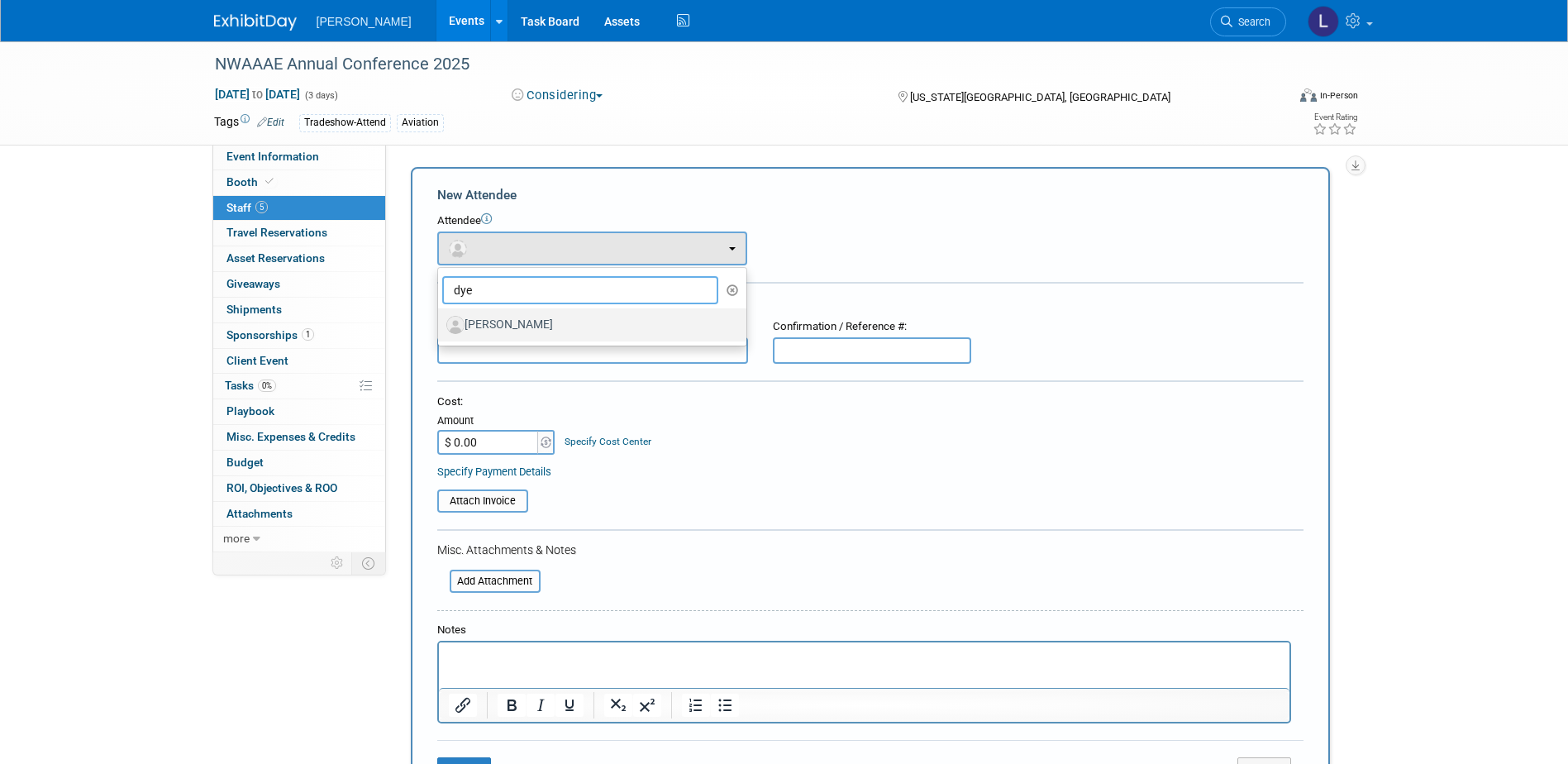
type input "dye"
click at [533, 330] on label "[PERSON_NAME]" at bounding box center [588, 325] width 283 height 26
click at [441, 328] on input "[PERSON_NAME]" at bounding box center [436, 323] width 11 height 11
select select "df18b7a6-4211-4e14-82e5-55d5f1f9a0d4"
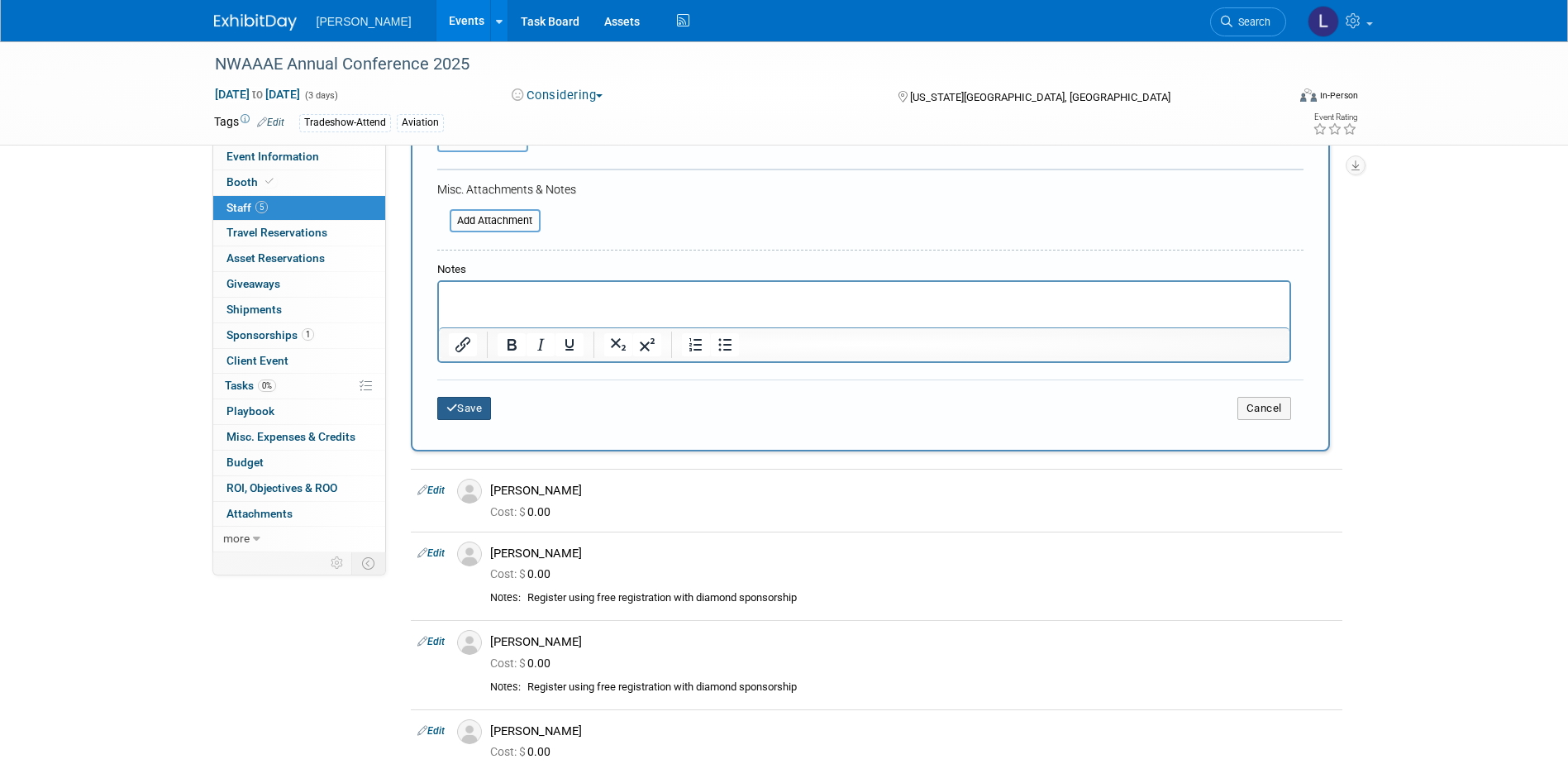
click at [468, 406] on button "Save" at bounding box center [465, 408] width 55 height 23
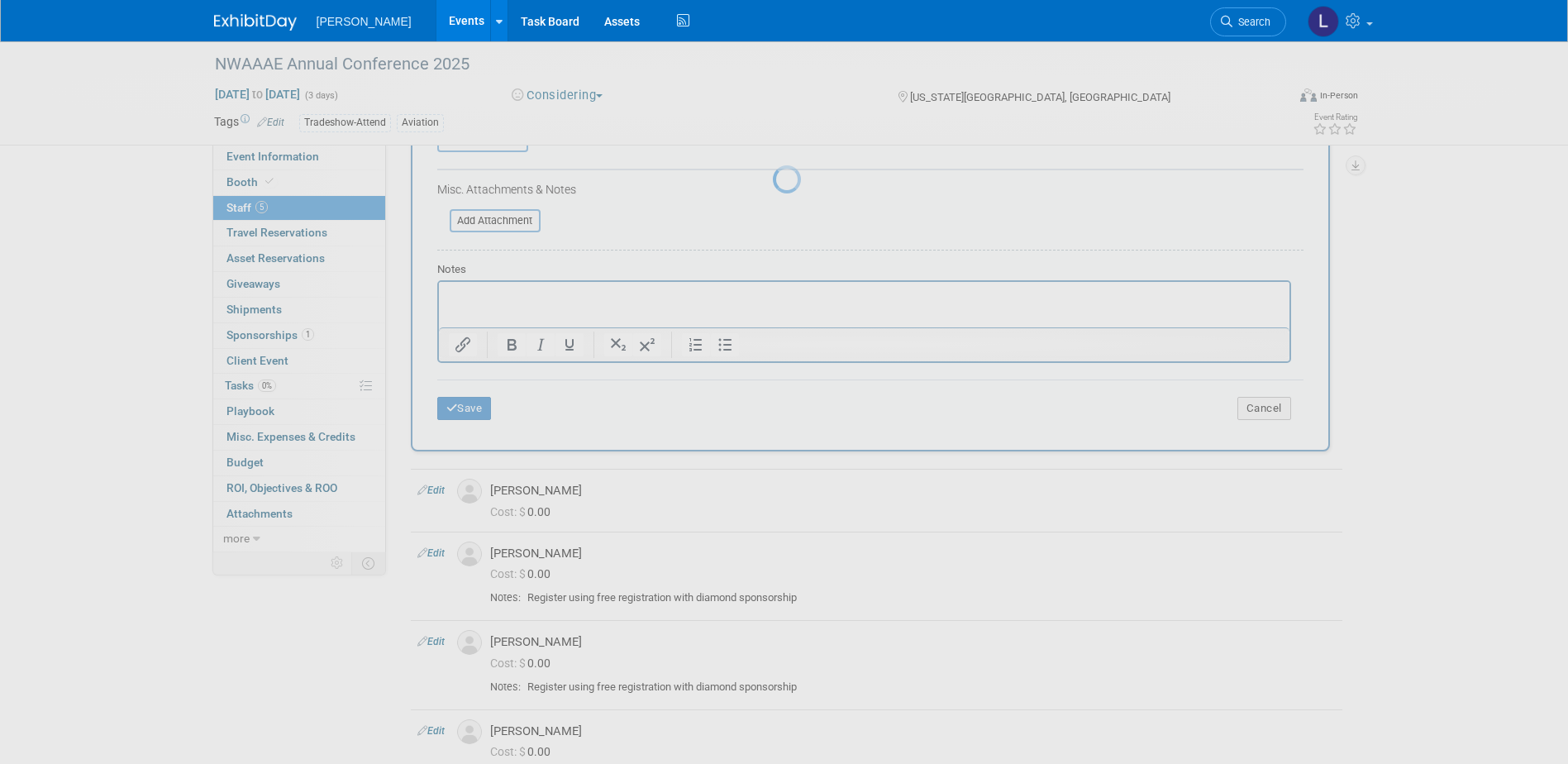
scroll to position [122, 0]
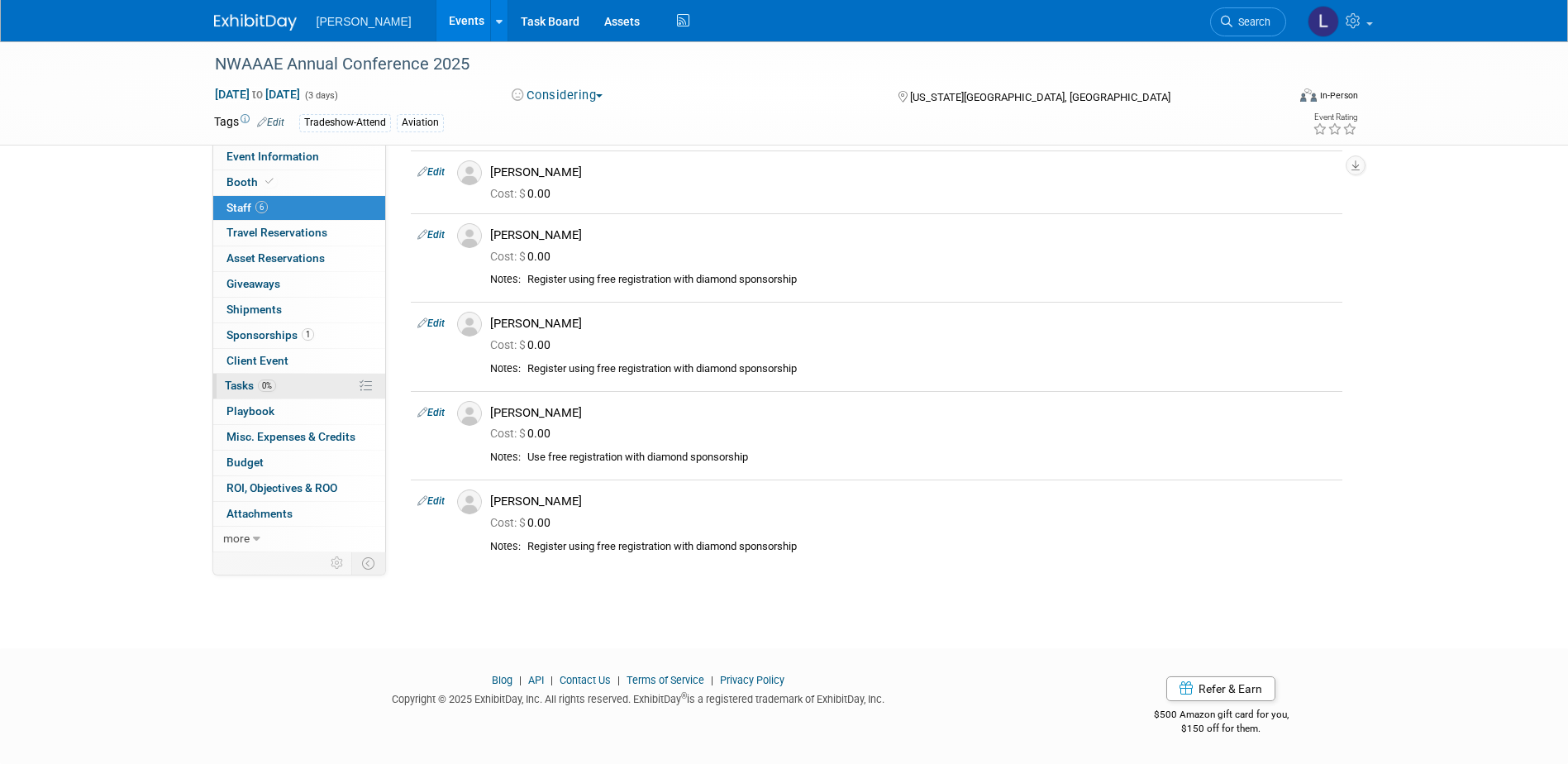
click at [290, 382] on link "0% Tasks 0%" at bounding box center [299, 386] width 172 height 25
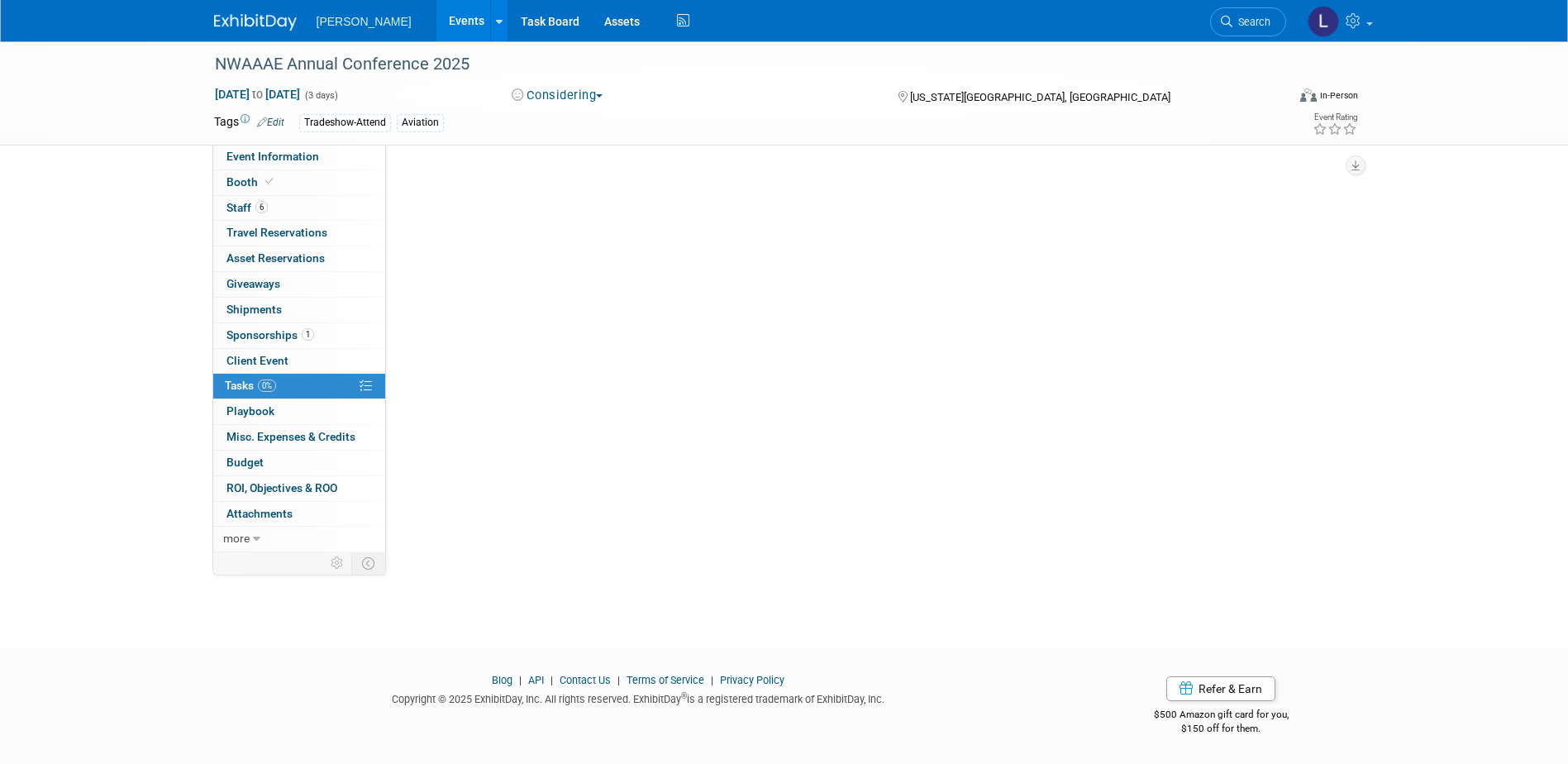
scroll to position [0, 0]
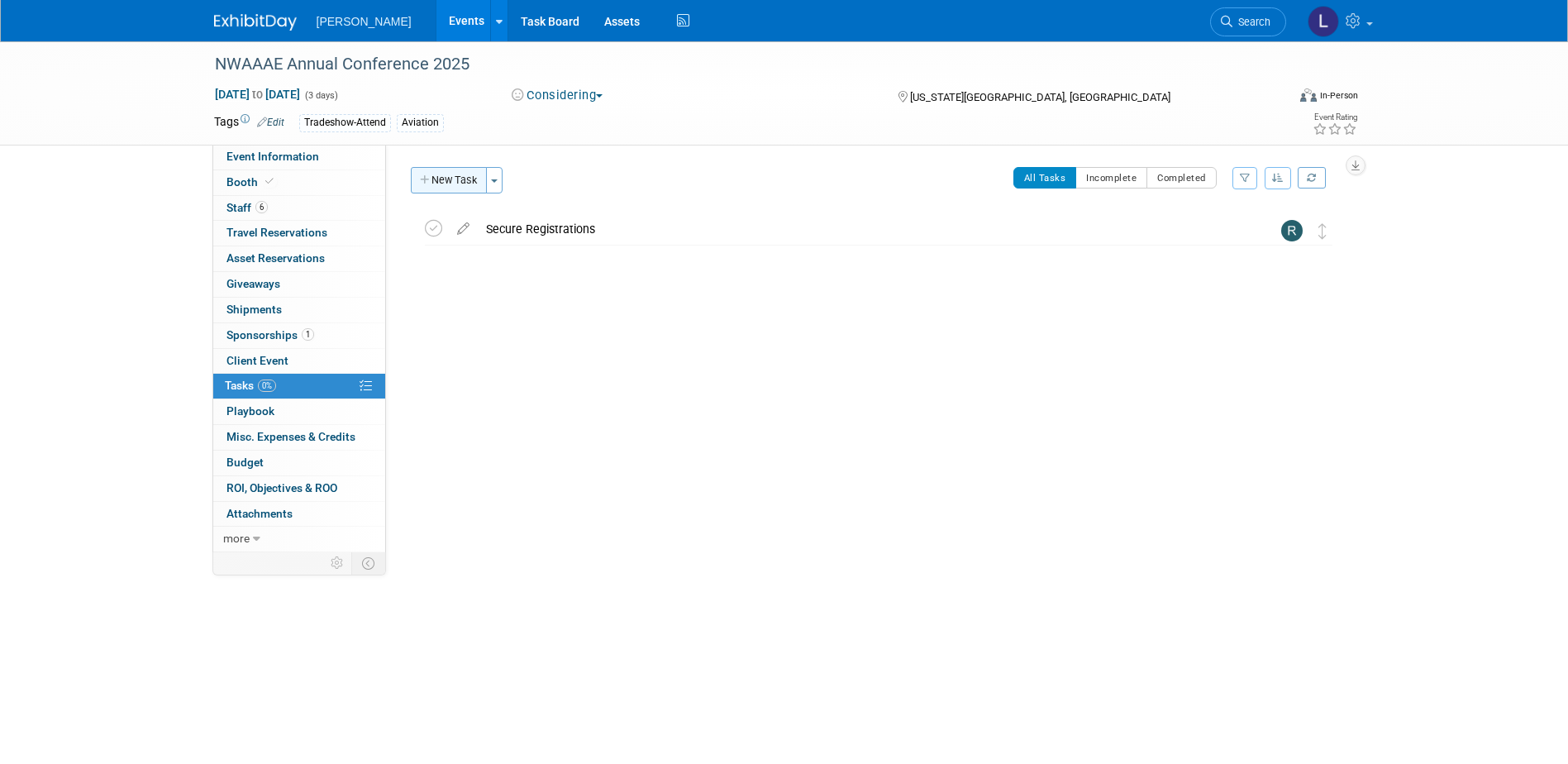
click at [448, 183] on button "New Task" at bounding box center [448, 180] width 76 height 26
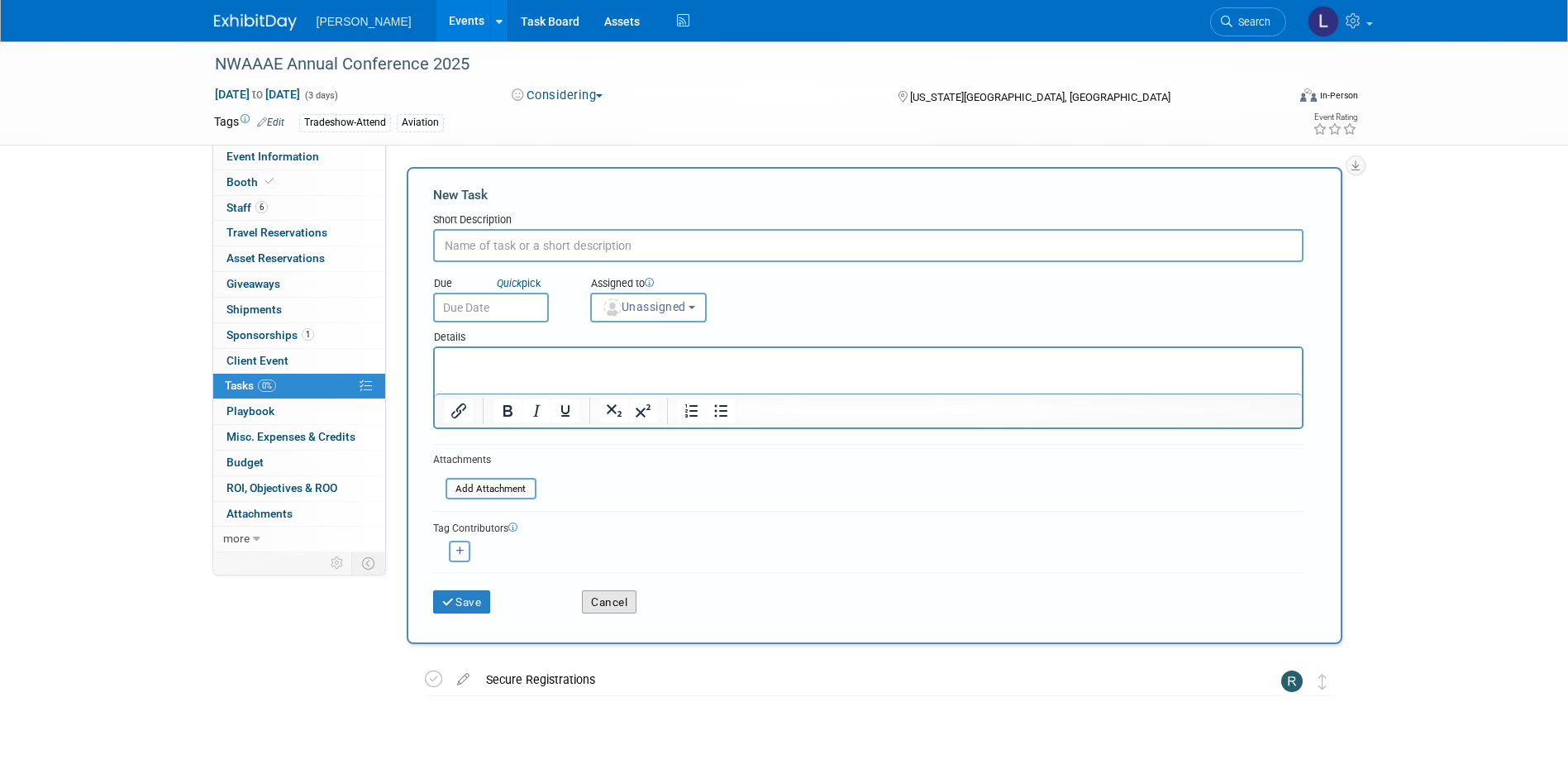
click at [613, 591] on button "Cancel" at bounding box center [610, 602] width 55 height 23
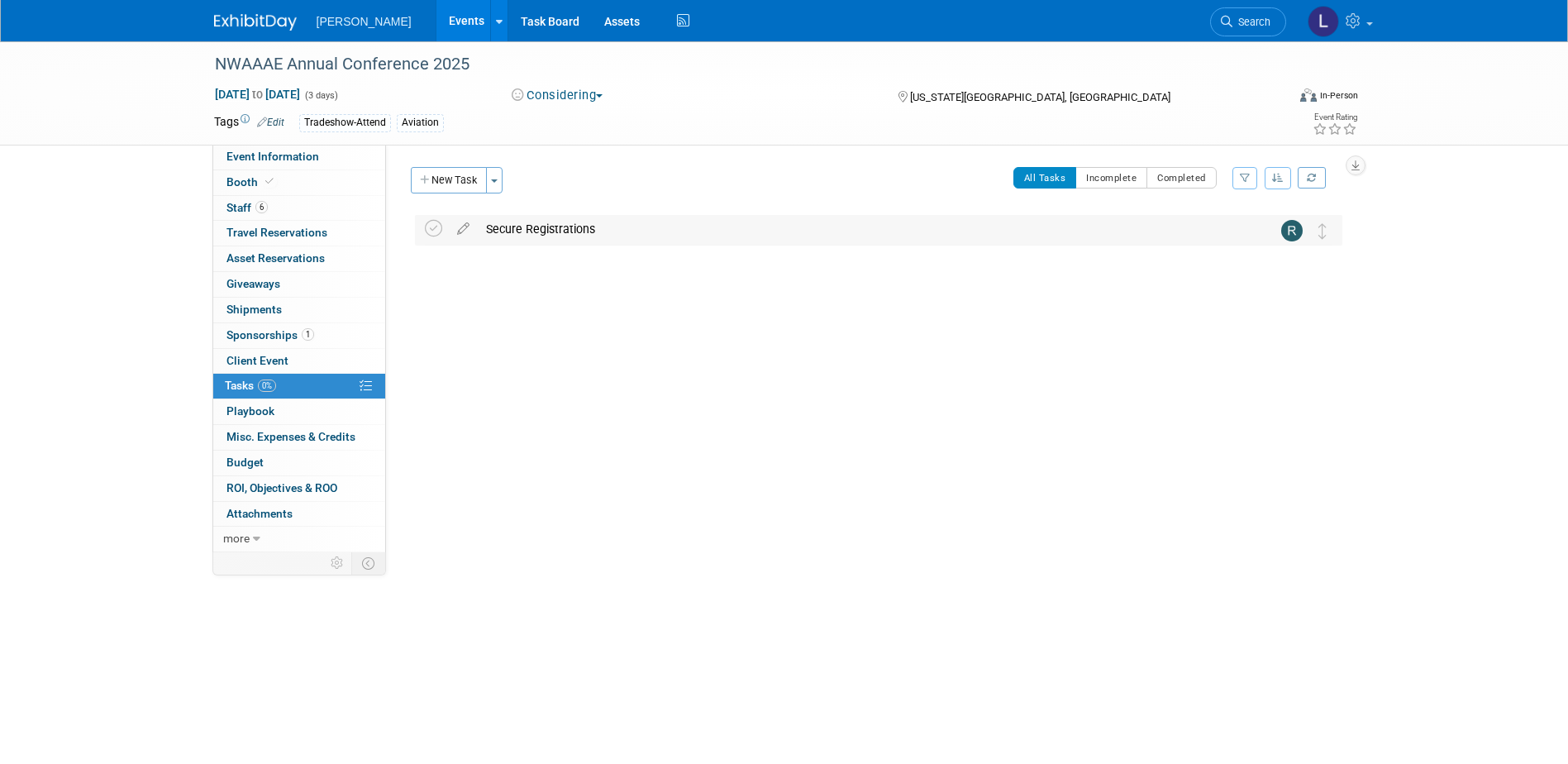
click at [559, 227] on div "Secure Registrations" at bounding box center [863, 229] width 771 height 28
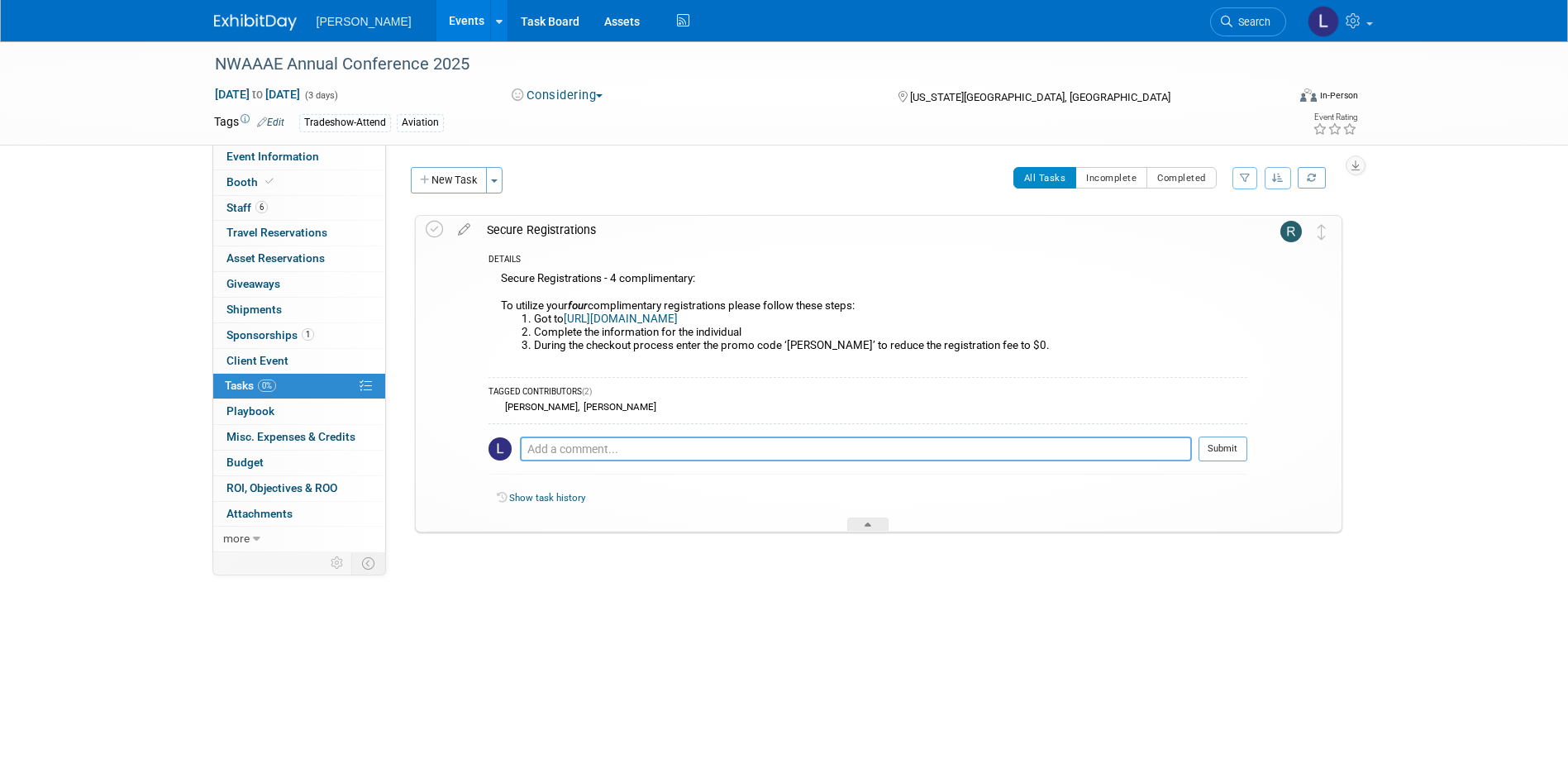
click at [676, 448] on textarea at bounding box center [856, 449] width 672 height 25
type textarea "@"
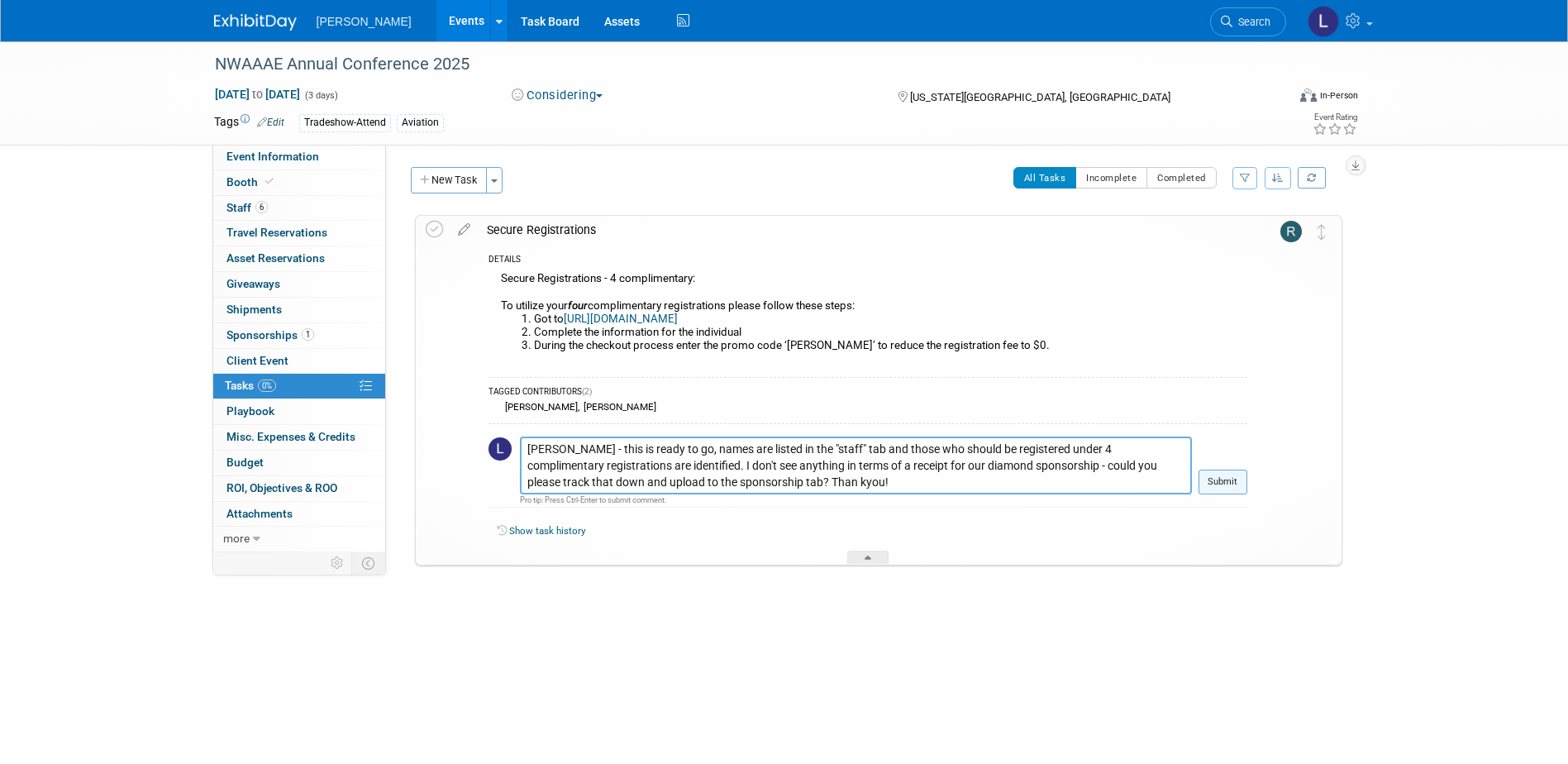
type textarea "Rebecca - this is ready to go, names are listed in the "staff" tab and those wh…"
click at [1208, 486] on button "Submit" at bounding box center [1224, 481] width 49 height 25
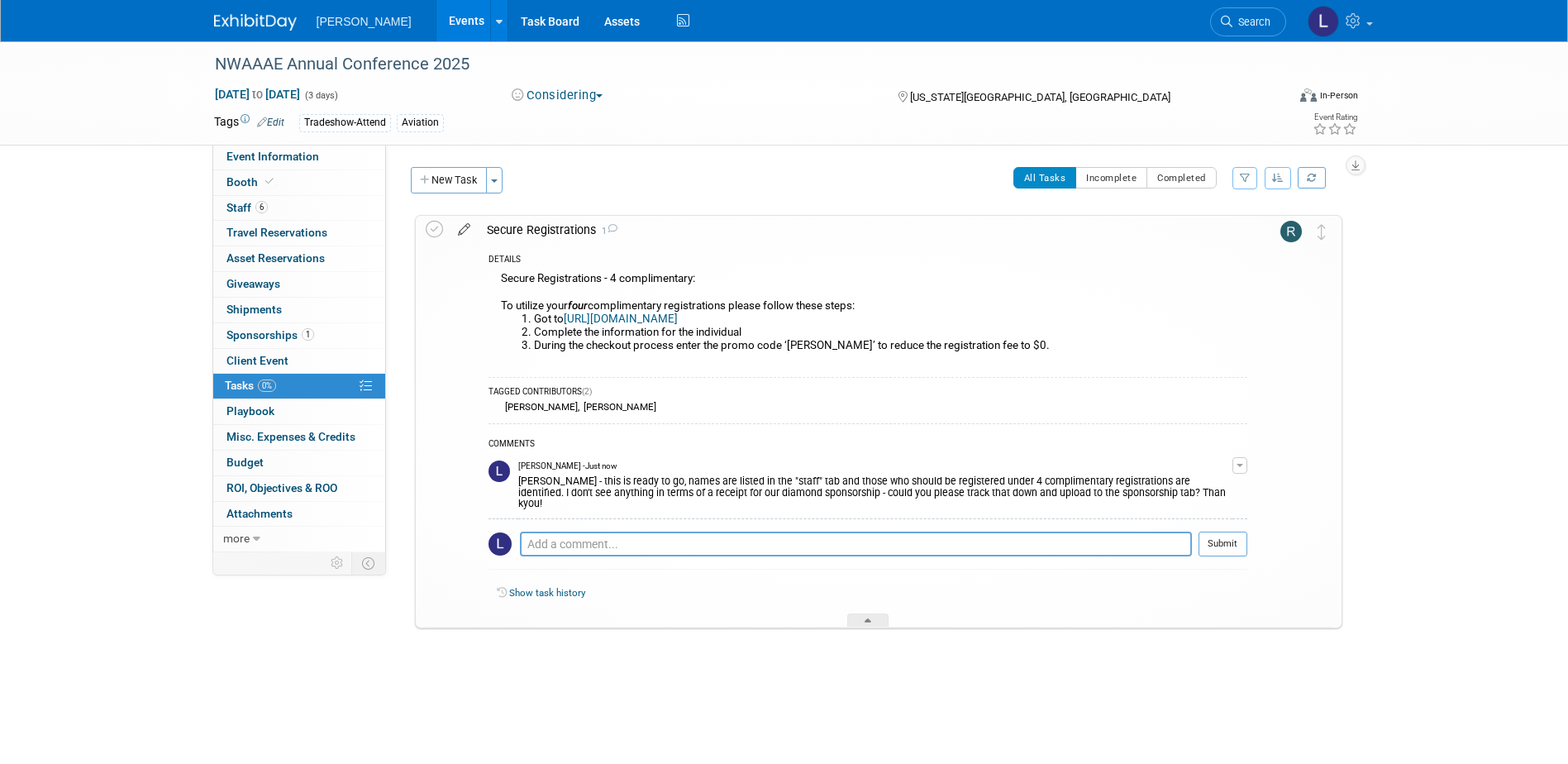
click at [467, 236] on icon at bounding box center [465, 226] width 29 height 21
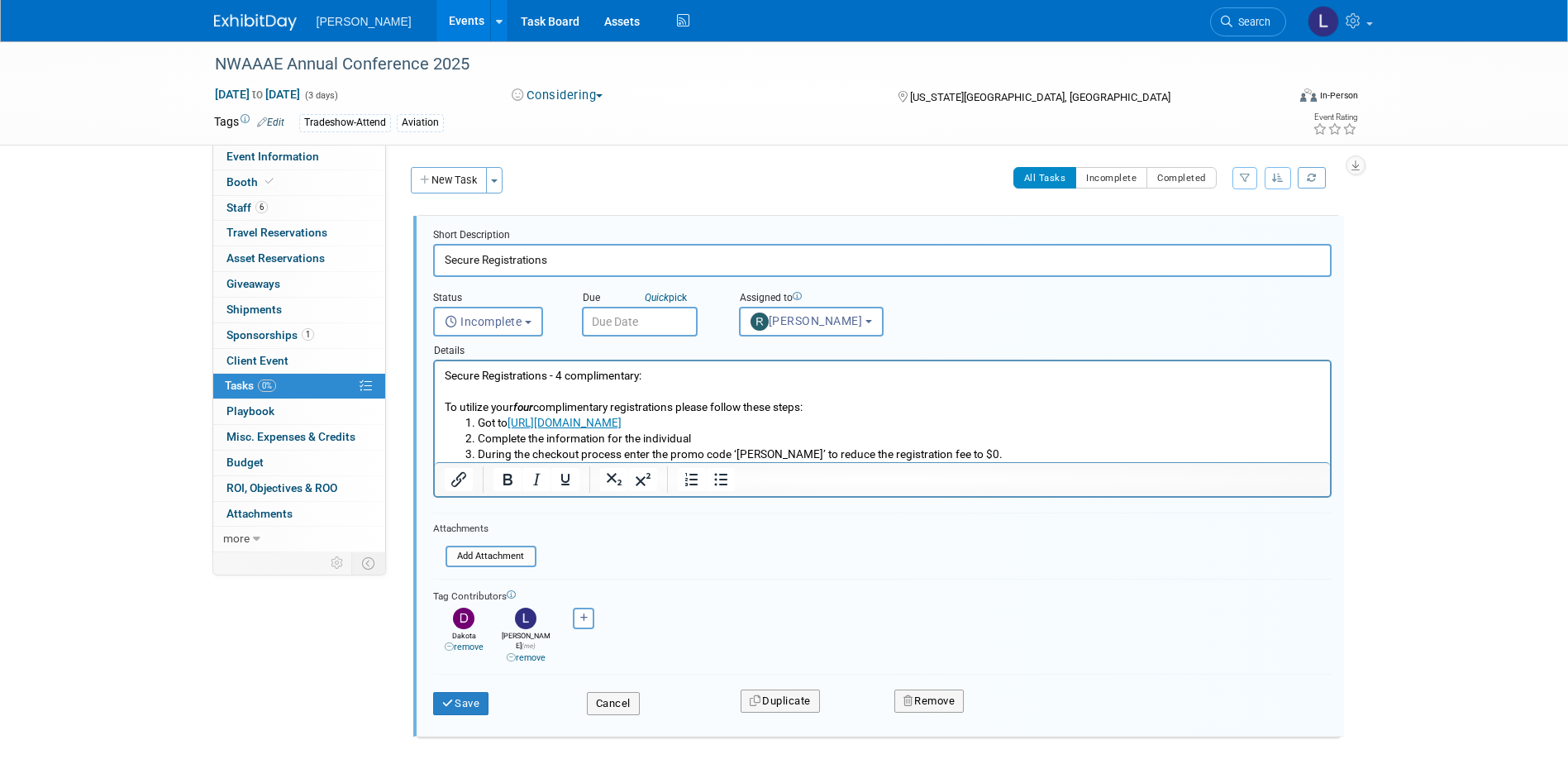
click at [637, 321] on input "text" at bounding box center [640, 322] width 116 height 30
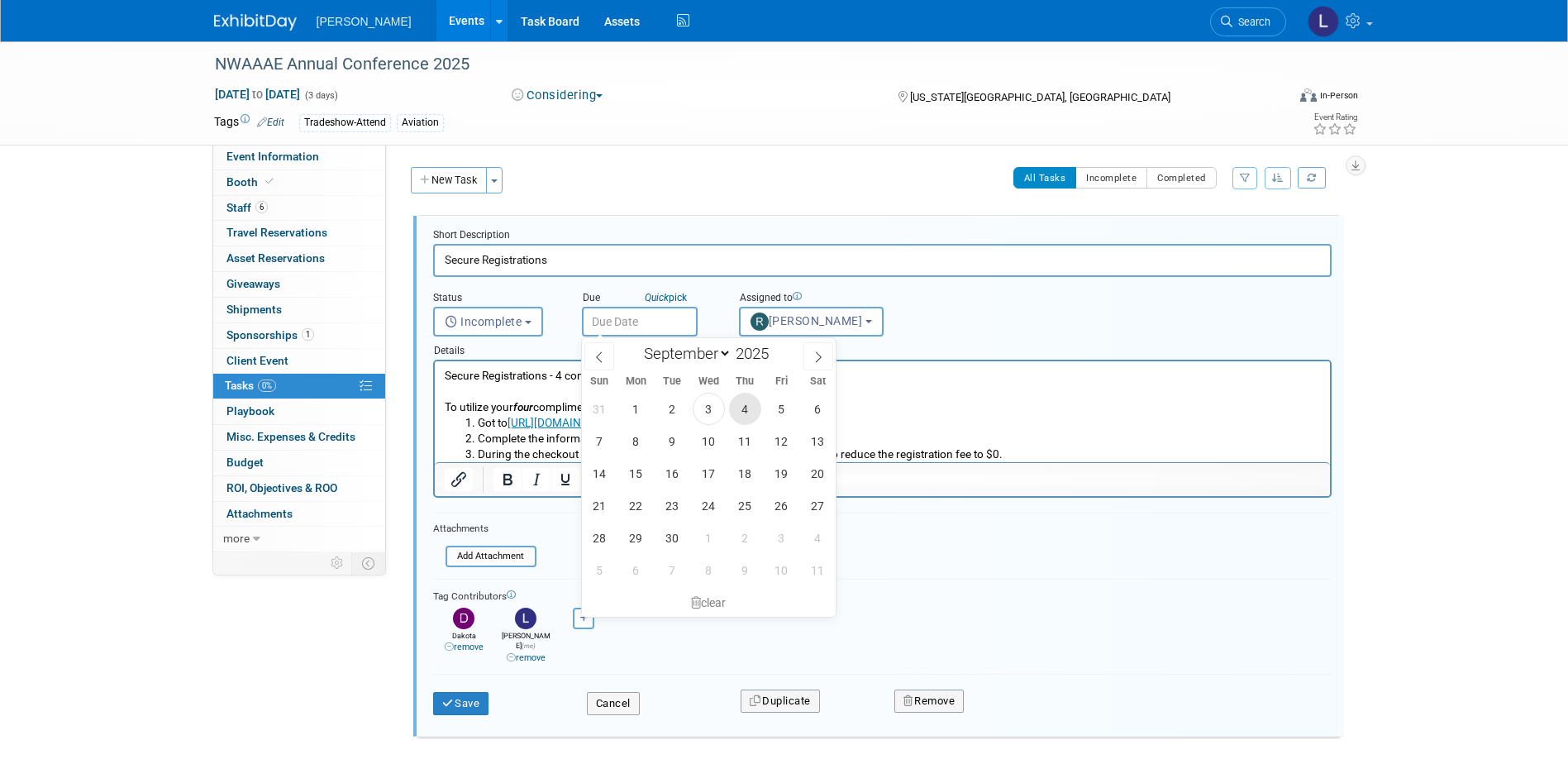
click at [757, 406] on span "4" at bounding box center [744, 408] width 32 height 32
type input "Sep 4, 2025"
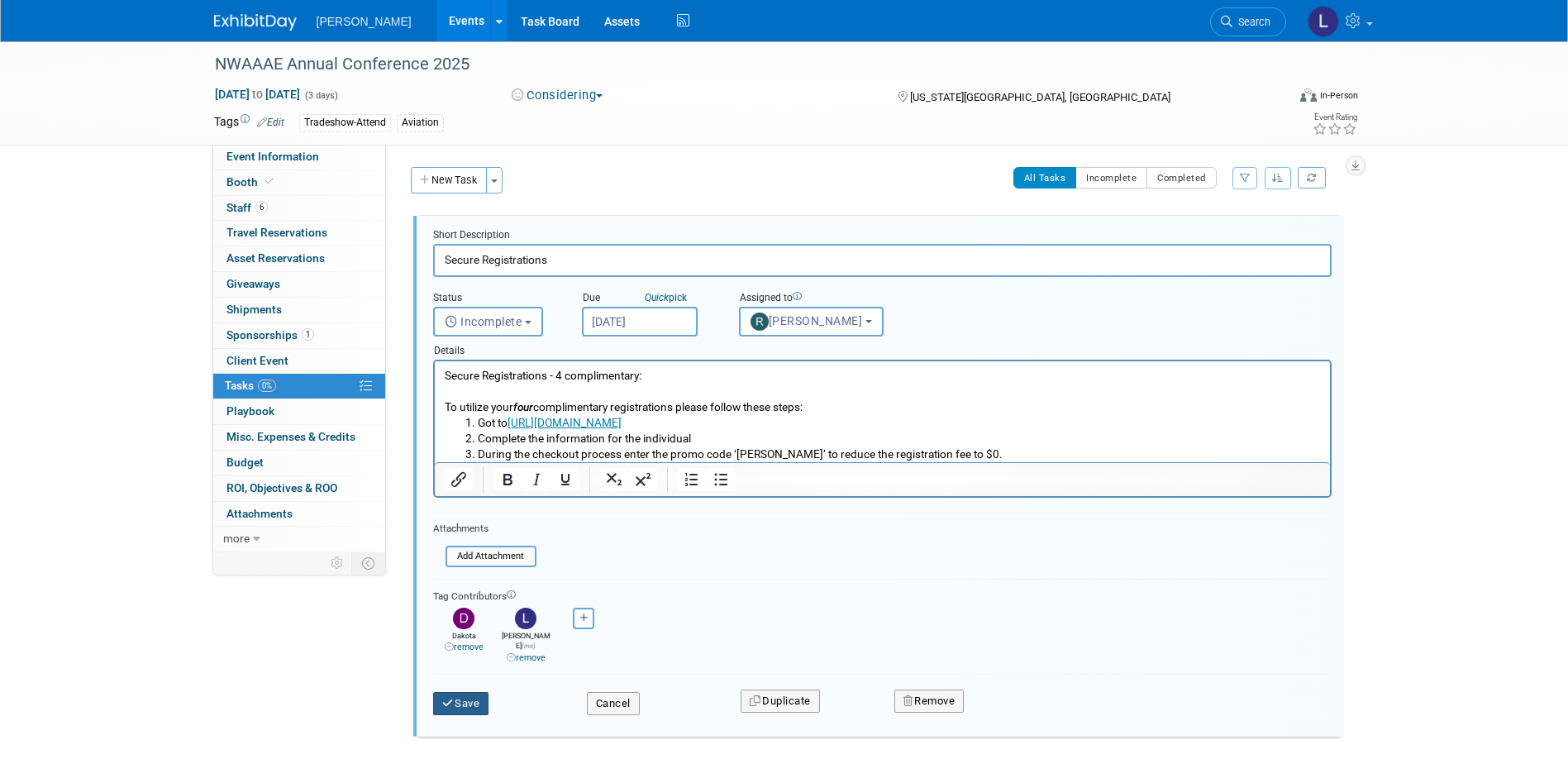
click at [456, 698] on button "Save" at bounding box center [461, 703] width 56 height 23
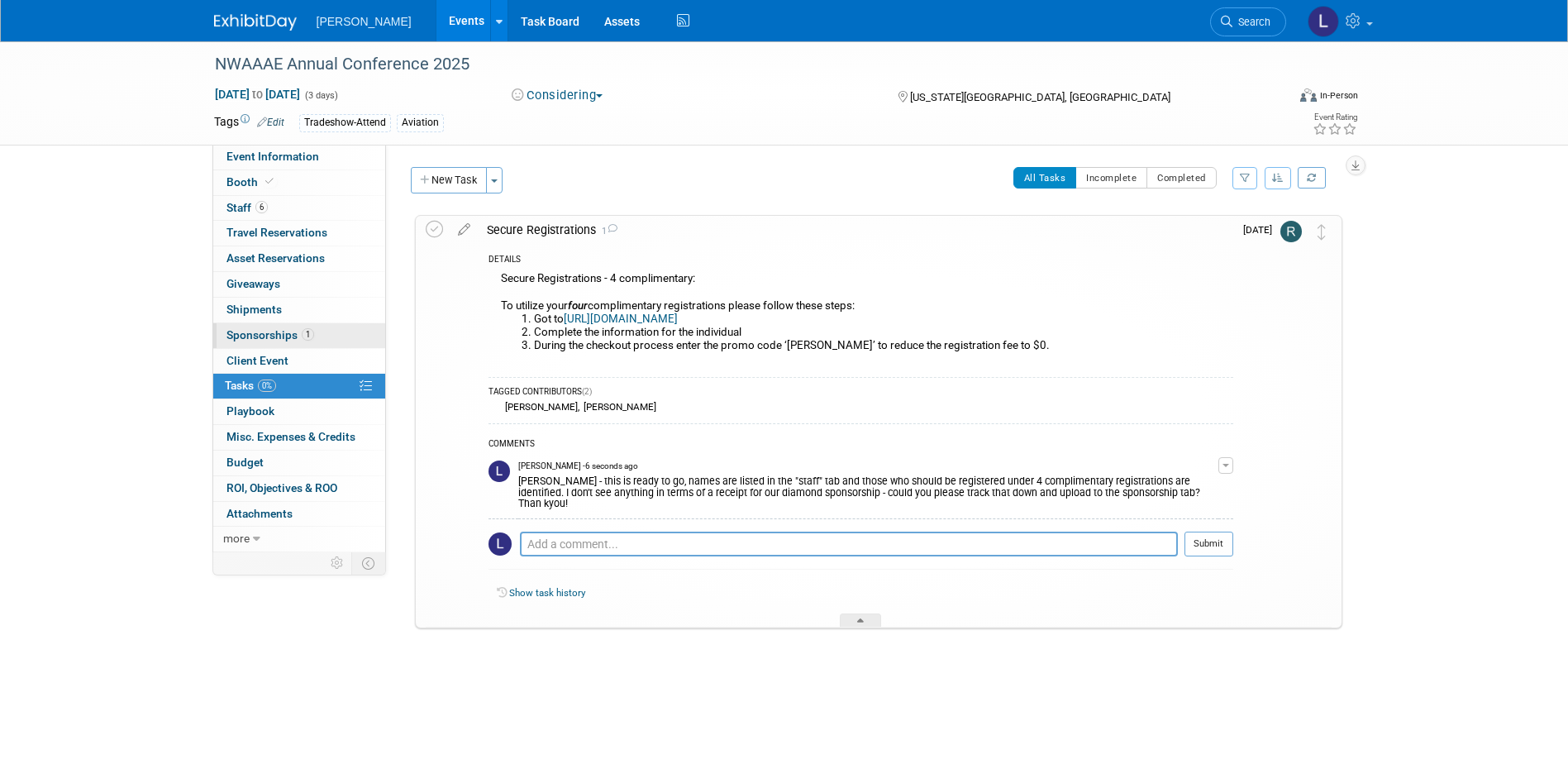
click at [306, 336] on span "1" at bounding box center [308, 335] width 13 height 13
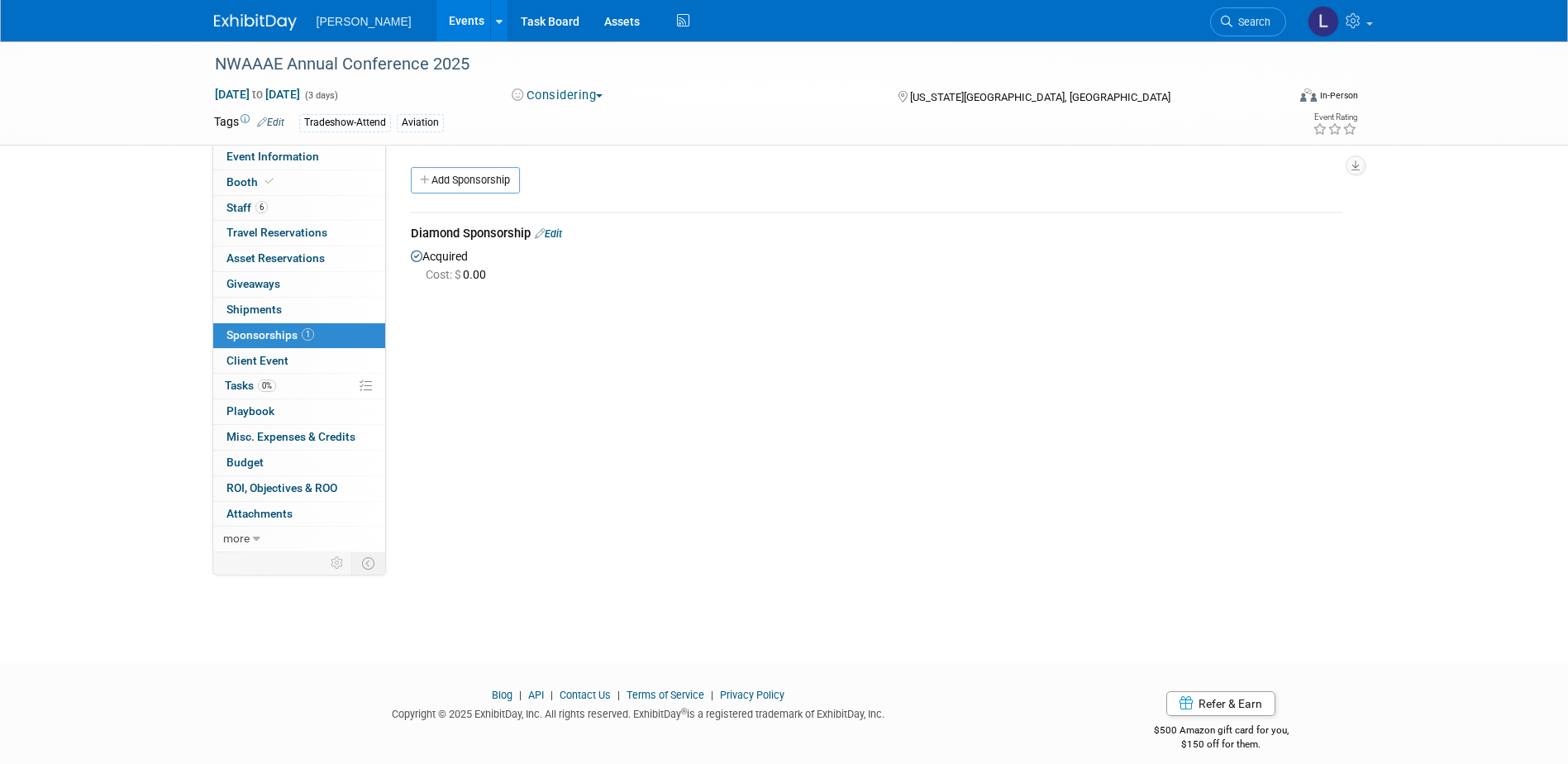
click at [560, 232] on link "Edit" at bounding box center [548, 234] width 27 height 13
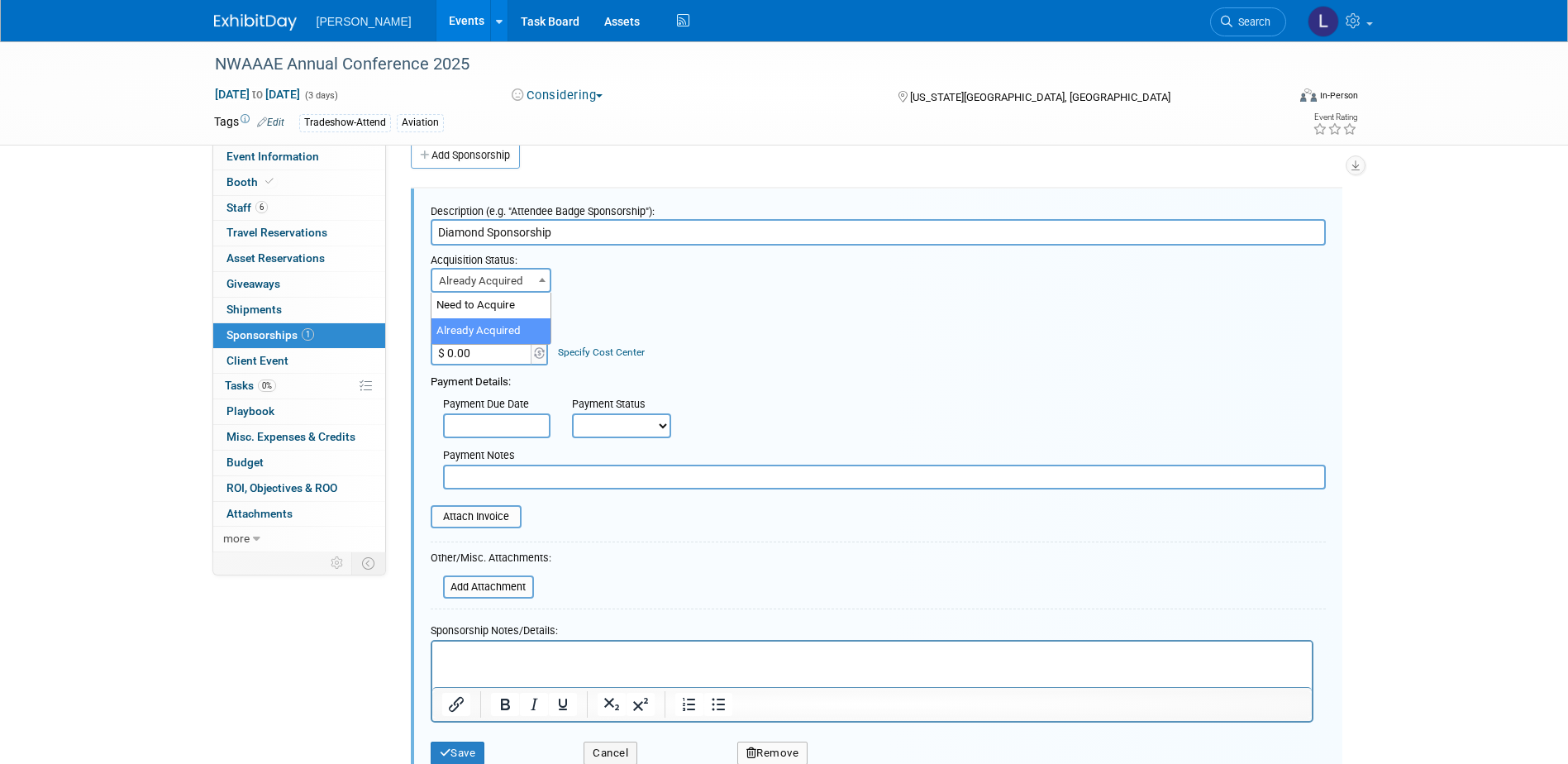
click at [508, 278] on span "Already Acquired" at bounding box center [491, 281] width 118 height 23
click at [658, 304] on div "Cost: Amount $ 0.00 Specify Cost Center Cost Center -- Not Specified -- Advisor…" at bounding box center [878, 391] width 896 height 197
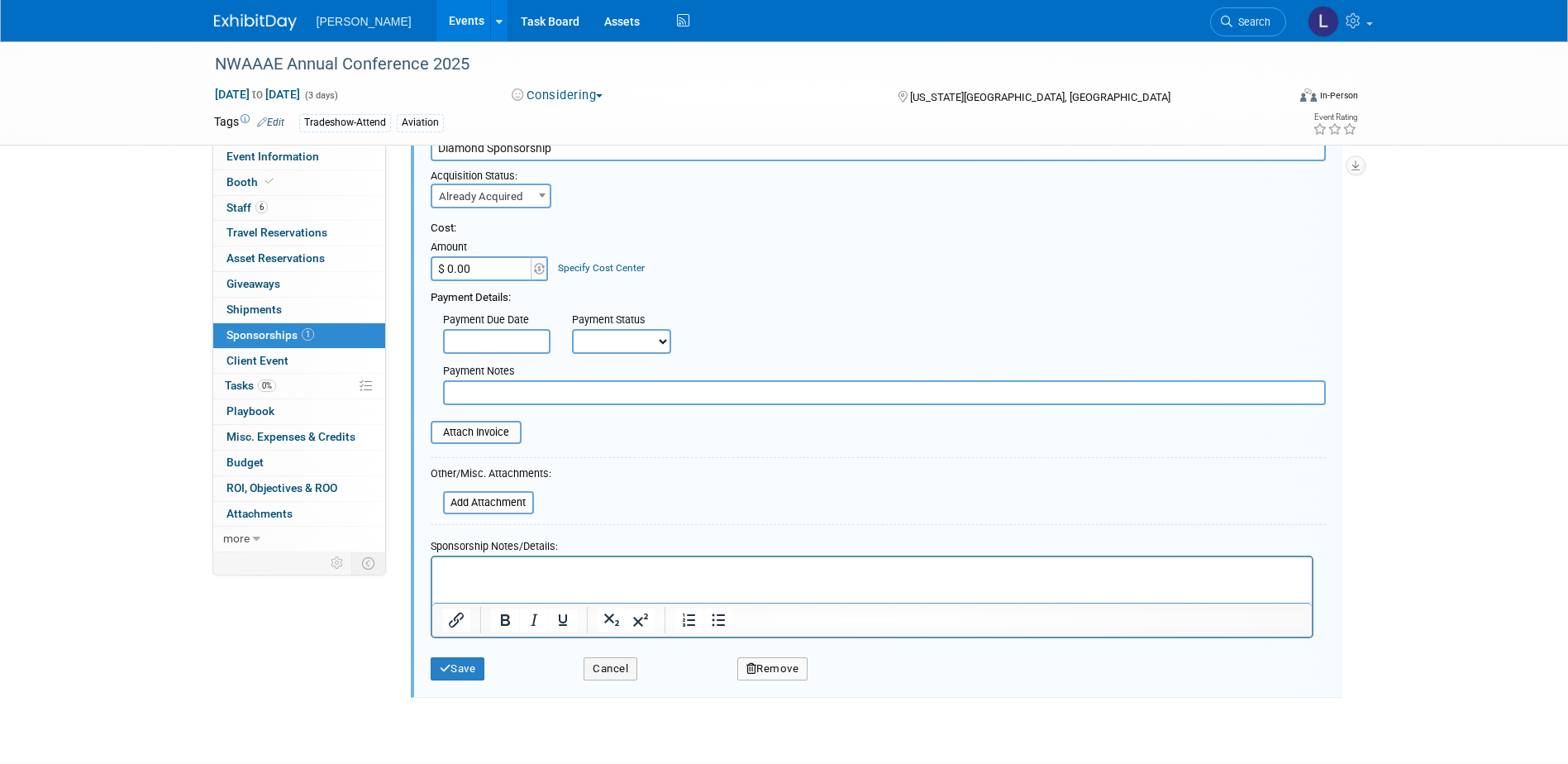
scroll to position [224, 0]
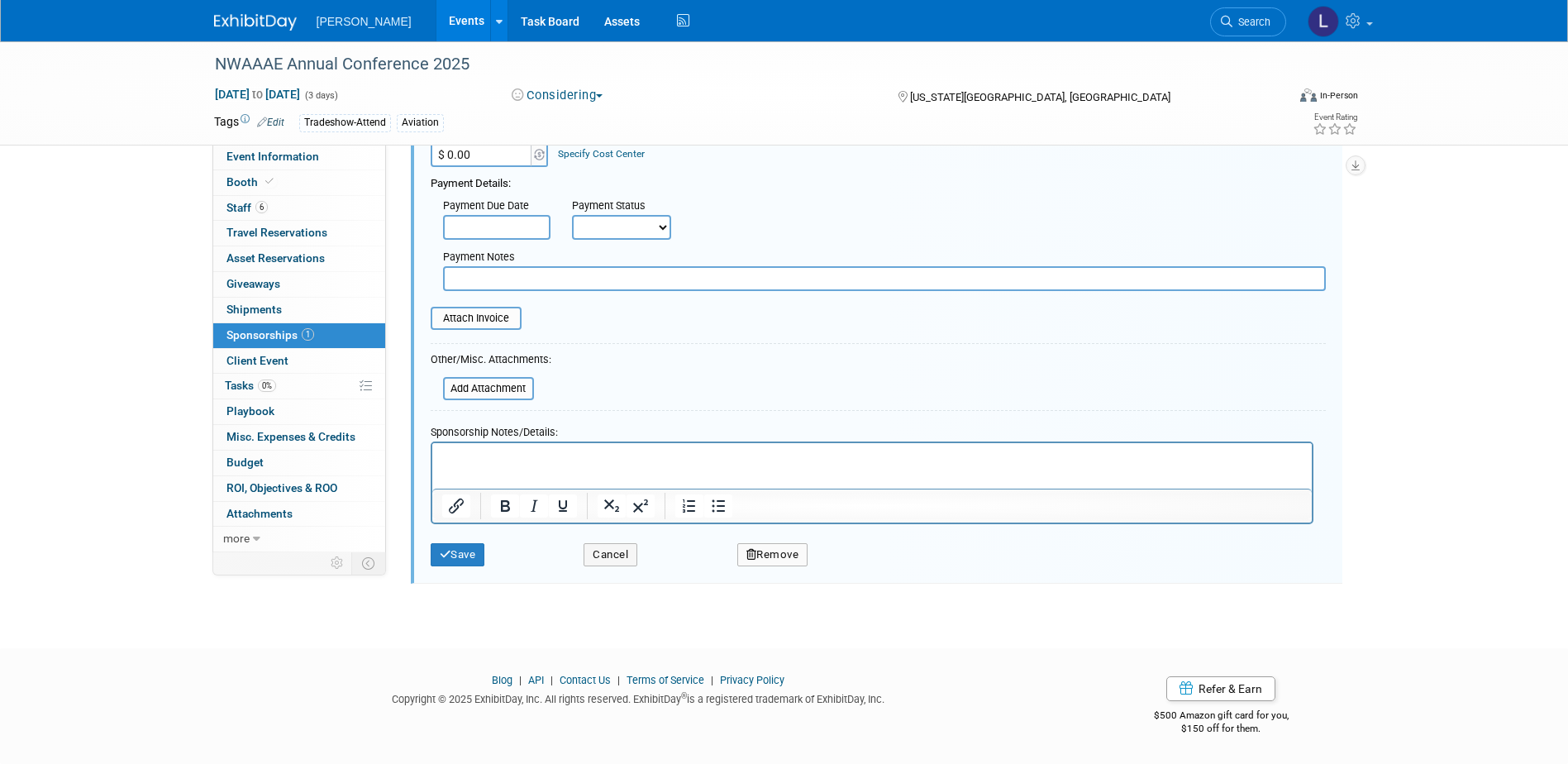
click at [796, 558] on button "Remove" at bounding box center [773, 554] width 71 height 23
click at [870, 571] on link "Yes" at bounding box center [864, 568] width 48 height 26
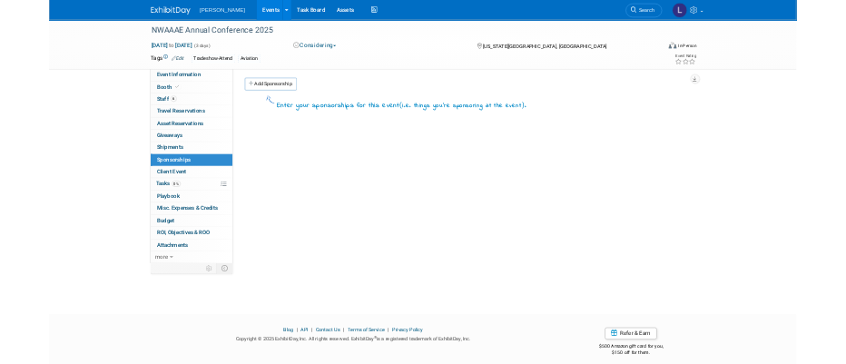
scroll to position [0, 0]
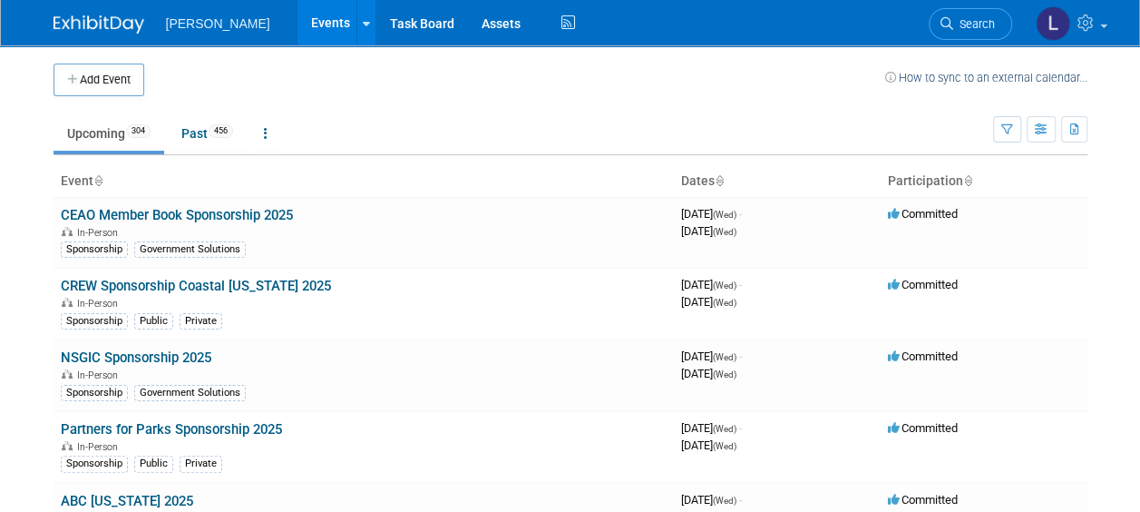
scroll to position [5407, 0]
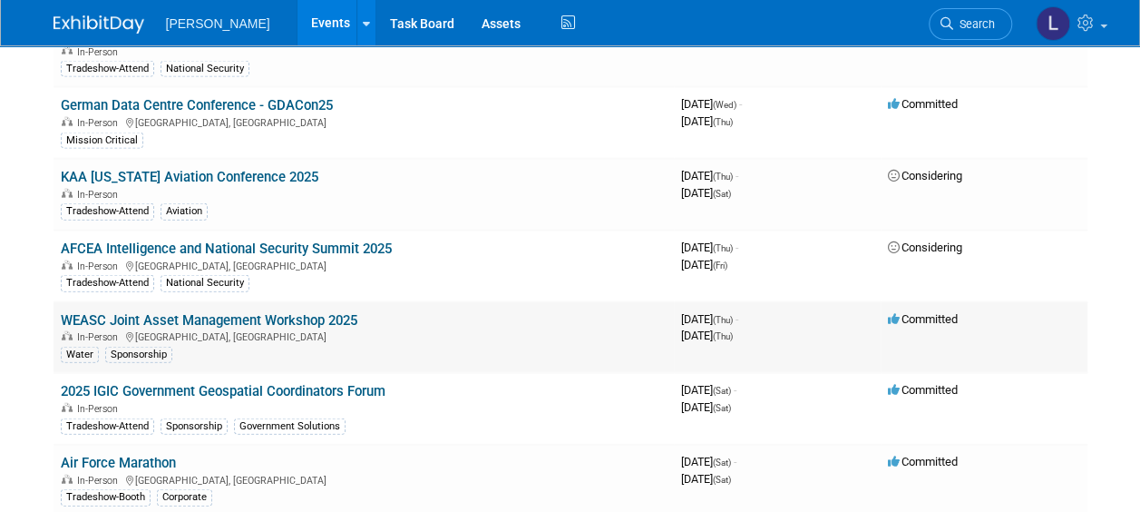
click at [304, 312] on link "WEASC Joint Asset Management Workshop 2025" at bounding box center [209, 320] width 297 height 16
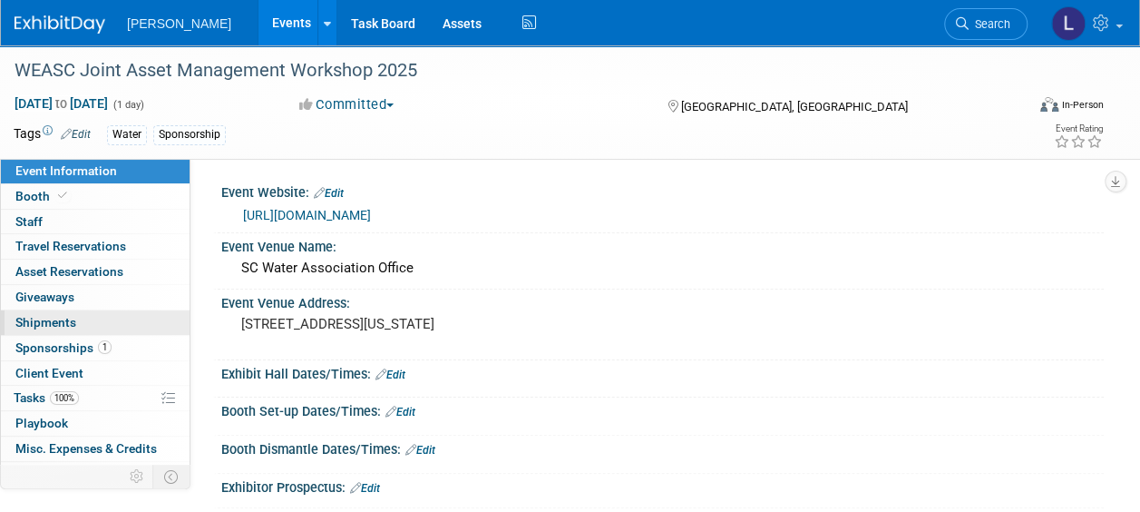
click at [74, 318] on span "Shipments 0" at bounding box center [45, 322] width 61 height 15
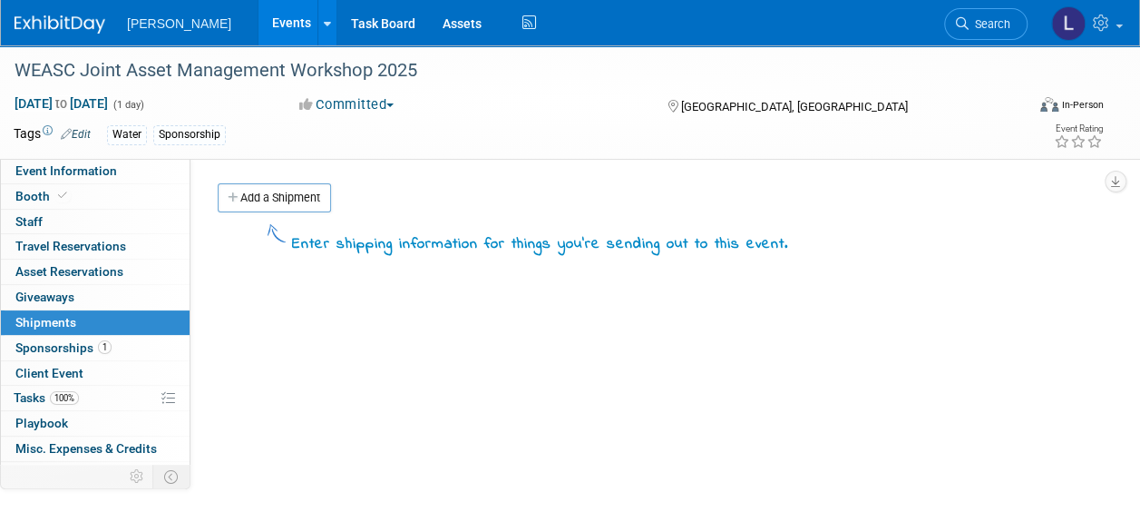
click at [261, 200] on link "Add a Shipment" at bounding box center [274, 197] width 113 height 29
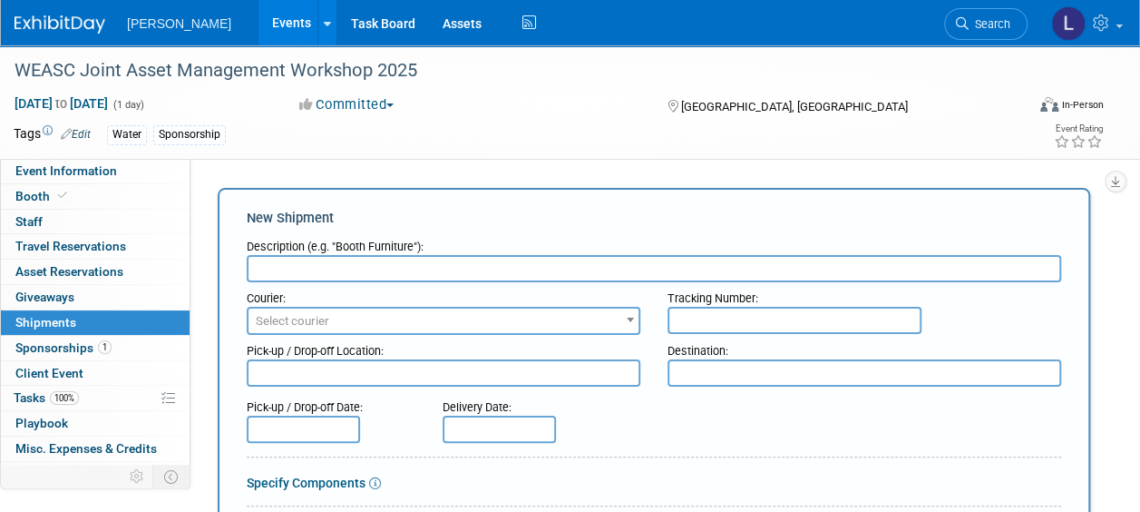
click at [318, 276] on input "text" at bounding box center [654, 268] width 815 height 27
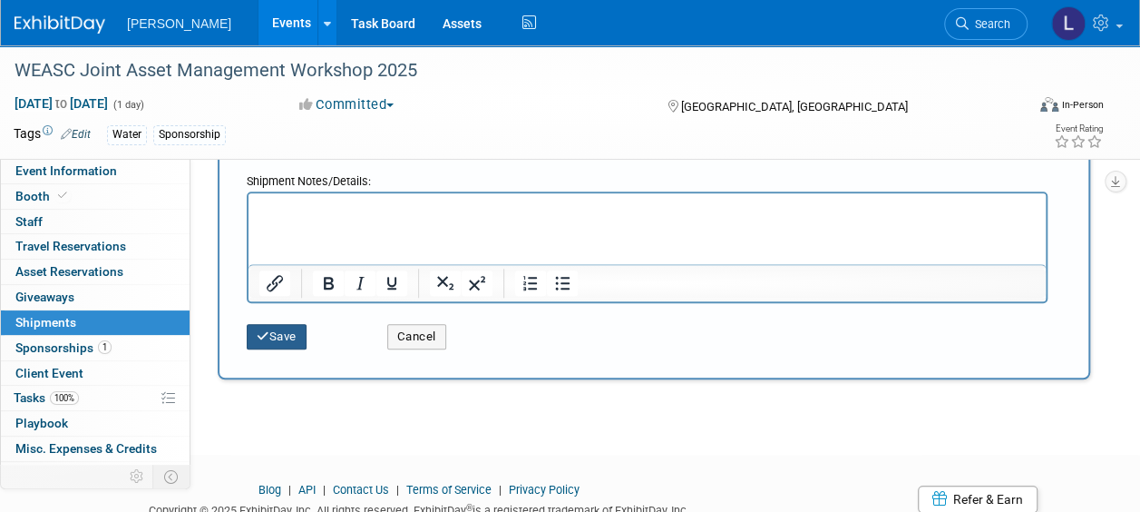
type input "Ship materials to [PERSON_NAME] Greenville Office"
click at [283, 328] on button "Save" at bounding box center [277, 336] width 60 height 25
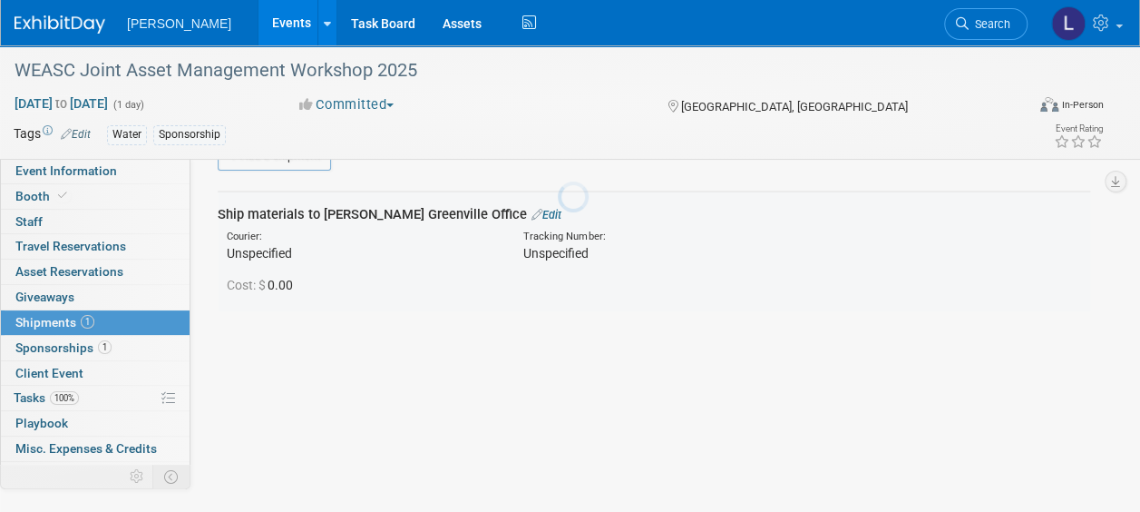
scroll to position [40, 0]
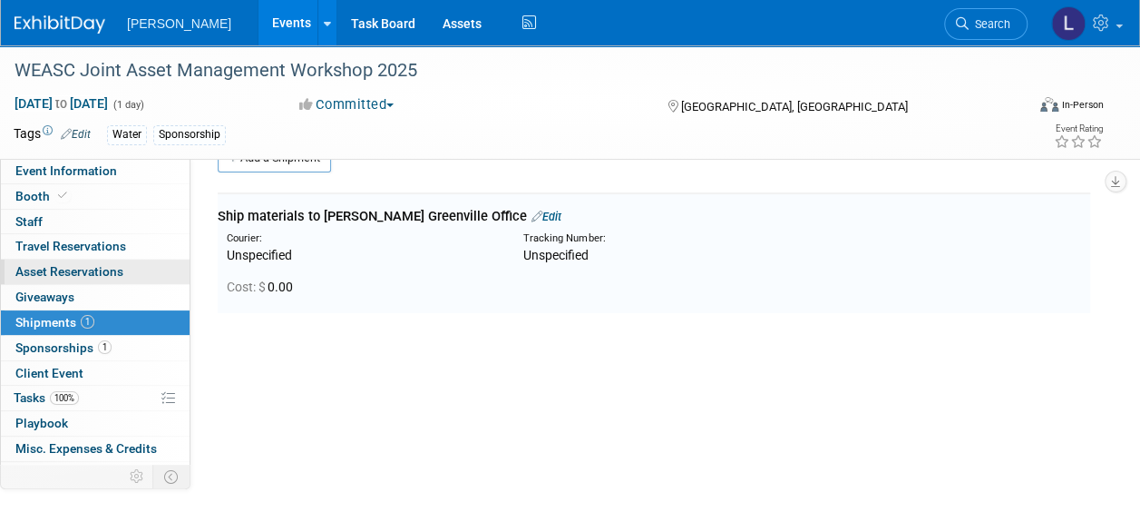
click at [96, 267] on span "Asset Reservations 0" at bounding box center [69, 271] width 108 height 15
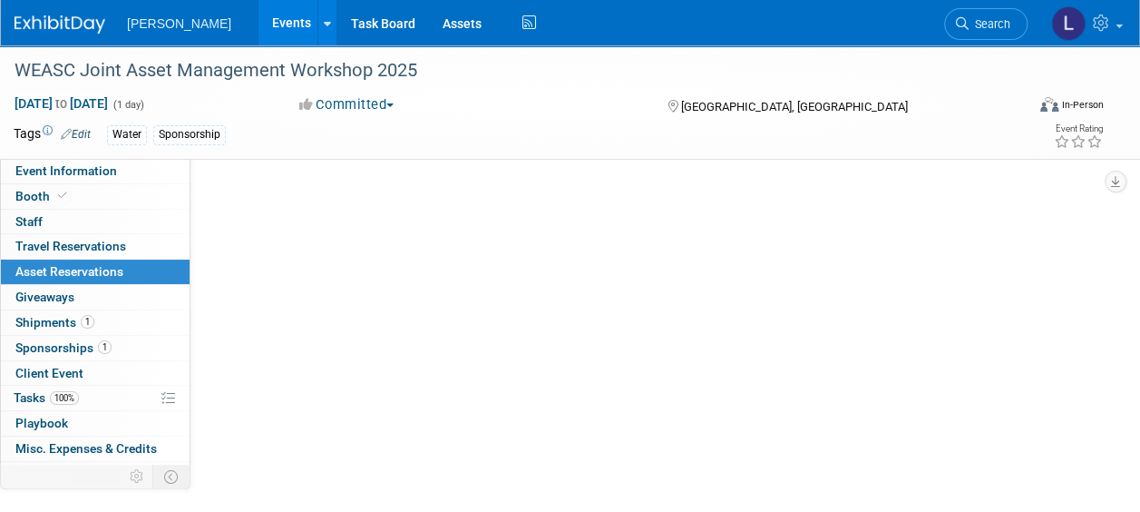
scroll to position [0, 0]
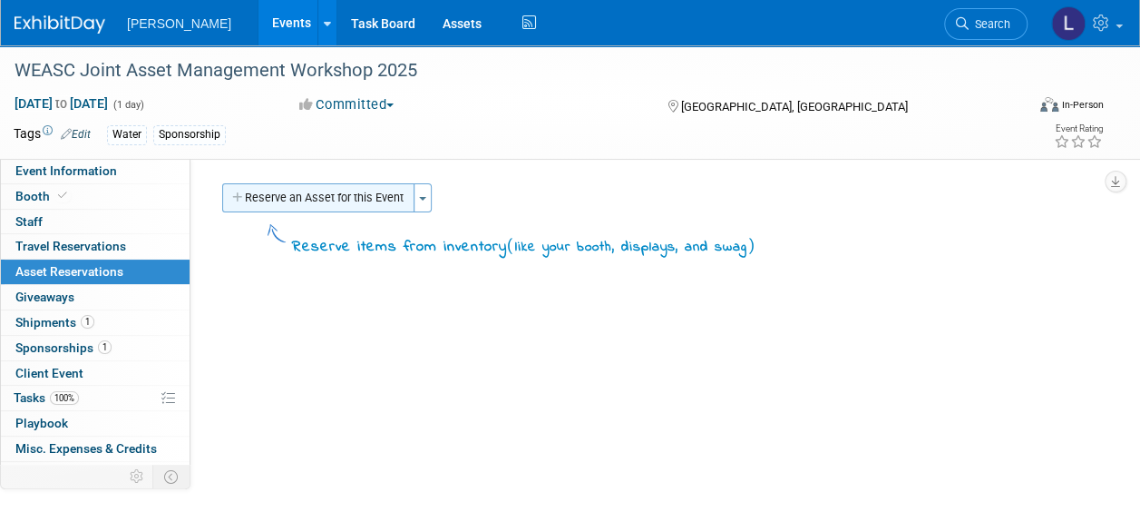
click at [279, 205] on button "Reserve an Asset for this Event" at bounding box center [318, 197] width 192 height 29
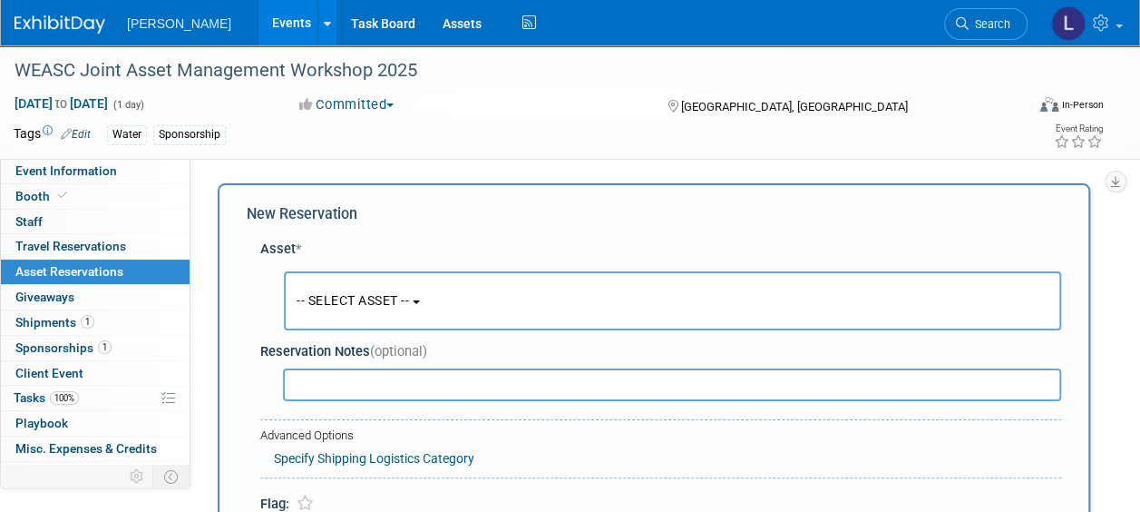
scroll to position [17, 0]
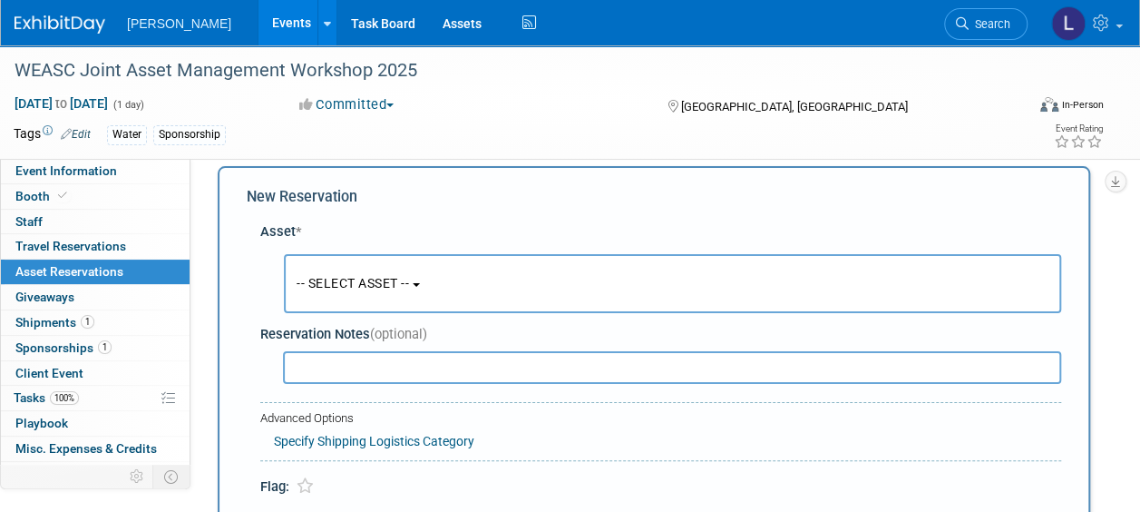
click at [461, 279] on button "-- SELECT ASSET --" at bounding box center [673, 283] width 778 height 59
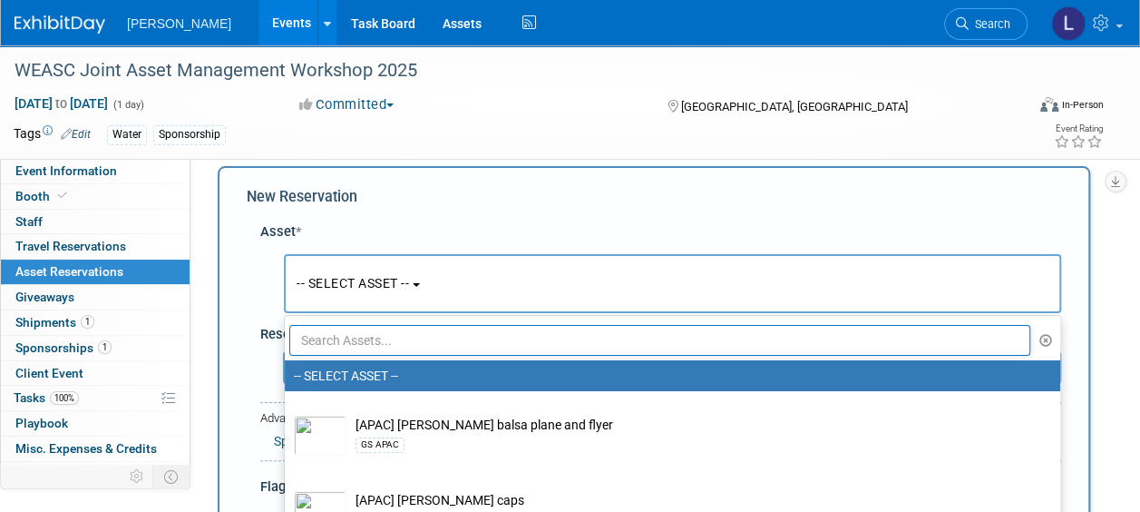
click at [441, 328] on input "text" at bounding box center [659, 340] width 741 height 31
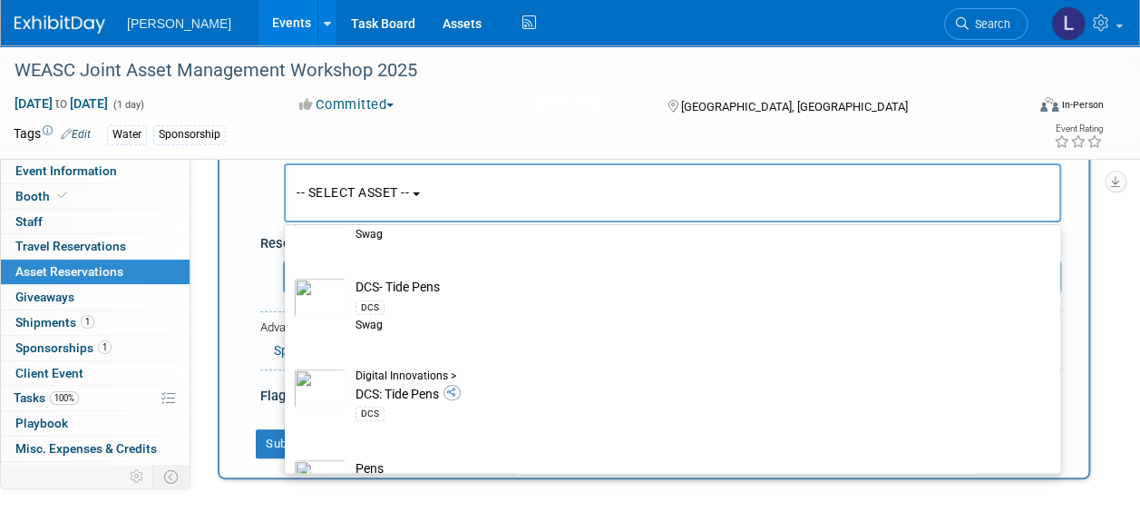
scroll to position [661, 0]
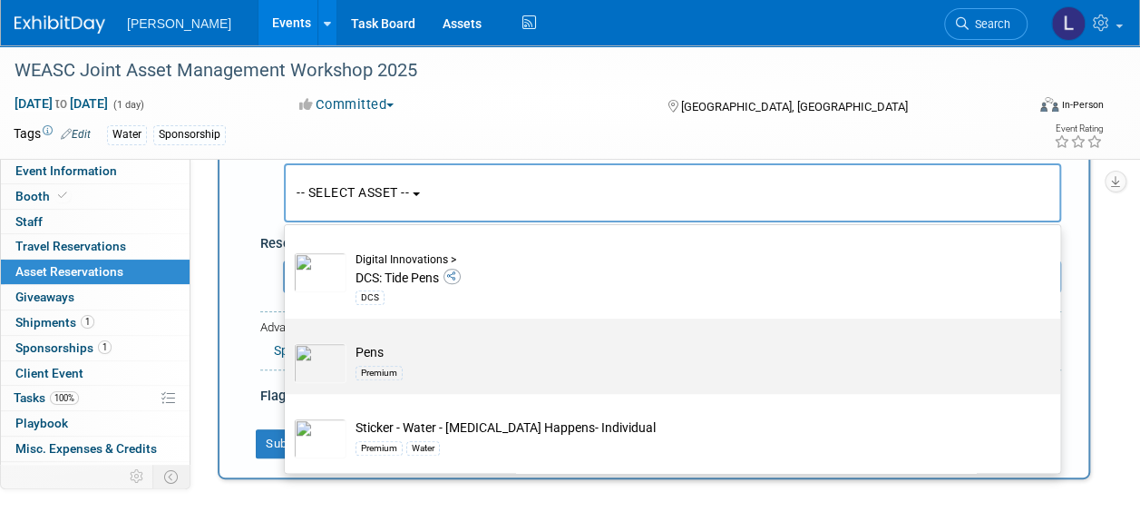
type input "pens"
click at [475, 367] on div "Premium" at bounding box center [690, 371] width 669 height 21
click at [288, 340] on input "Pens Premium" at bounding box center [282, 334] width 12 height 12
select select "10723113"
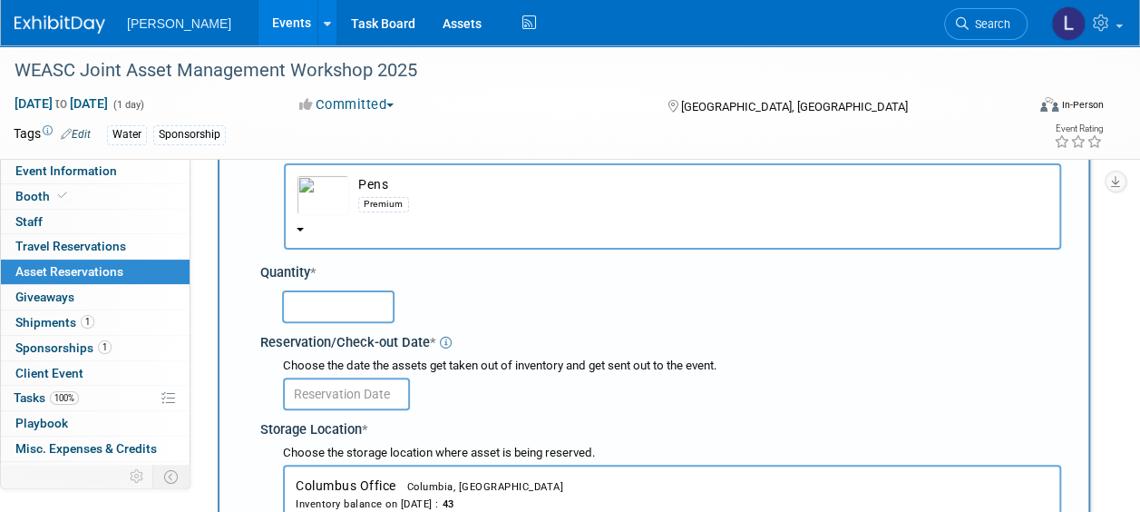
click at [327, 312] on input "text" at bounding box center [338, 306] width 113 height 33
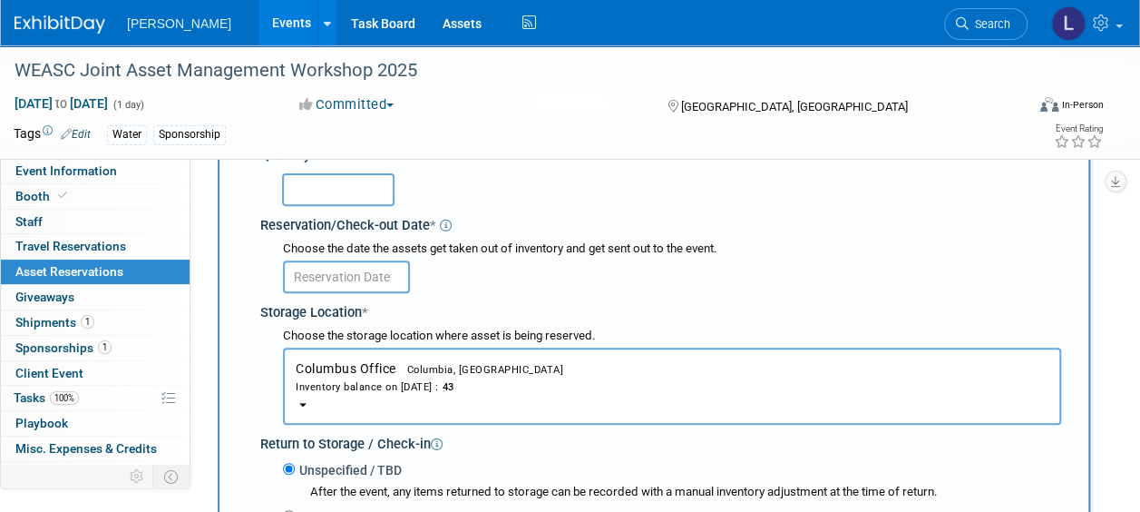
scroll to position [289, 0]
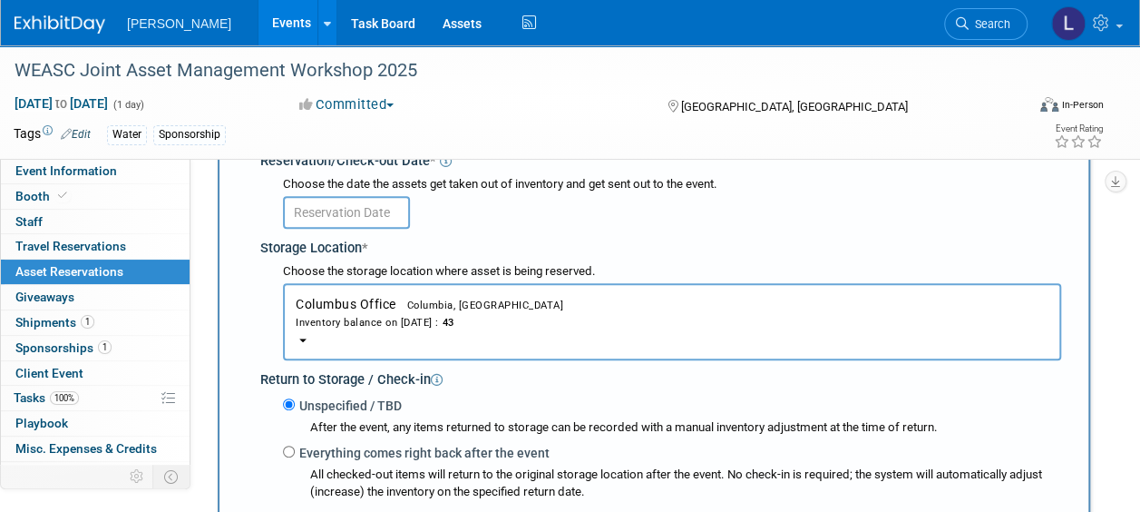
click at [598, 323] on div "Inventory balance on [DATE] : 43" at bounding box center [672, 321] width 753 height 17
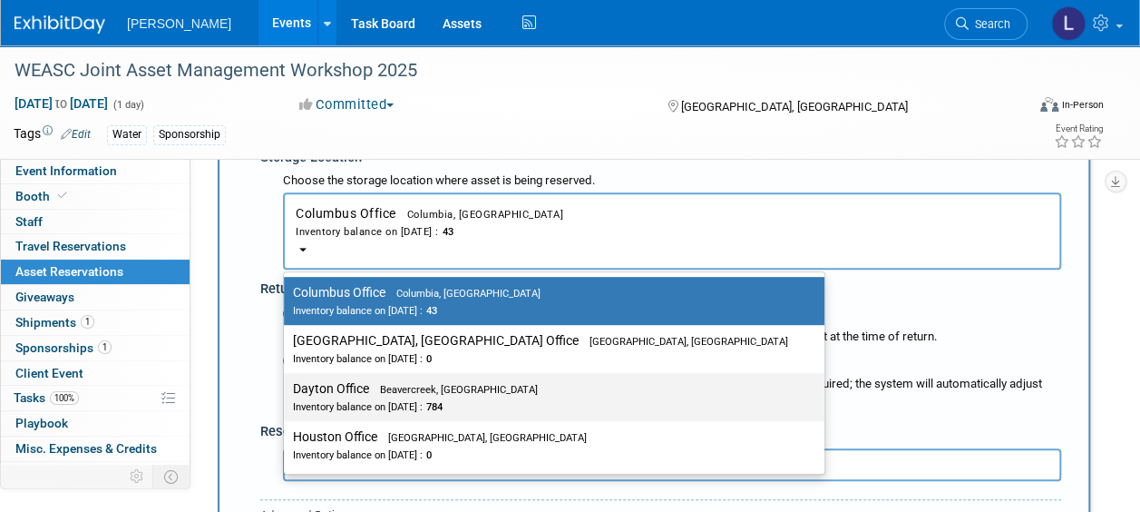
drag, startPoint x: 468, startPoint y: 399, endPoint x: 490, endPoint y: 361, distance: 43.9
click at [467, 398] on div "Inventory balance on [DATE] : 784" at bounding box center [540, 405] width 495 height 17
click at [287, 395] on input "Dayton Office Beavercreek, [GEOGRAPHIC_DATA] Inventory balance on [DATE] : 784" at bounding box center [281, 389] width 12 height 12
select select "11223930"
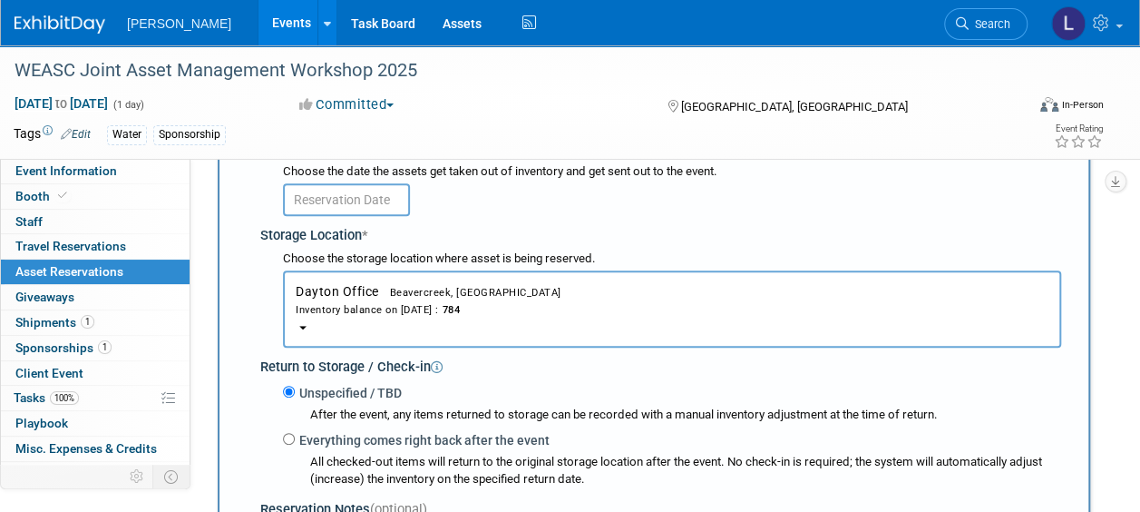
scroll to position [199, 0]
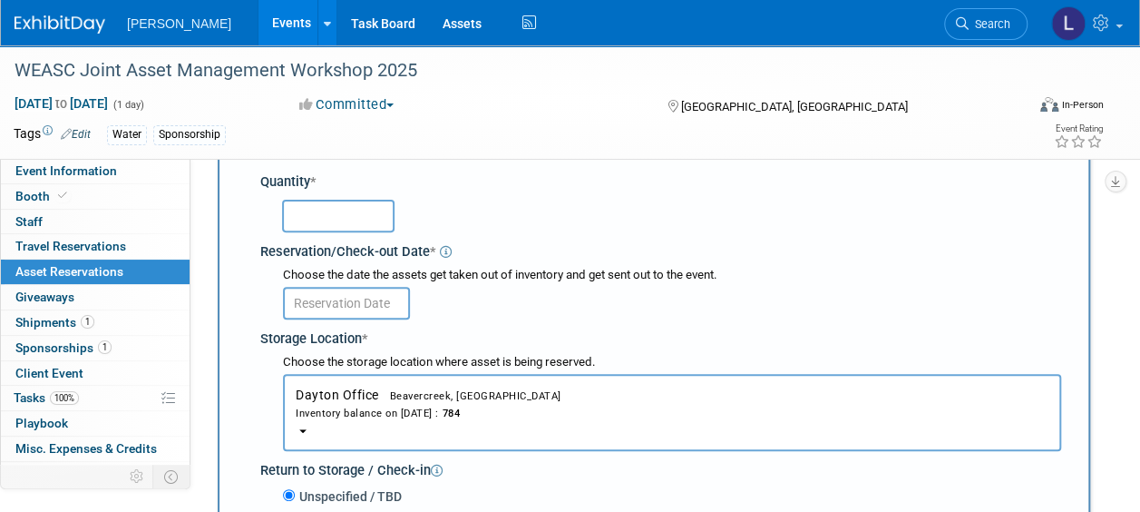
click at [359, 225] on input "text" at bounding box center [338, 216] width 113 height 33
type input "45"
click at [315, 307] on input "text" at bounding box center [346, 303] width 127 height 33
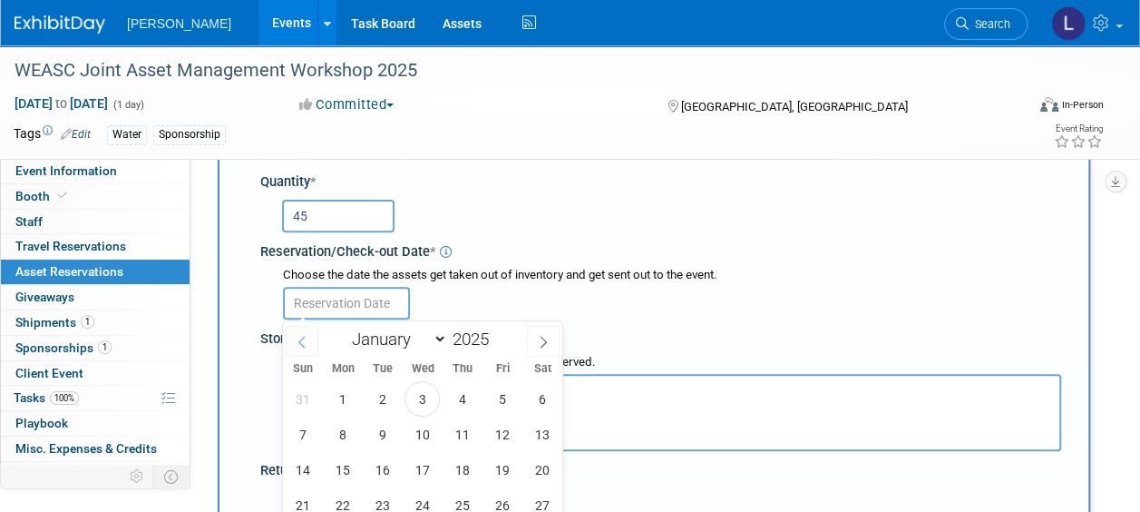
click at [301, 345] on icon at bounding box center [302, 342] width 13 height 13
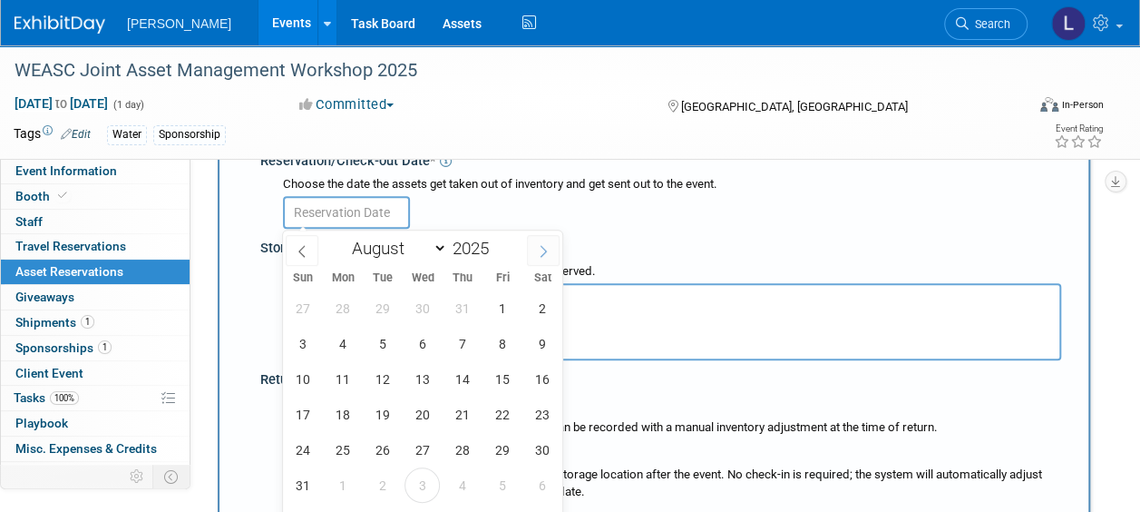
click at [537, 250] on span at bounding box center [543, 250] width 33 height 31
select select "8"
click at [437, 301] on span "3" at bounding box center [422, 307] width 35 height 35
type input "[DATE]"
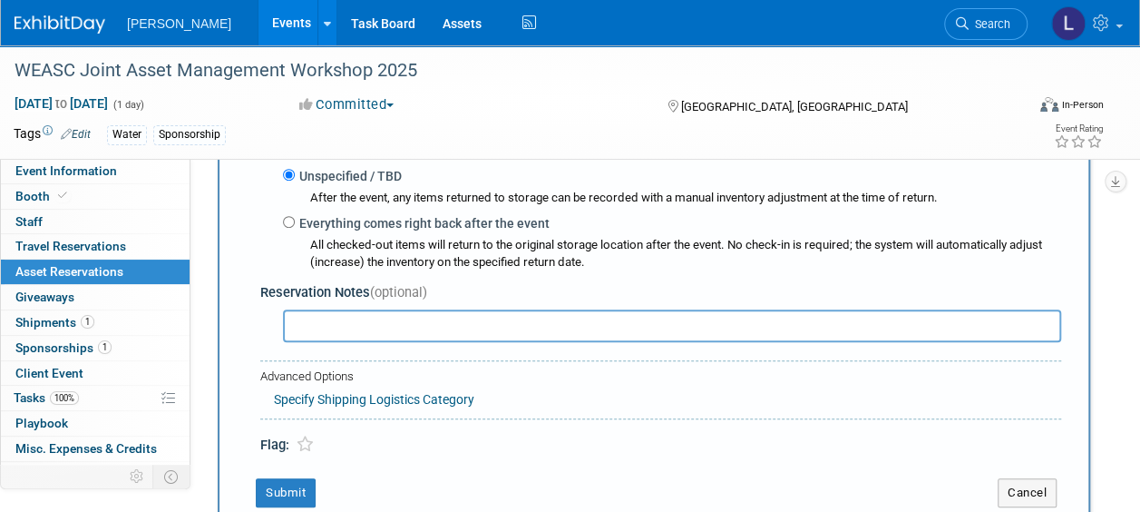
scroll to position [562, 0]
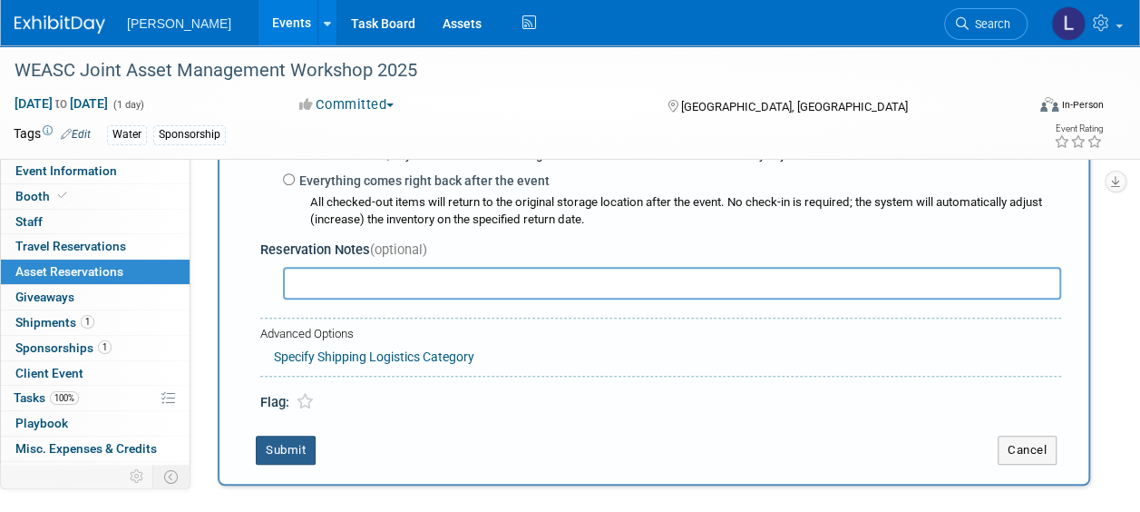
click at [277, 451] on button "Submit" at bounding box center [286, 449] width 60 height 29
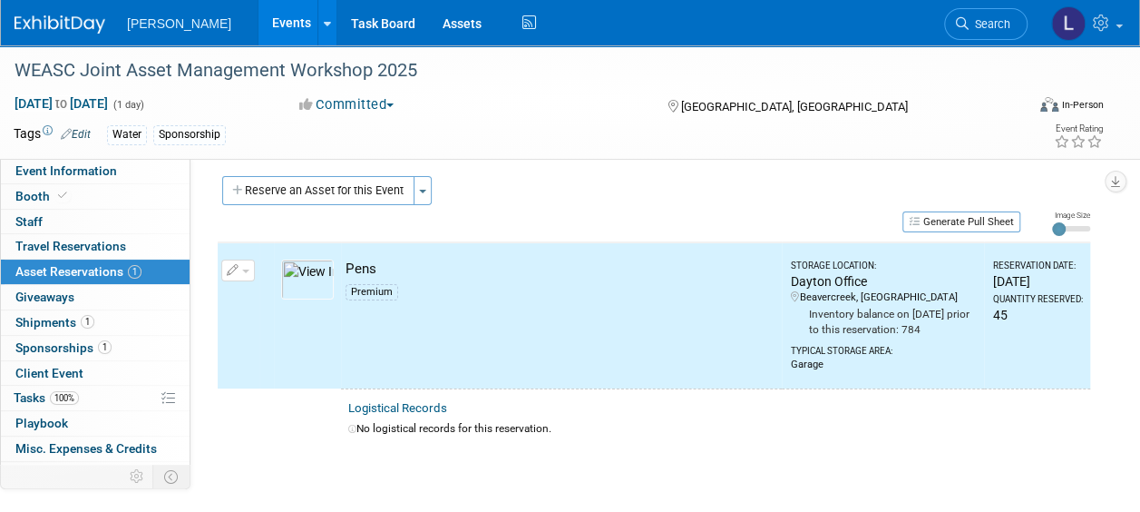
scroll to position [0, 0]
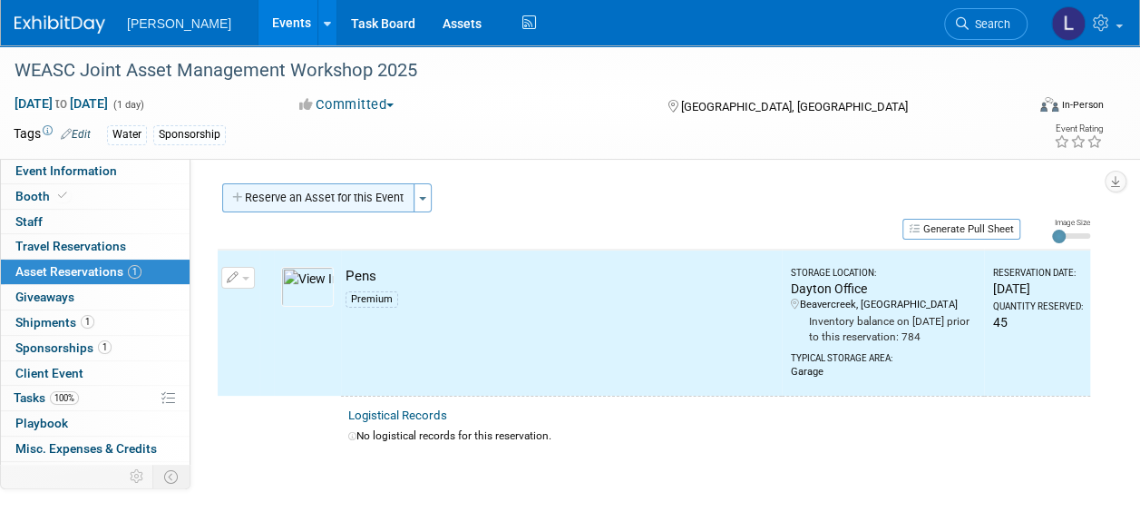
click at [361, 207] on button "Reserve an Asset for this Event" at bounding box center [318, 197] width 192 height 29
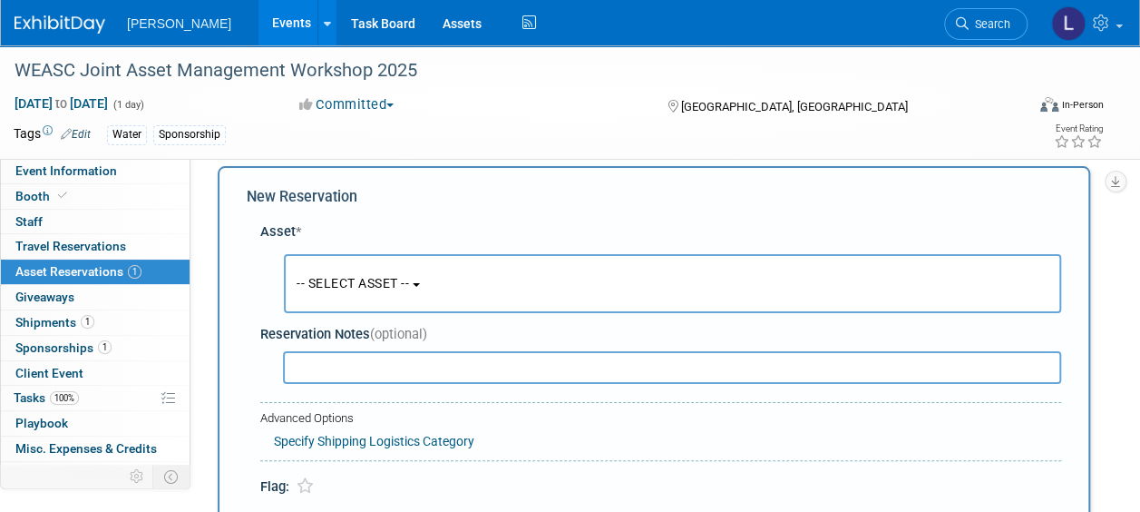
click at [328, 263] on button "-- SELECT ASSET --" at bounding box center [673, 283] width 778 height 59
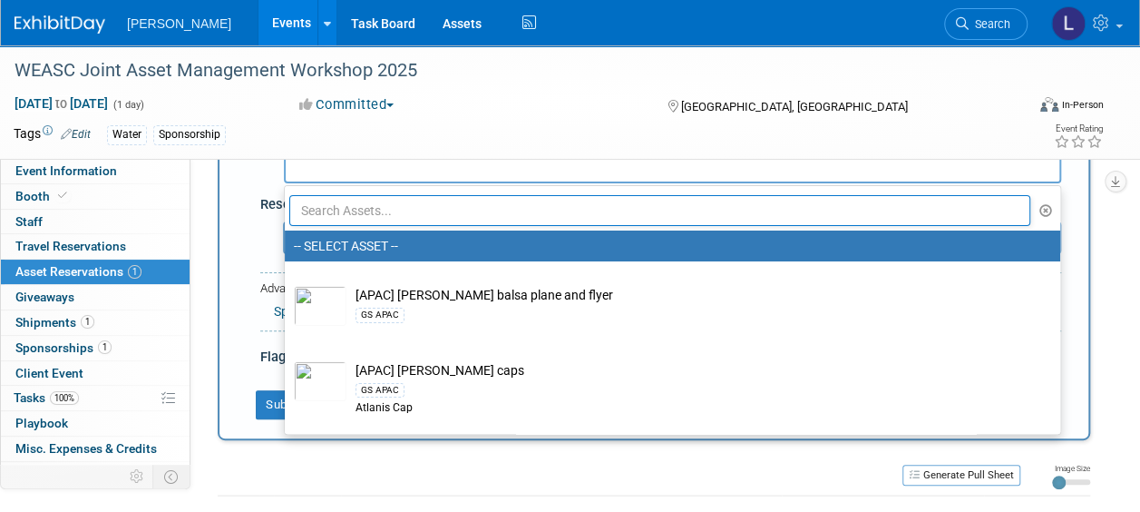
scroll to position [108, 0]
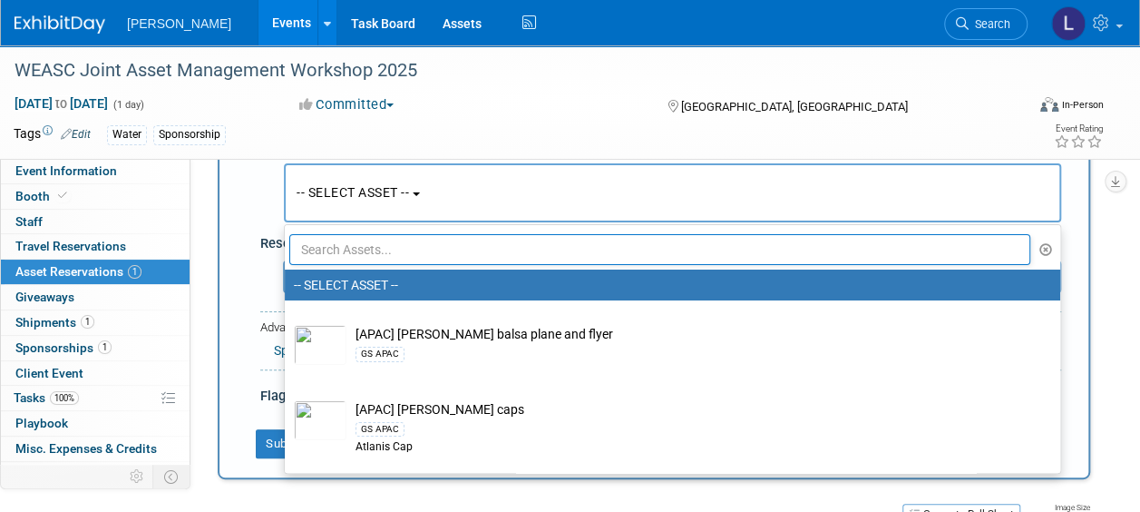
click at [472, 227] on ul "-- SELECT ASSET -- [APAC] [PERSON_NAME] balsa plane and flyer GS APAC [APAC] [P…" at bounding box center [673, 349] width 778 height 250
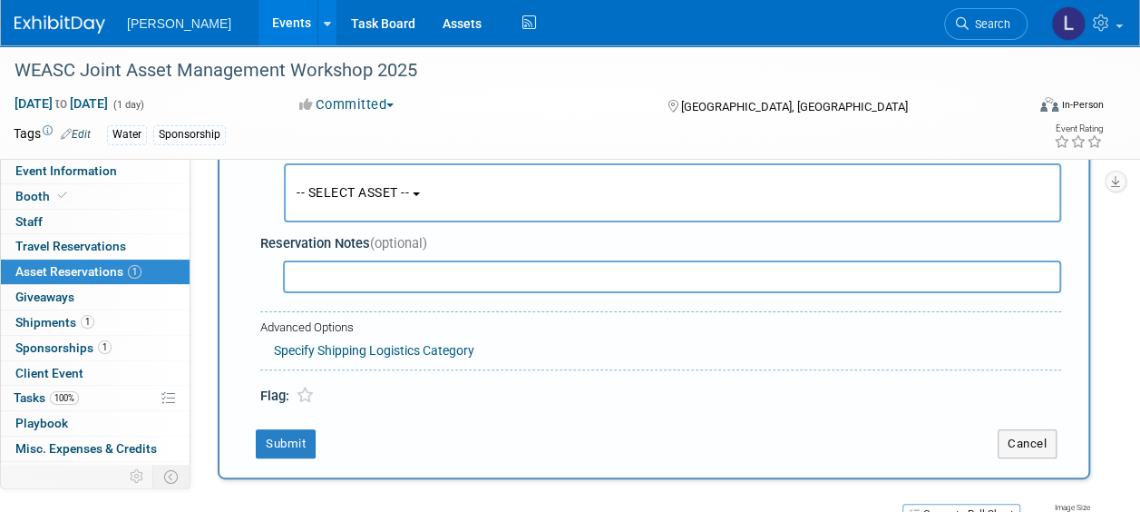
click at [455, 188] on button "-- SELECT ASSET --" at bounding box center [673, 192] width 778 height 59
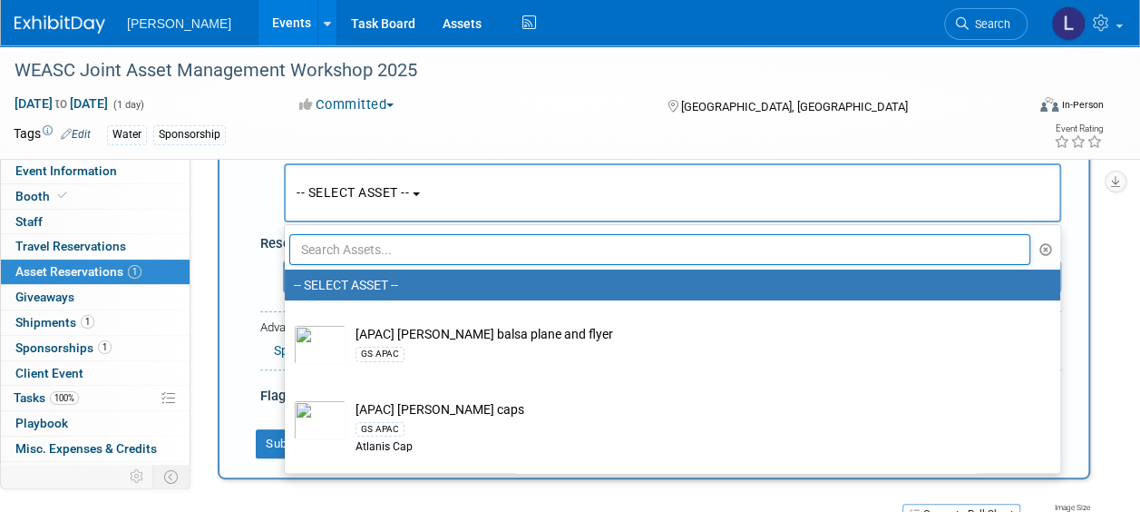
click at [437, 250] on input "text" at bounding box center [659, 249] width 741 height 31
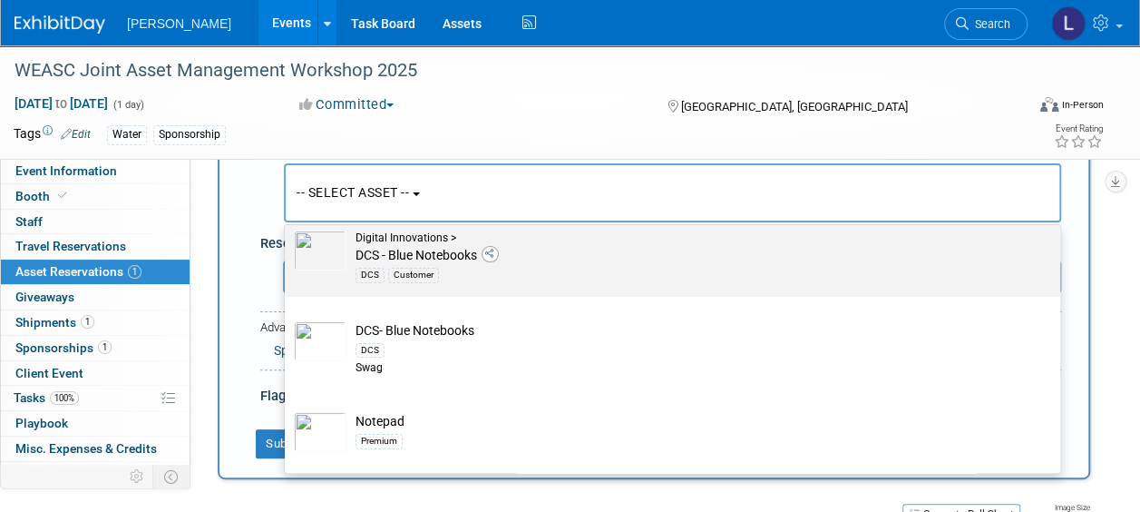
scroll to position [132, 0]
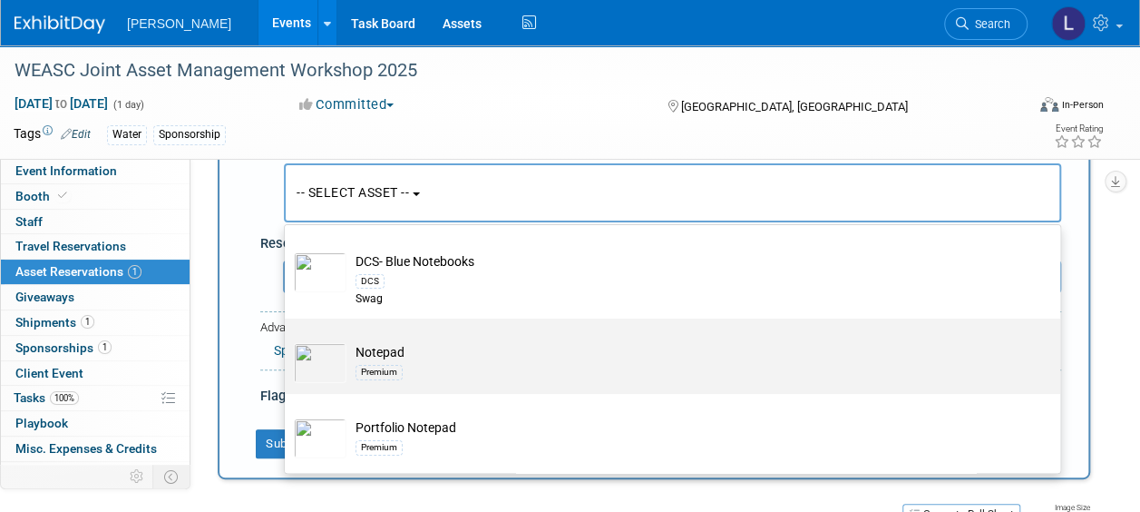
type input "note"
click at [481, 357] on td "Notepad Premium" at bounding box center [686, 363] width 678 height 40
click at [288, 340] on input "Notepad Premium" at bounding box center [282, 334] width 12 height 12
select select "10728404"
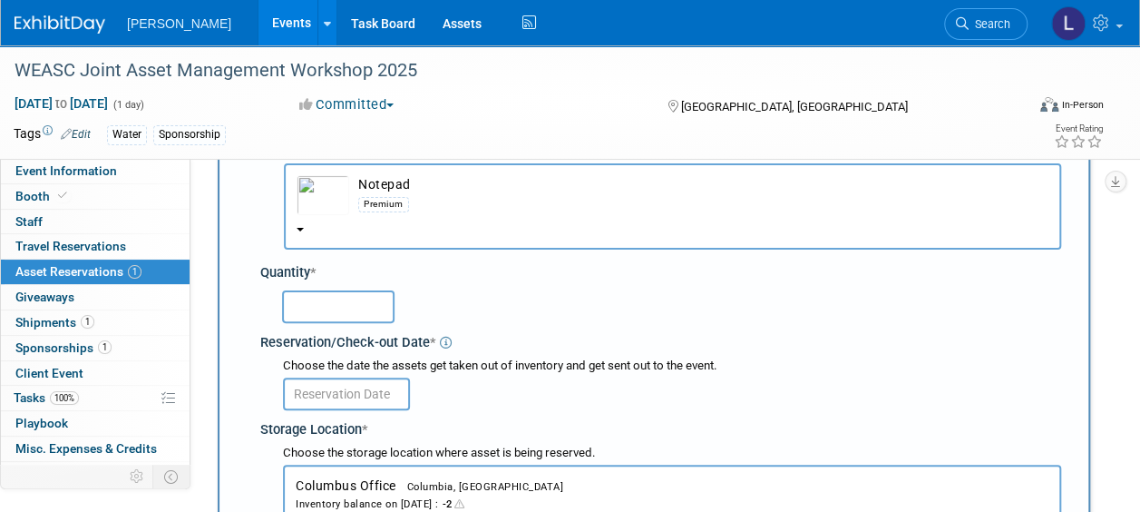
scroll to position [199, 0]
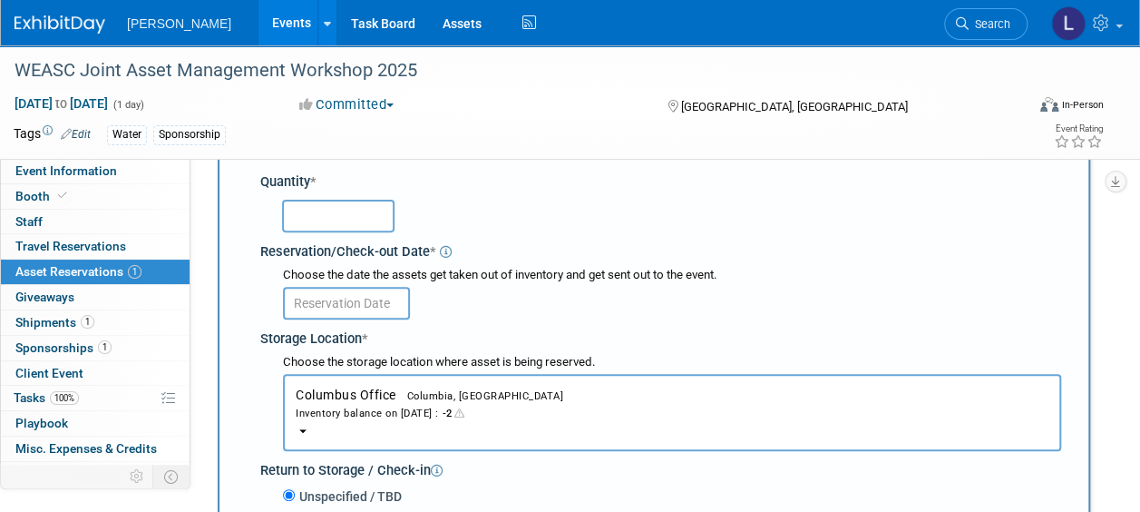
click at [577, 398] on button "Columbus Office Columbia, [GEOGRAPHIC_DATA] Inventory balance on [DATE] : -2" at bounding box center [672, 412] width 778 height 77
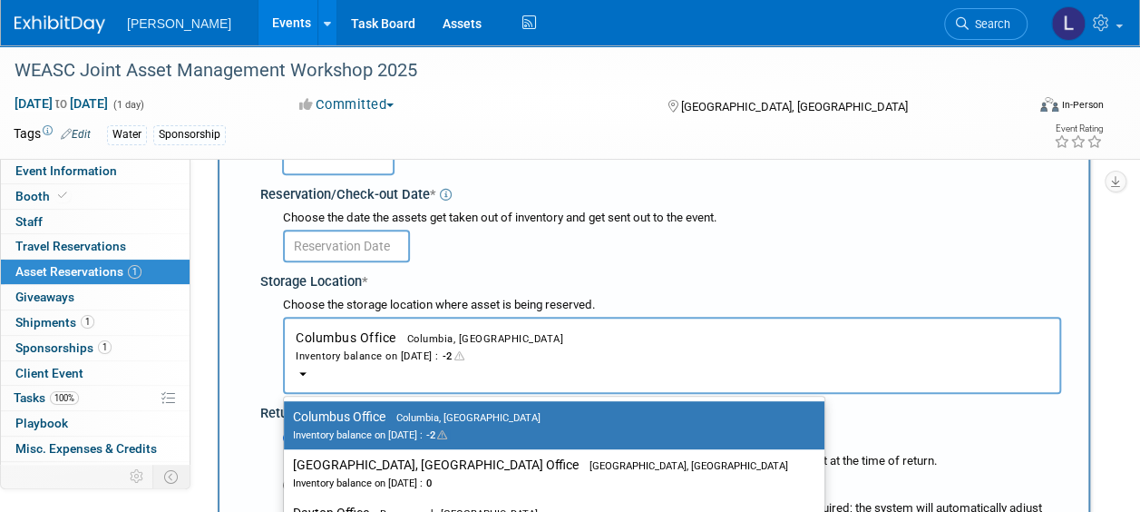
scroll to position [380, 0]
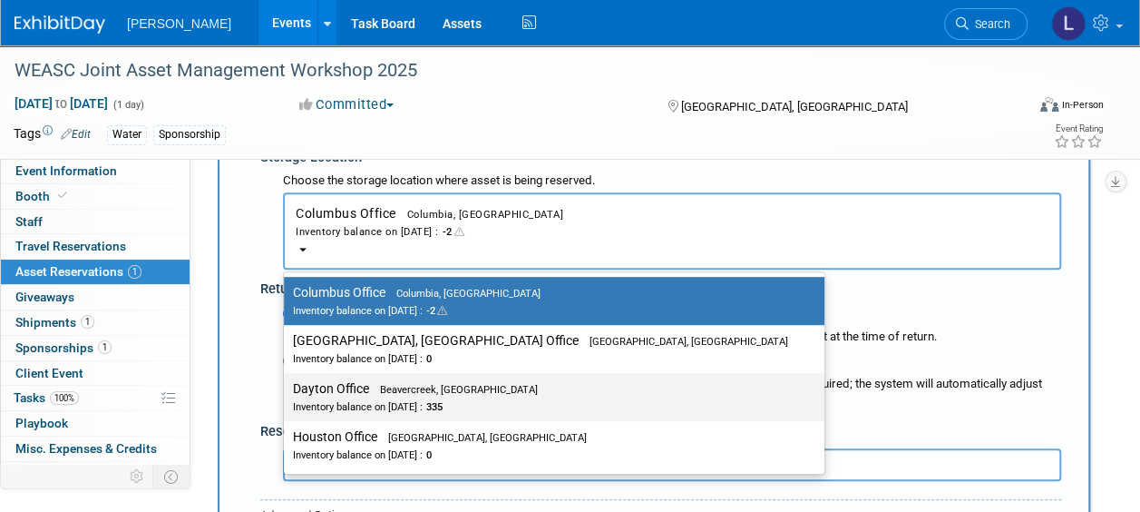
click at [477, 408] on div "Inventory balance on [DATE] : 335" at bounding box center [540, 405] width 495 height 17
click at [287, 395] on input "Dayton Office Beavercreek, [GEOGRAPHIC_DATA] Inventory balance on [DATE] : 335" at bounding box center [281, 389] width 12 height 12
select select "11223930"
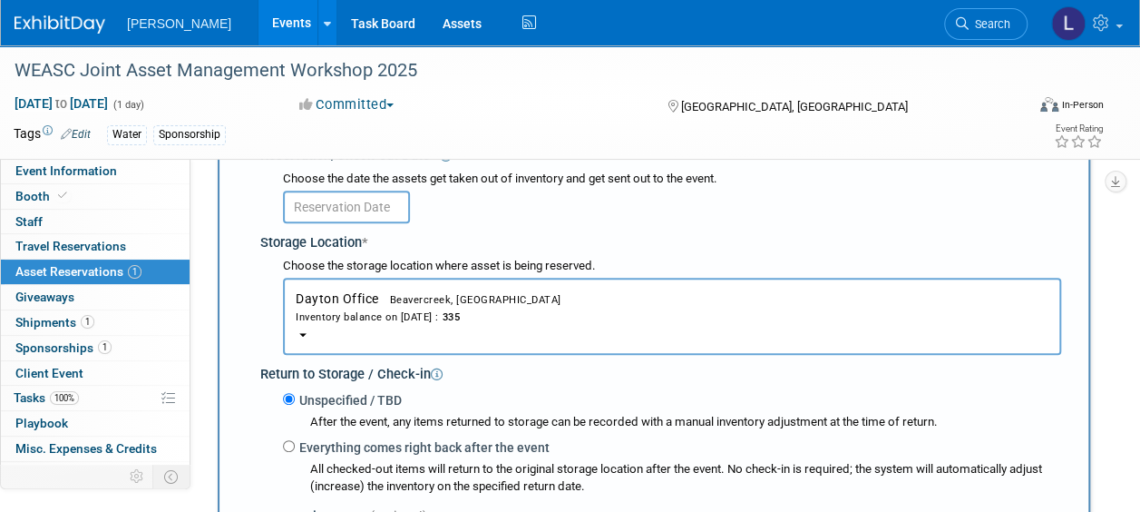
scroll to position [199, 0]
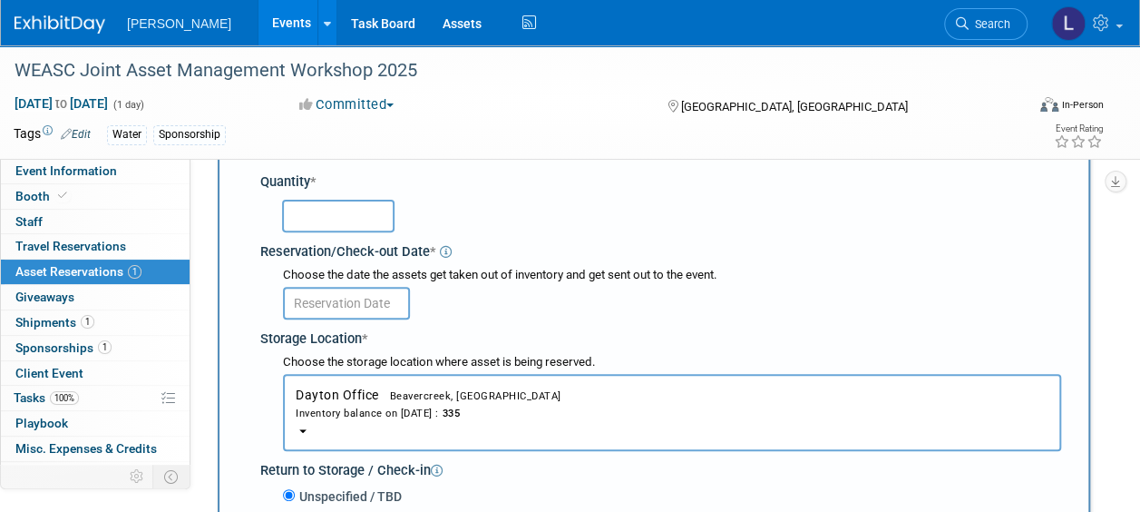
click at [350, 201] on input "text" at bounding box center [338, 216] width 113 height 33
type input "45"
click at [382, 290] on input "text" at bounding box center [346, 303] width 127 height 33
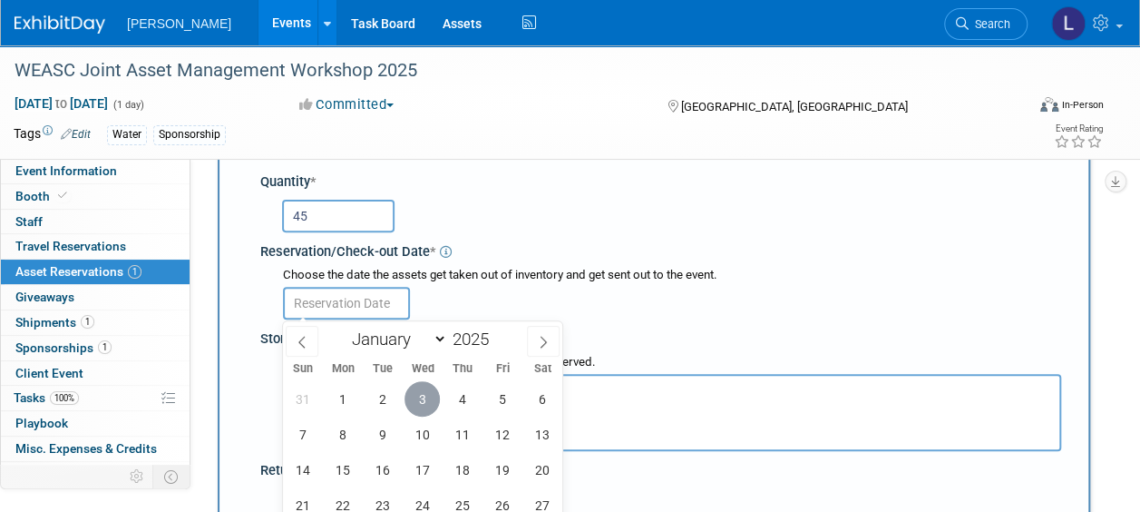
click at [425, 392] on span "3" at bounding box center [422, 398] width 35 height 35
type input "[DATE]"
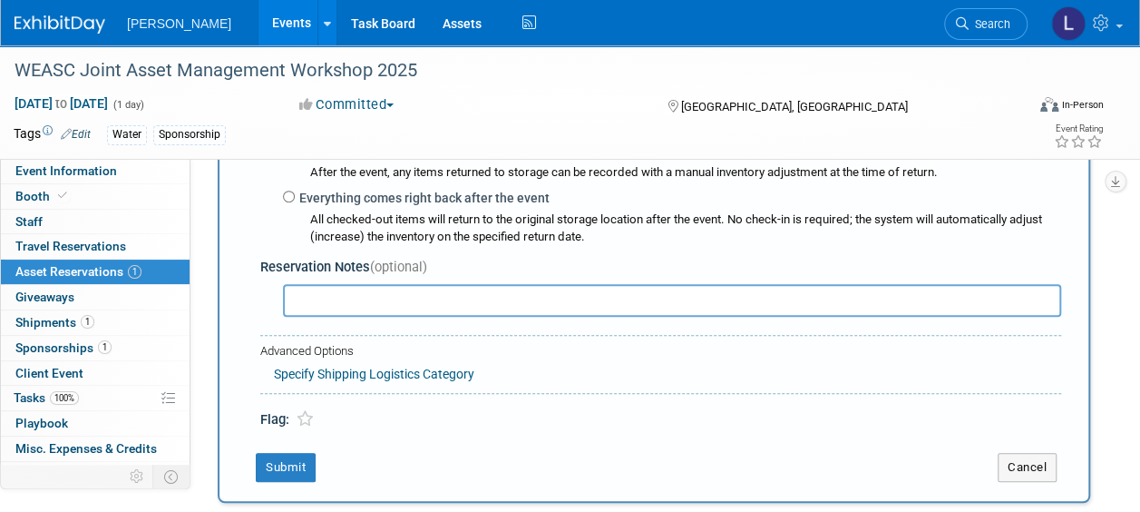
scroll to position [562, 0]
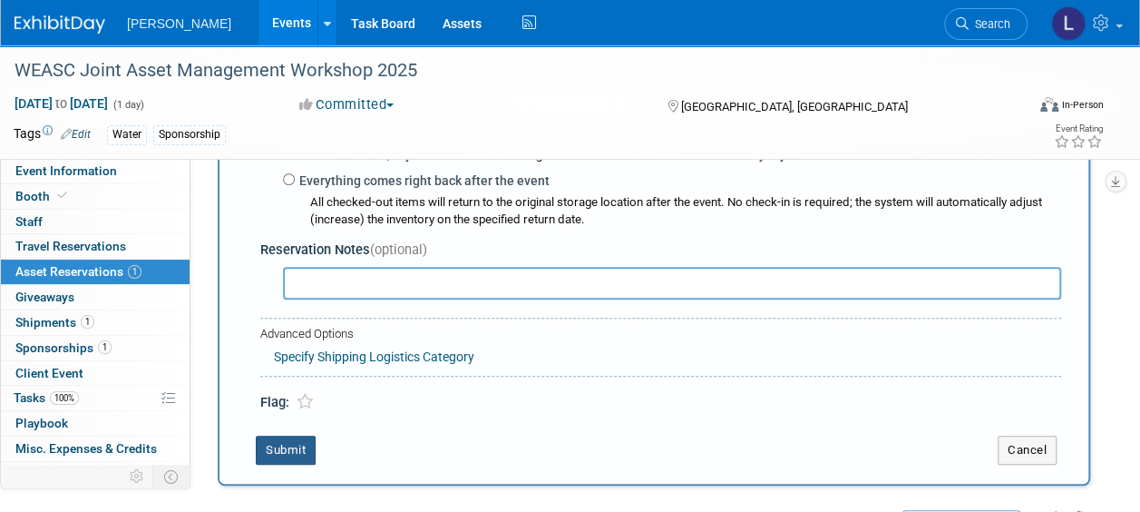
click at [262, 460] on button "Submit" at bounding box center [286, 449] width 60 height 29
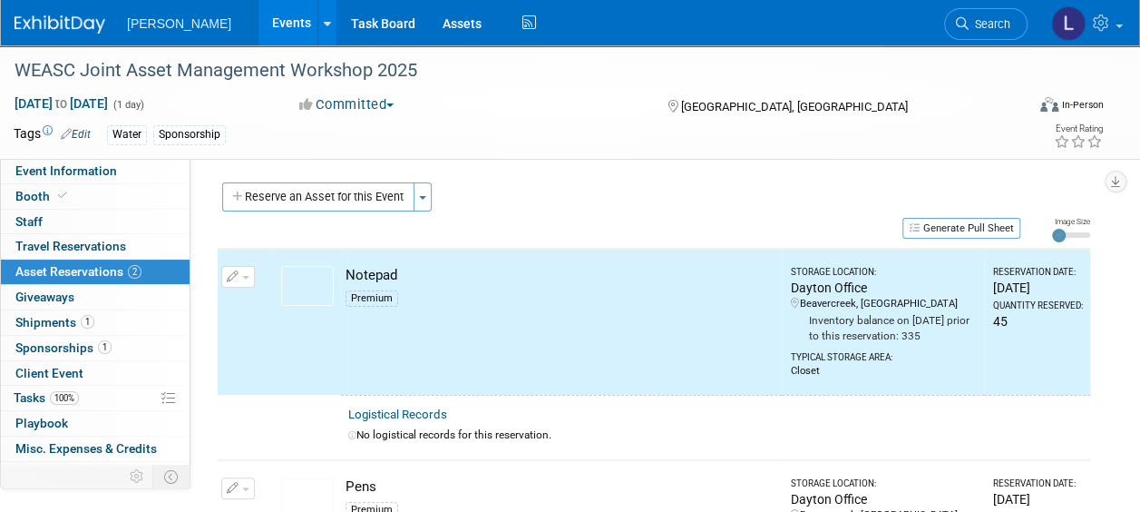
scroll to position [0, 0]
click at [348, 191] on button "Reserve an Asset for this Event" at bounding box center [318, 197] width 192 height 29
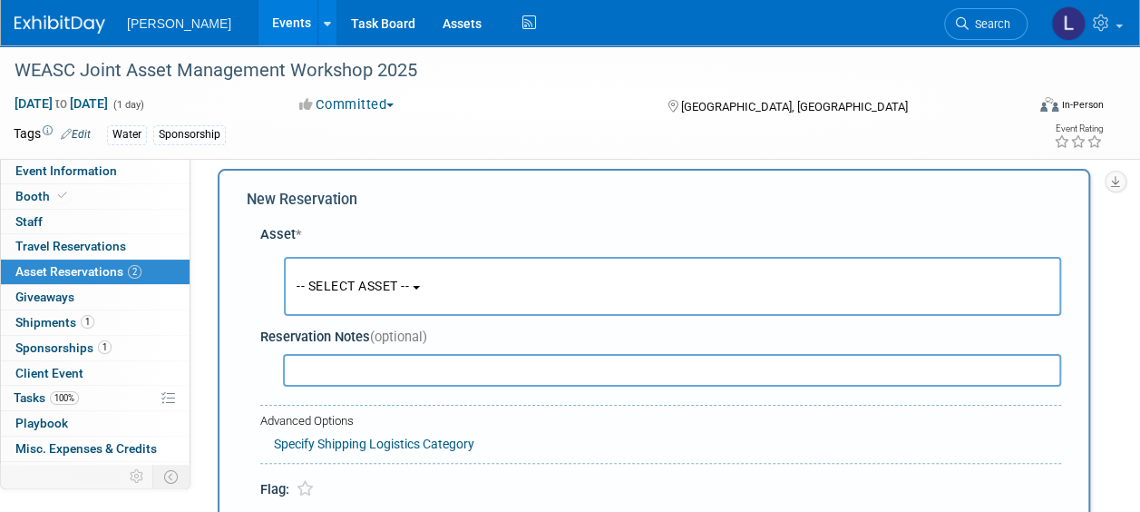
scroll to position [17, 0]
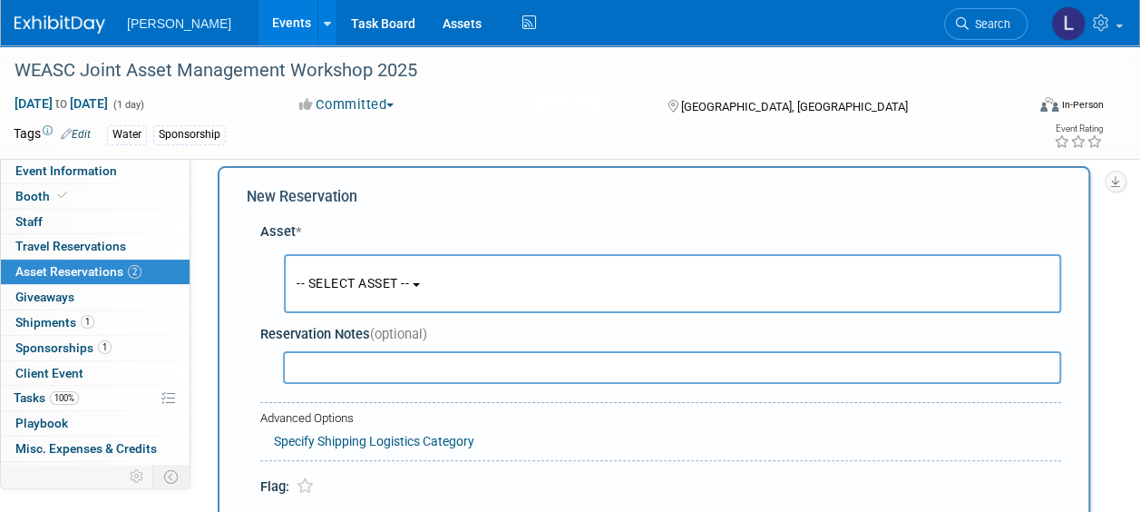
click at [440, 302] on button "-- SELECT ASSET --" at bounding box center [673, 283] width 778 height 59
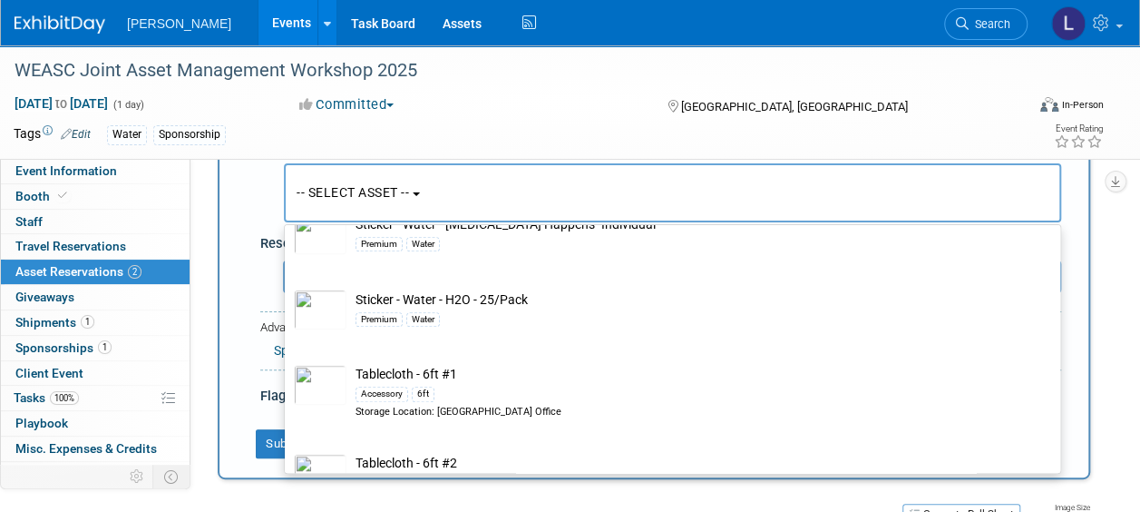
scroll to position [28035, 0]
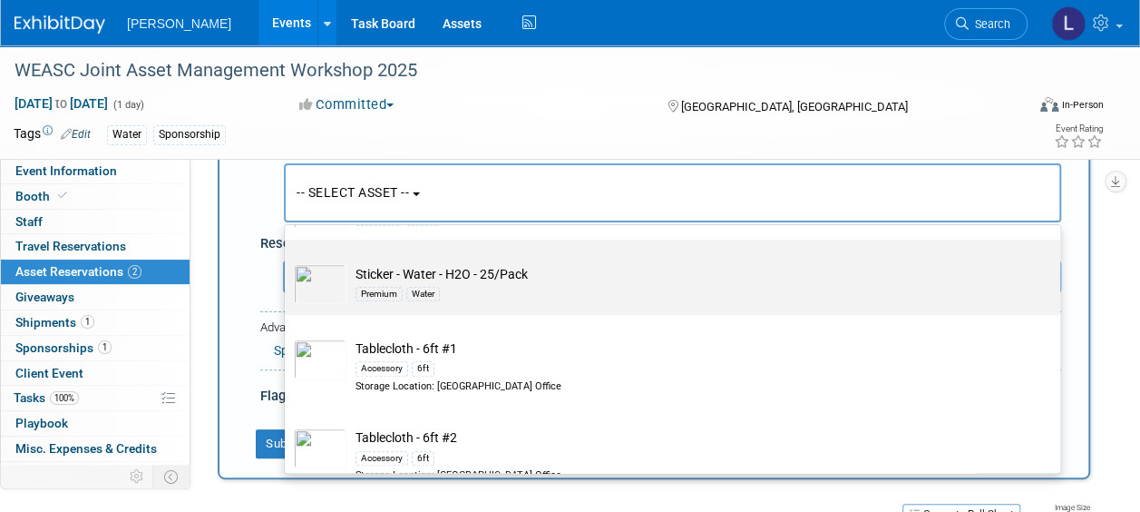
click at [670, 294] on div "Premium Water" at bounding box center [690, 293] width 669 height 21
click at [288, 261] on input "Sticker - Water - H2O - 25/Pack Premium Water" at bounding box center [282, 256] width 12 height 12
select select "10727879"
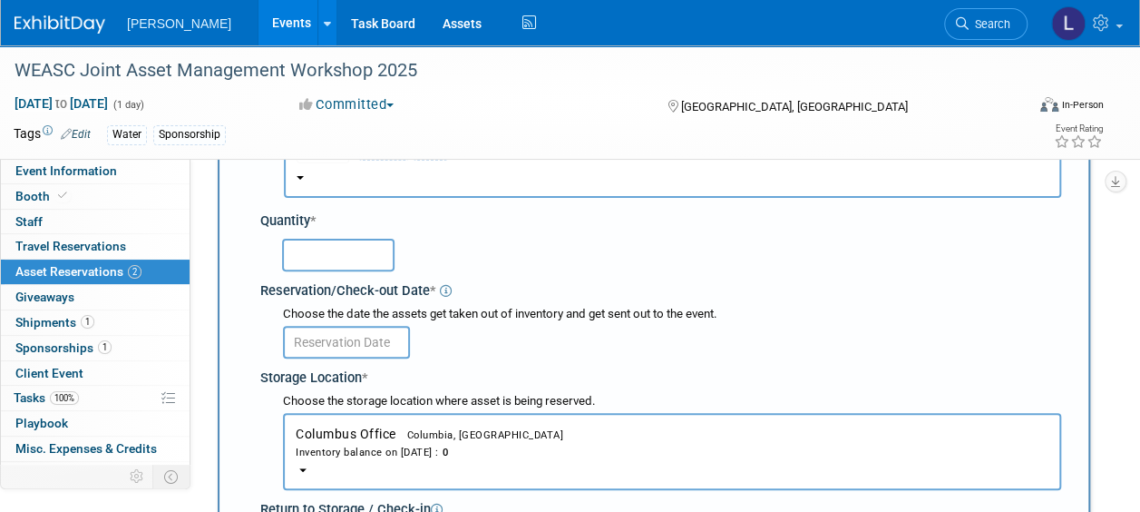
scroll to position [199, 0]
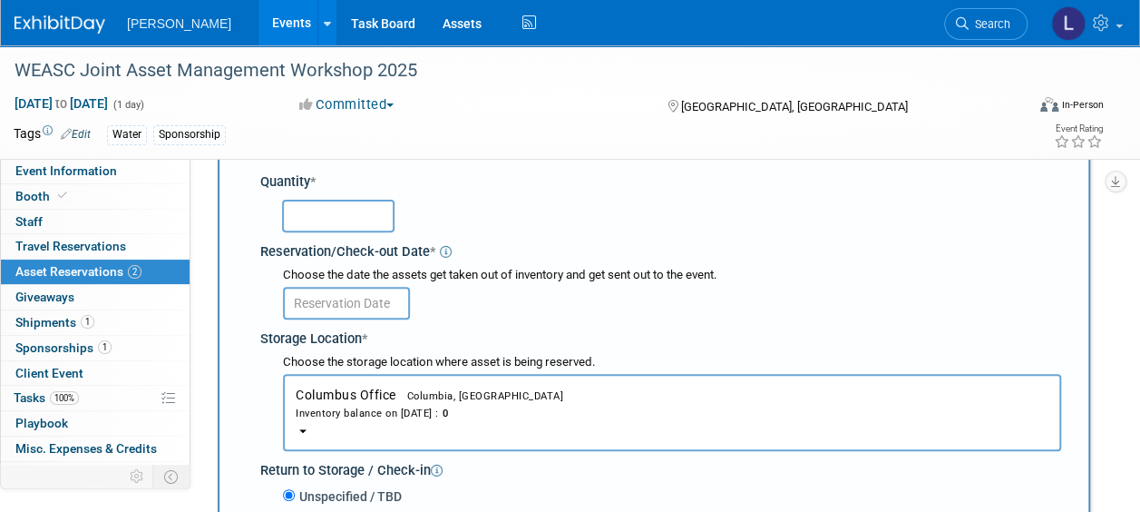
click at [480, 397] on button "Columbus Office Columbia, [GEOGRAPHIC_DATA] Inventory balance on [DATE] : 0" at bounding box center [672, 412] width 778 height 77
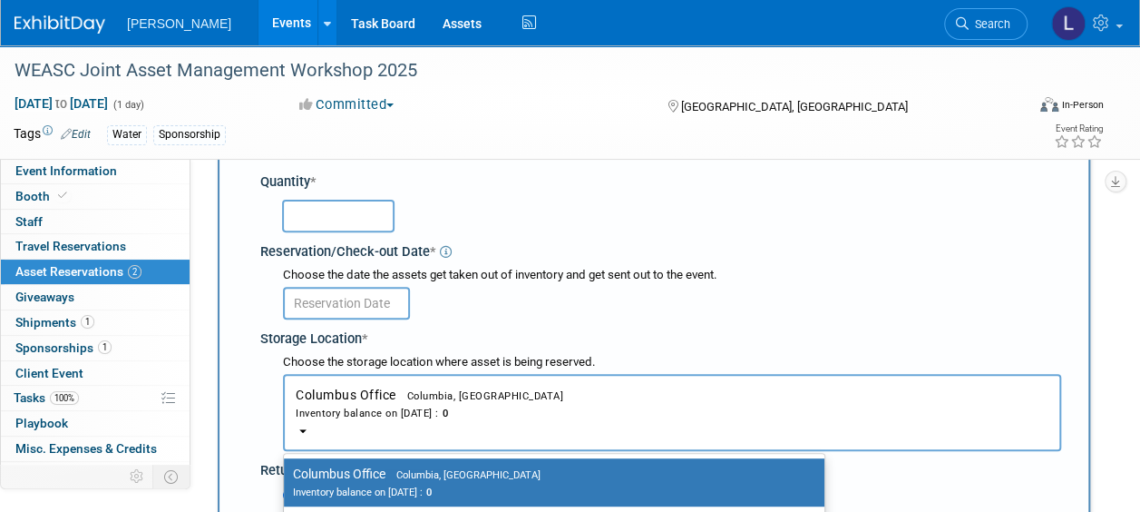
scroll to position [289, 0]
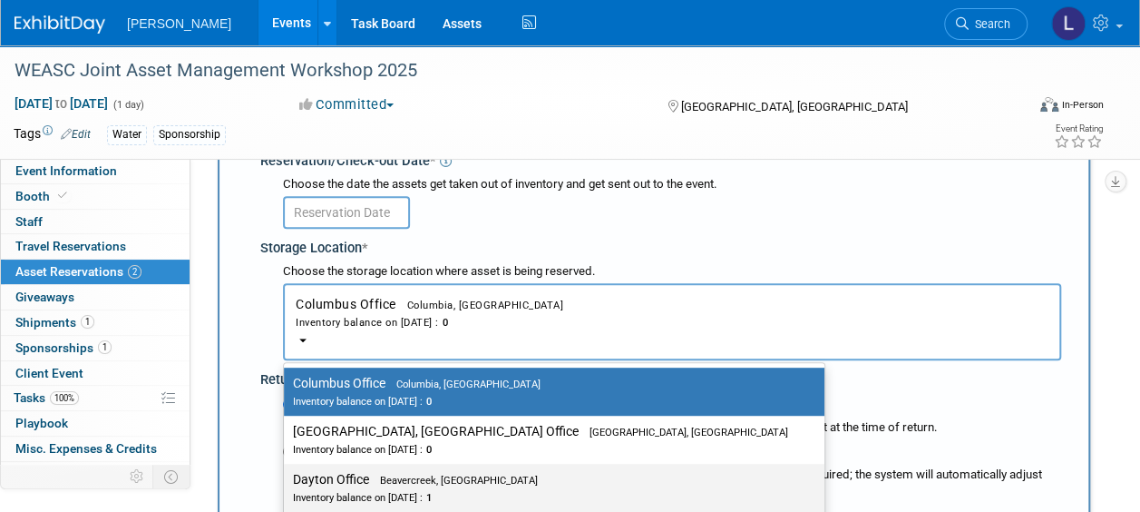
click at [466, 480] on label "Dayton Office Beavercreek, [GEOGRAPHIC_DATA] Inventory balance on [DATE] : 1" at bounding box center [550, 487] width 514 height 41
click at [287, 480] on input "Dayton Office Beavercreek, [GEOGRAPHIC_DATA] Inventory balance on [DATE] : 1" at bounding box center [281, 480] width 12 height 12
select select "11223930"
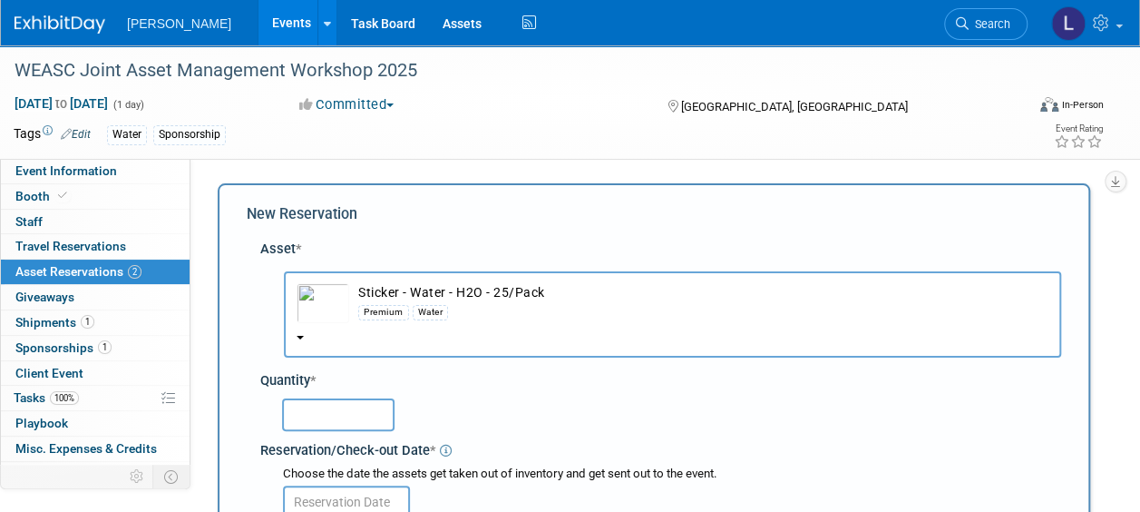
scroll to position [272, 0]
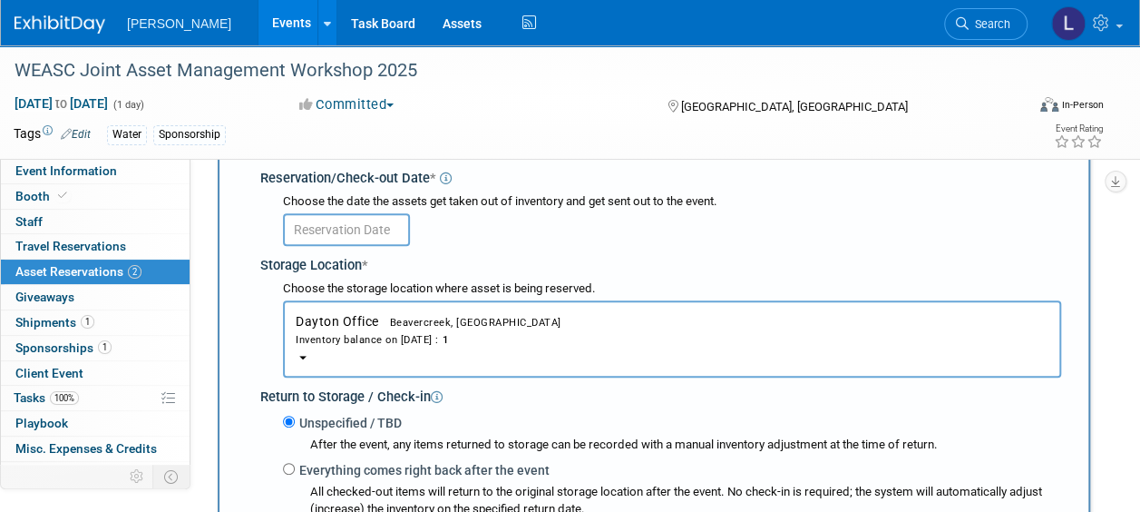
click at [538, 345] on div "Inventory balance on [DATE] : 1" at bounding box center [672, 338] width 753 height 17
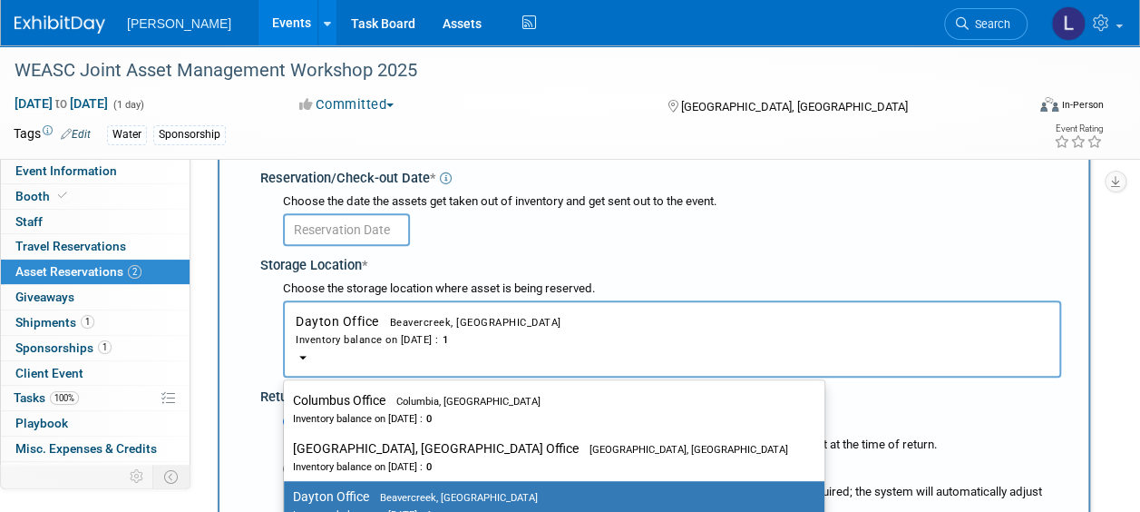
click at [548, 215] on div at bounding box center [672, 227] width 778 height 35
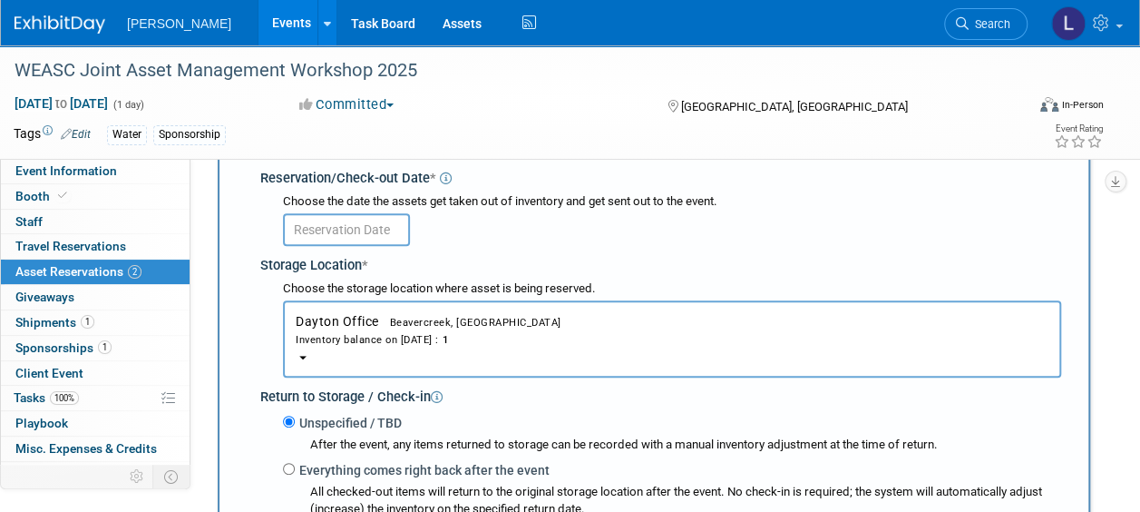
scroll to position [91, 0]
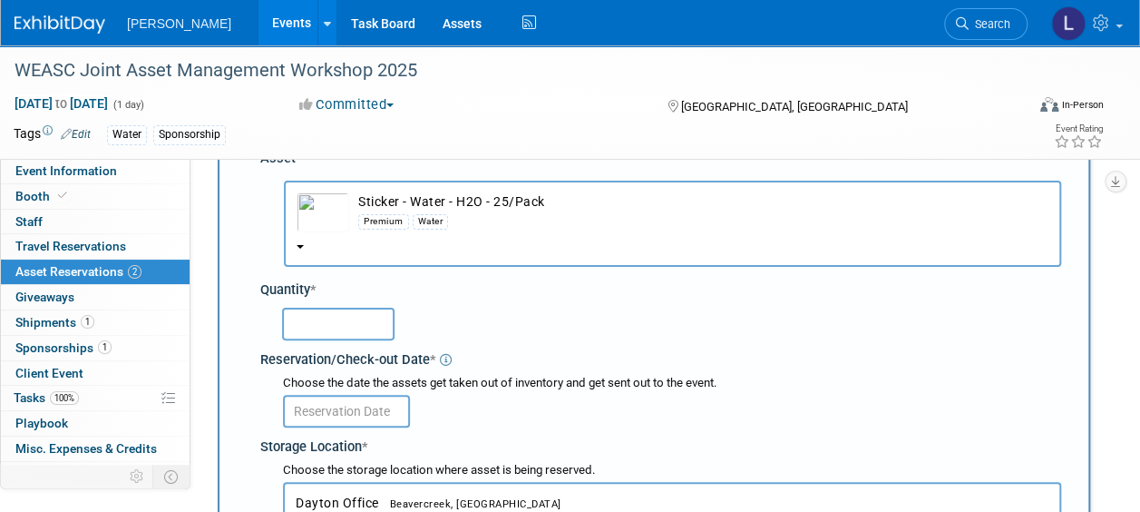
click at [484, 239] on button "Sticker - Water - H2O - 25/Pack Premium Water" at bounding box center [673, 224] width 778 height 86
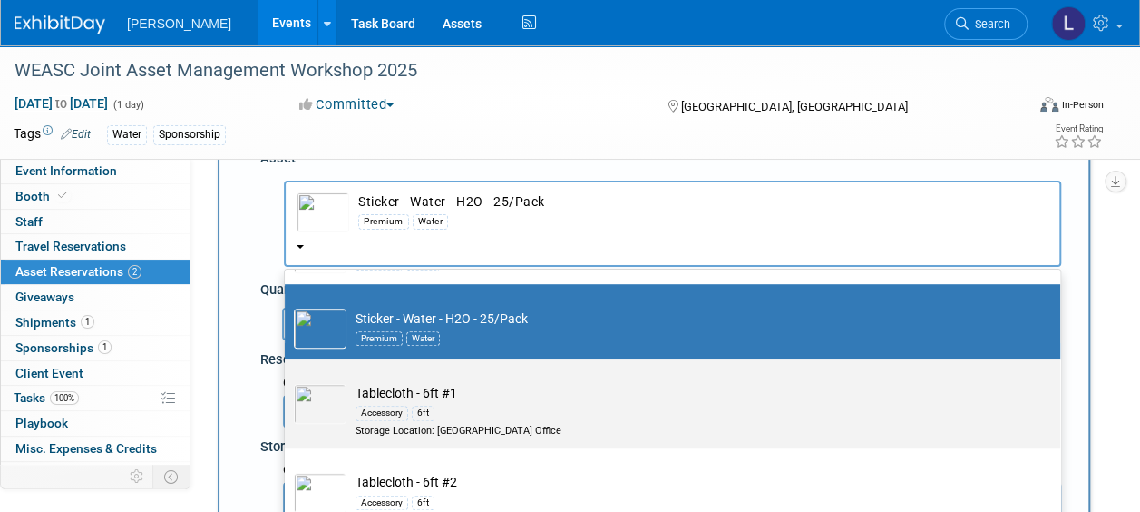
scroll to position [27944, 0]
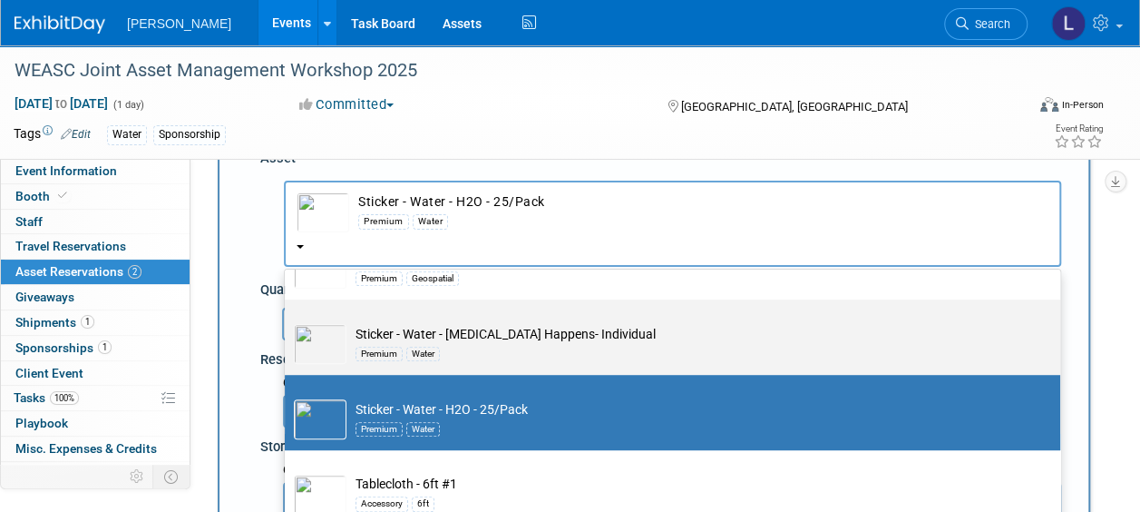
click at [540, 347] on td "Sticker - Water - [MEDICAL_DATA] Happens- Individual Premium Water" at bounding box center [686, 344] width 678 height 40
click at [288, 321] on input "Sticker - Water - [MEDICAL_DATA] Happens- Individual Premium Water" at bounding box center [282, 315] width 12 height 12
select select "10727880"
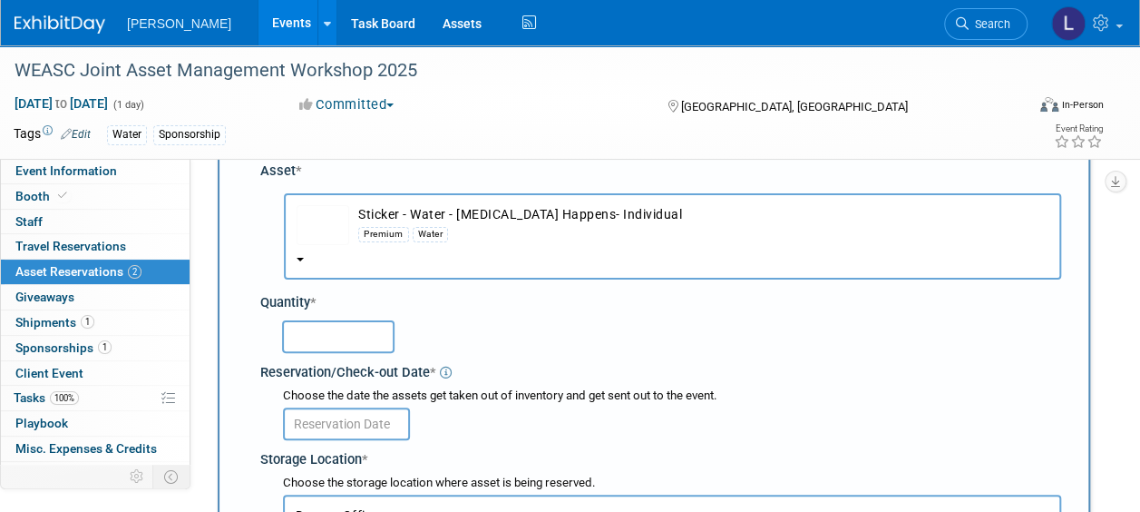
scroll to position [0, 0]
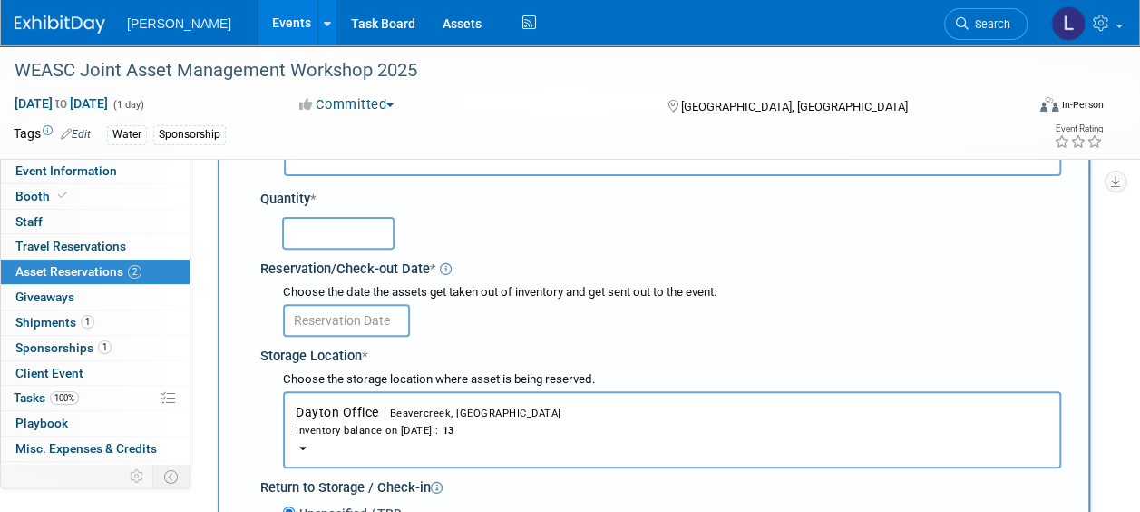
click at [357, 231] on input "text" at bounding box center [338, 233] width 113 height 33
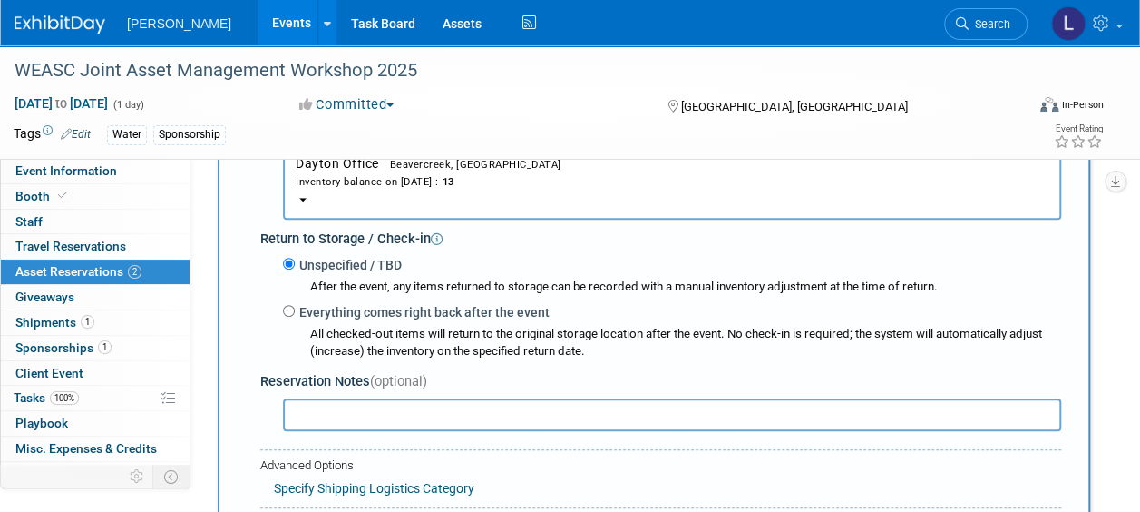
scroll to position [544, 0]
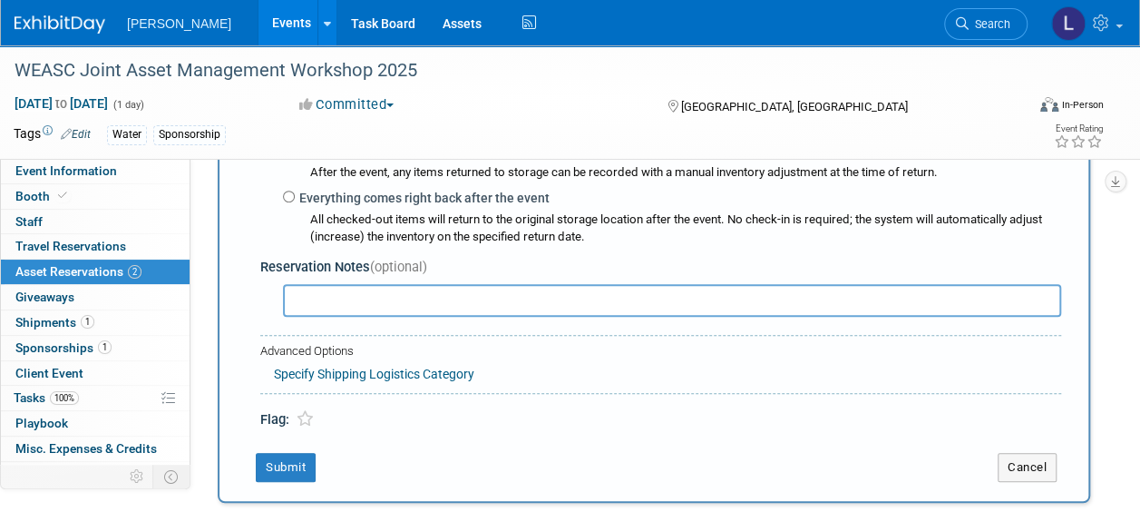
type input "45"
click at [406, 296] on input "text" at bounding box center [672, 300] width 778 height 33
type input "N"
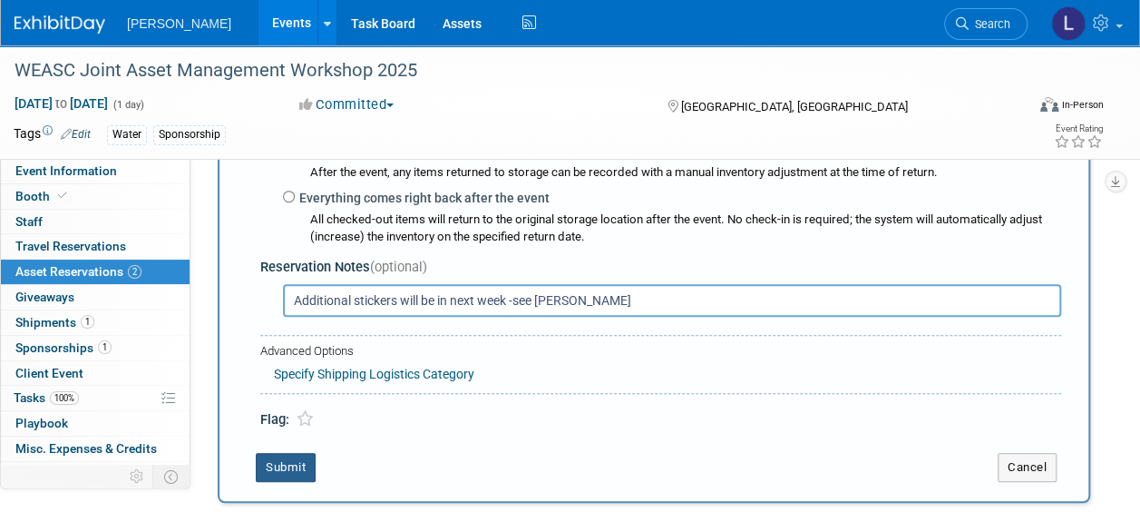
type input "Additional stickers will be in next week -see [PERSON_NAME]"
click at [281, 465] on button "Submit" at bounding box center [286, 467] width 60 height 29
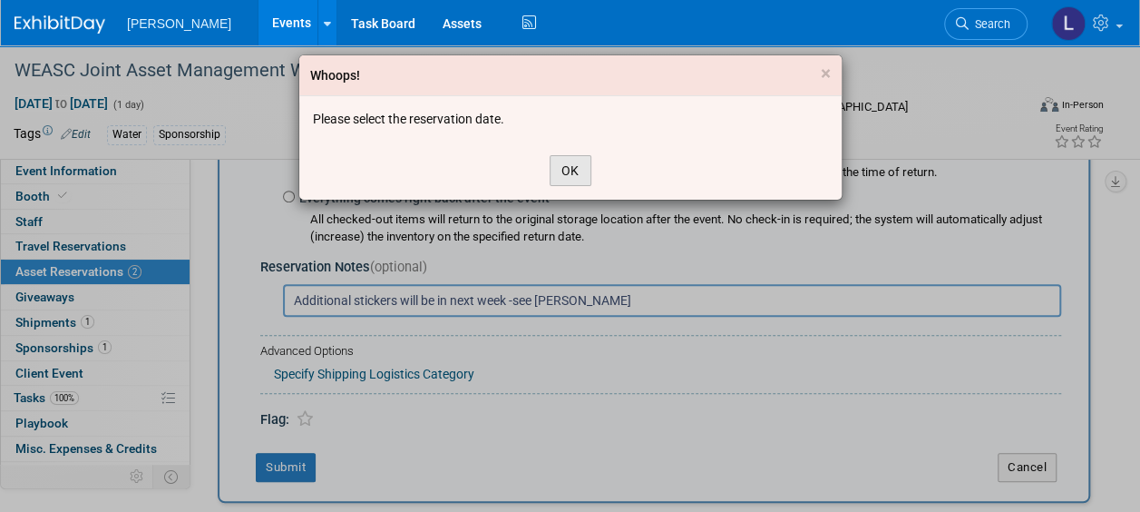
click at [559, 155] on button "OK" at bounding box center [571, 170] width 42 height 31
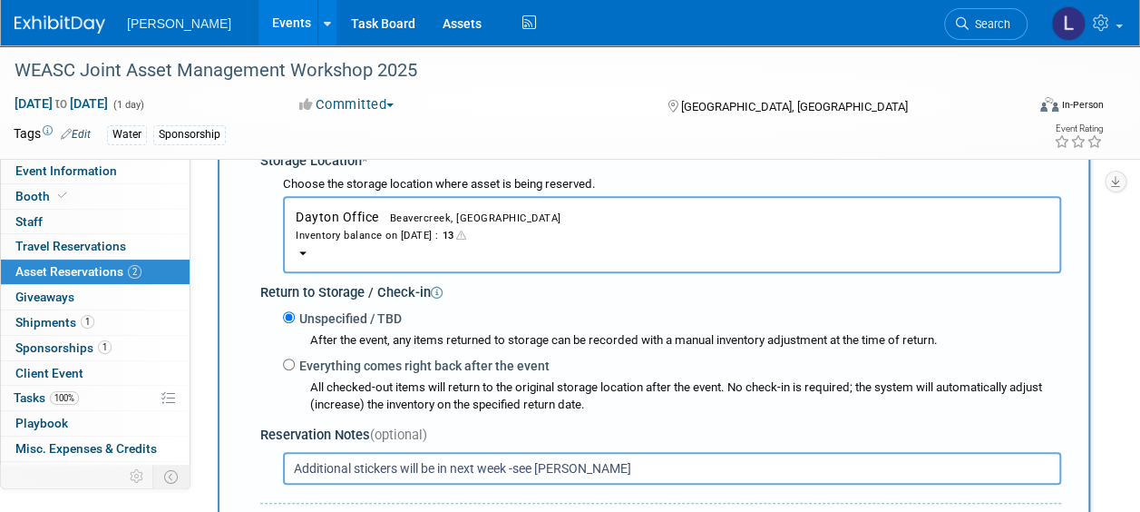
scroll to position [272, 0]
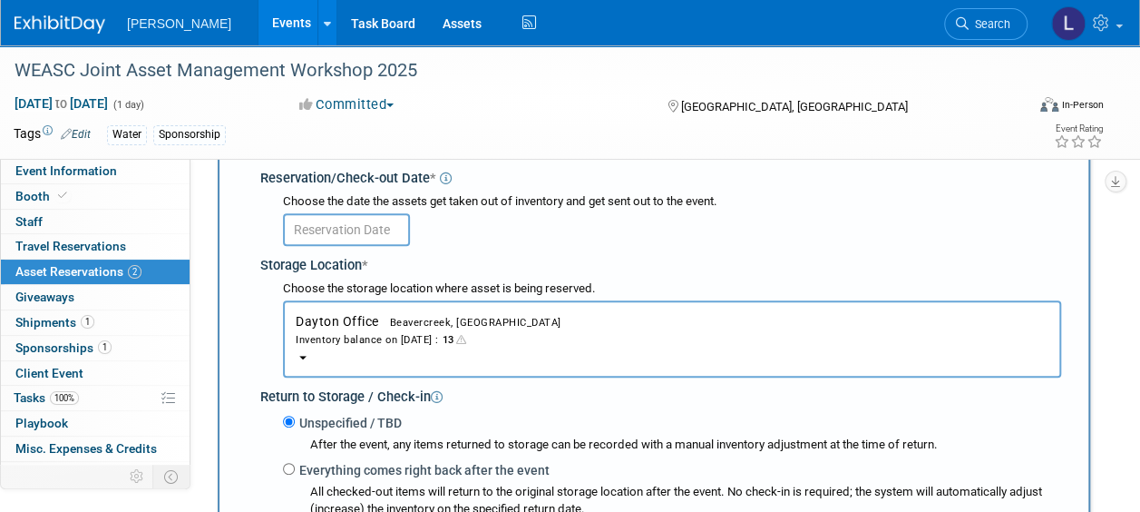
click at [374, 236] on input "text" at bounding box center [346, 229] width 127 height 33
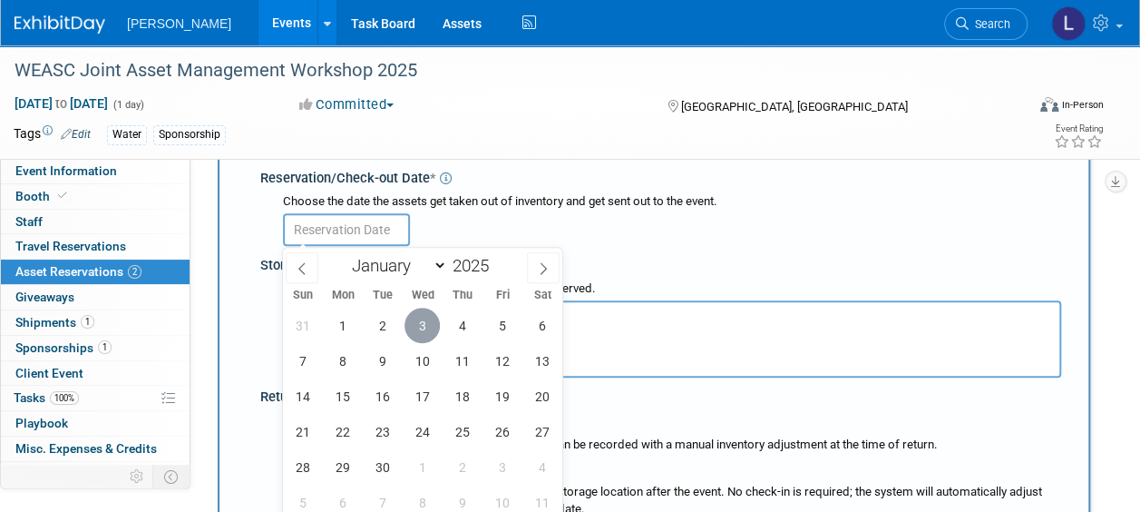
click at [423, 331] on span "3" at bounding box center [422, 325] width 35 height 35
type input "[DATE]"
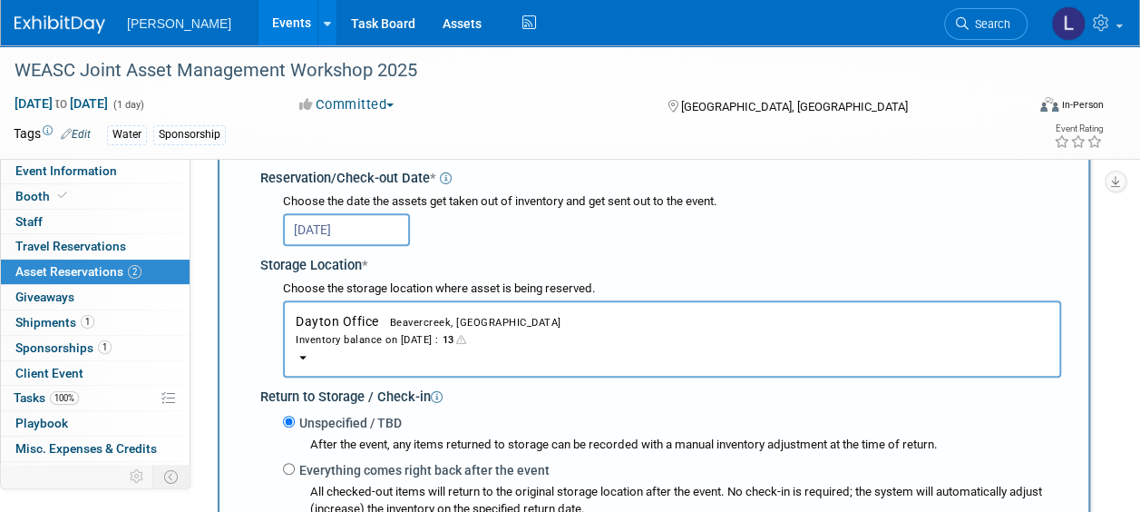
scroll to position [544, 0]
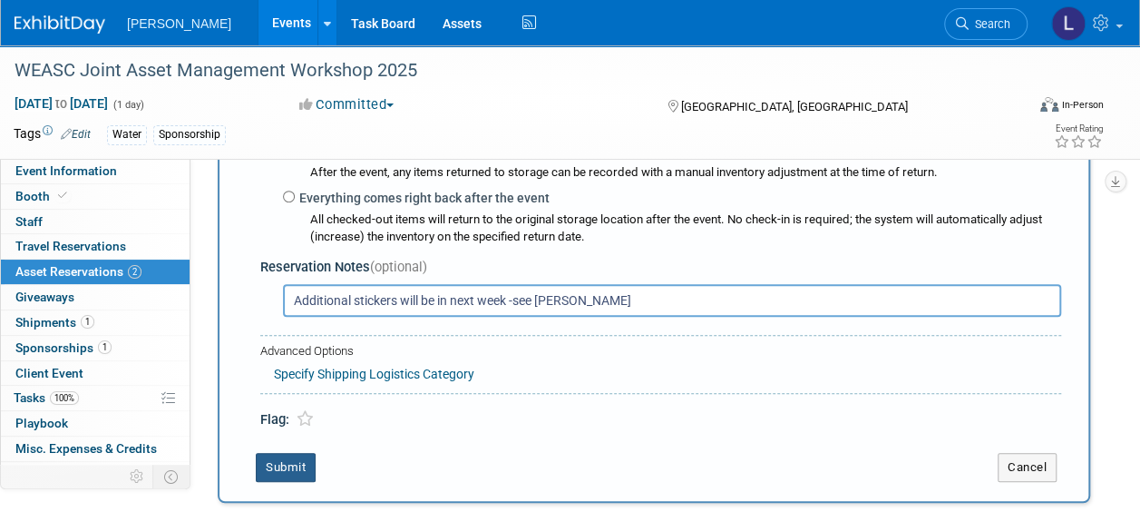
click at [294, 468] on button "Submit" at bounding box center [286, 467] width 60 height 29
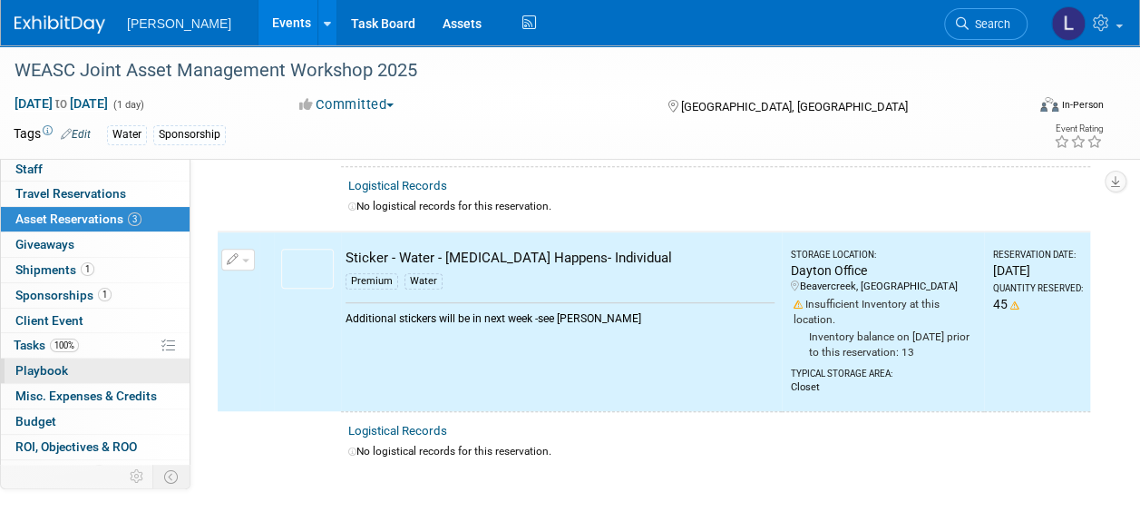
scroll to position [93, 0]
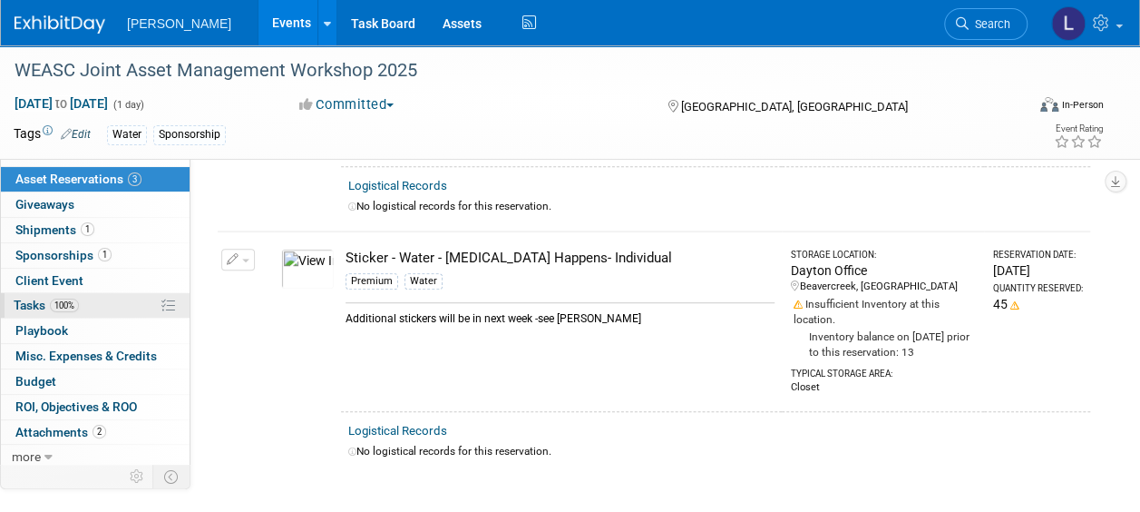
click at [83, 307] on link "100% Tasks 100%" at bounding box center [95, 305] width 189 height 24
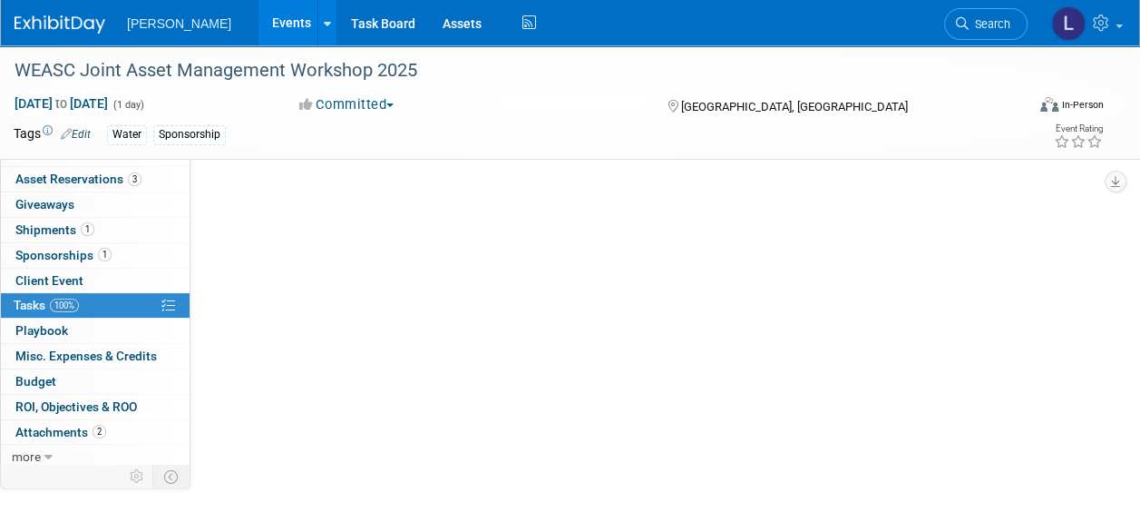
scroll to position [0, 0]
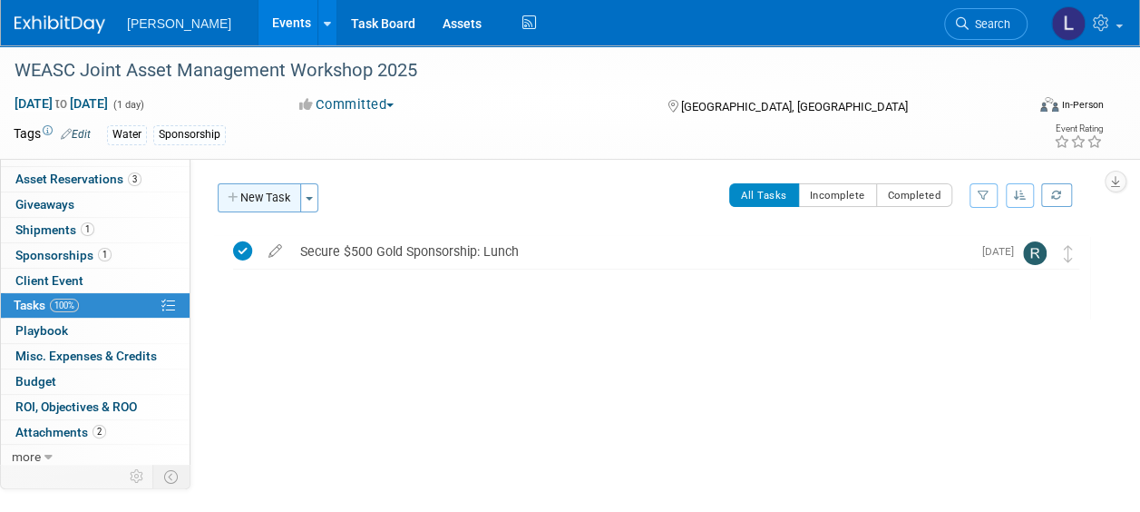
click at [240, 195] on button "New Task" at bounding box center [259, 197] width 83 height 29
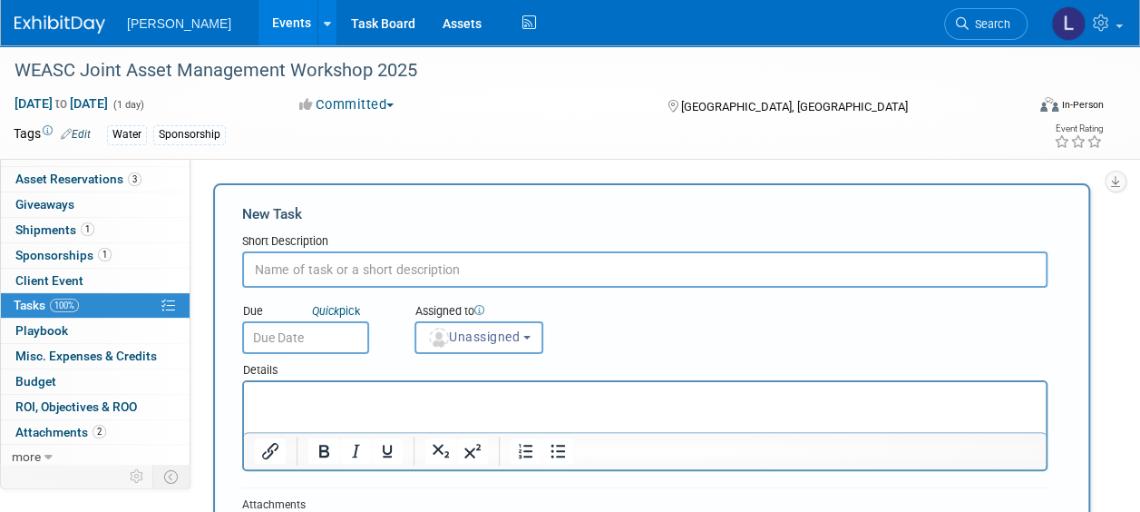
click at [351, 277] on input "text" at bounding box center [645, 269] width 806 height 36
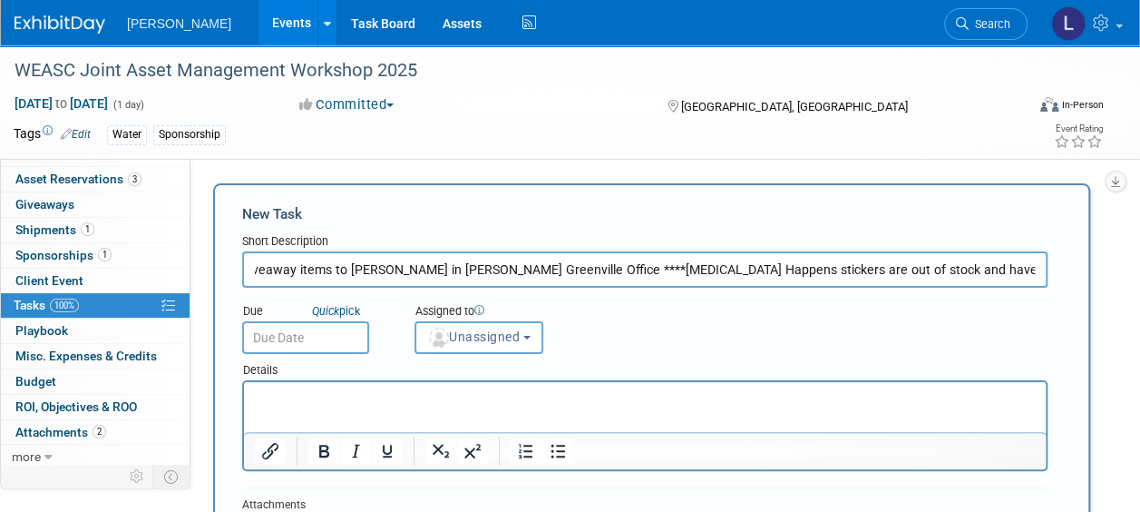
scroll to position [0, 51]
type input "Send giveaway items to [PERSON_NAME] in [PERSON_NAME] Greenville Office ****[ME…"
click at [300, 338] on input "text" at bounding box center [305, 337] width 127 height 33
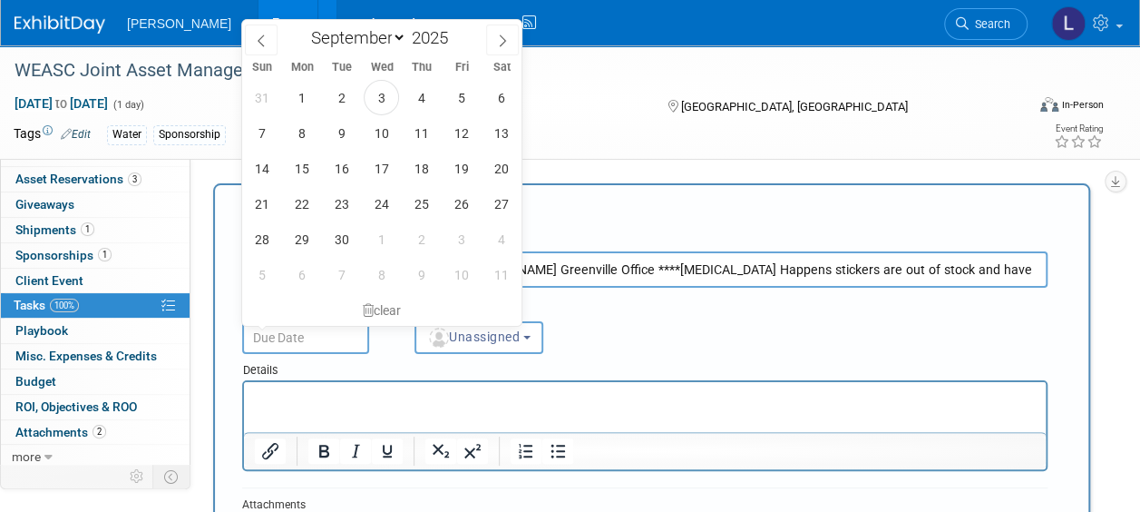
scroll to position [0, 0]
click at [420, 135] on span "11" at bounding box center [421, 132] width 35 height 35
type input "[DATE]"
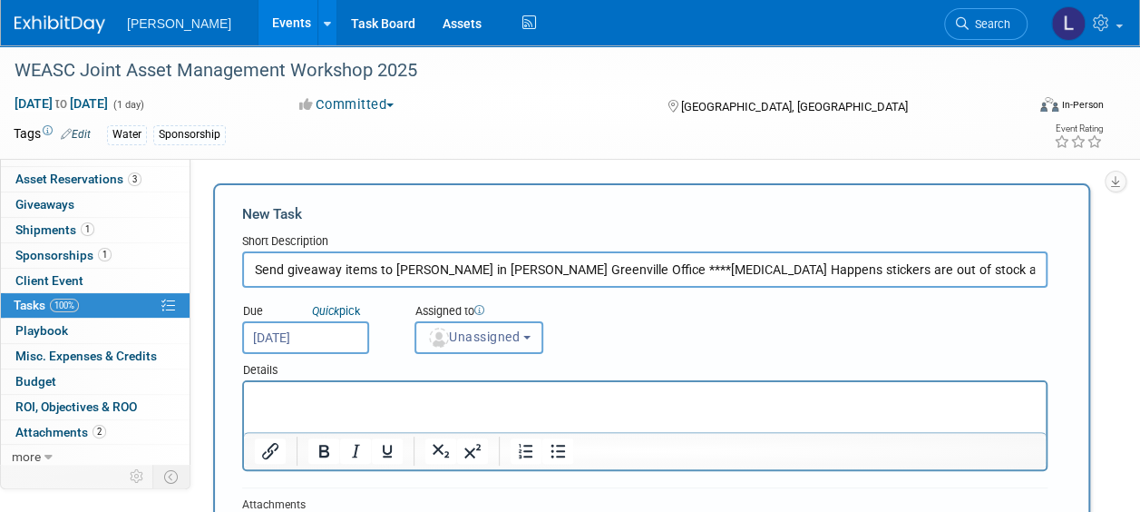
click at [494, 338] on span "Unassigned" at bounding box center [473, 336] width 93 height 15
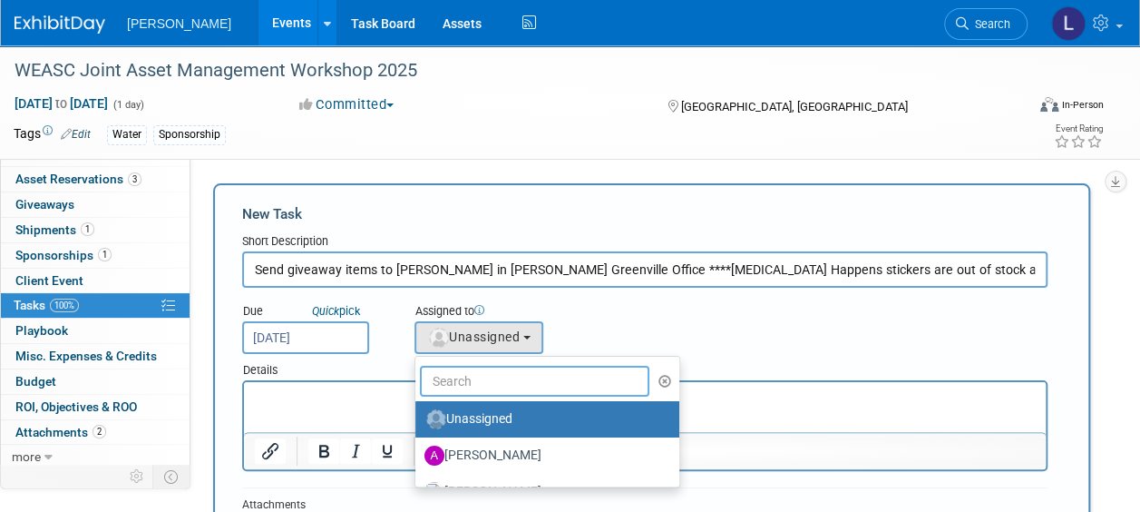
click at [487, 385] on input "text" at bounding box center [535, 381] width 230 height 31
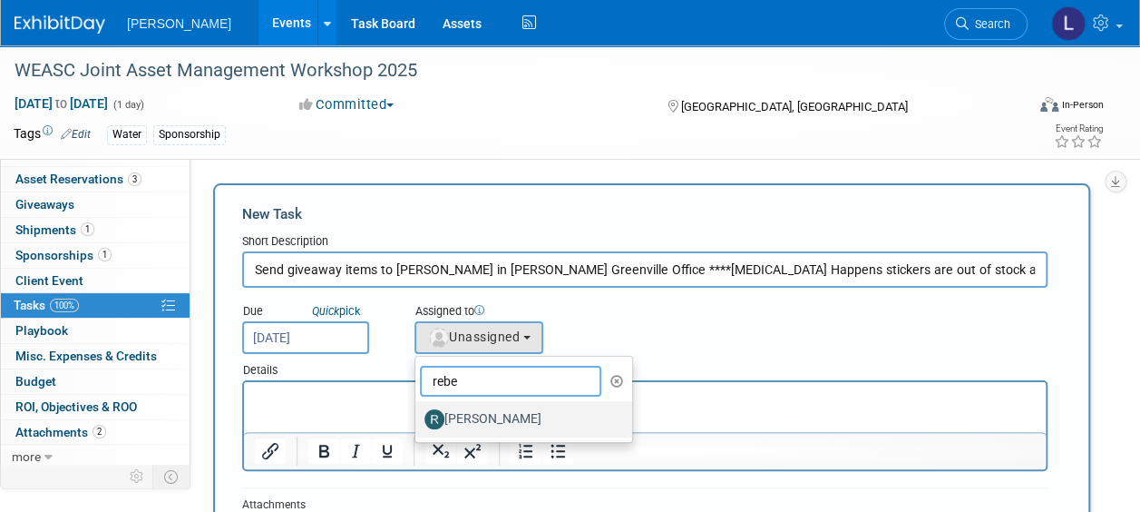
type input "rebe"
click at [488, 412] on label "[PERSON_NAME]" at bounding box center [520, 419] width 190 height 29
click at [418, 412] on input "[PERSON_NAME]" at bounding box center [412, 417] width 12 height 12
select select "844a177d-a181-44ff-a72a-5731d68e4351"
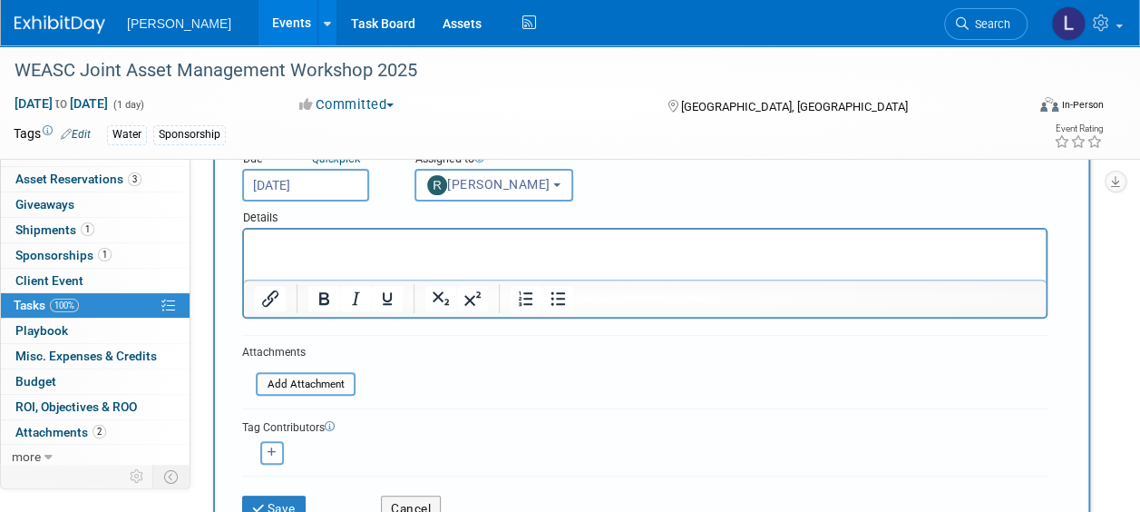
scroll to position [181, 0]
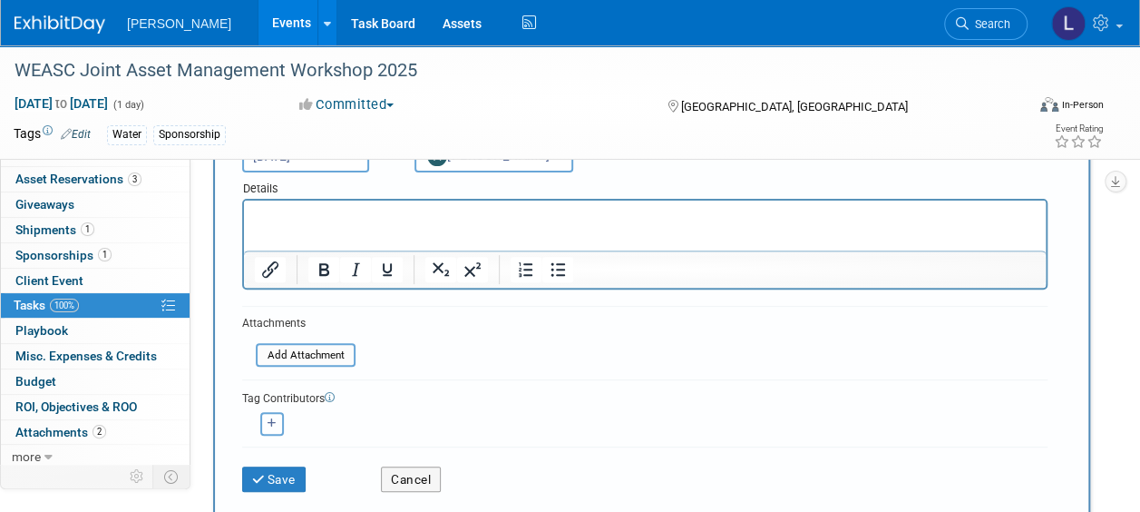
click at [279, 421] on button "button" at bounding box center [272, 424] width 24 height 24
select select
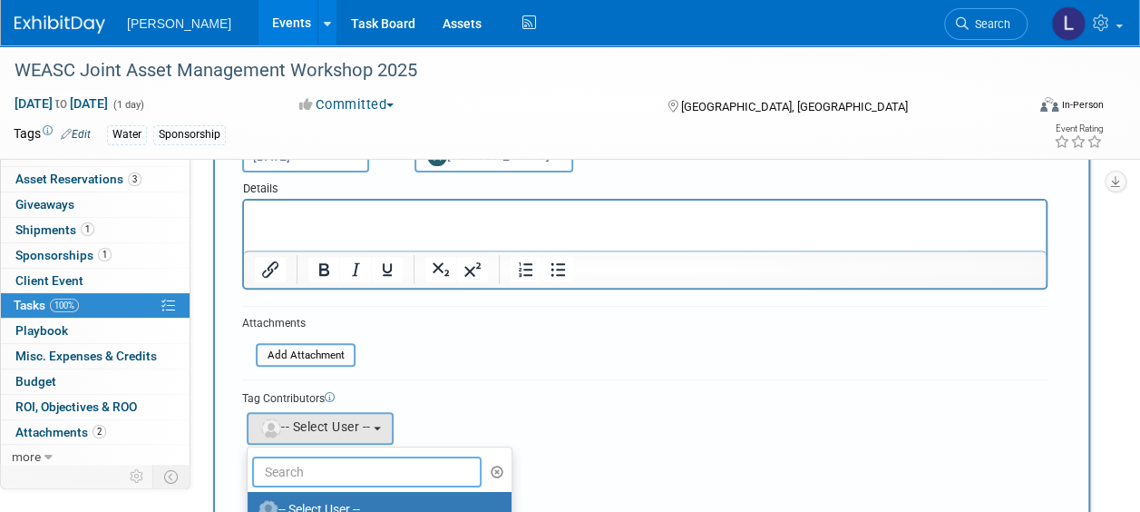
click at [297, 465] on input "text" at bounding box center [367, 471] width 230 height 31
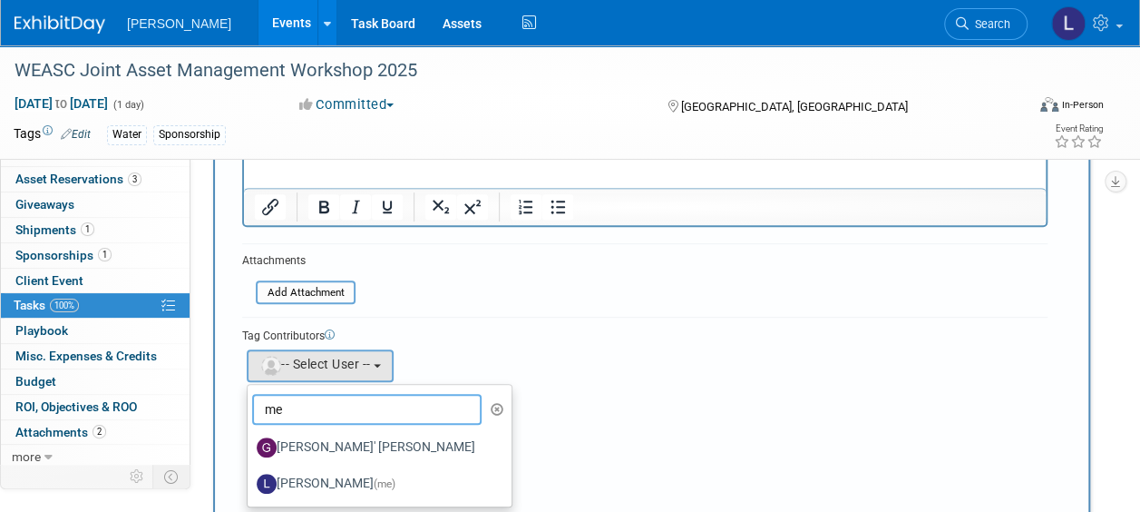
scroll to position [272, 0]
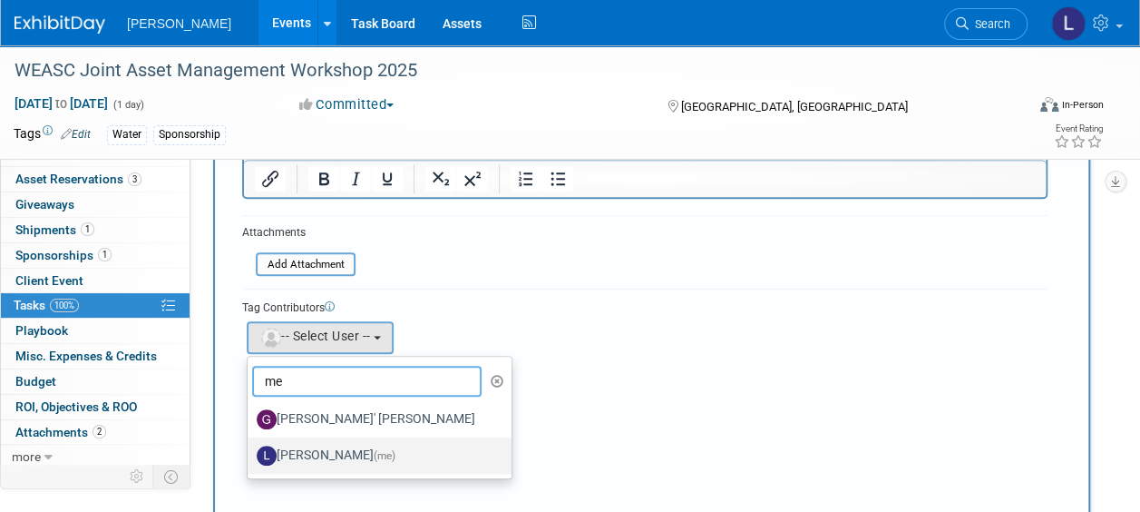
type input "me"
click at [345, 450] on label "[PERSON_NAME] (me)" at bounding box center [375, 455] width 237 height 29
click at [250, 450] on input "[PERSON_NAME] (me)" at bounding box center [245, 453] width 12 height 12
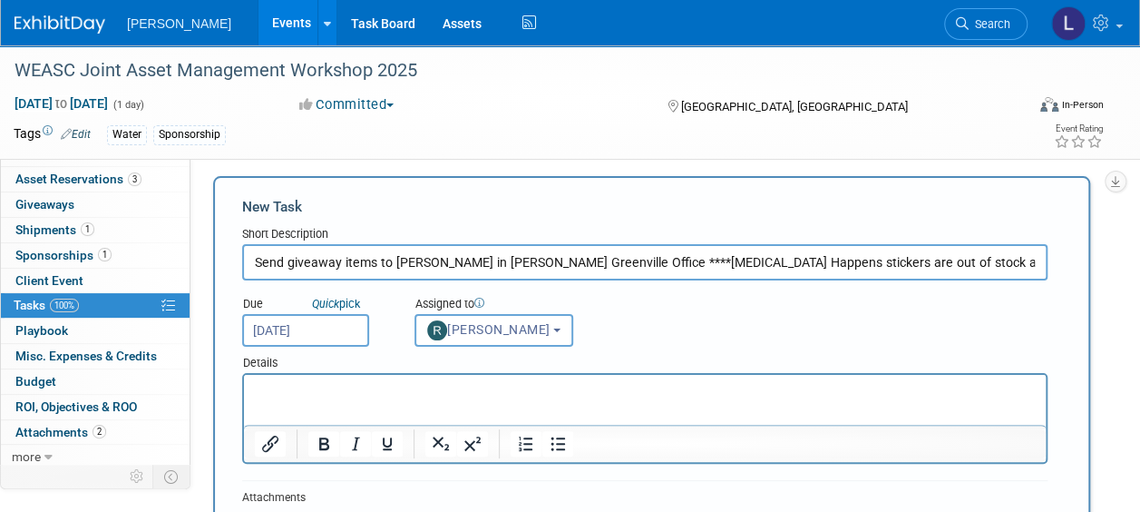
scroll to position [0, 0]
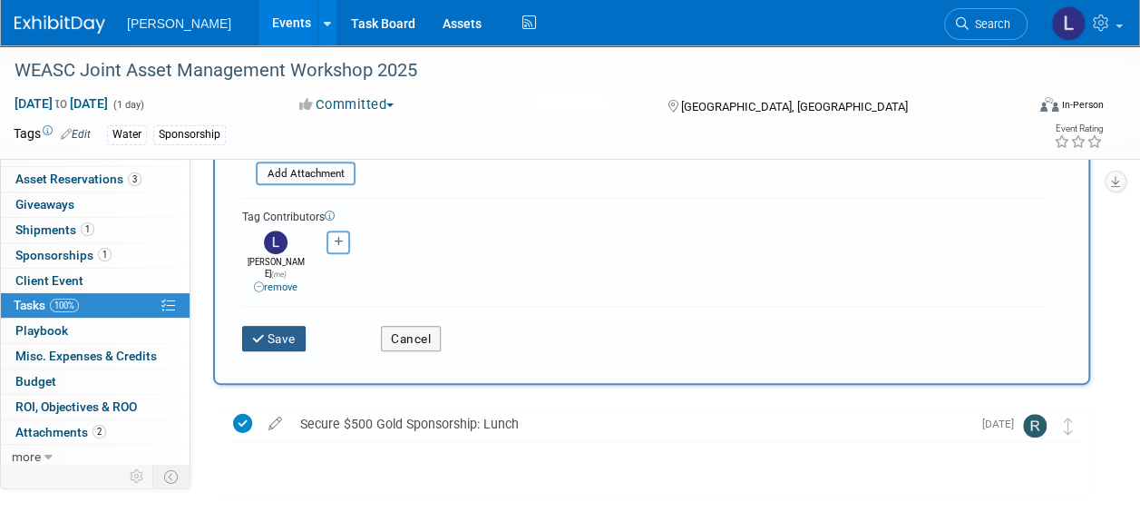
click at [285, 326] on button "Save" at bounding box center [274, 338] width 64 height 25
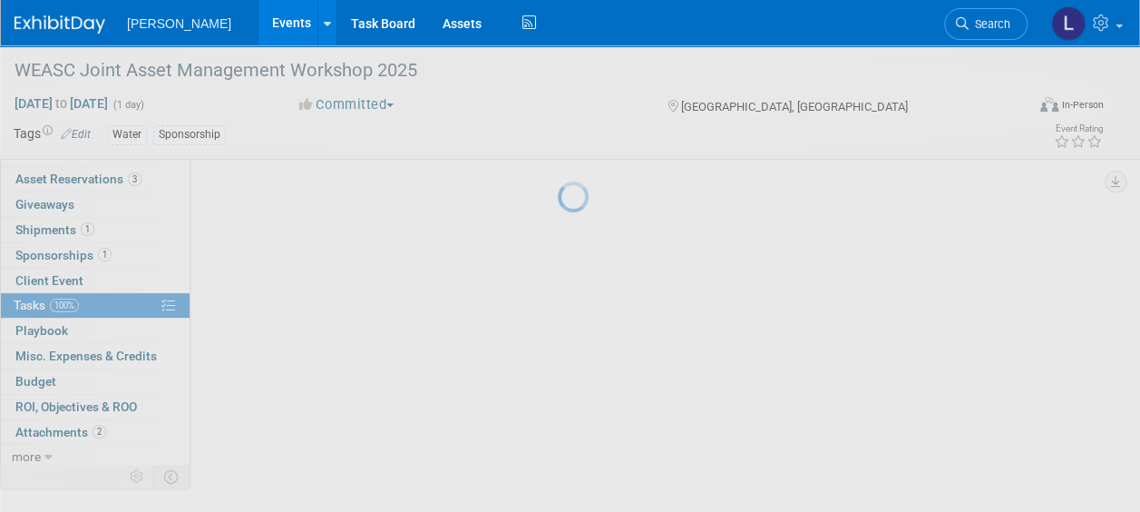
scroll to position [83, 0]
